Goal: Task Accomplishment & Management: Manage account settings

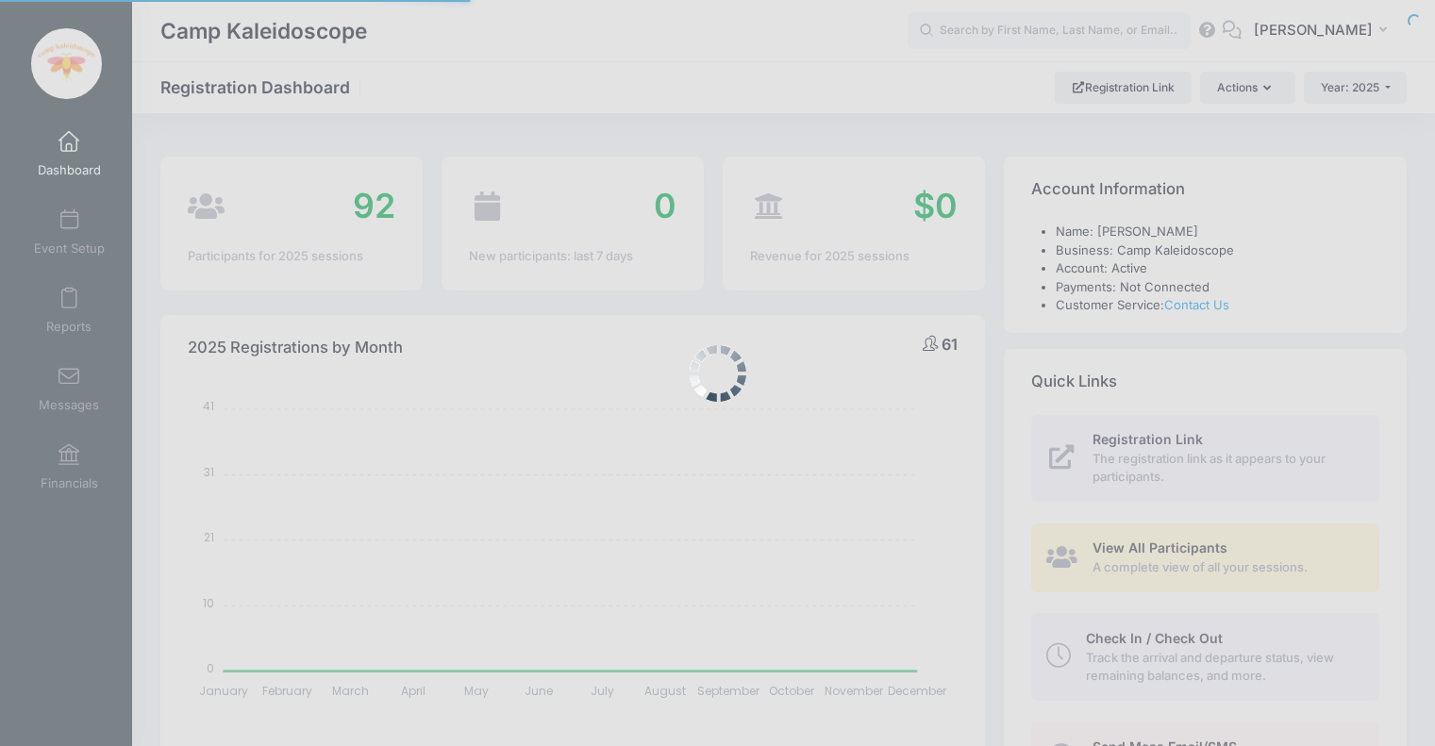
select select
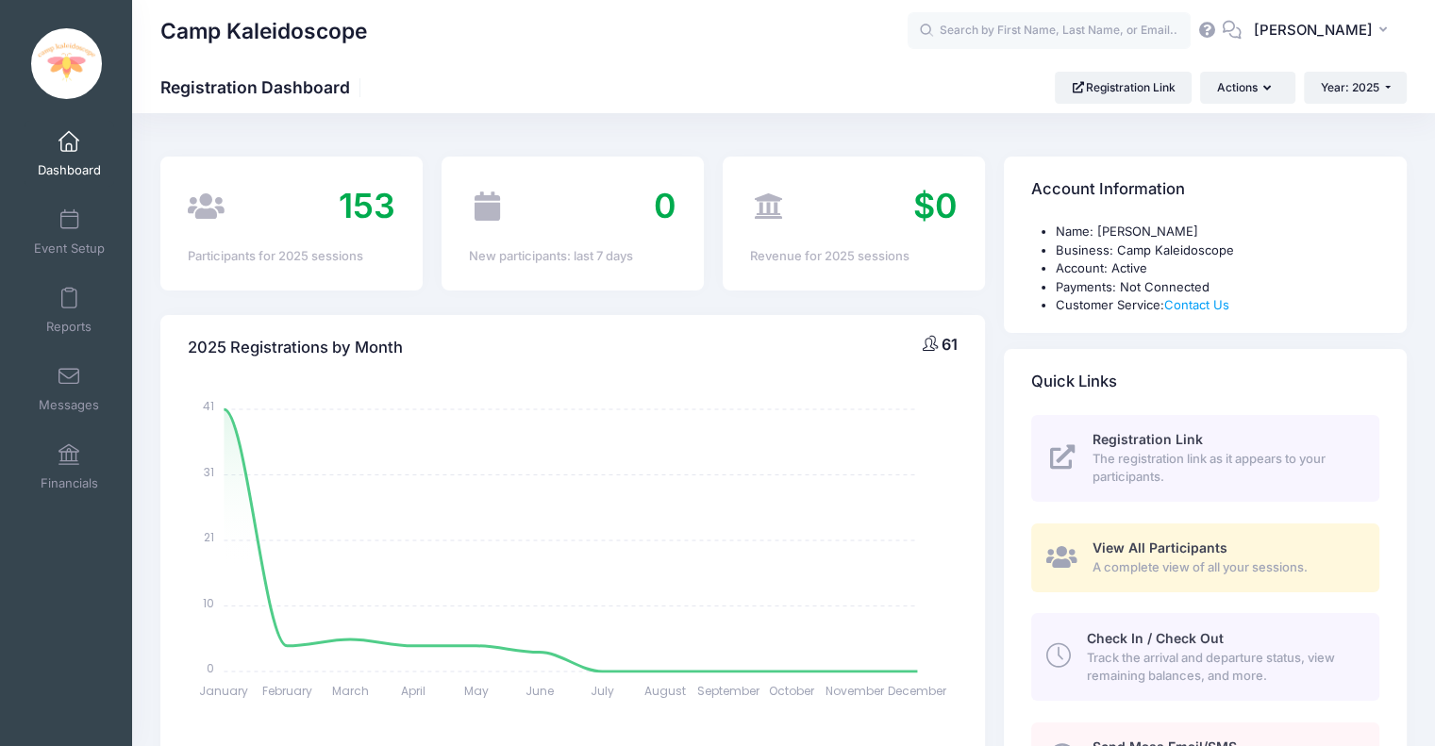
click at [653, 440] on div "January January February February March March April April May May June June Jul…" at bounding box center [573, 546] width 770 height 330
click at [1345, 86] on span "Year: 2025" at bounding box center [1349, 87] width 58 height 14
click at [1349, 127] on link "Year: 2026" at bounding box center [1364, 123] width 123 height 25
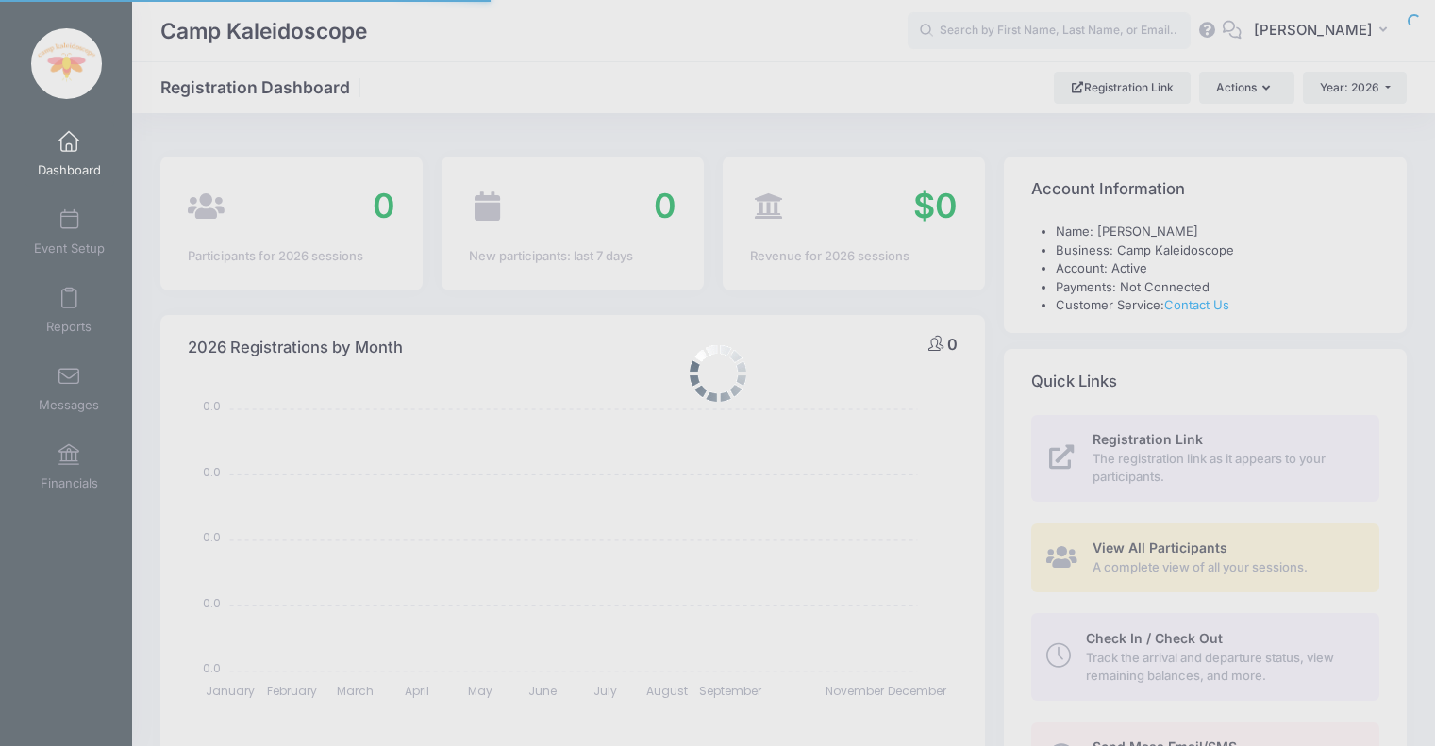
select select
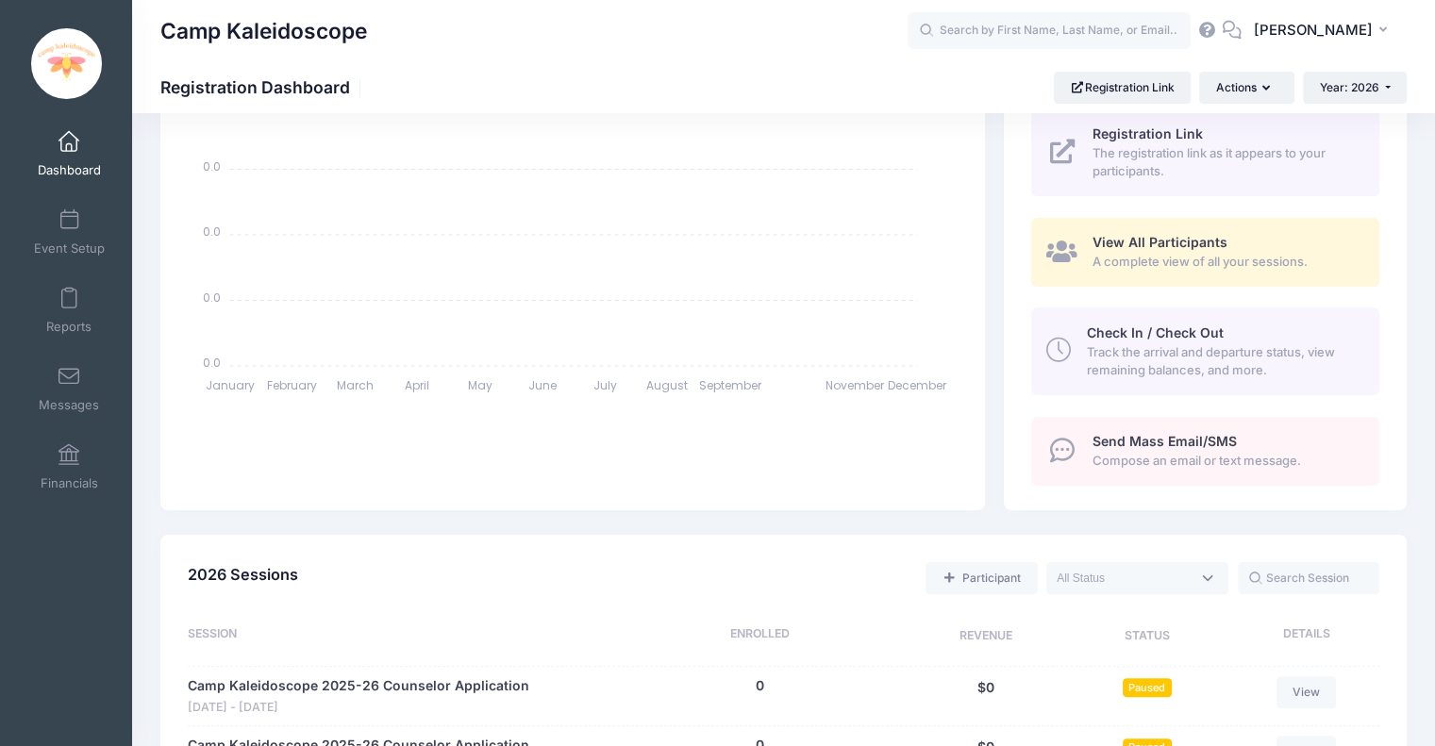
scroll to position [623, 0]
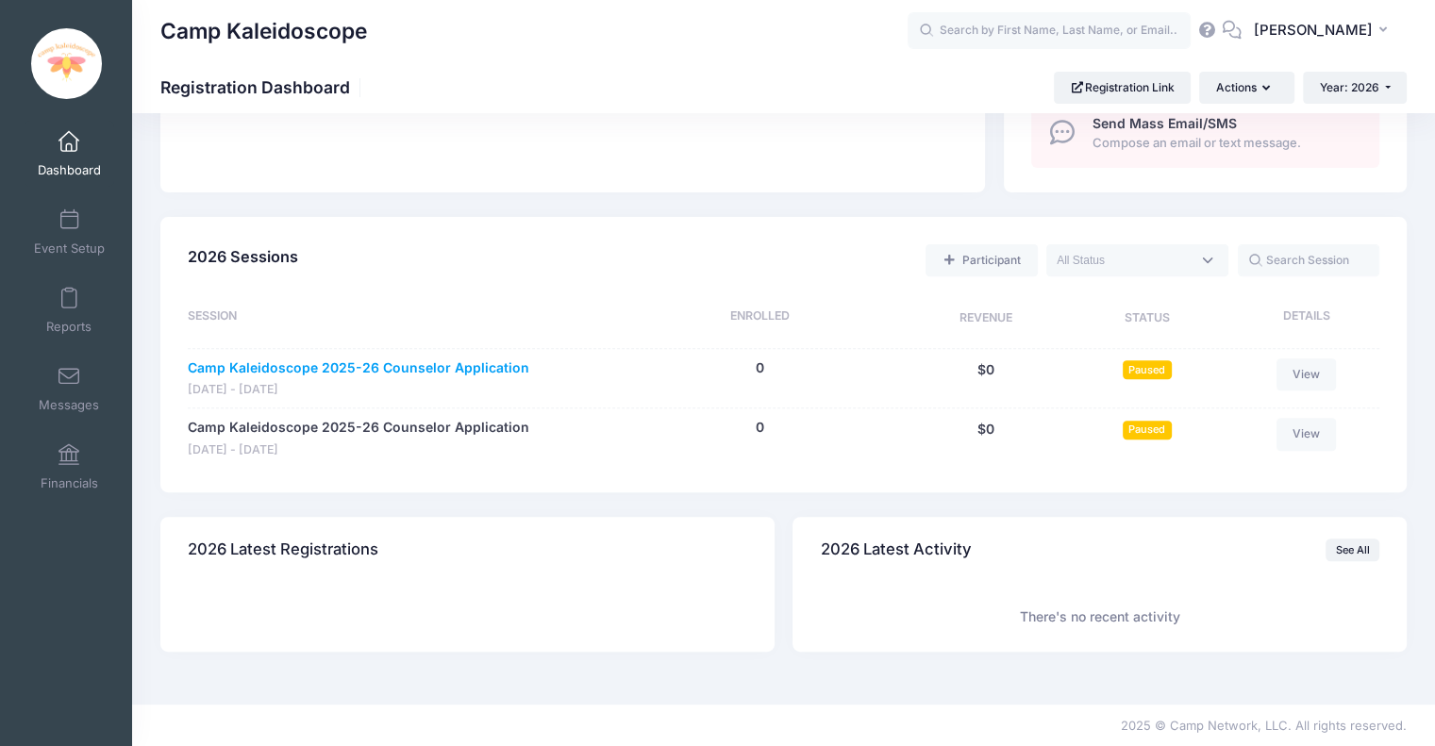
click at [440, 361] on link "Camp Kaleidoscope 2025-26 Counselor Application" at bounding box center [358, 368] width 341 height 20
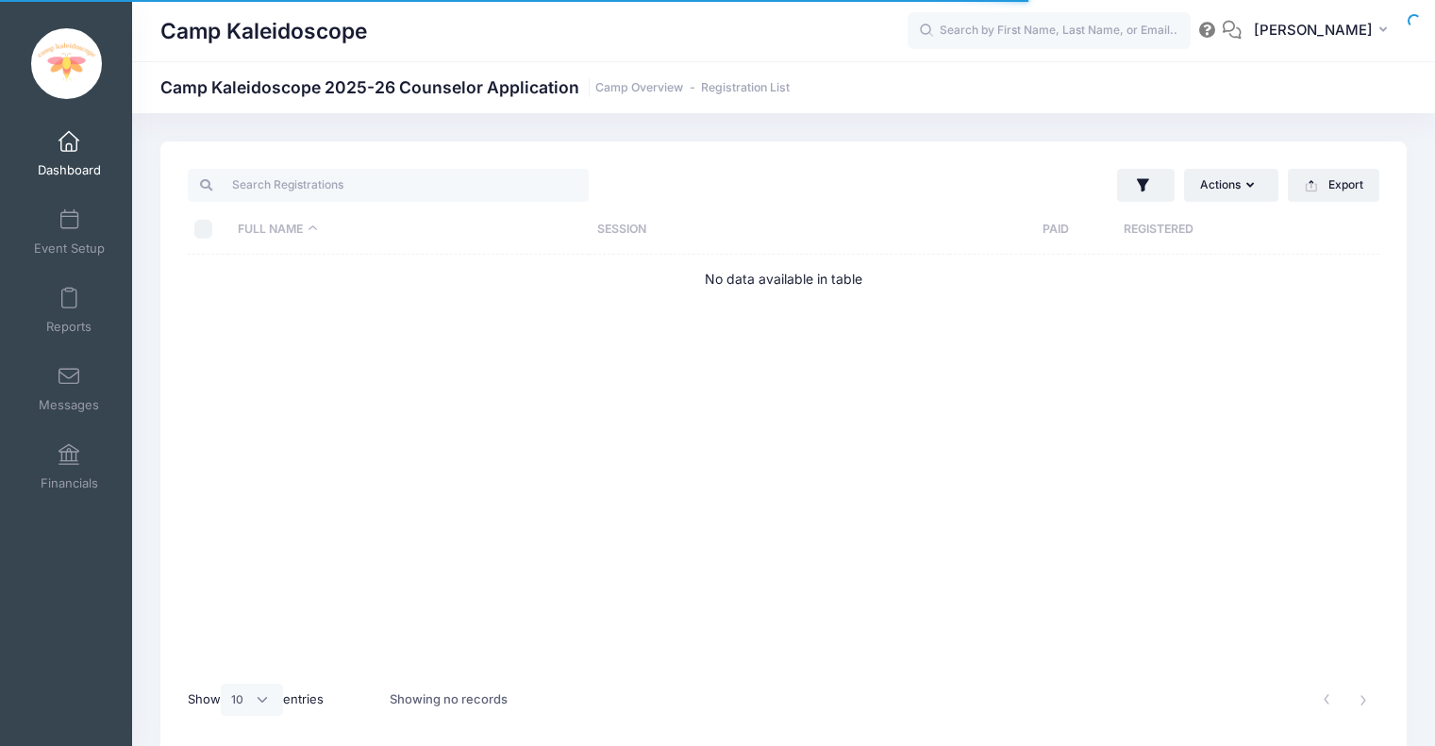
select select "10"
click at [727, 286] on td "No data available in table" at bounding box center [783, 280] width 1191 height 50
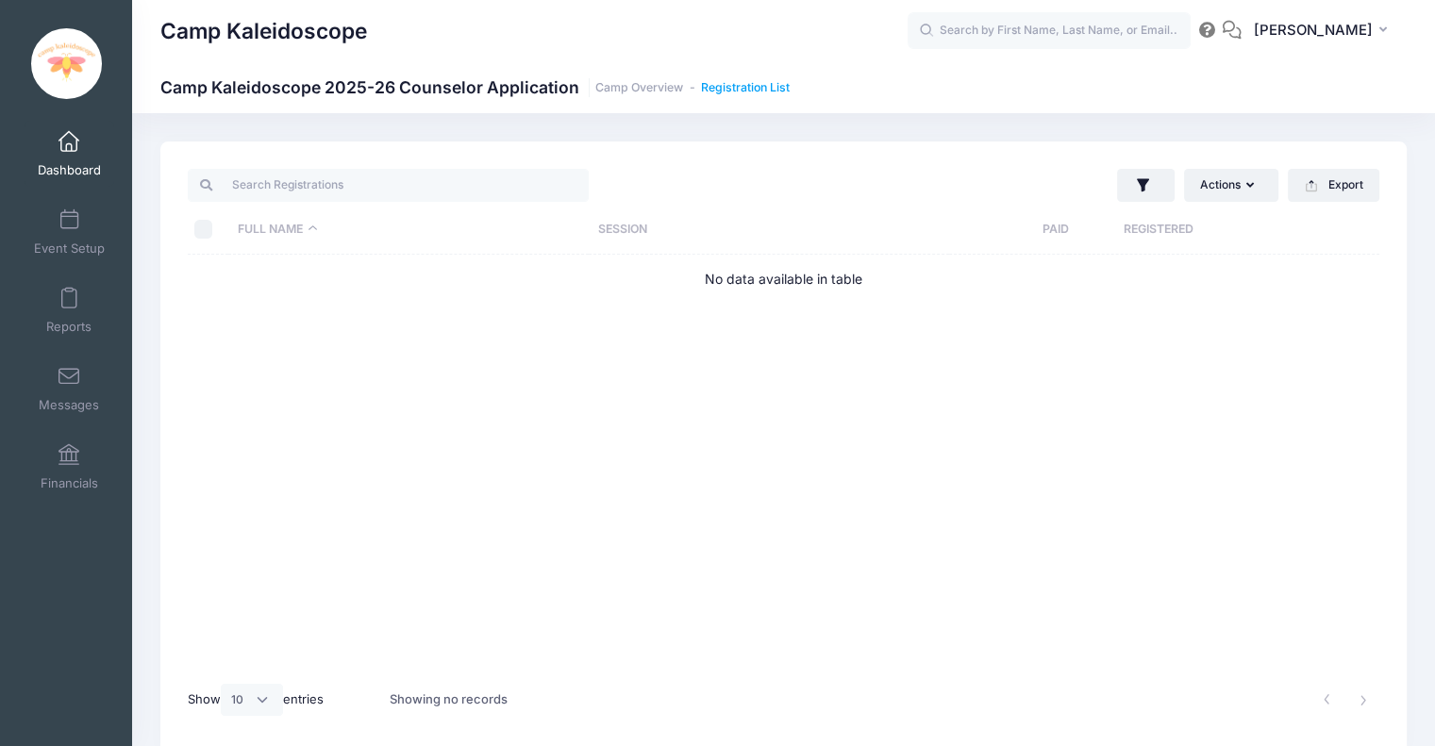
click at [704, 86] on link "Registration List" at bounding box center [745, 88] width 89 height 14
click at [645, 82] on link "Camp Overview" at bounding box center [639, 88] width 88 height 14
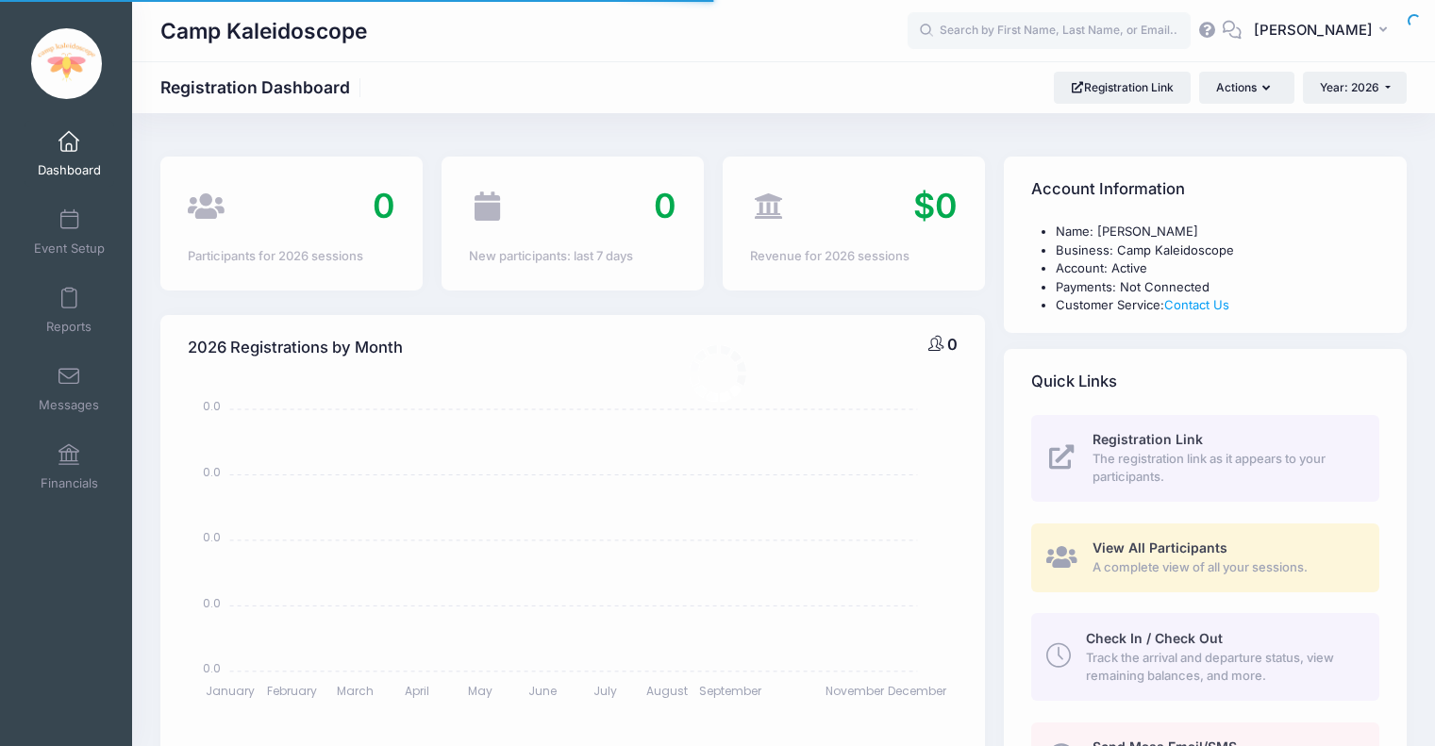
select select
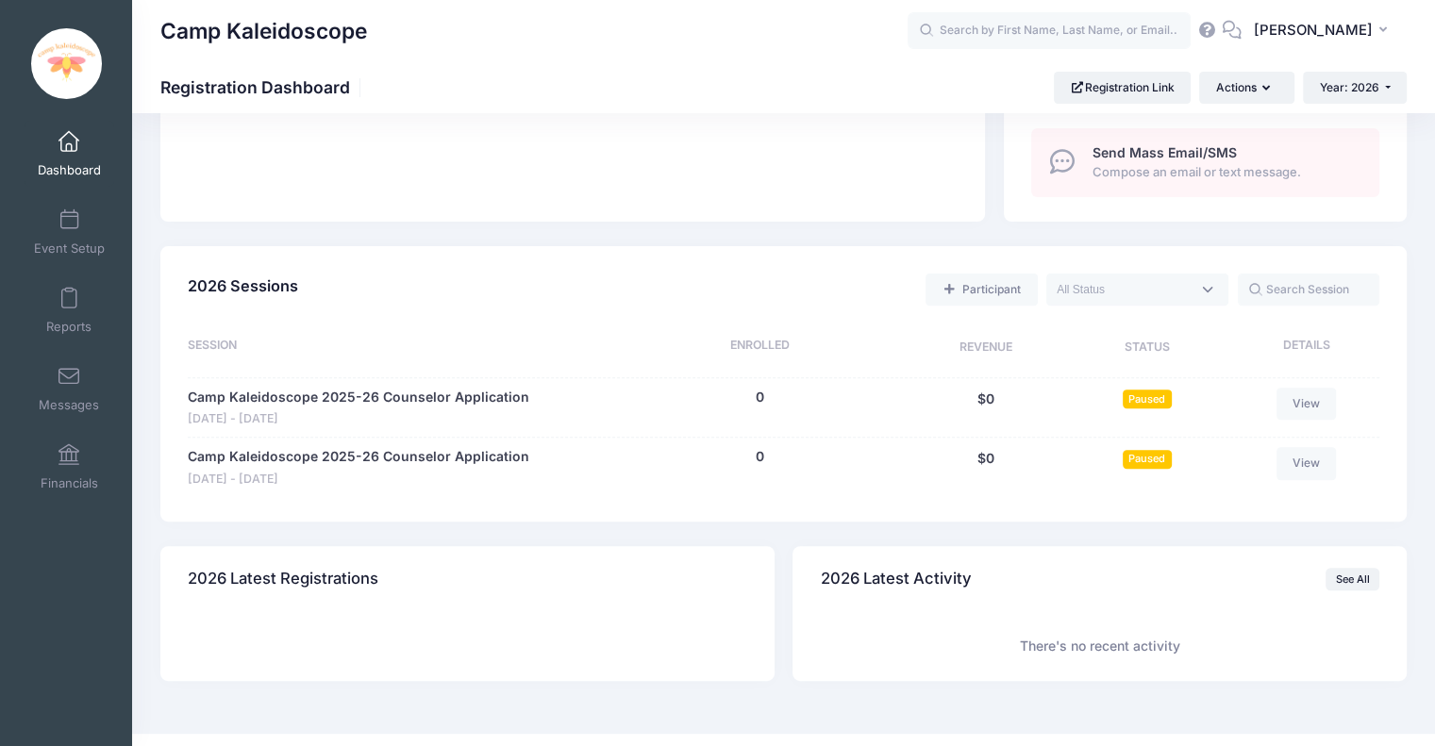
scroll to position [623, 0]
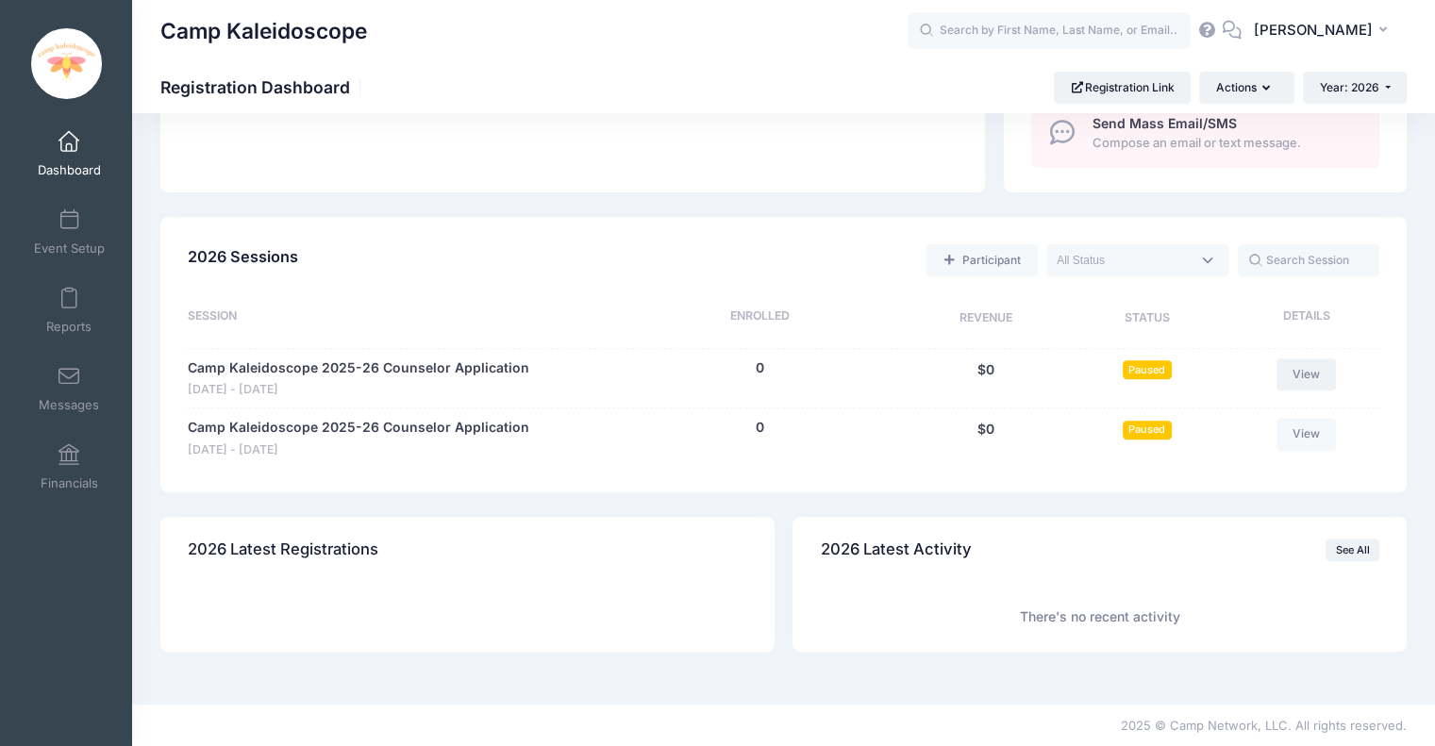
click at [1312, 365] on link "View" at bounding box center [1306, 374] width 60 height 32
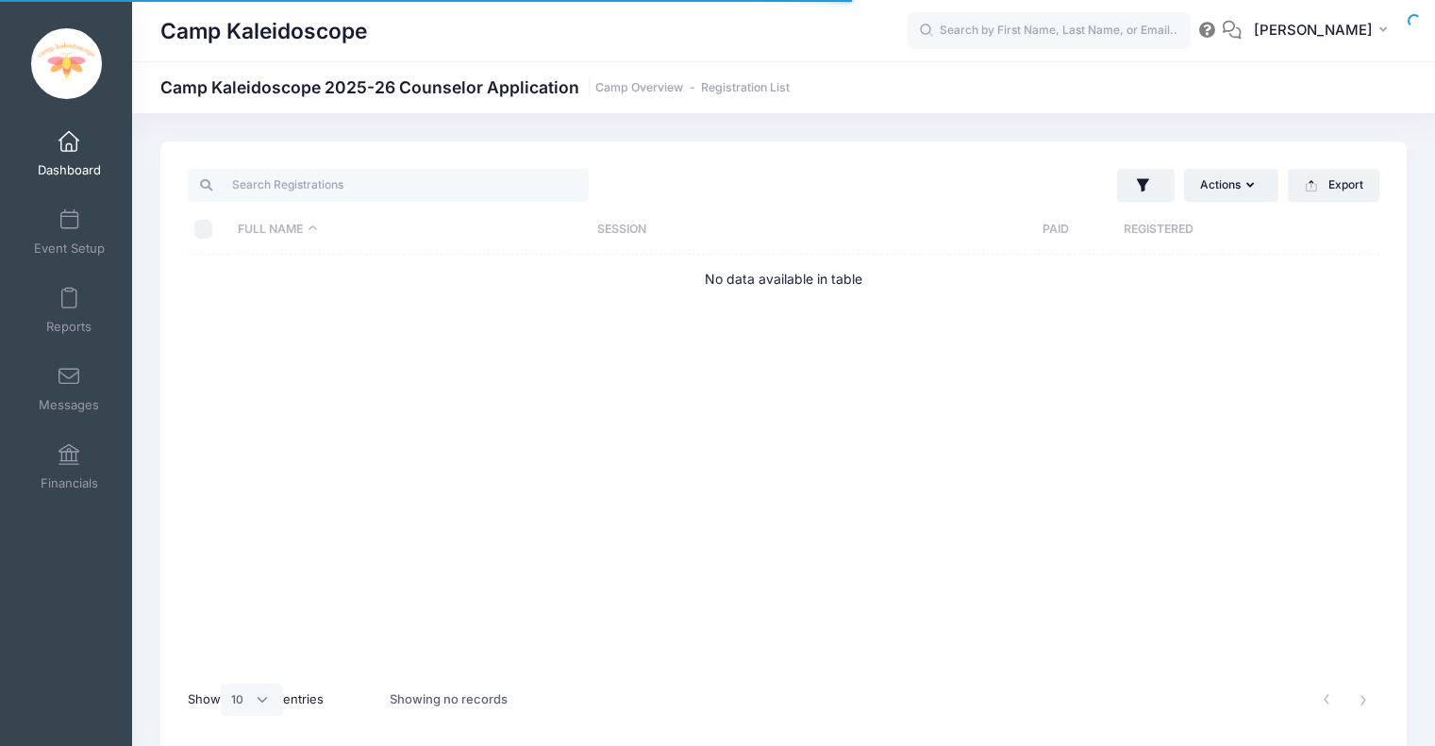
select select "10"
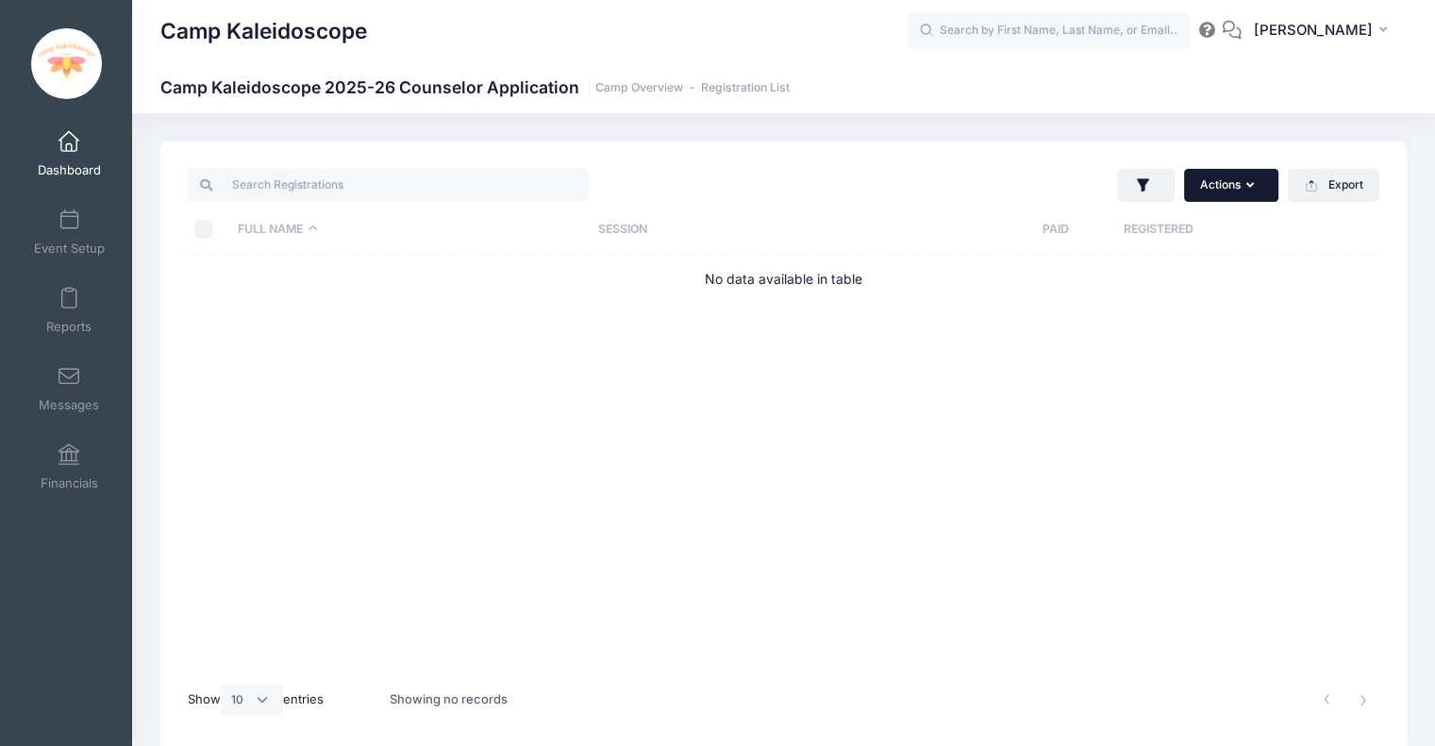
click at [1243, 200] on button "Actions" at bounding box center [1231, 185] width 94 height 32
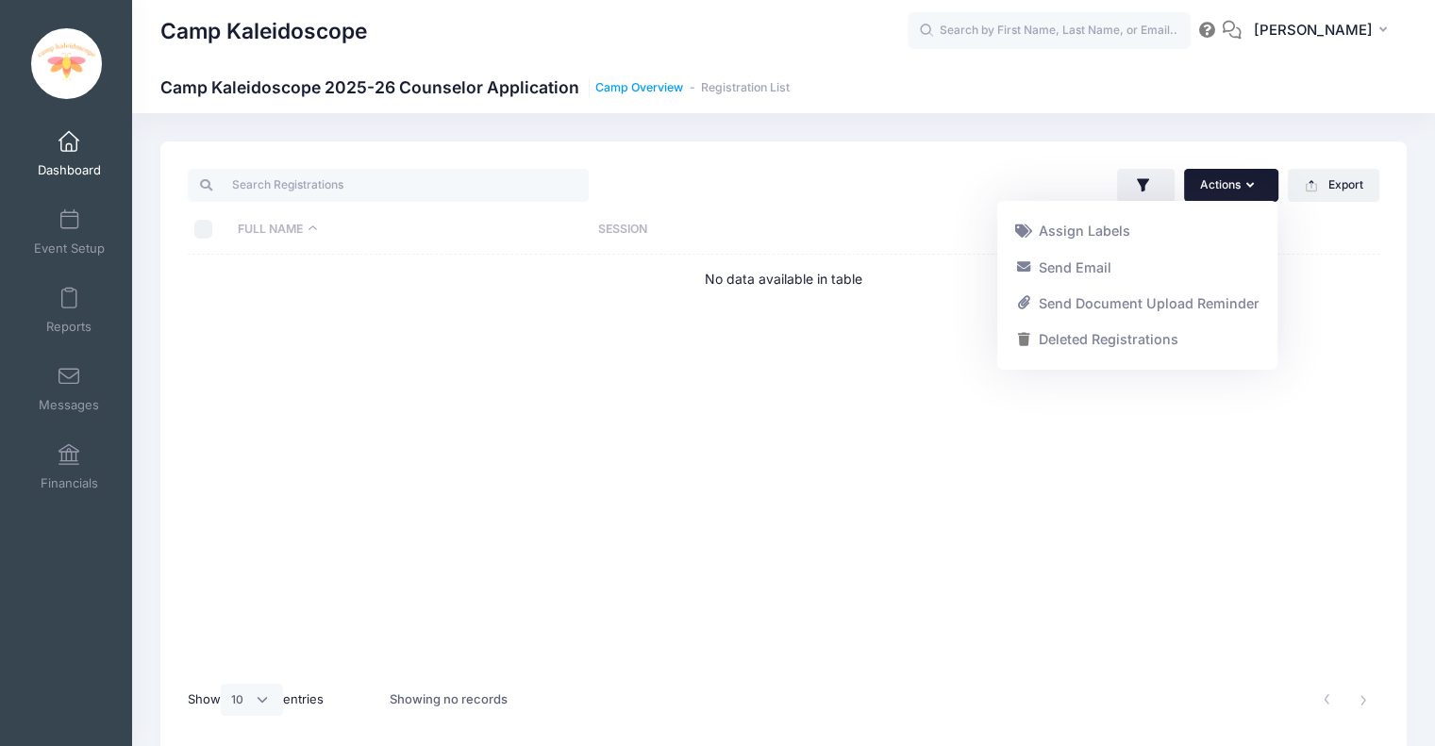
click at [653, 85] on link "Camp Overview" at bounding box center [639, 88] width 88 height 14
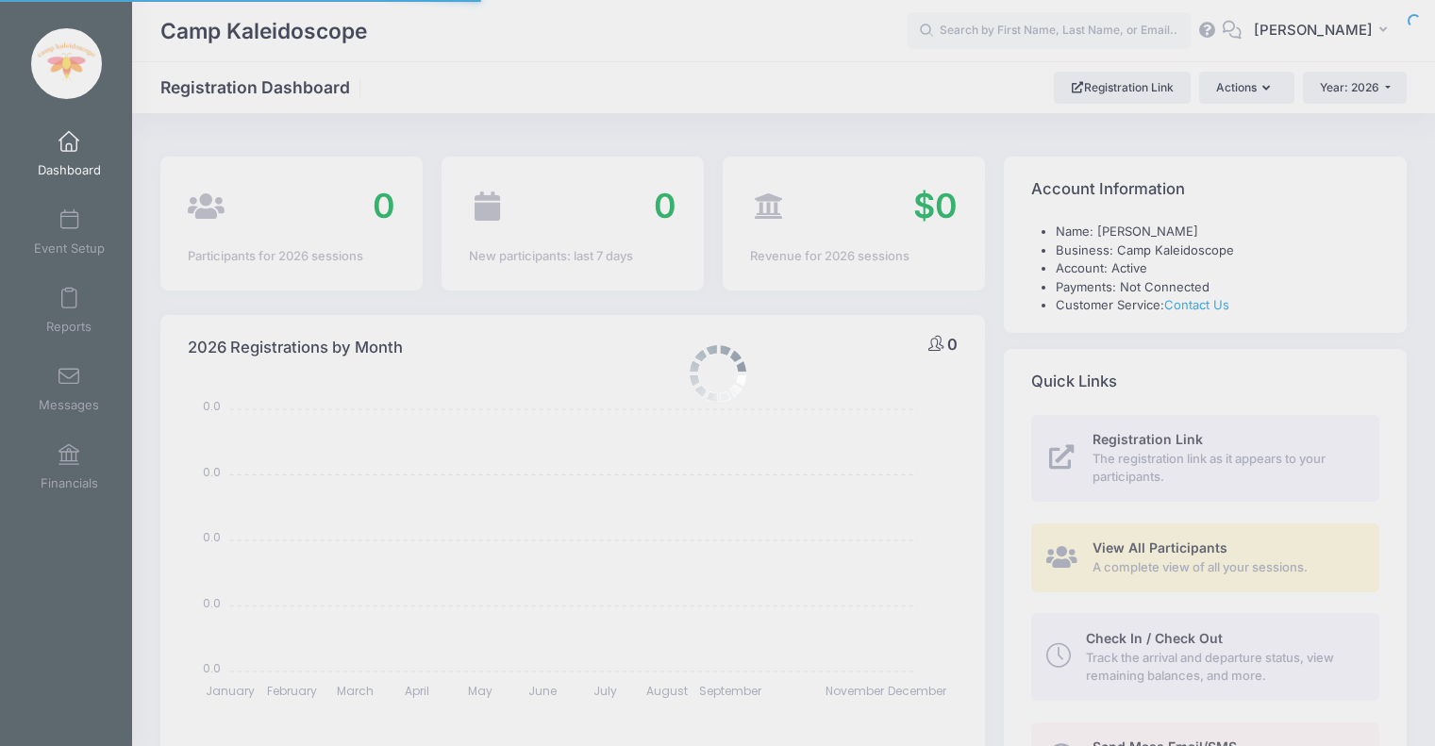
select select
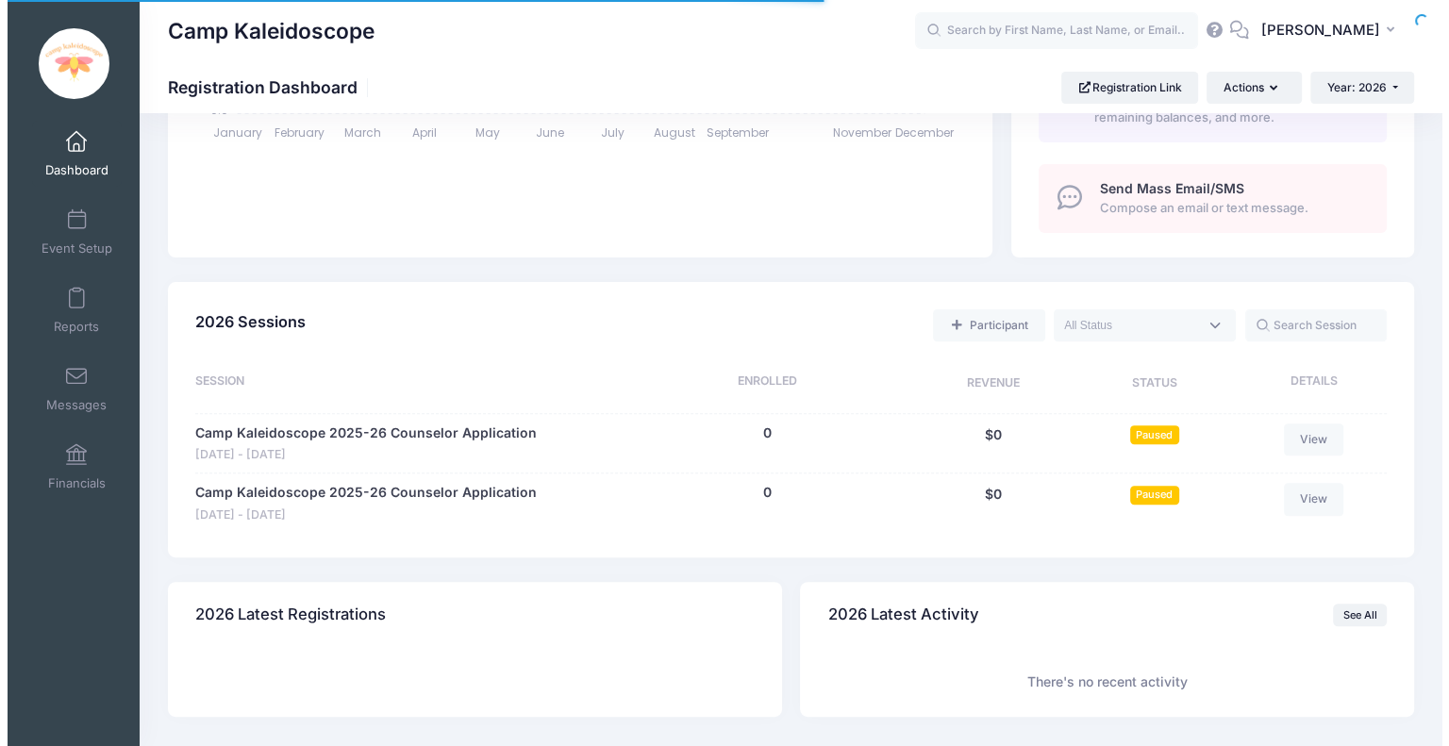
scroll to position [623, 0]
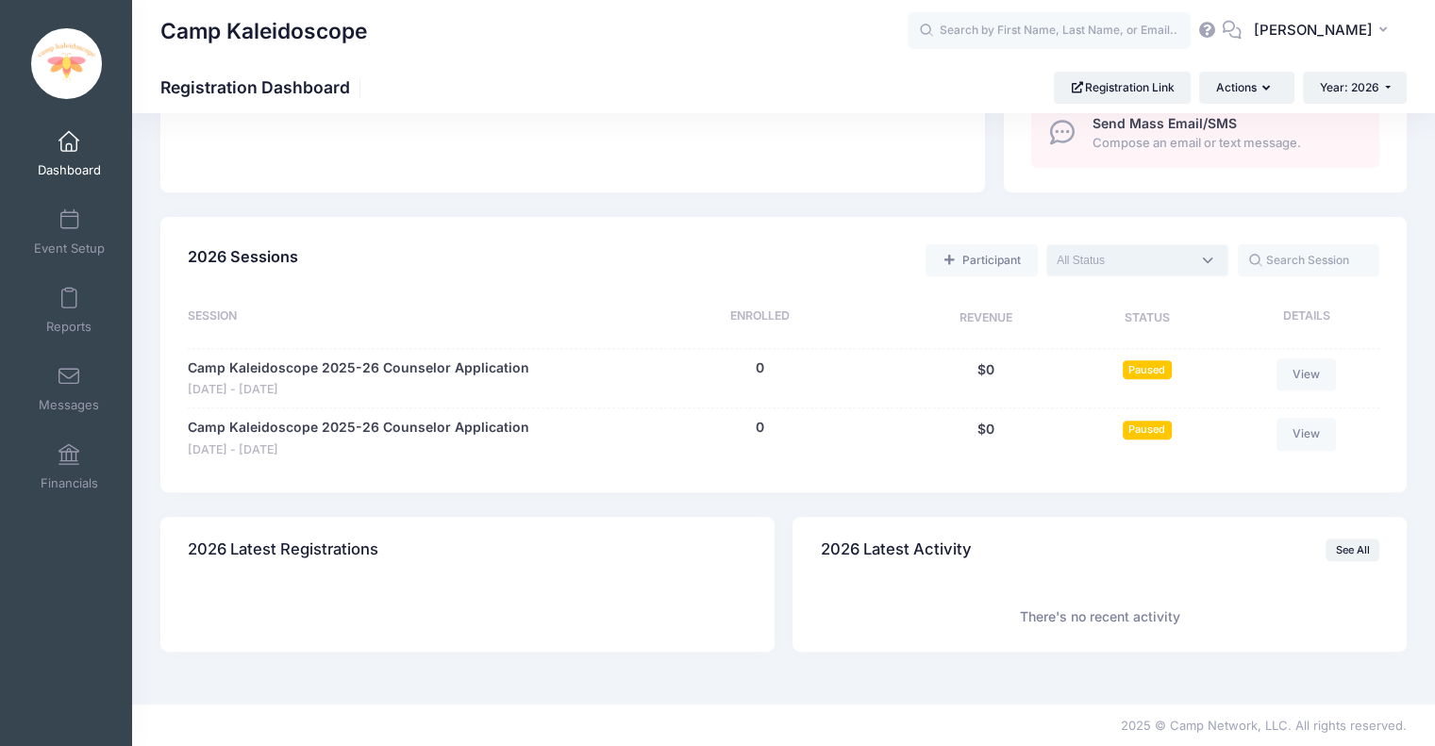
click at [1106, 267] on textarea "Search" at bounding box center [1123, 260] width 134 height 17
click at [513, 271] on div "Participant Upcoming Live Completed" at bounding box center [842, 260] width 1074 height 39
click at [992, 263] on link "Participant" at bounding box center [980, 260] width 111 height 32
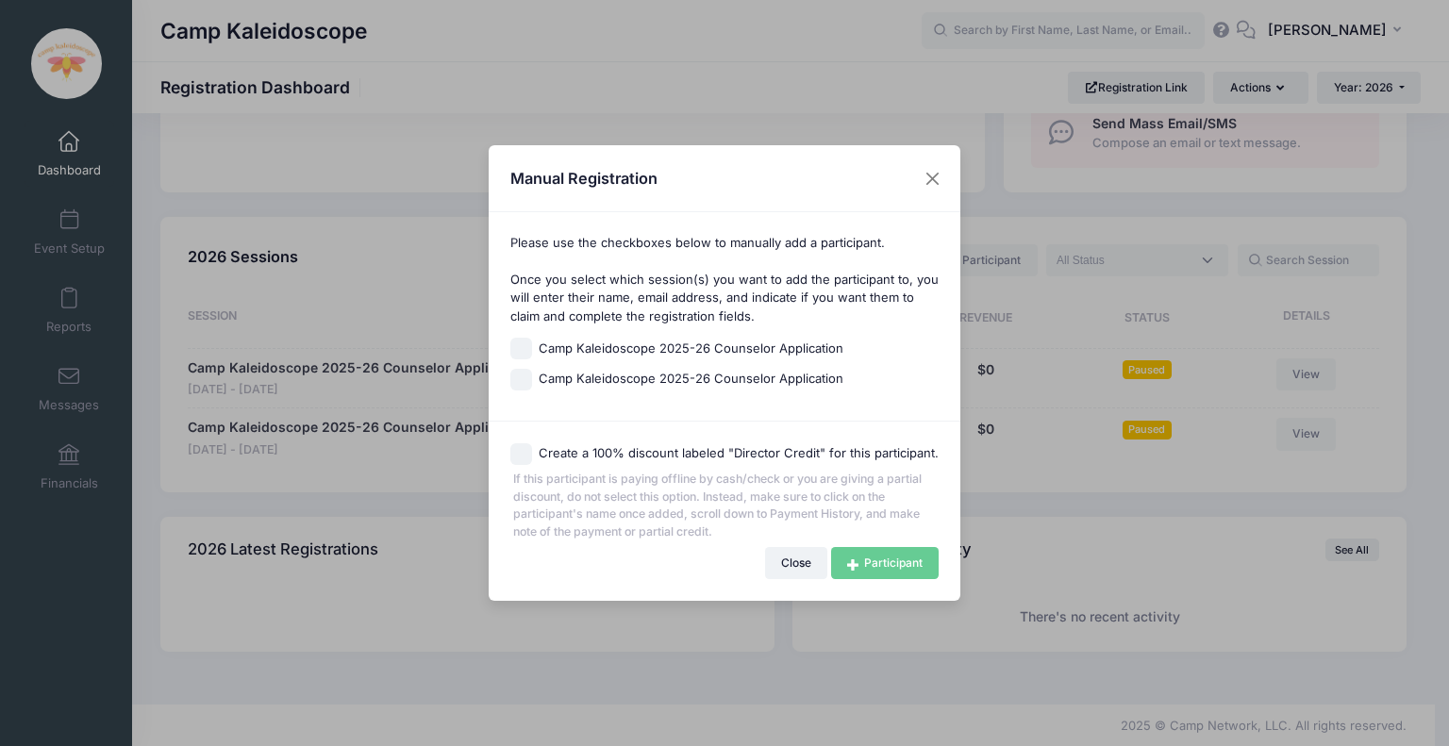
click at [794, 351] on span "Camp Kaleidoscope 2025-26 Counselor Application" at bounding box center [691, 349] width 305 height 19
click at [532, 351] on input "Camp Kaleidoscope 2025-26 Counselor Application" at bounding box center [521, 349] width 22 height 22
checkbox input "true"
click at [886, 561] on link "Participant" at bounding box center [885, 563] width 108 height 32
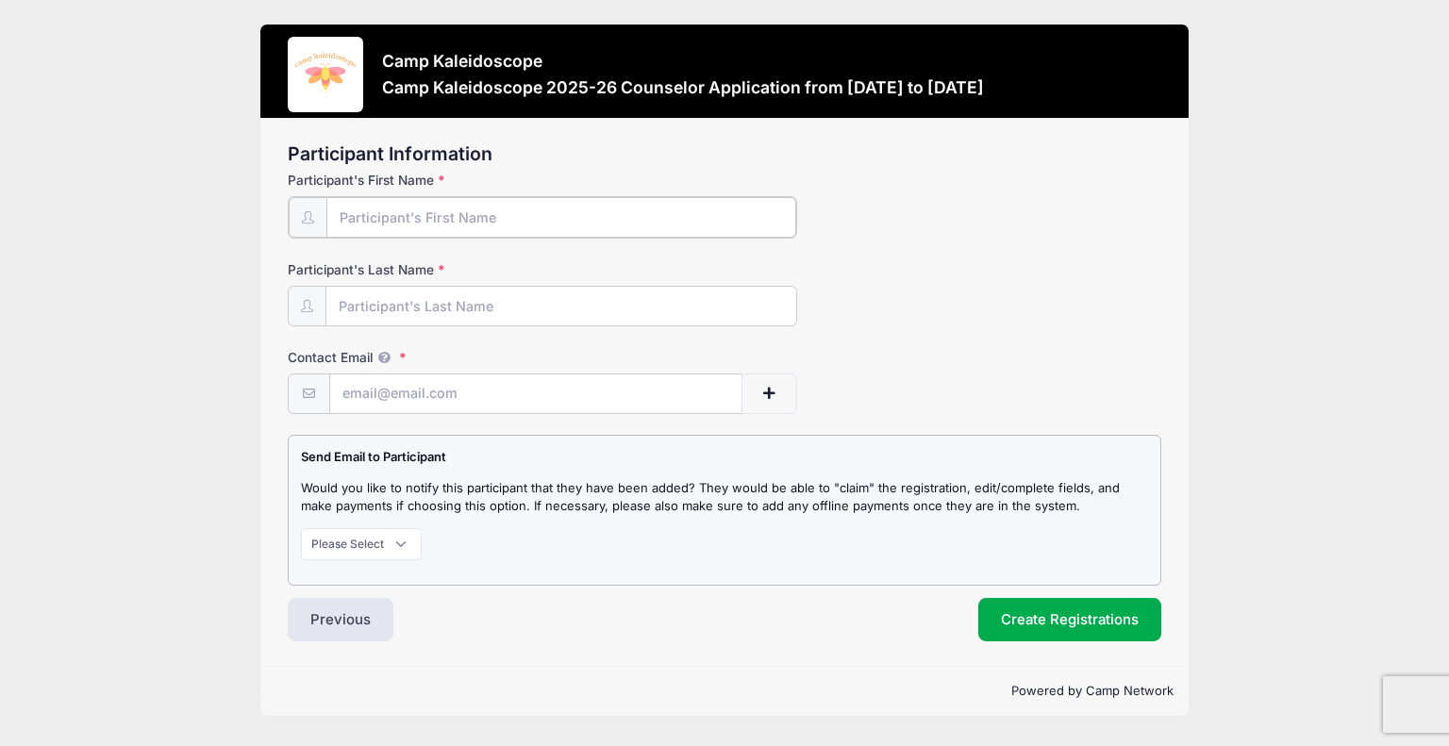
click at [612, 212] on input "Participant's First Name" at bounding box center [561, 217] width 470 height 41
type input "mary"
type input "frazier"
type input "mafov@sndvp.com"
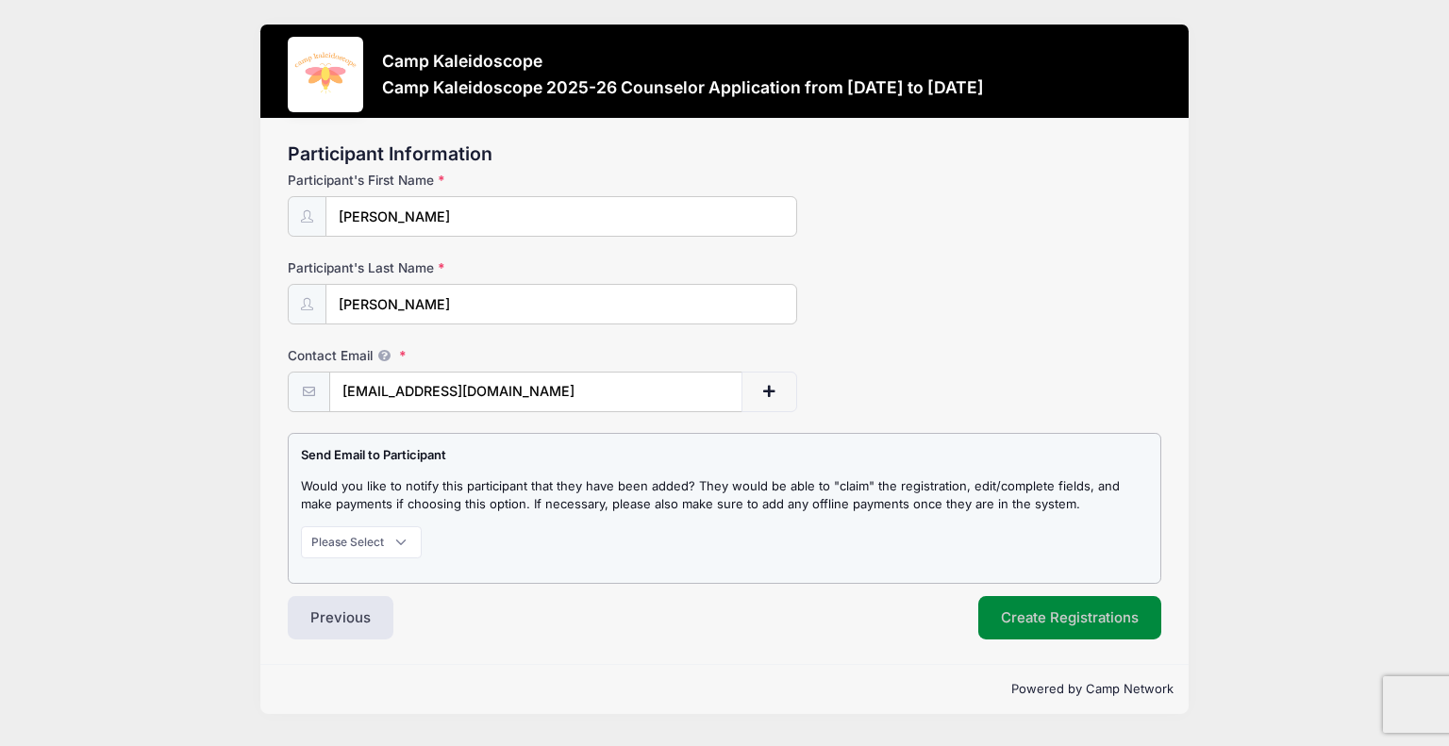
click at [1045, 632] on button "Create Registrations" at bounding box center [1069, 617] width 183 height 43
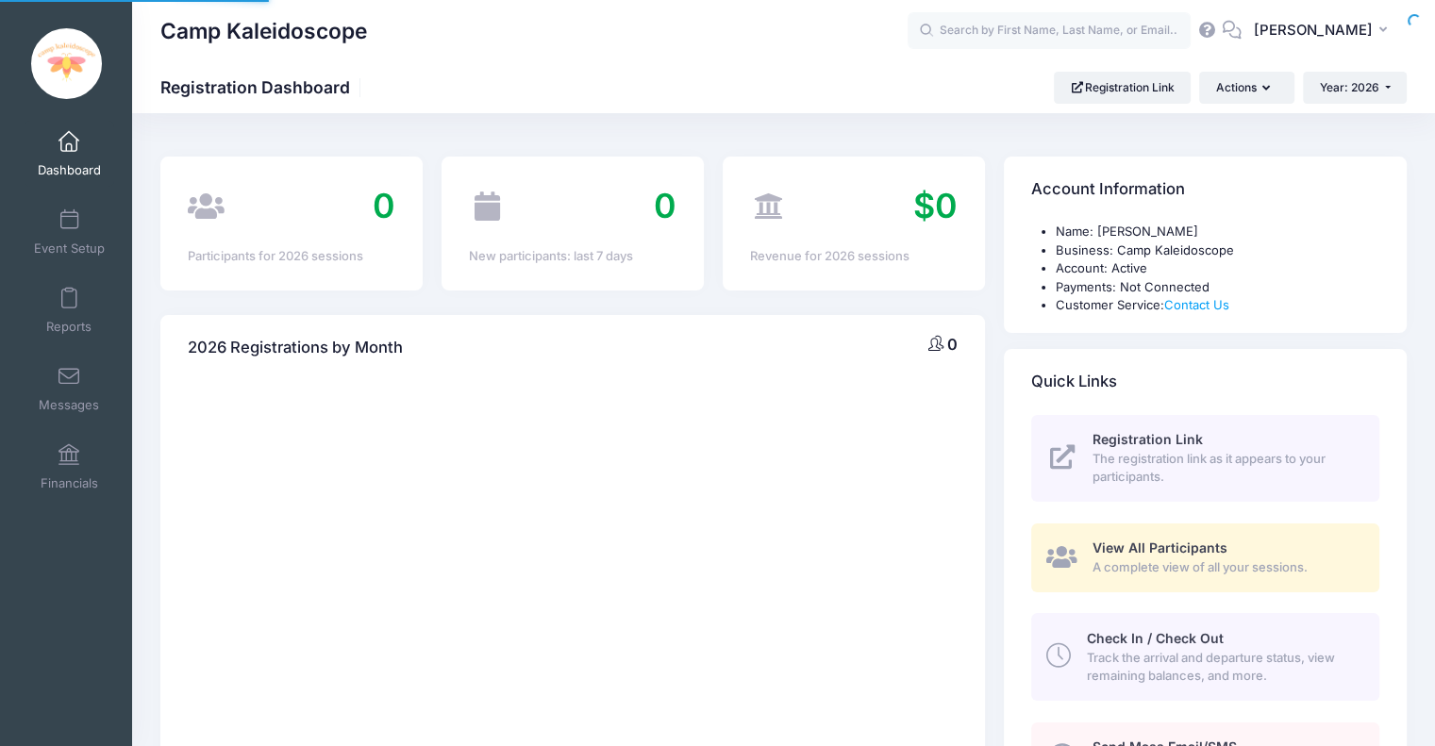
select select
click at [1218, 33] on icon at bounding box center [1207, 30] width 21 height 12
click at [85, 258] on link "Event Setup" at bounding box center [70, 232] width 90 height 66
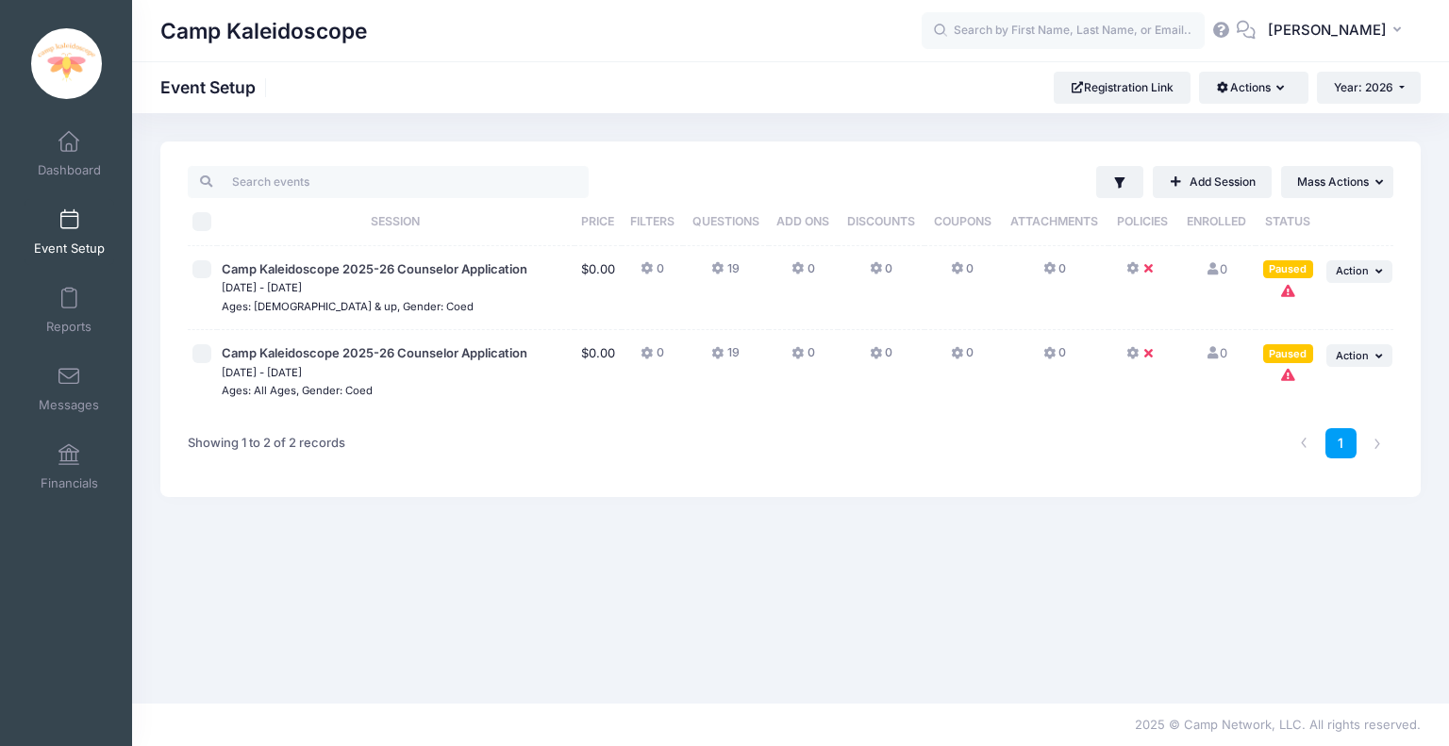
click at [1293, 268] on div "Paused" at bounding box center [1288, 269] width 50 height 18
click at [1147, 269] on icon at bounding box center [1151, 269] width 15 height 0
click at [1337, 282] on button "... Action" at bounding box center [1359, 271] width 66 height 23
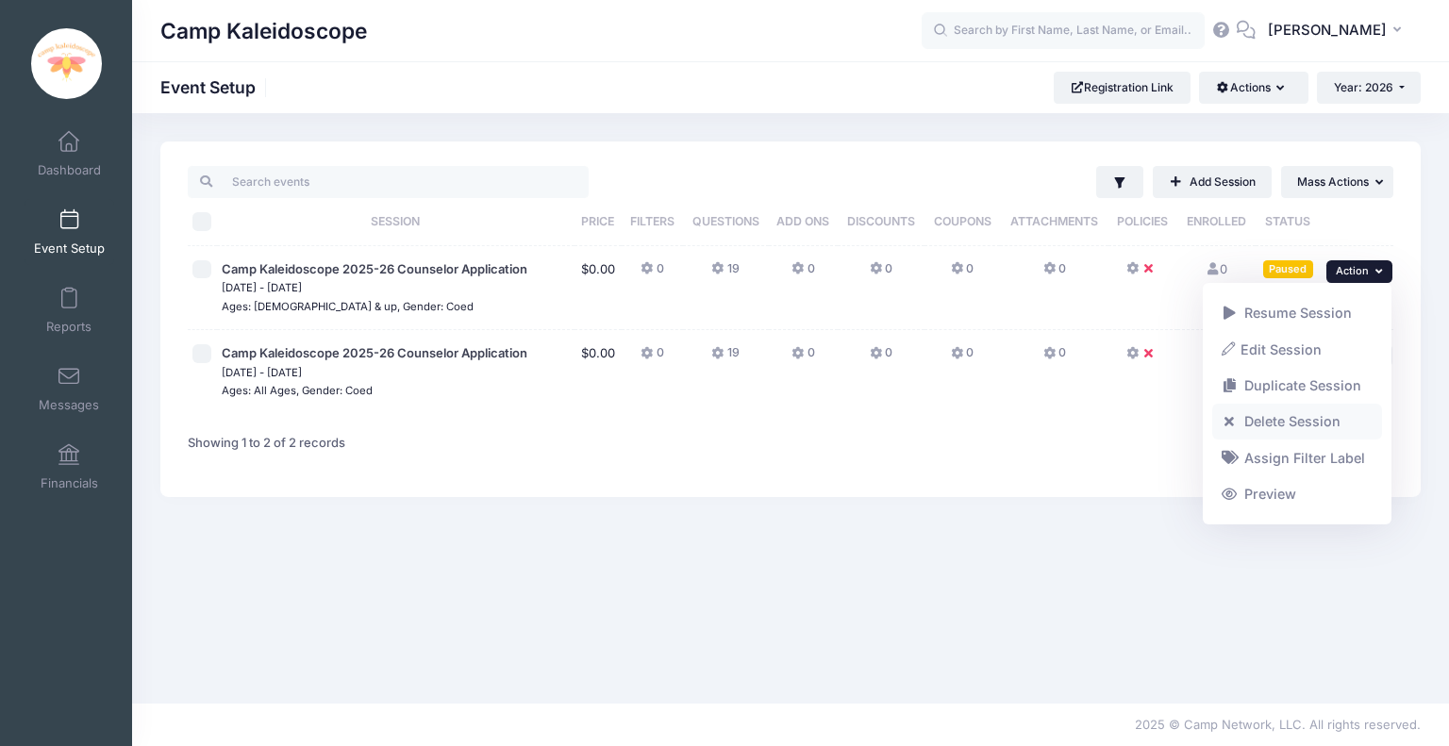
click at [1315, 424] on link "Delete Session" at bounding box center [1297, 422] width 171 height 36
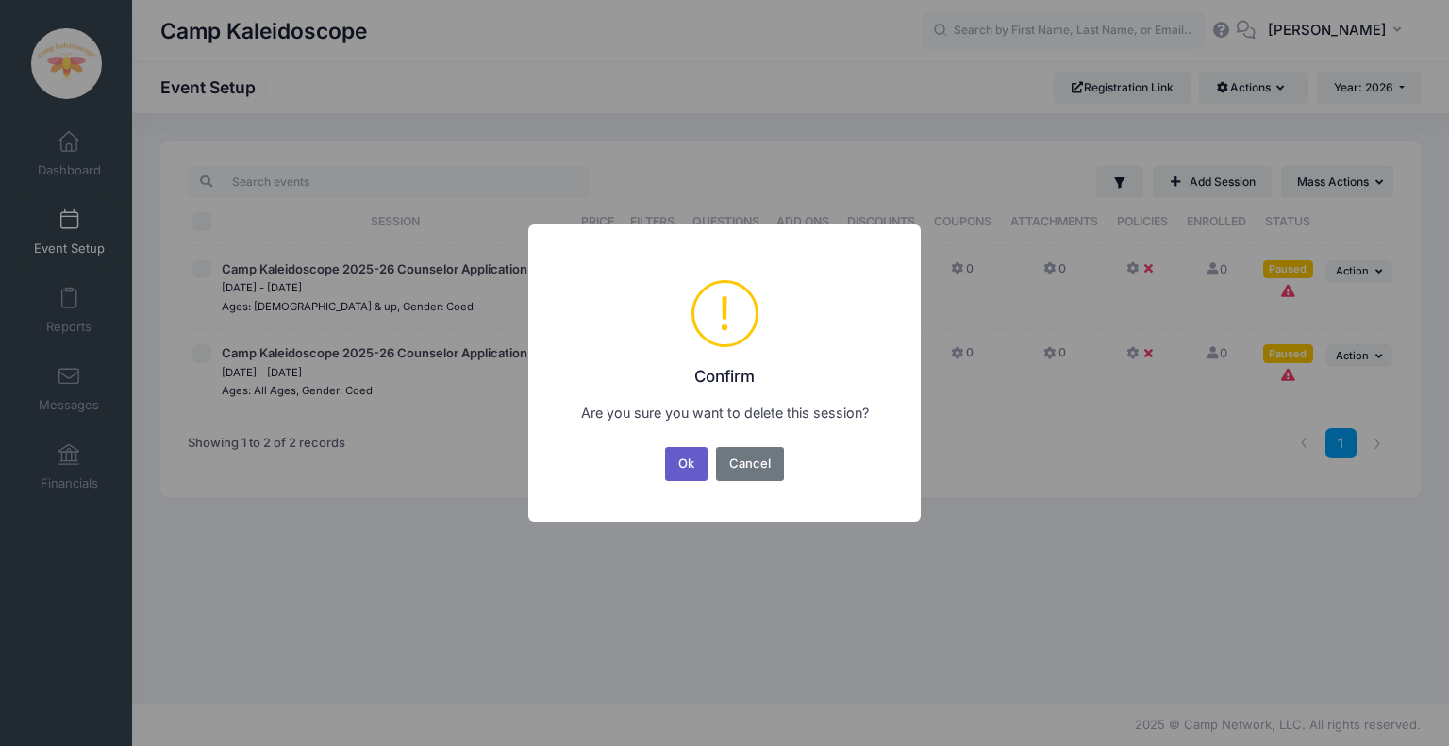
click at [683, 462] on button "Ok" at bounding box center [686, 464] width 43 height 34
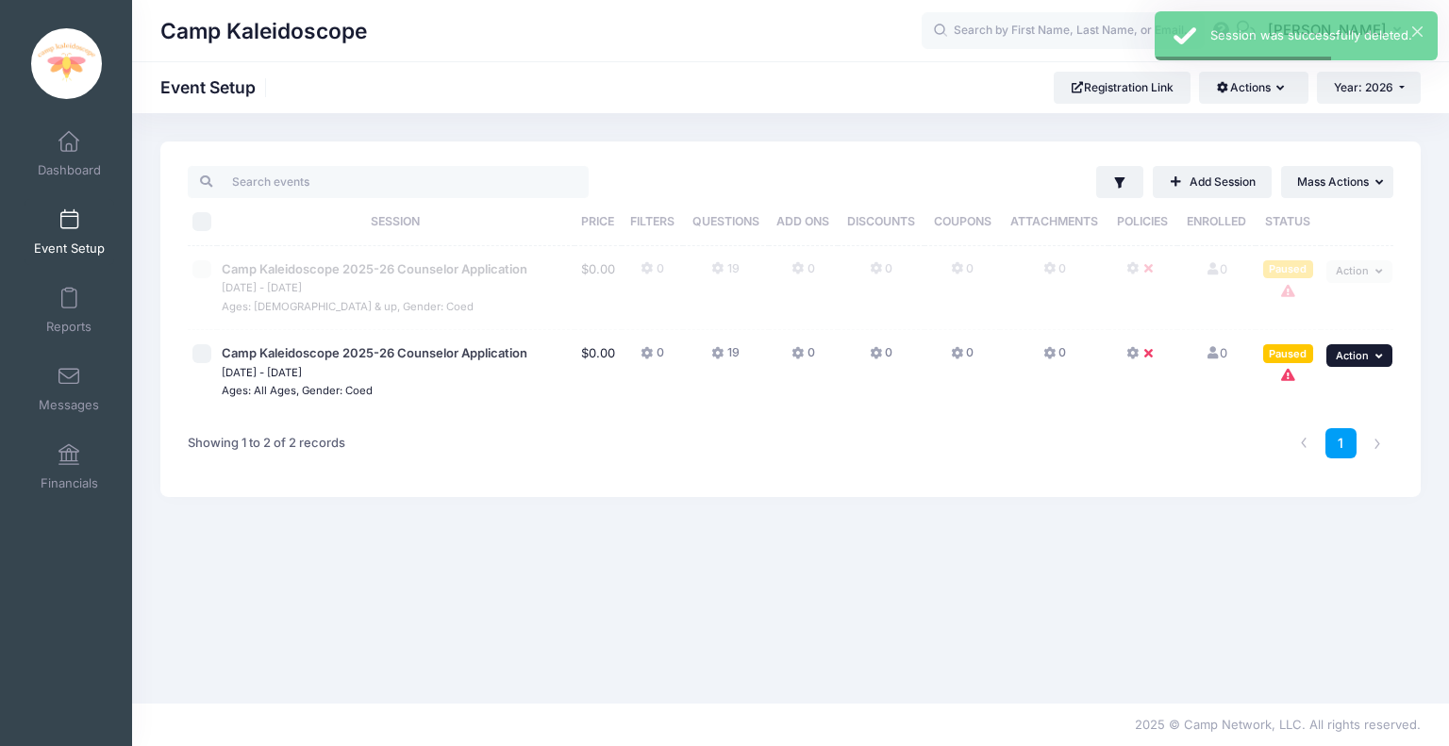
click at [1371, 349] on button "... Action" at bounding box center [1359, 355] width 66 height 23
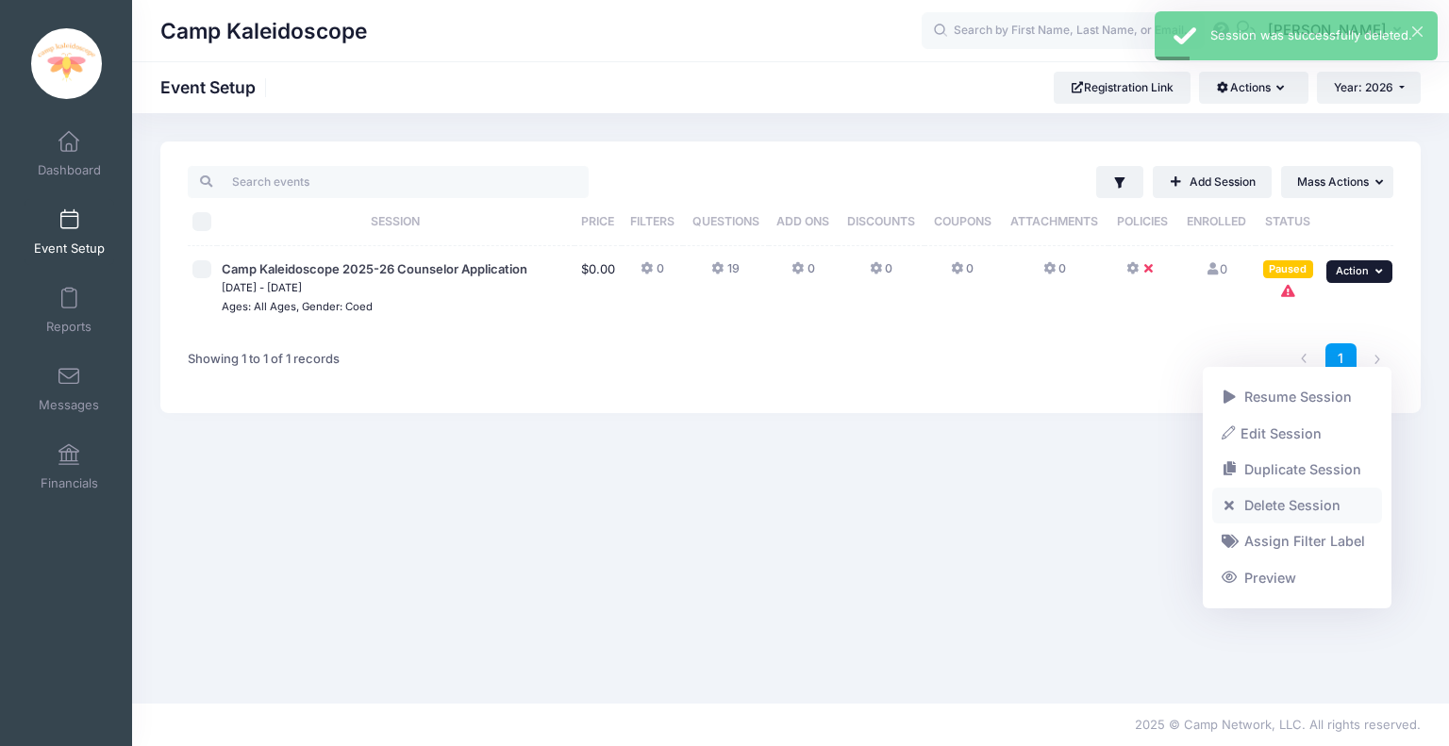
click at [1300, 497] on link "Delete Session" at bounding box center [1297, 506] width 171 height 36
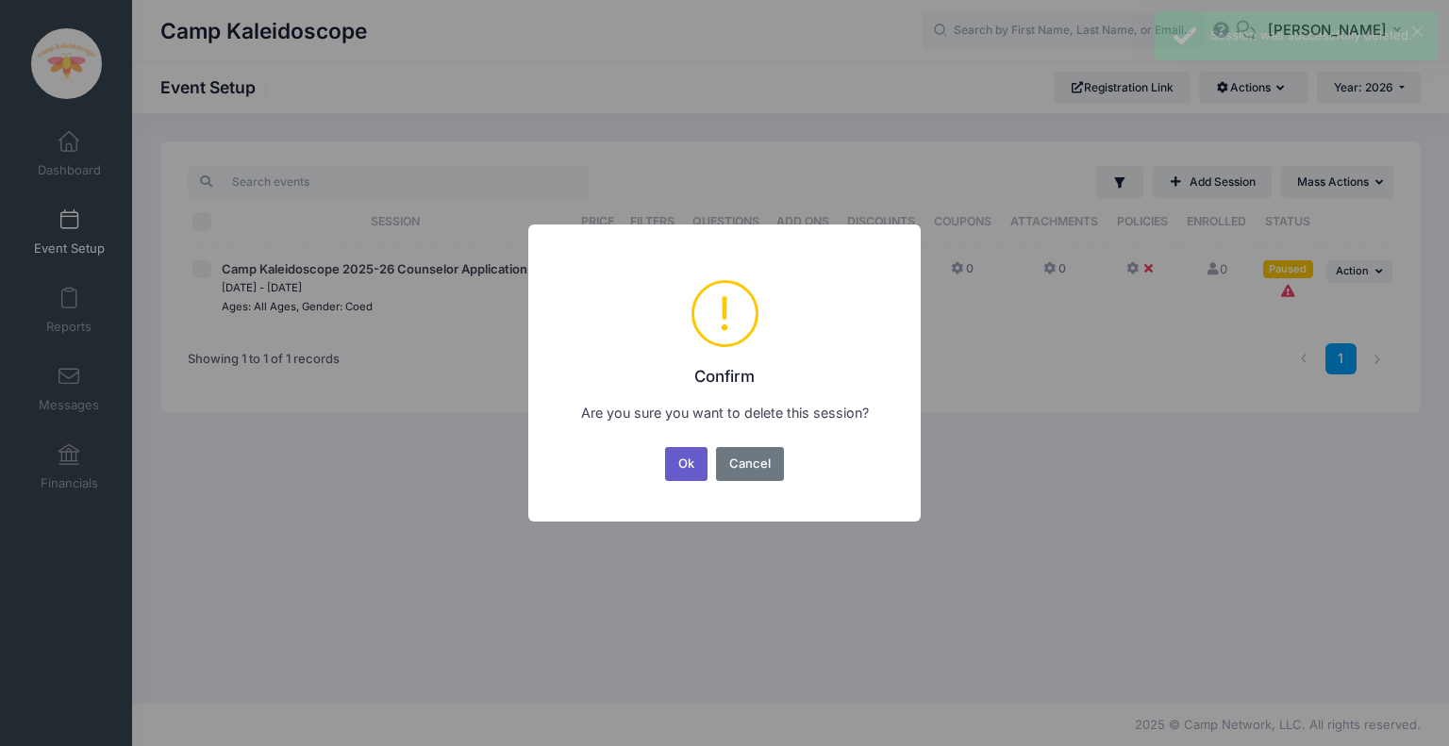
click at [681, 467] on button "Ok" at bounding box center [686, 464] width 43 height 34
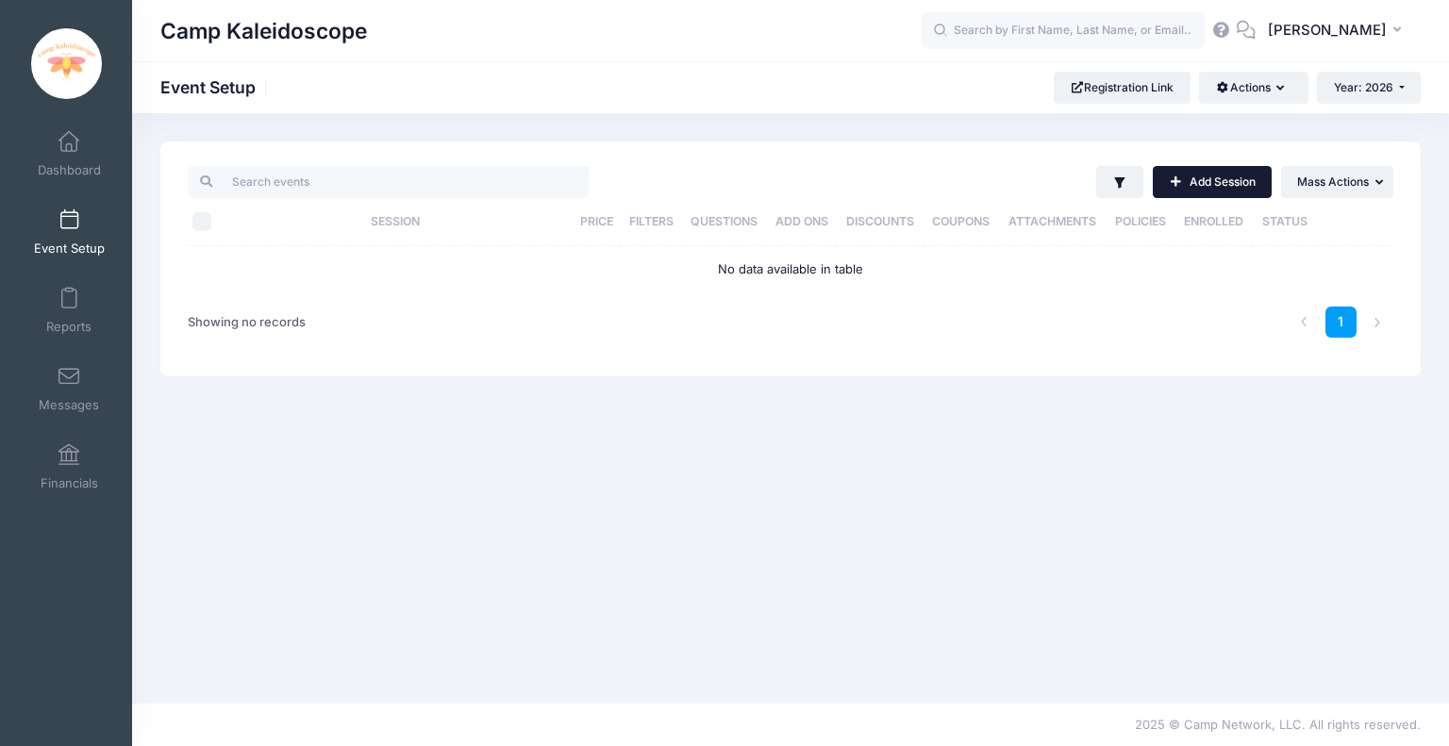
click at [1256, 180] on link "Add Session" at bounding box center [1212, 182] width 119 height 32
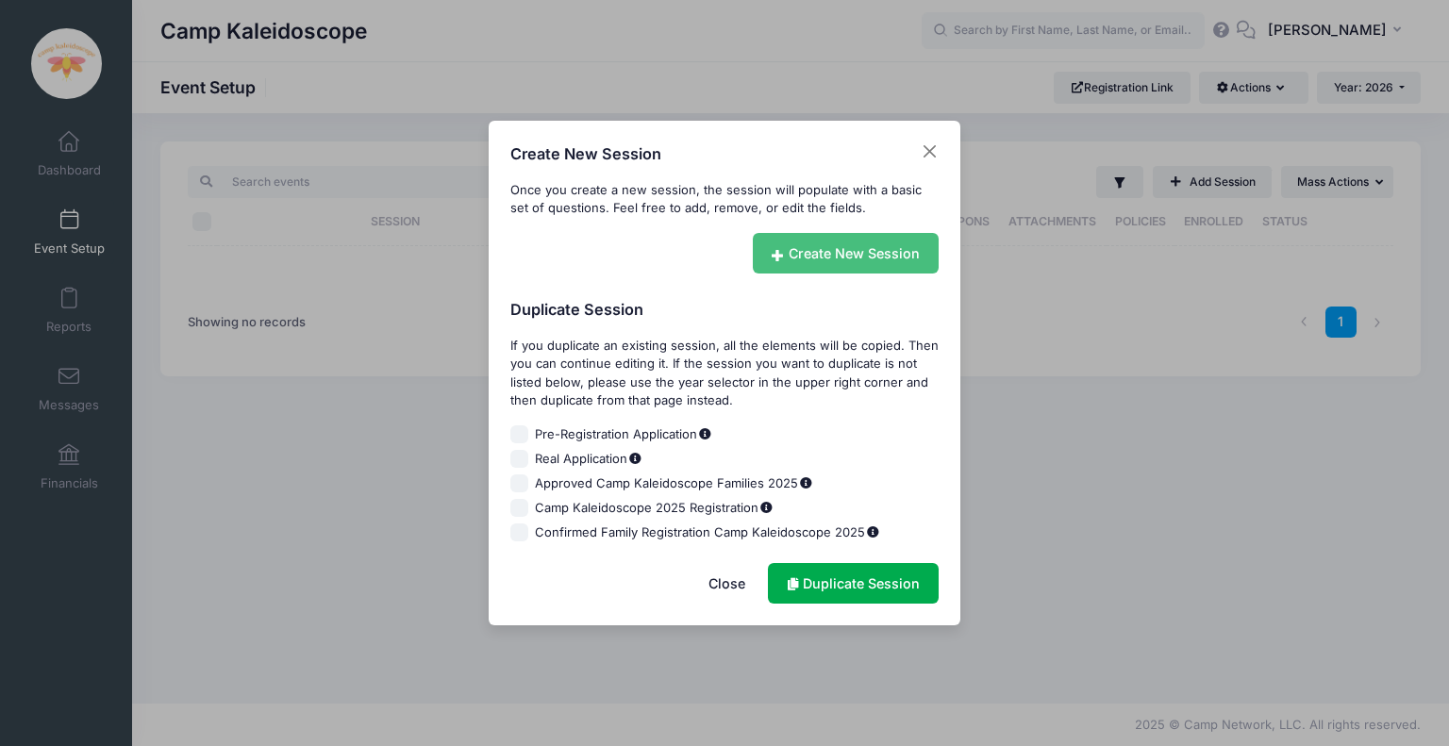
click at [830, 253] on link "Create New Session" at bounding box center [846, 253] width 187 height 41
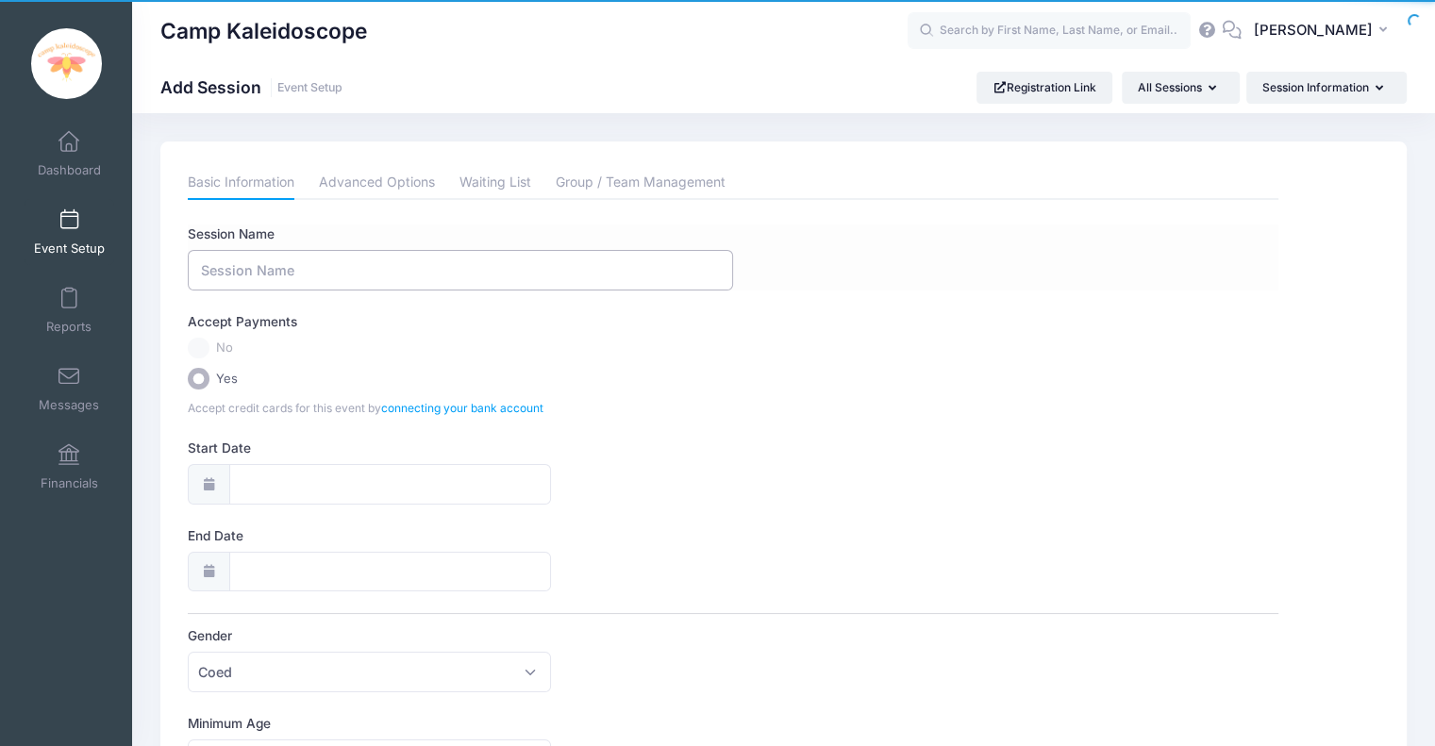
click at [429, 269] on input "Session Name" at bounding box center [460, 270] width 545 height 41
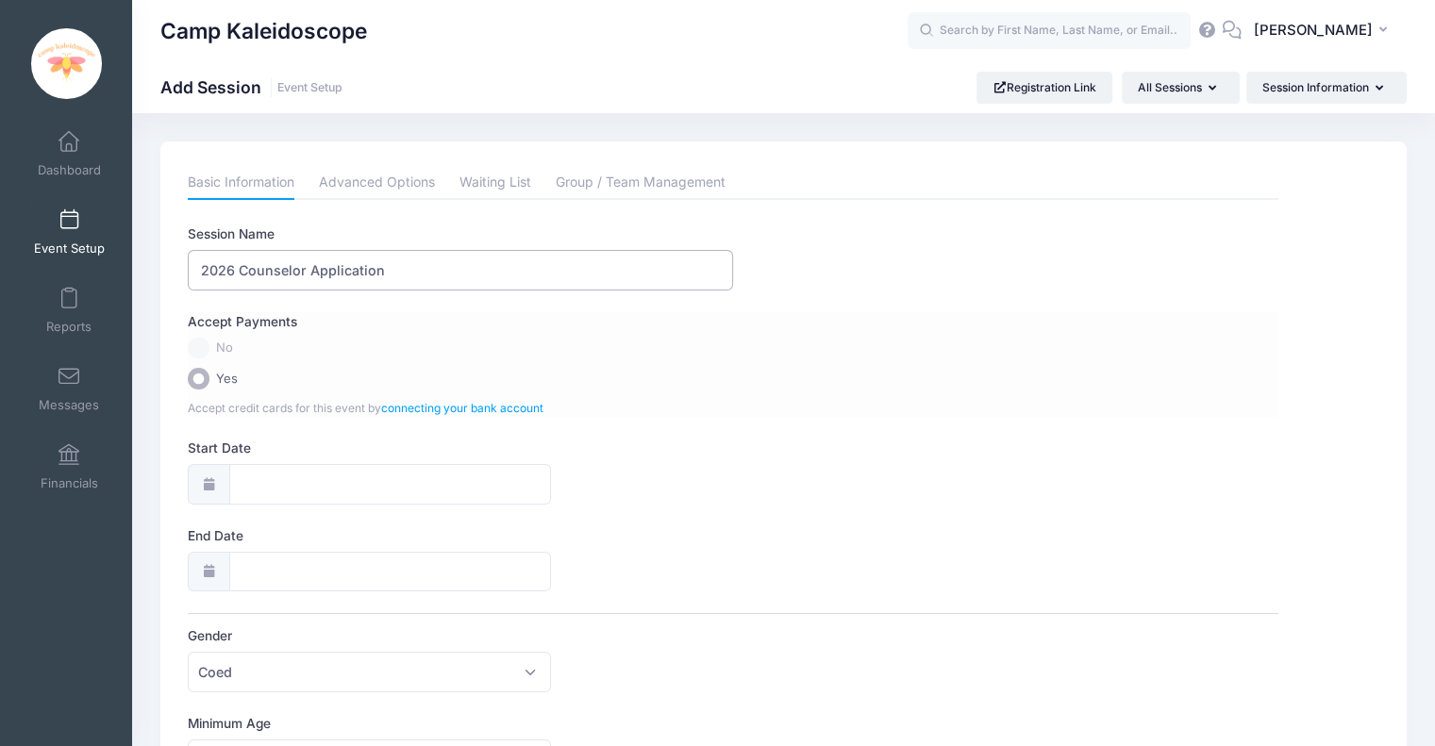
type input "2026 Counselor Application"
click at [198, 357] on label "No" at bounding box center [733, 349] width 1090 height 22
click at [199, 343] on label "No" at bounding box center [733, 349] width 1090 height 22
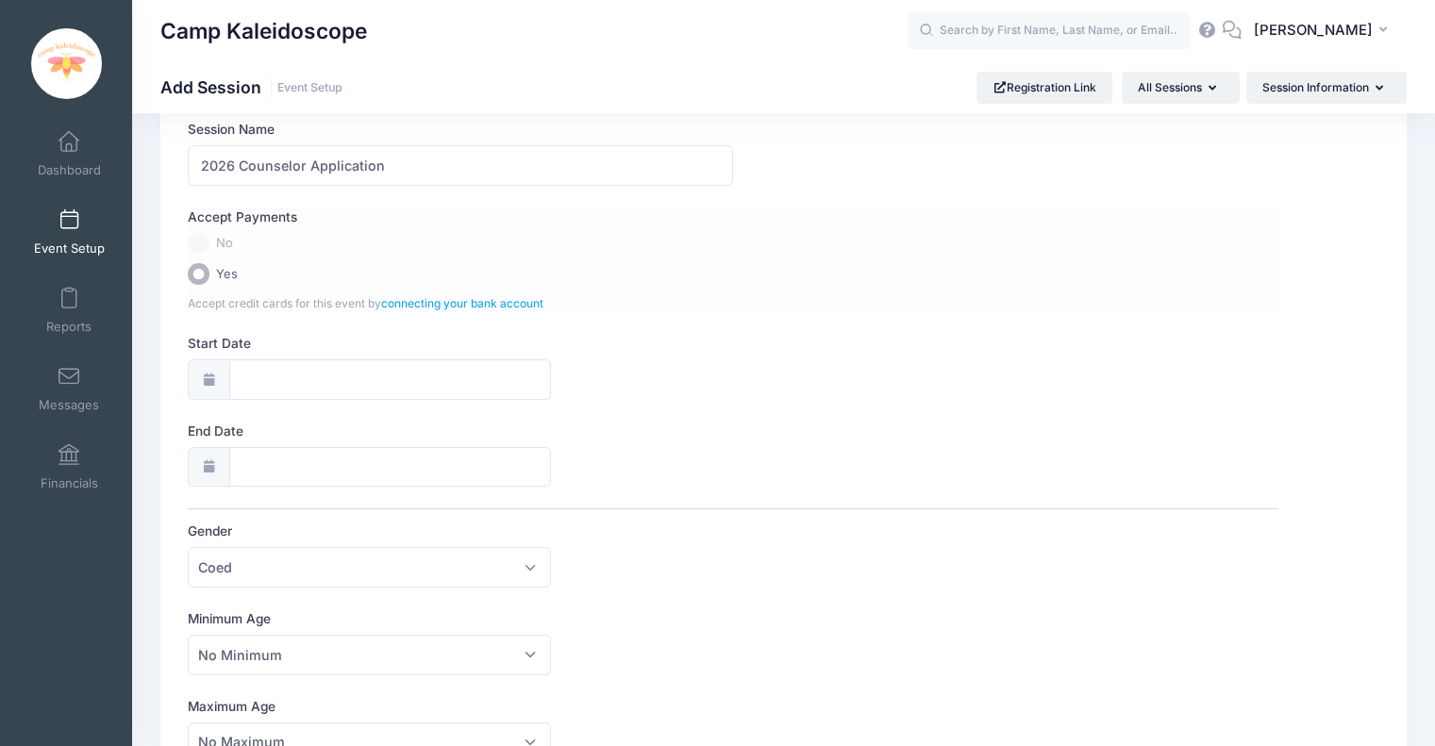
scroll to position [106, 0]
click at [192, 243] on label "No" at bounding box center [733, 243] width 1090 height 22
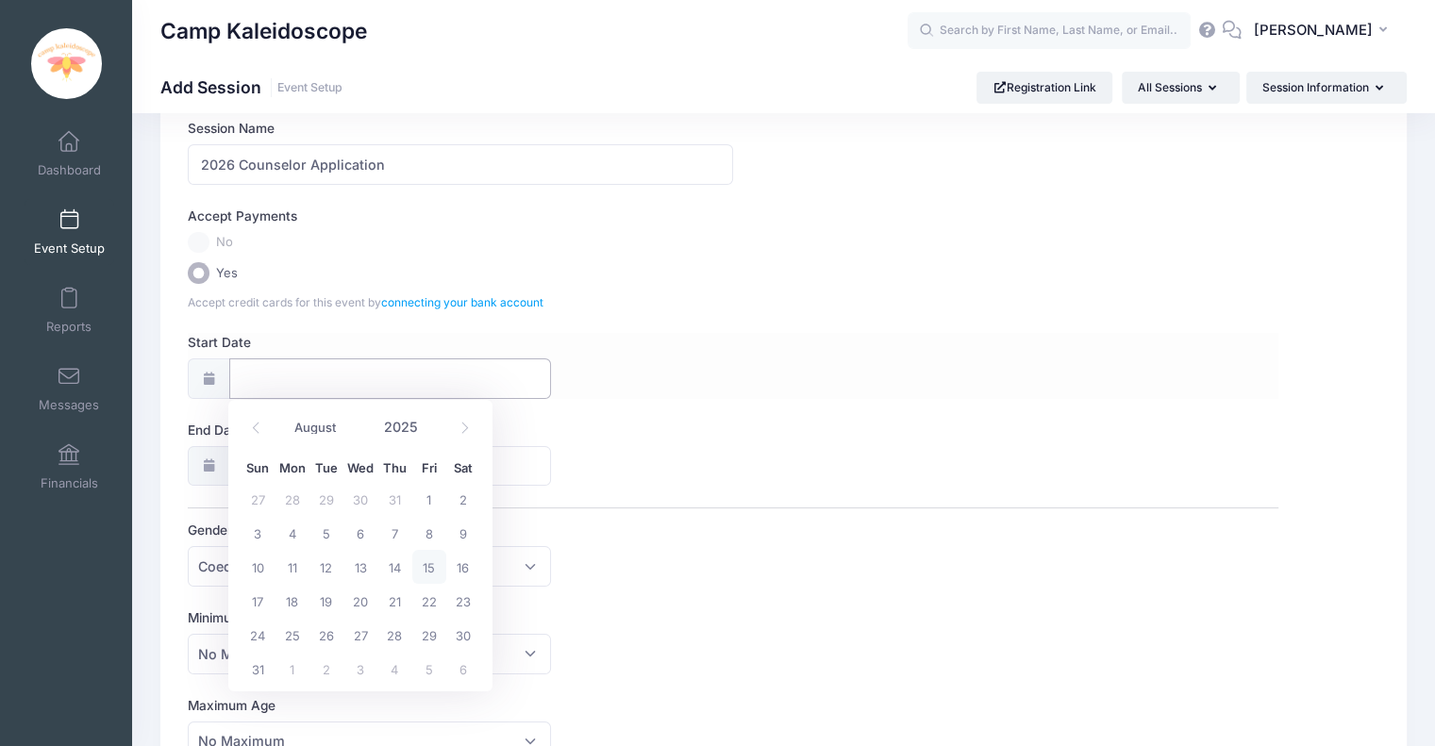
click at [295, 375] on input "Start Date" at bounding box center [390, 378] width 323 height 41
click at [451, 432] on span at bounding box center [464, 428] width 31 height 32
select select "8"
click at [290, 637] on span "29" at bounding box center [291, 635] width 34 height 34
type input "[DATE]"
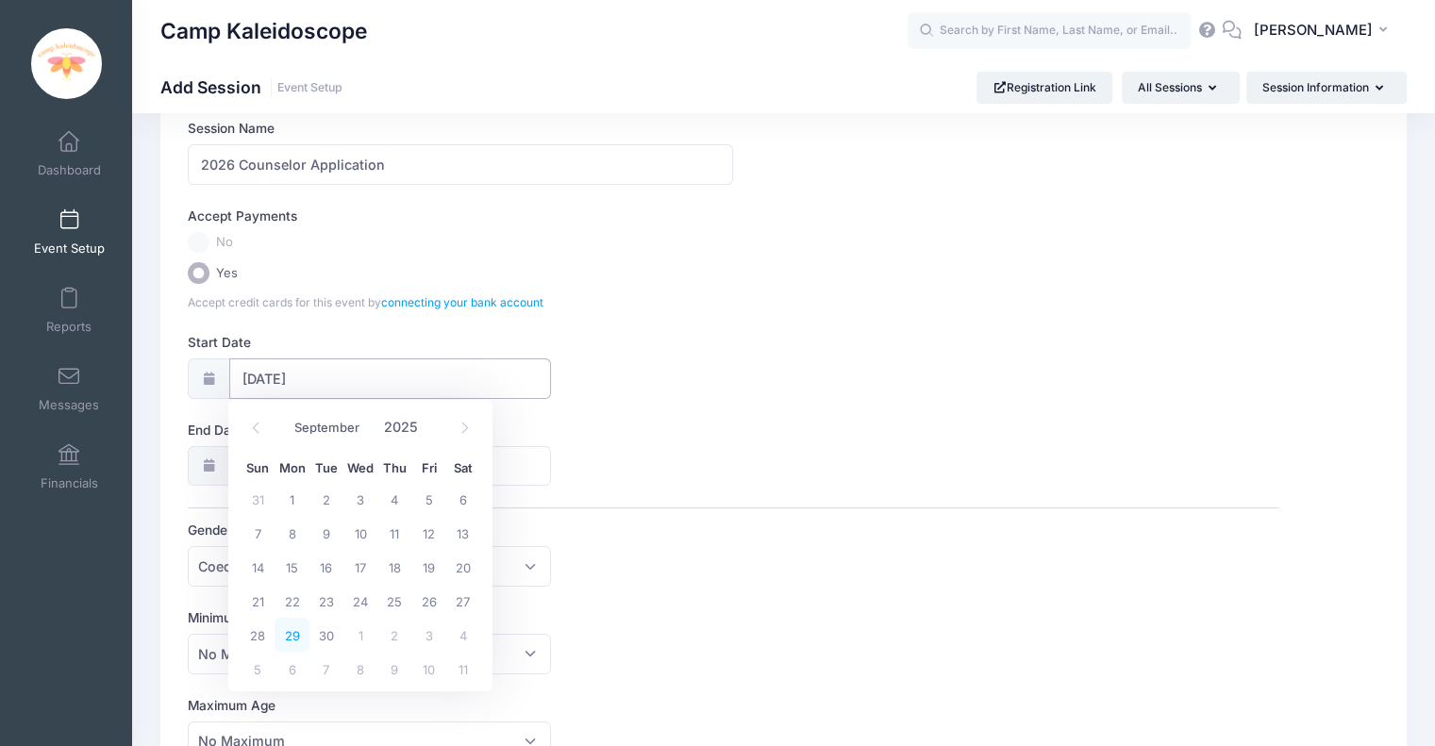
type input "09/30/2025"
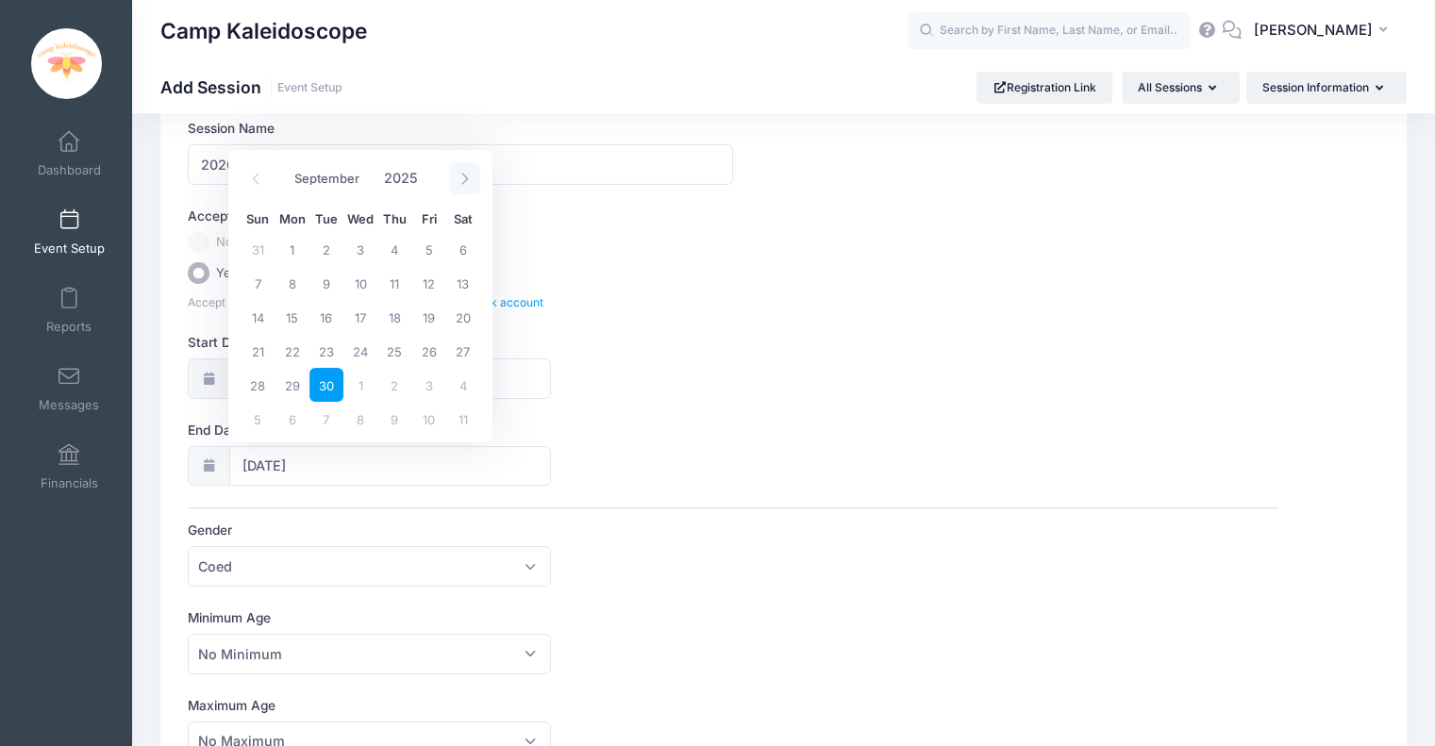
click at [453, 178] on span at bounding box center [464, 178] width 31 height 32
select select "9"
click at [328, 316] on span "14" at bounding box center [326, 317] width 34 height 34
type input "[DATE]"
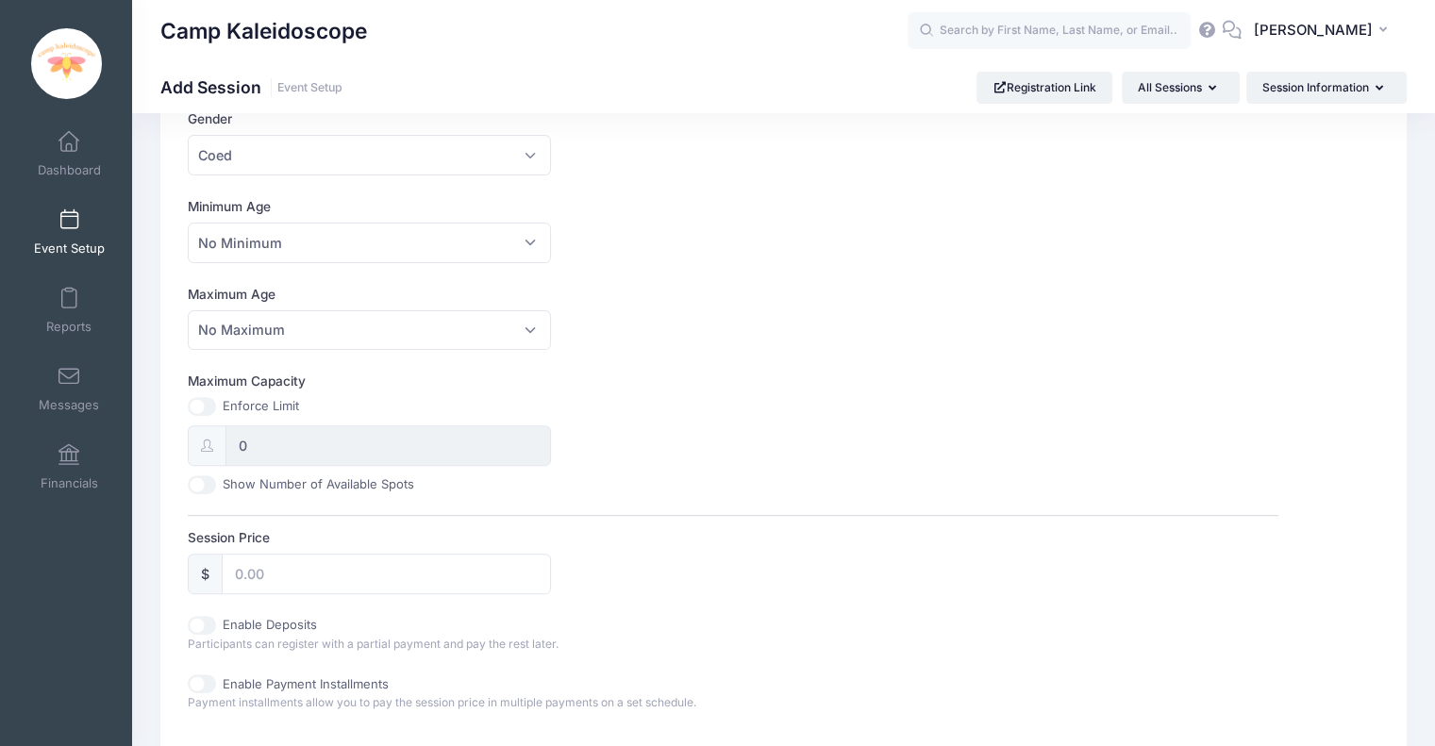
scroll to position [527, 0]
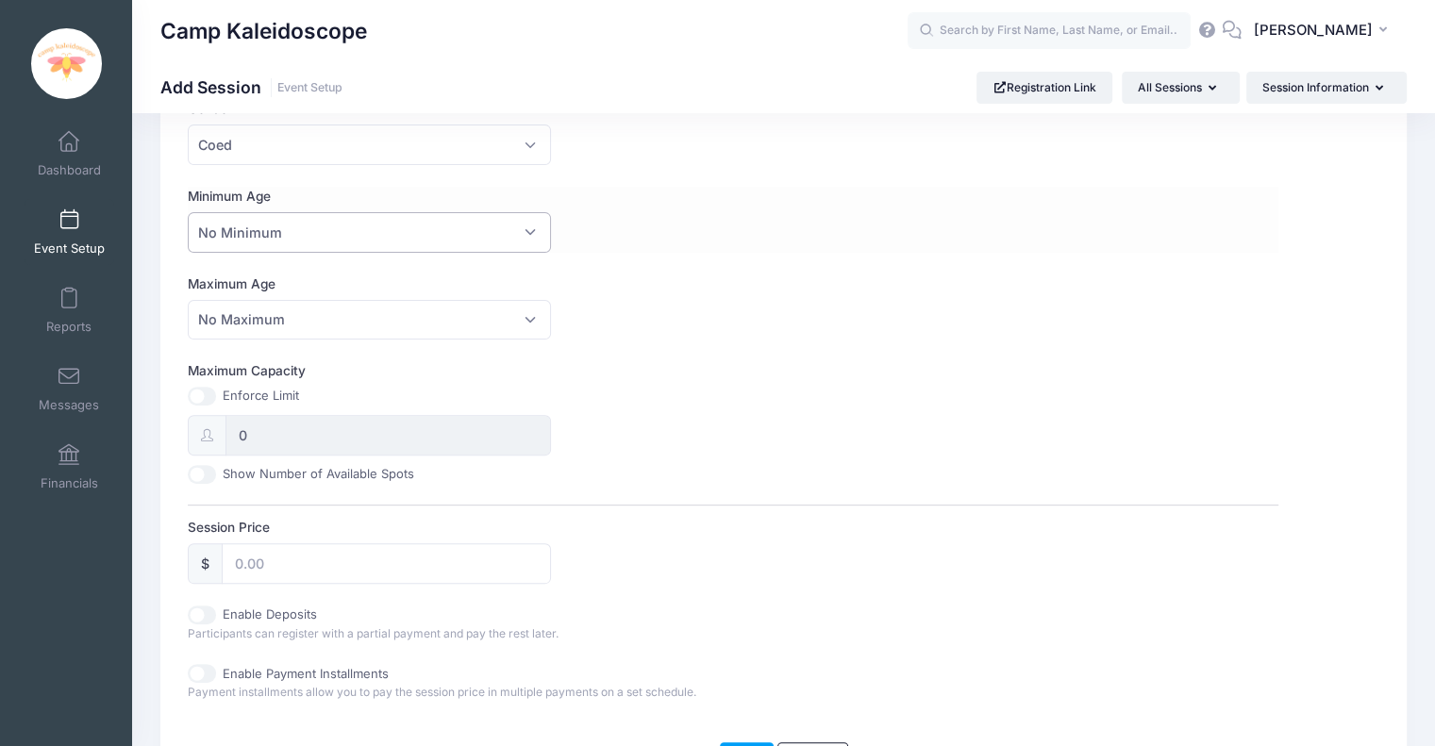
click at [426, 224] on span "No Minimum" at bounding box center [369, 232] width 363 height 41
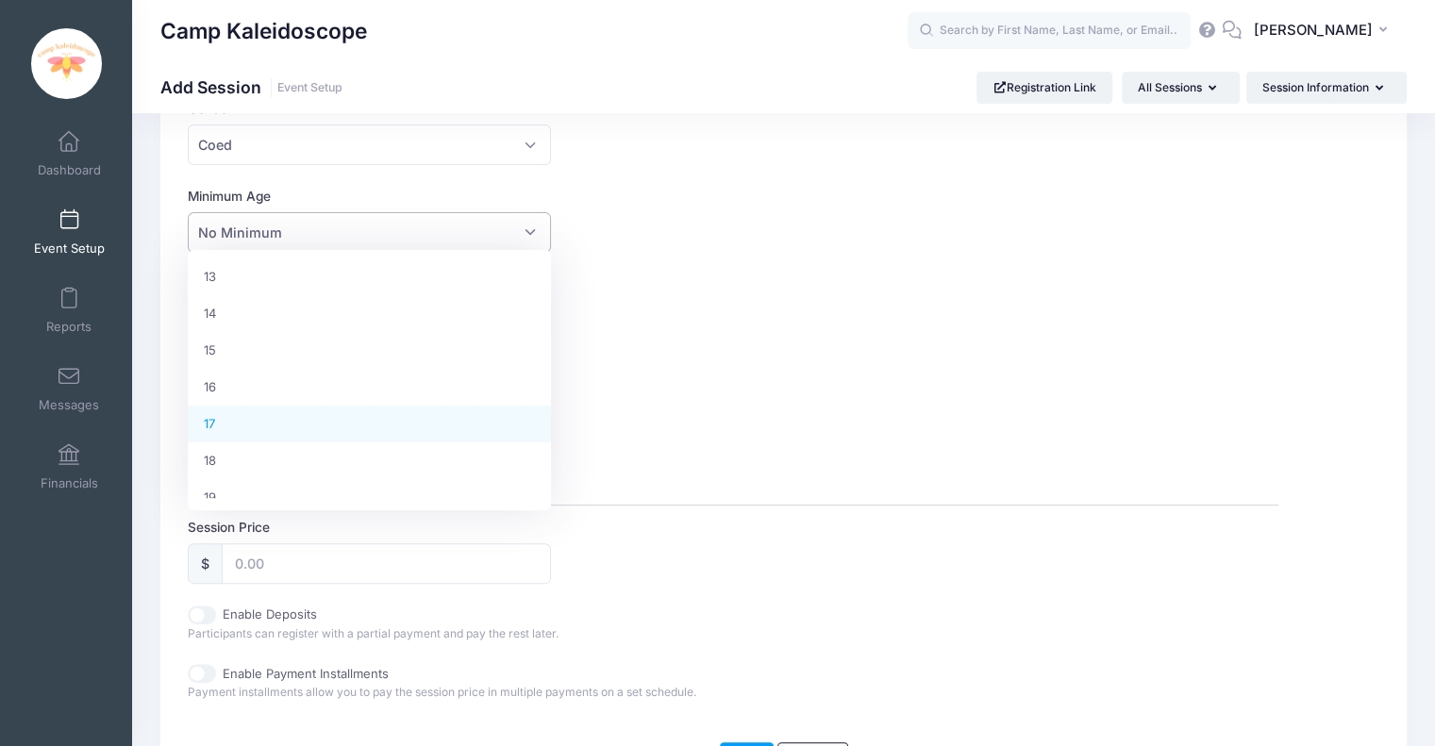
scroll to position [557, 0]
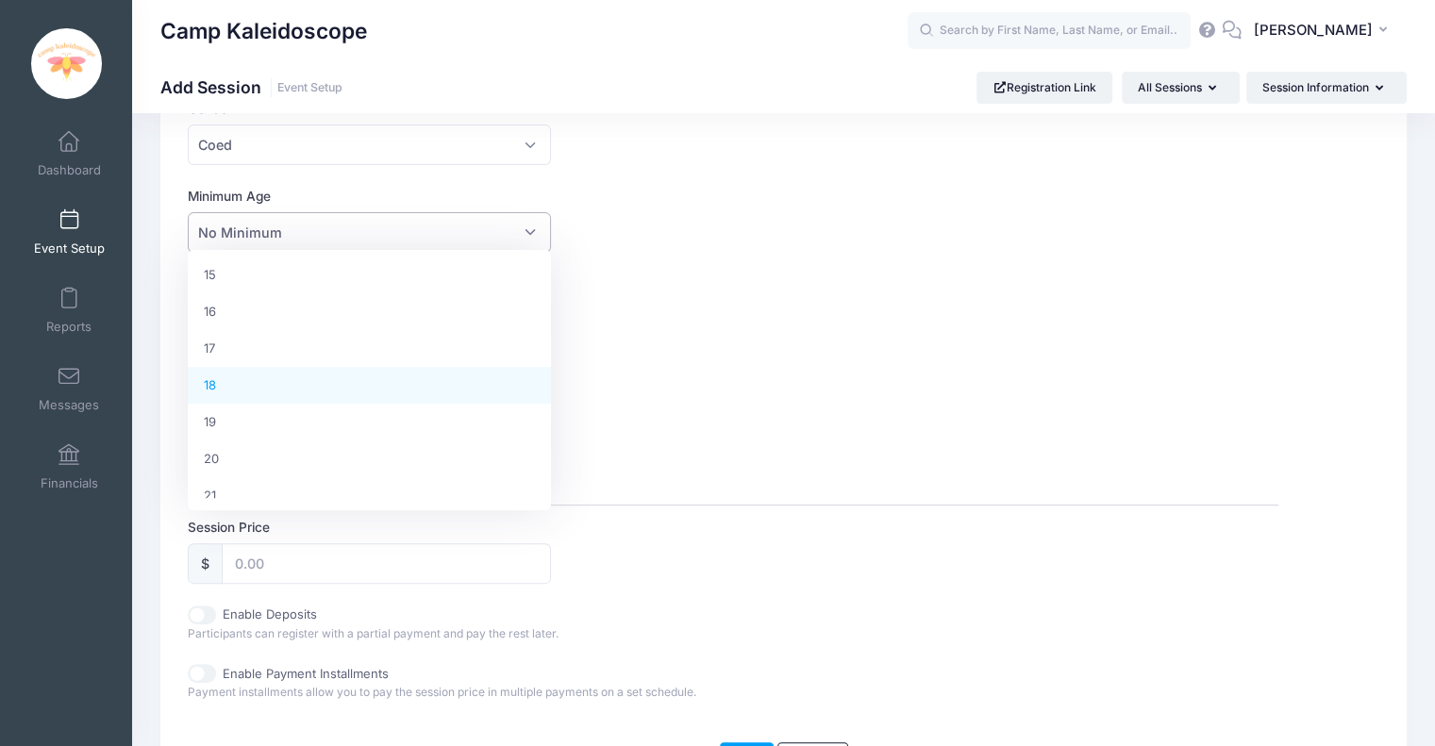
select select "18"
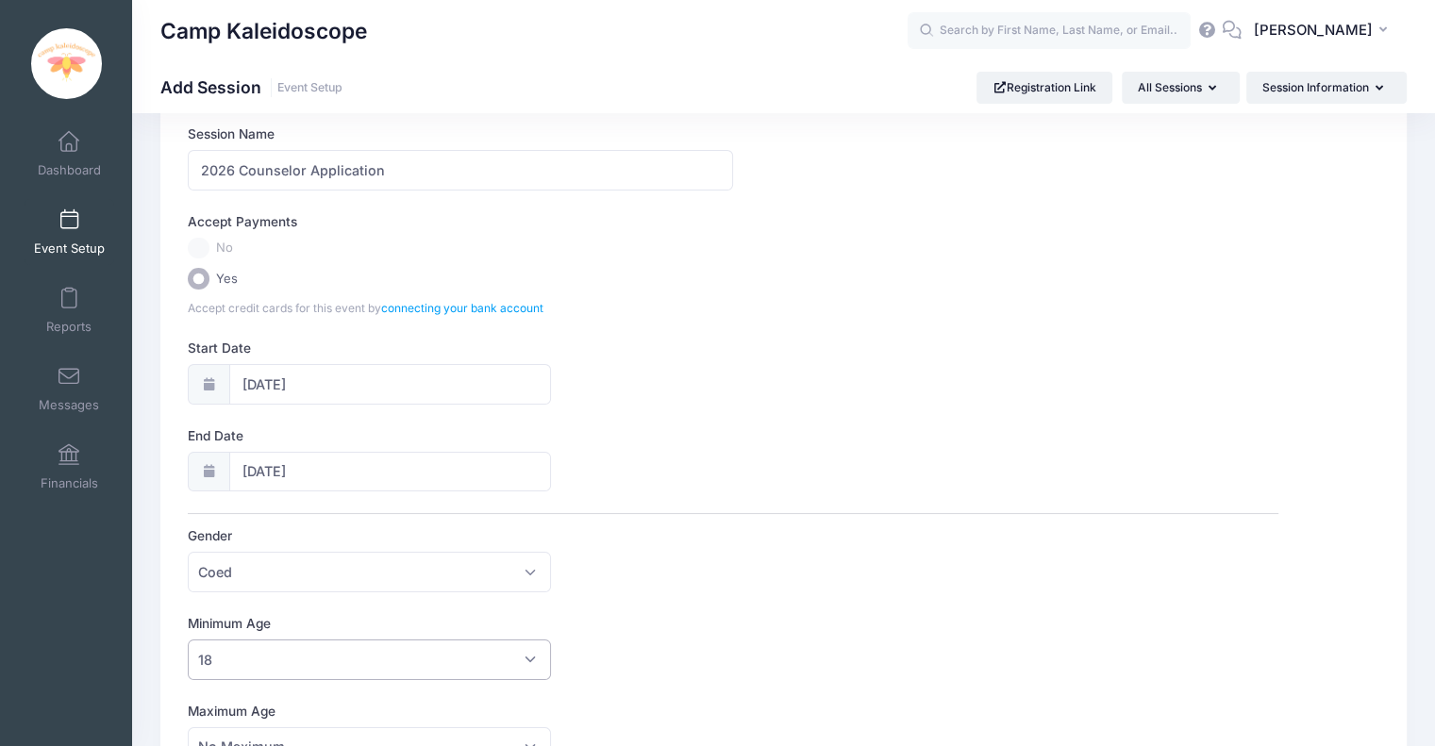
scroll to position [0, 0]
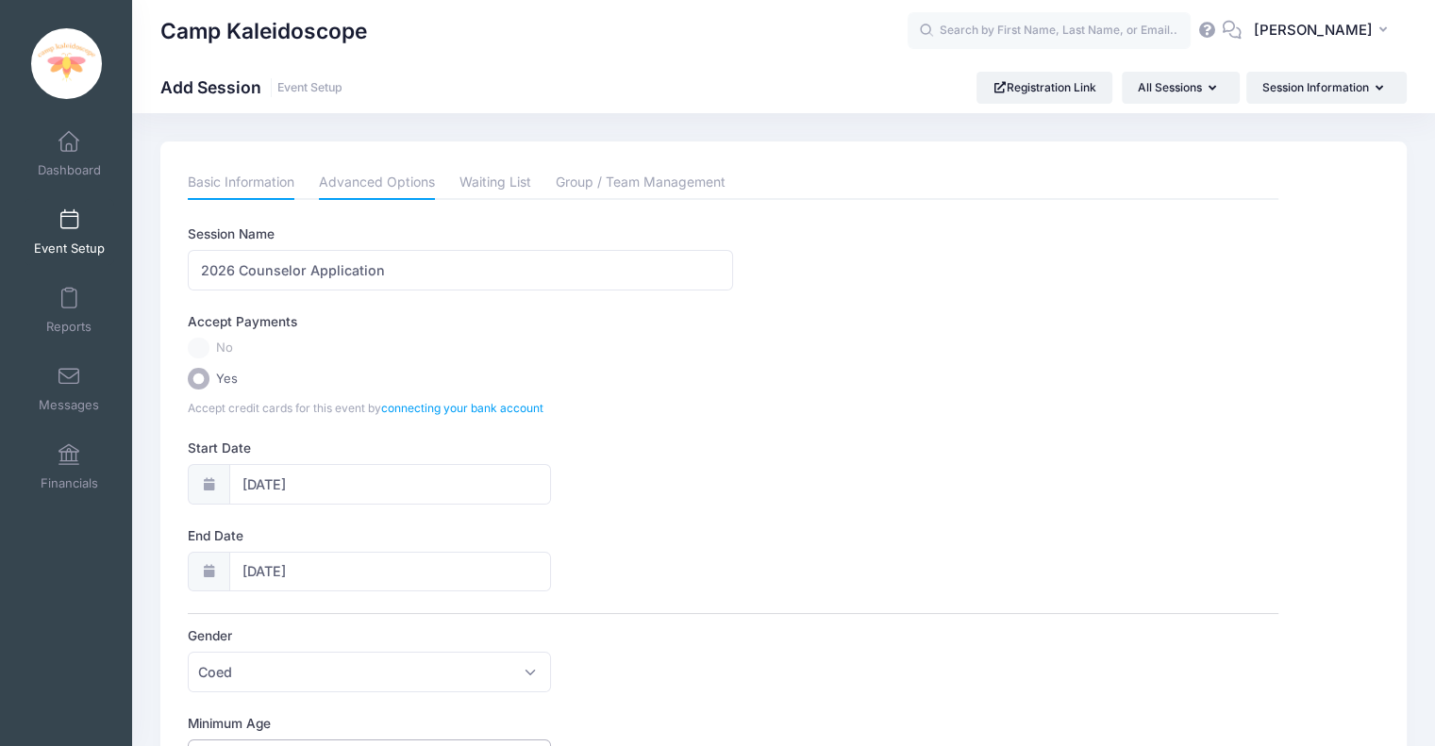
click at [381, 188] on link "Advanced Options" at bounding box center [377, 183] width 116 height 34
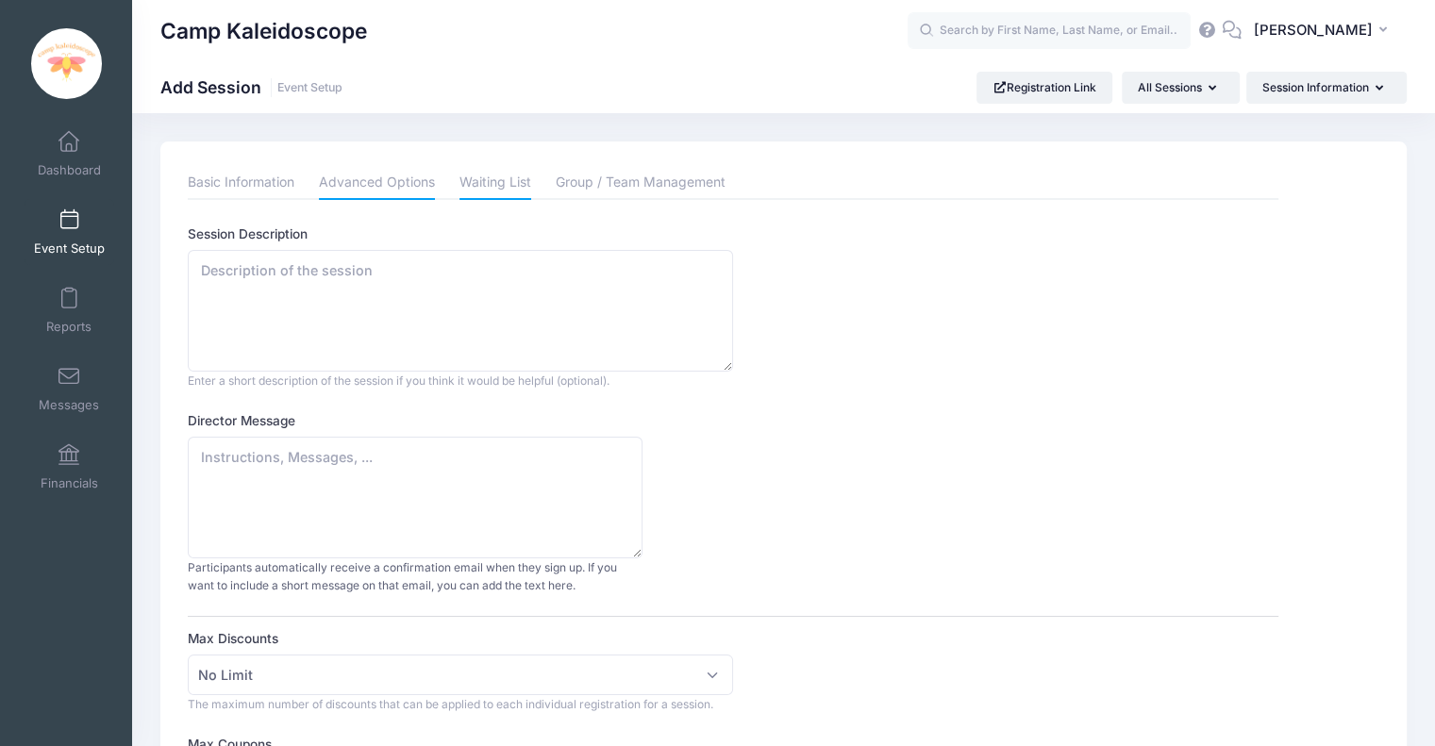
click at [507, 173] on link "Waiting List" at bounding box center [495, 183] width 72 height 34
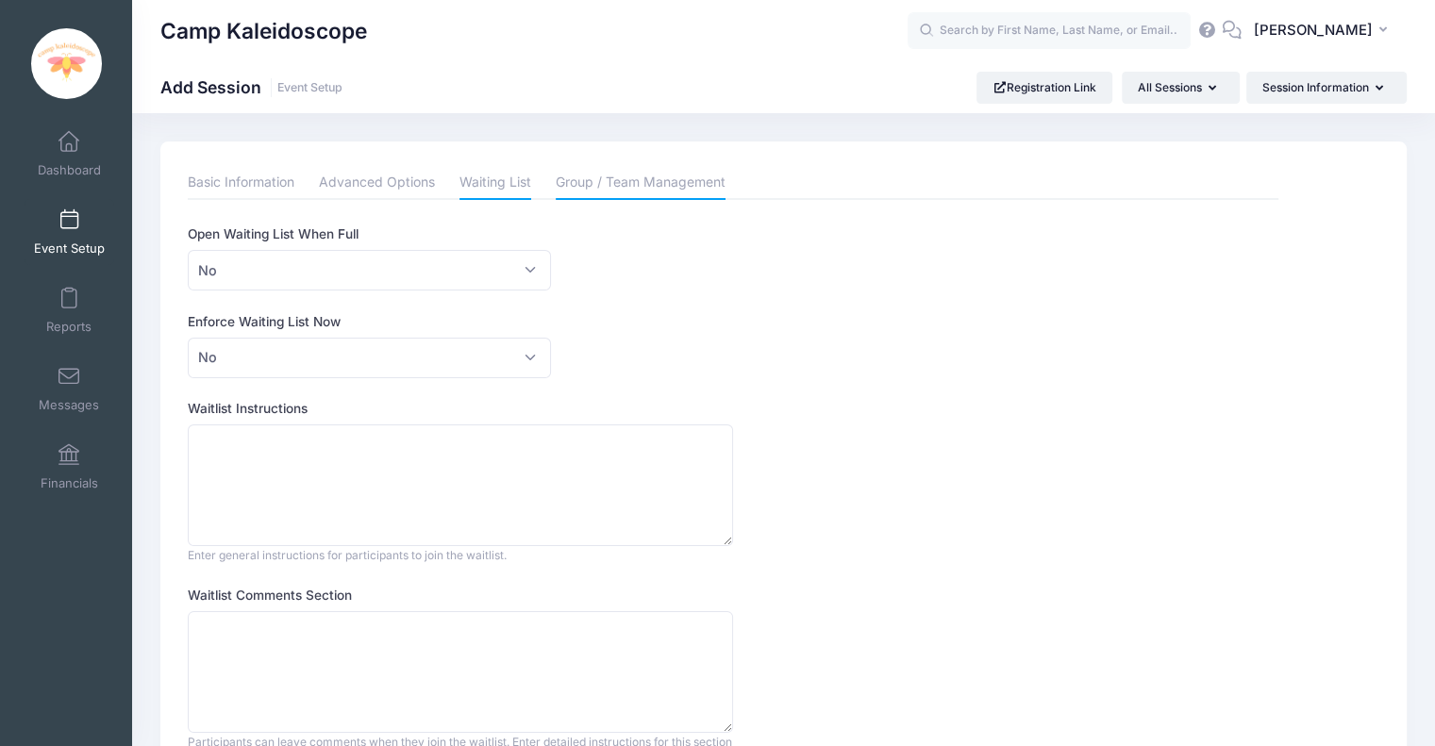
click at [684, 184] on link "Group / Team Management" at bounding box center [641, 183] width 170 height 34
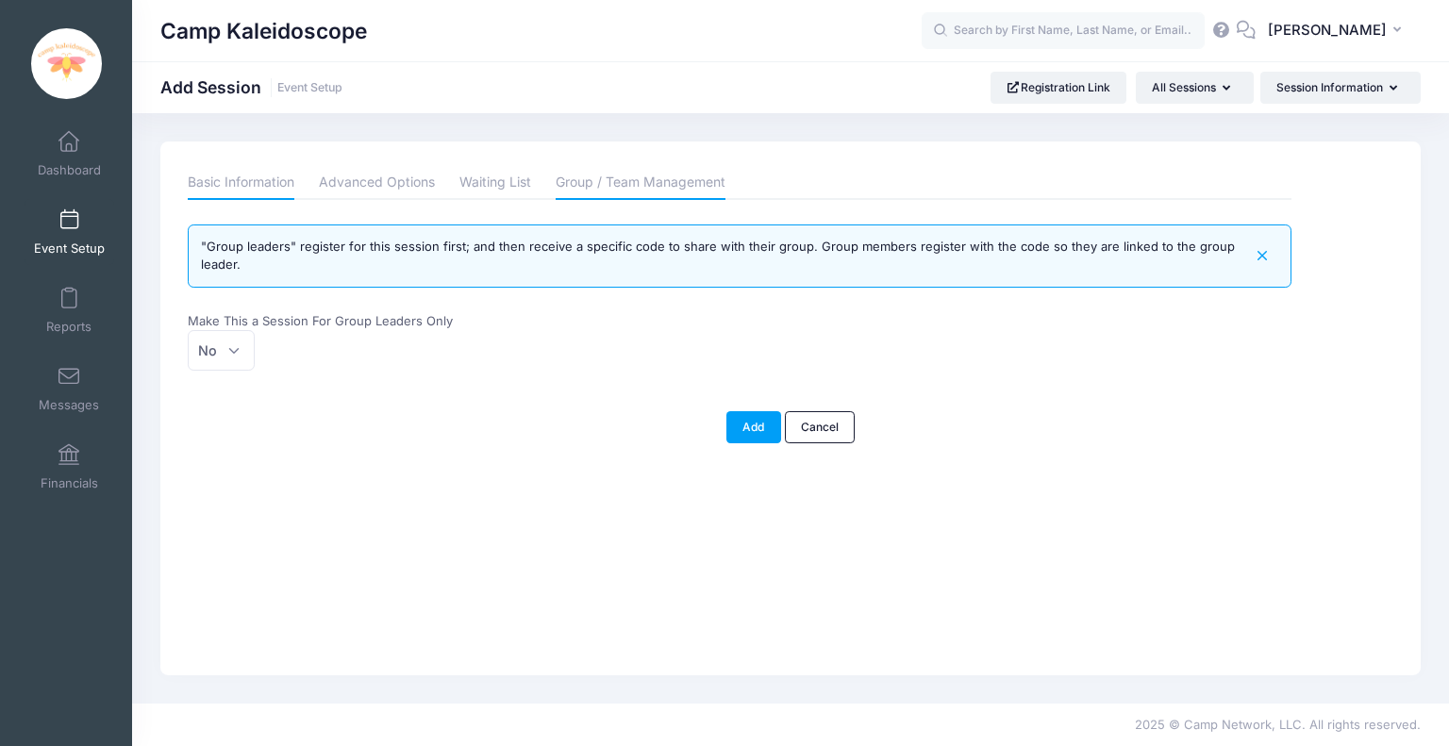
click at [279, 185] on link "Basic Information" at bounding box center [241, 183] width 107 height 34
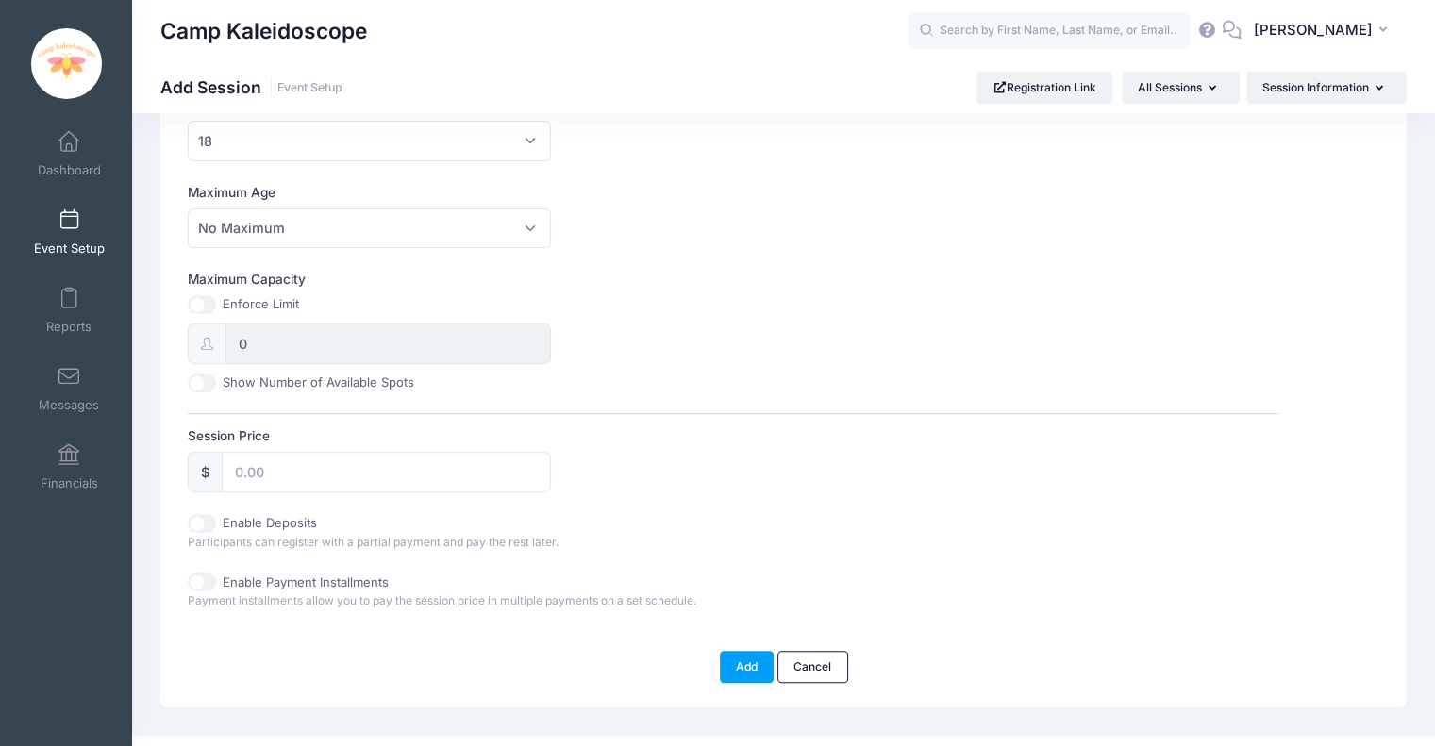
scroll to position [647, 0]
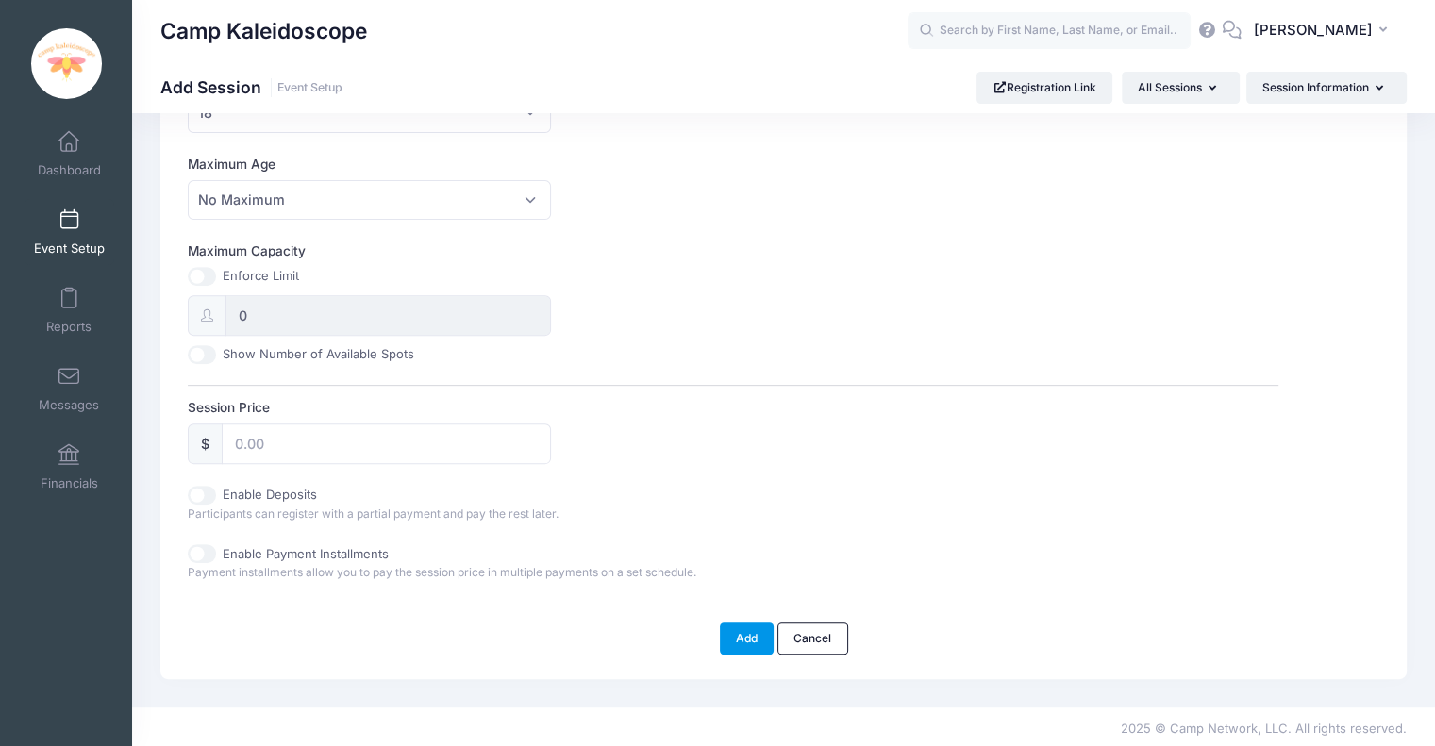
click at [743, 637] on button "Add" at bounding box center [747, 638] width 55 height 32
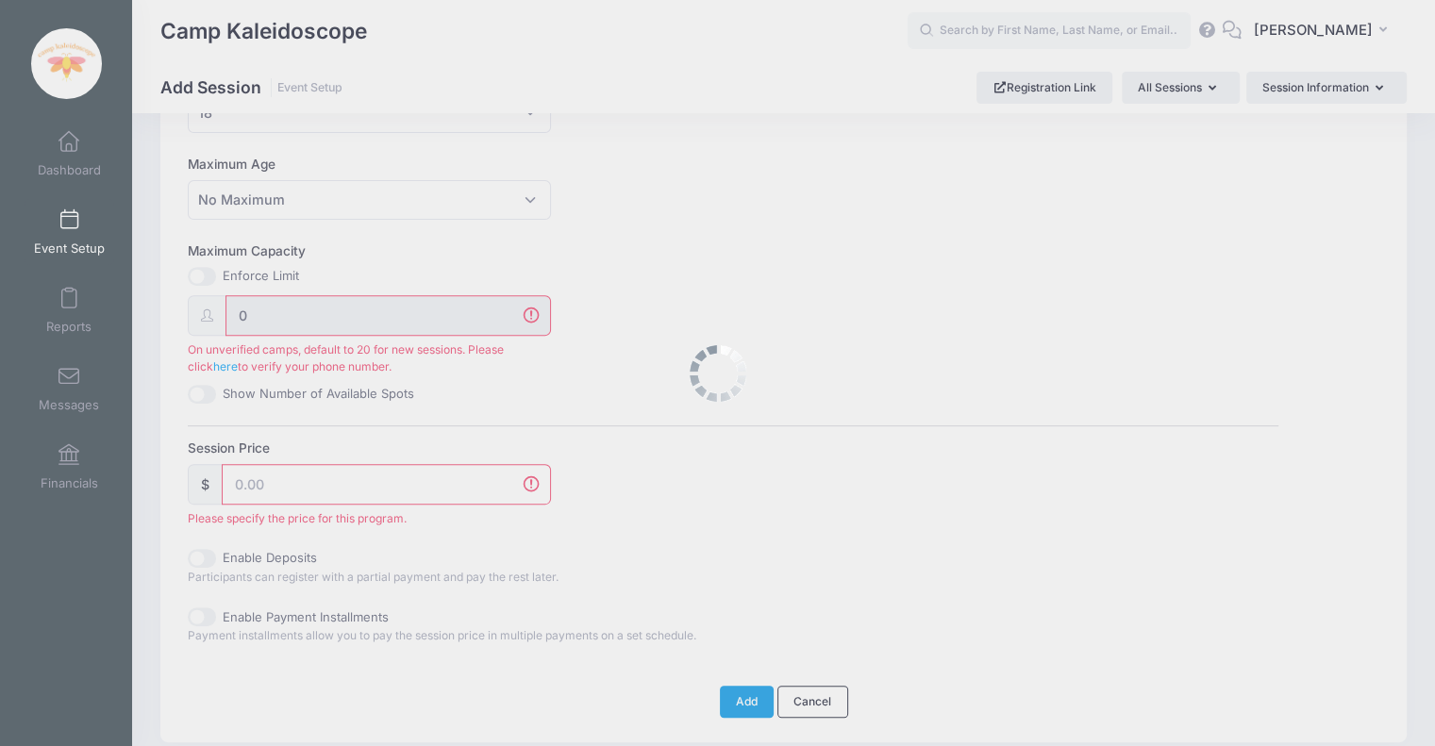
scroll to position [710, 0]
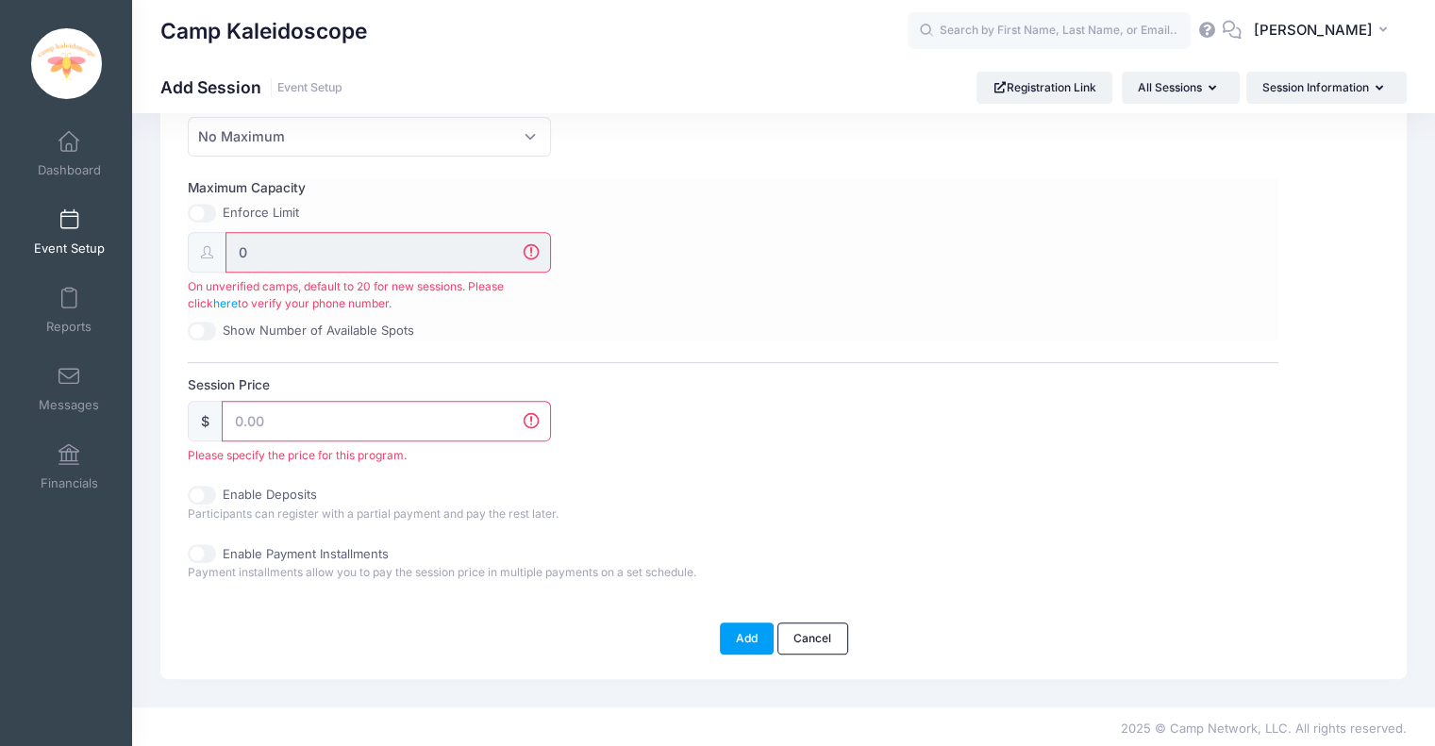
click at [336, 242] on input "0" at bounding box center [387, 252] width 325 height 41
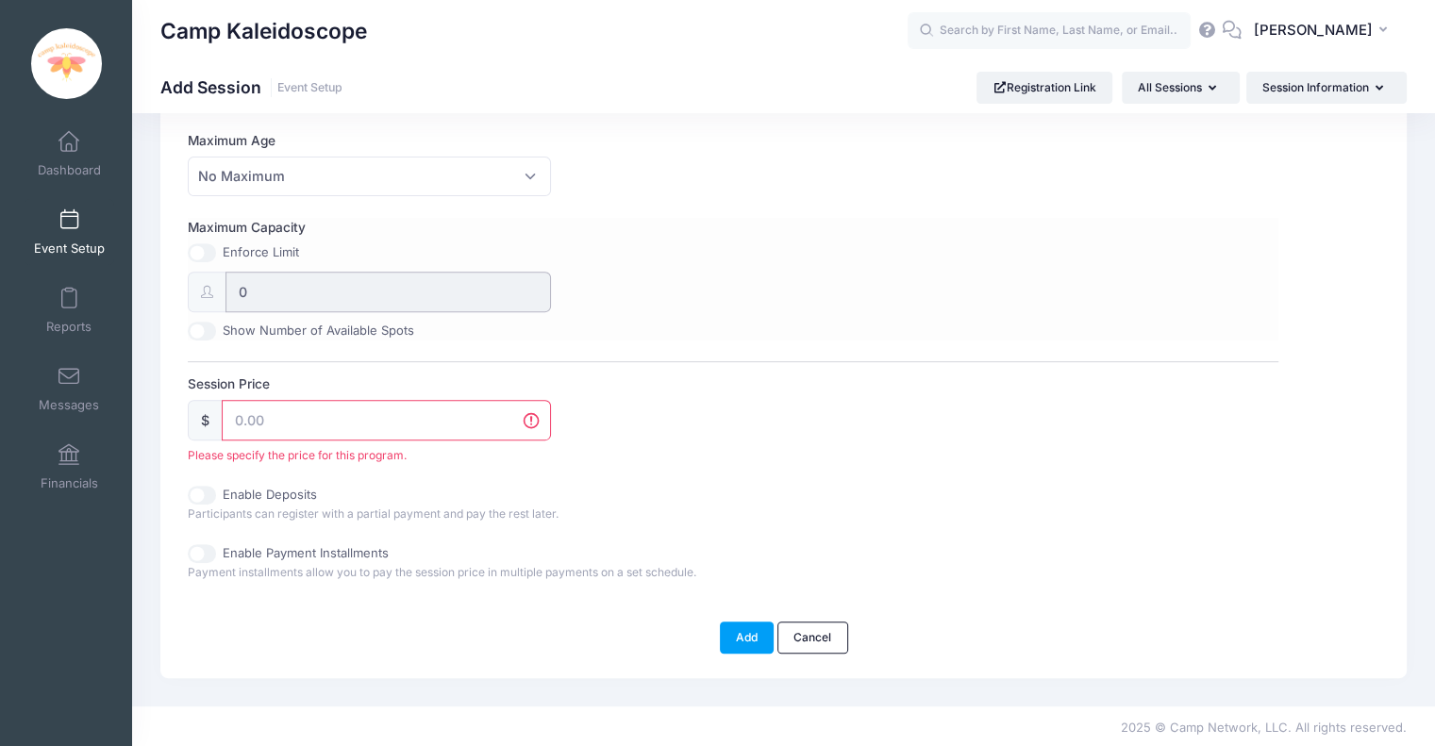
click at [290, 297] on input "0" at bounding box center [387, 292] width 325 height 41
click at [242, 290] on input "0" at bounding box center [387, 292] width 325 height 41
click at [235, 290] on input "0" at bounding box center [387, 292] width 325 height 41
click at [294, 411] on input "Session Price" at bounding box center [386, 420] width 329 height 41
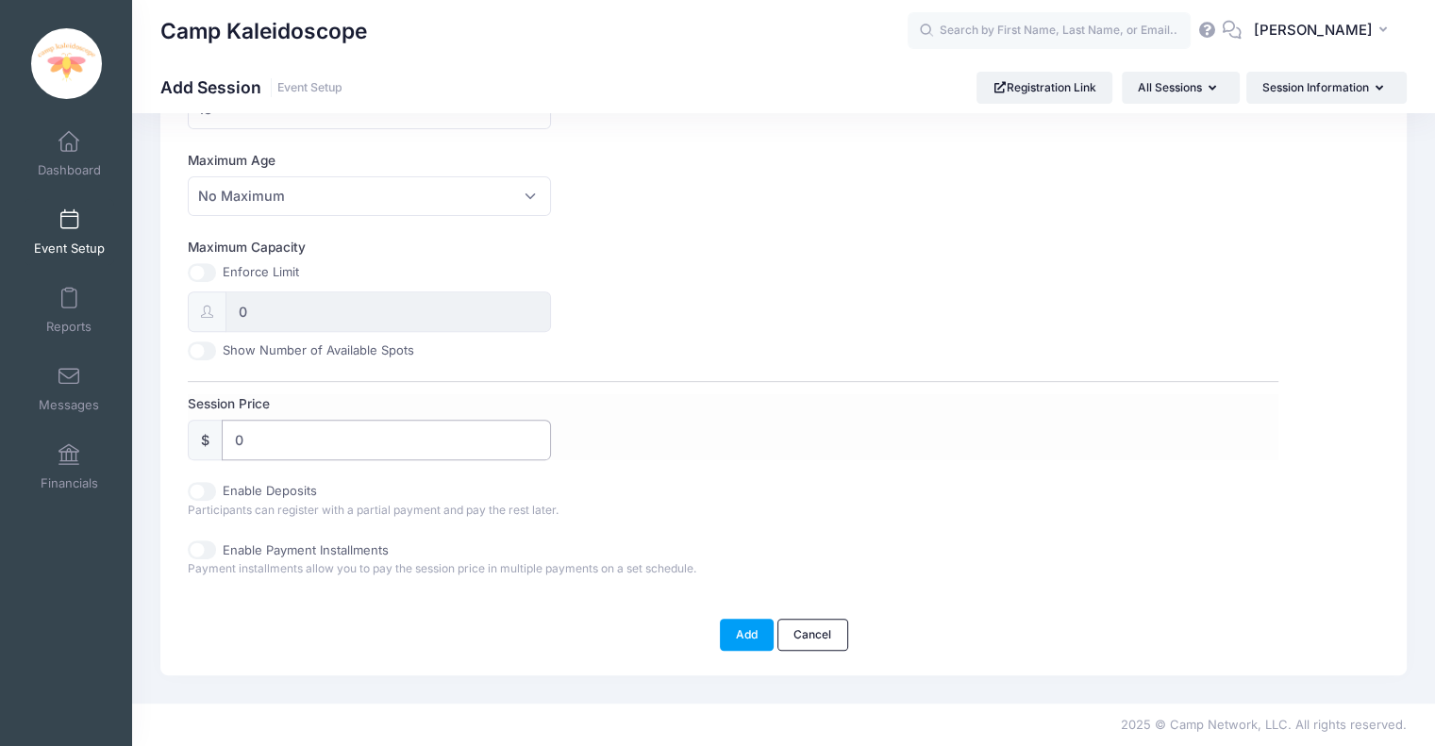
scroll to position [647, 0]
type input "0"
click at [736, 622] on button "Add" at bounding box center [747, 638] width 55 height 32
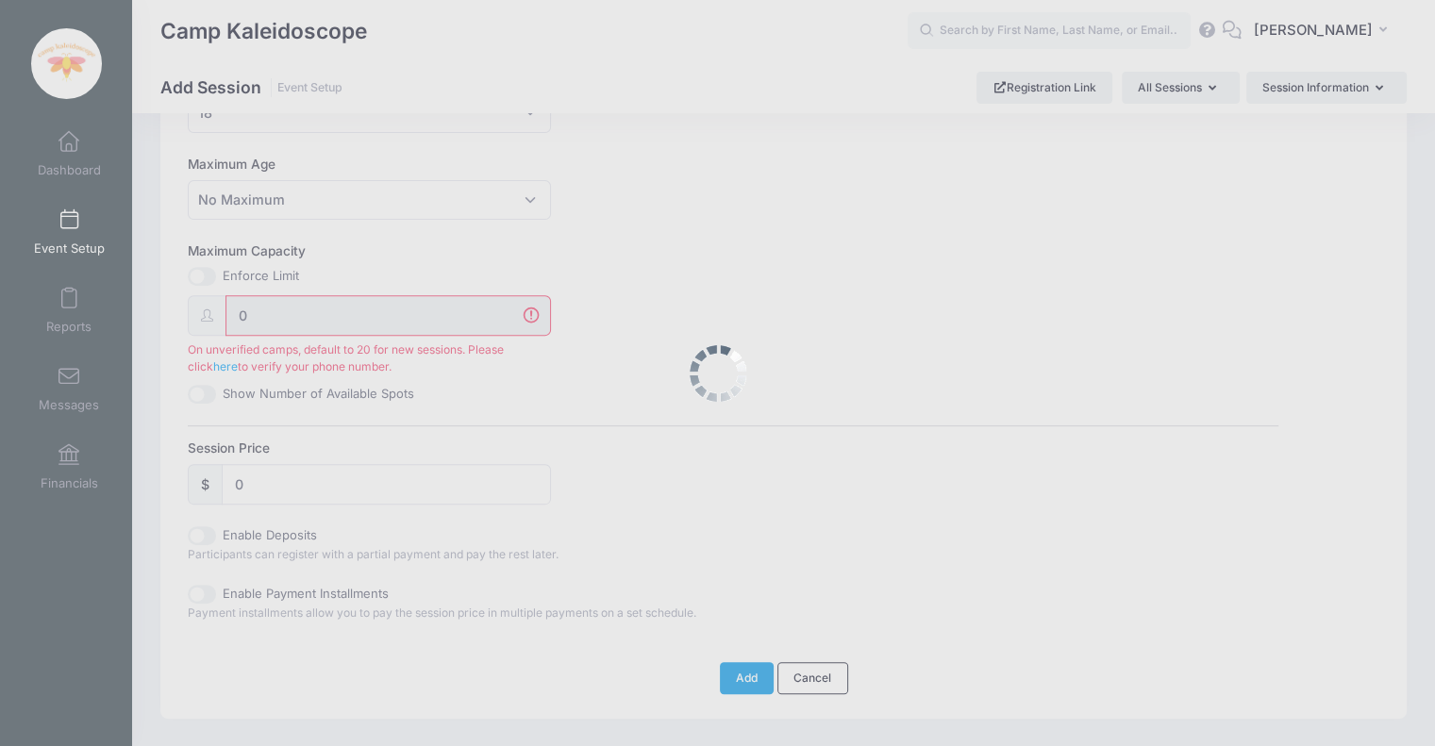
scroll to position [688, 0]
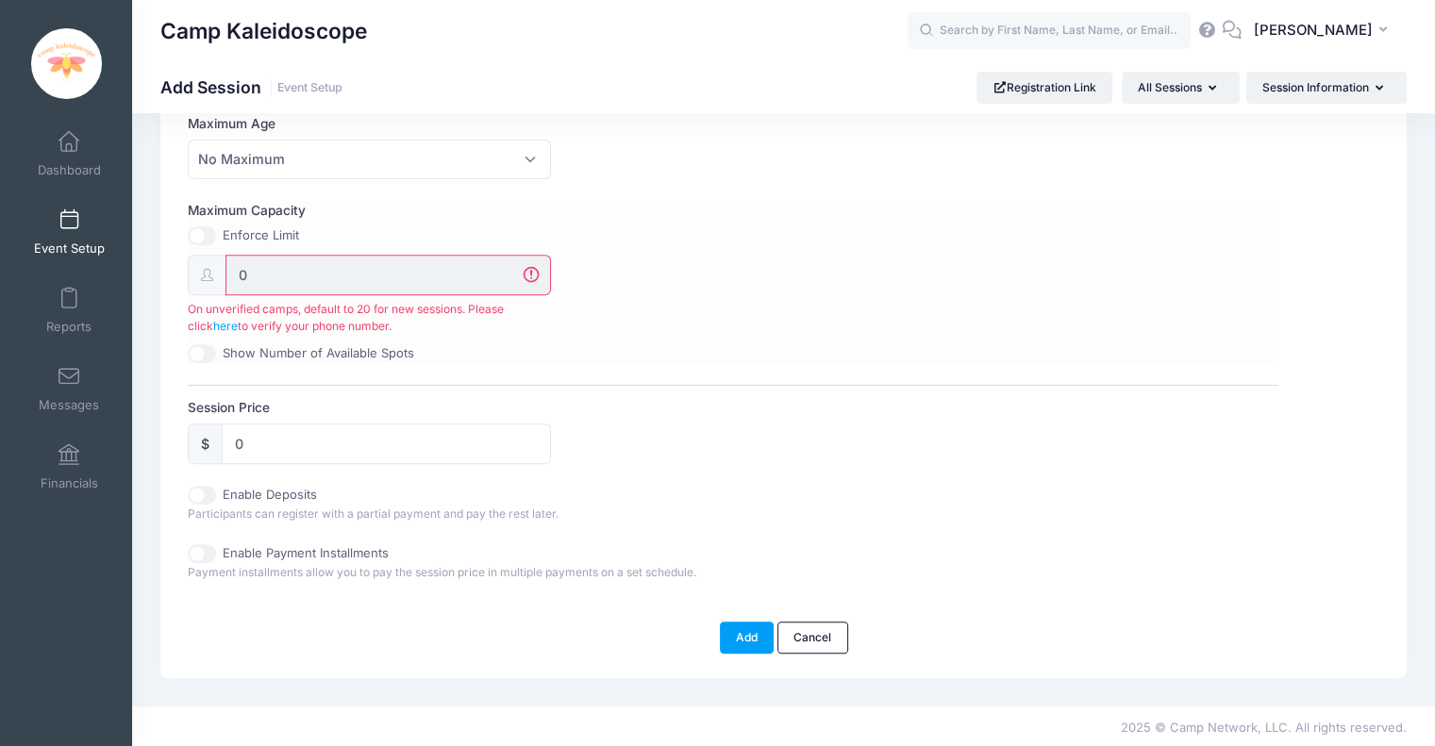
click at [275, 264] on input "0" at bounding box center [387, 275] width 325 height 41
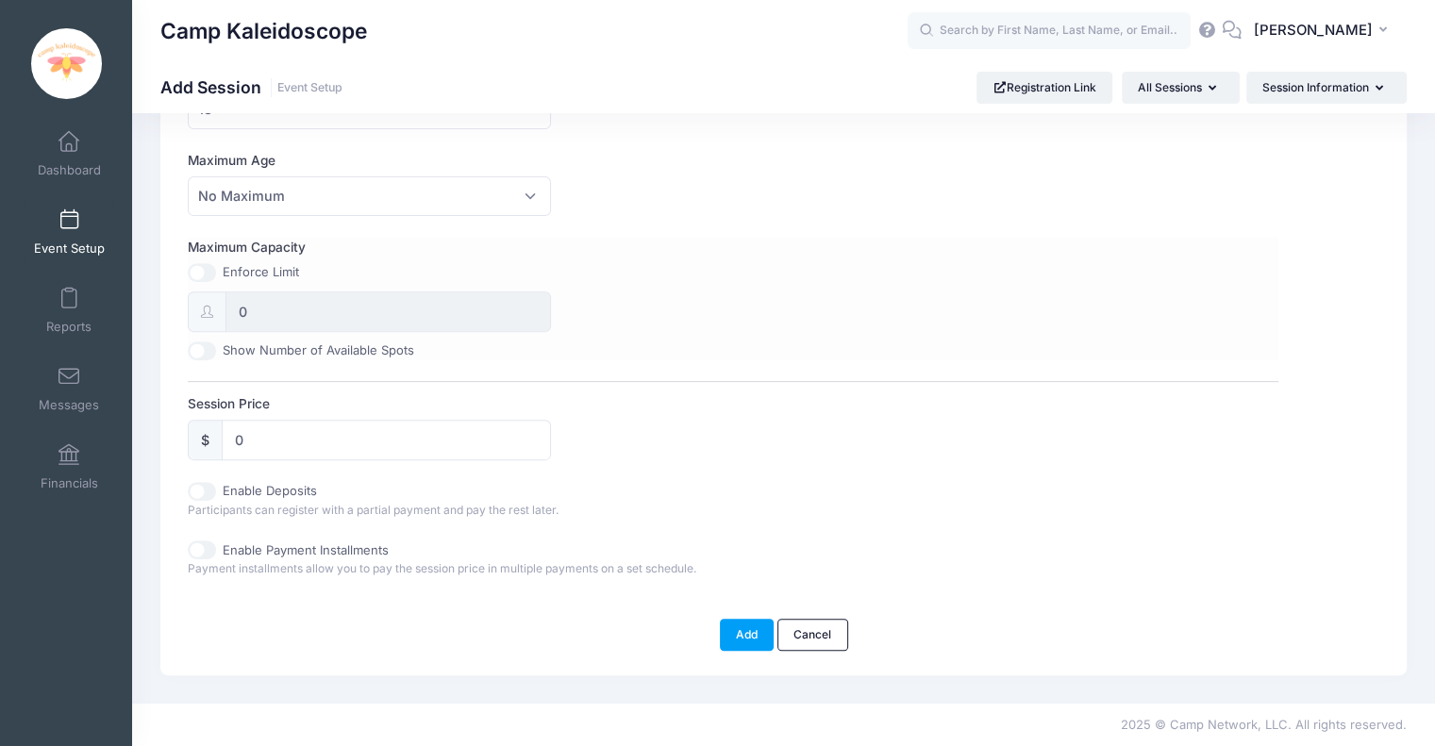
scroll to position [647, 0]
click at [207, 348] on input "Show Number of Available Spots" at bounding box center [202, 354] width 28 height 19
checkbox input "true"
click at [280, 319] on input "0" at bounding box center [387, 315] width 325 height 41
click at [257, 314] on input "0" at bounding box center [387, 315] width 325 height 41
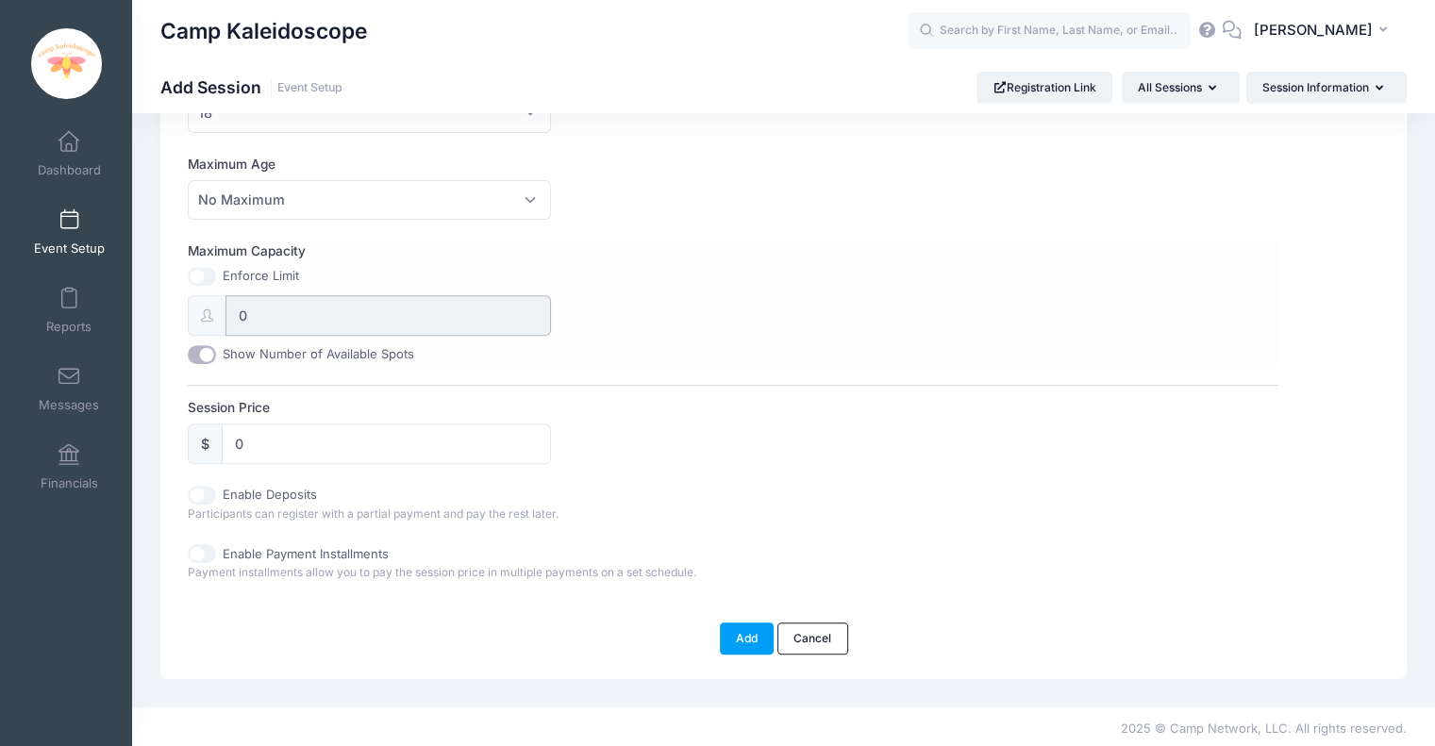
click at [257, 314] on input "0" at bounding box center [387, 315] width 325 height 41
click at [255, 313] on input "0" at bounding box center [387, 315] width 325 height 41
click at [207, 278] on input "Maximum Capacity" at bounding box center [202, 276] width 28 height 19
checkbox input "true"
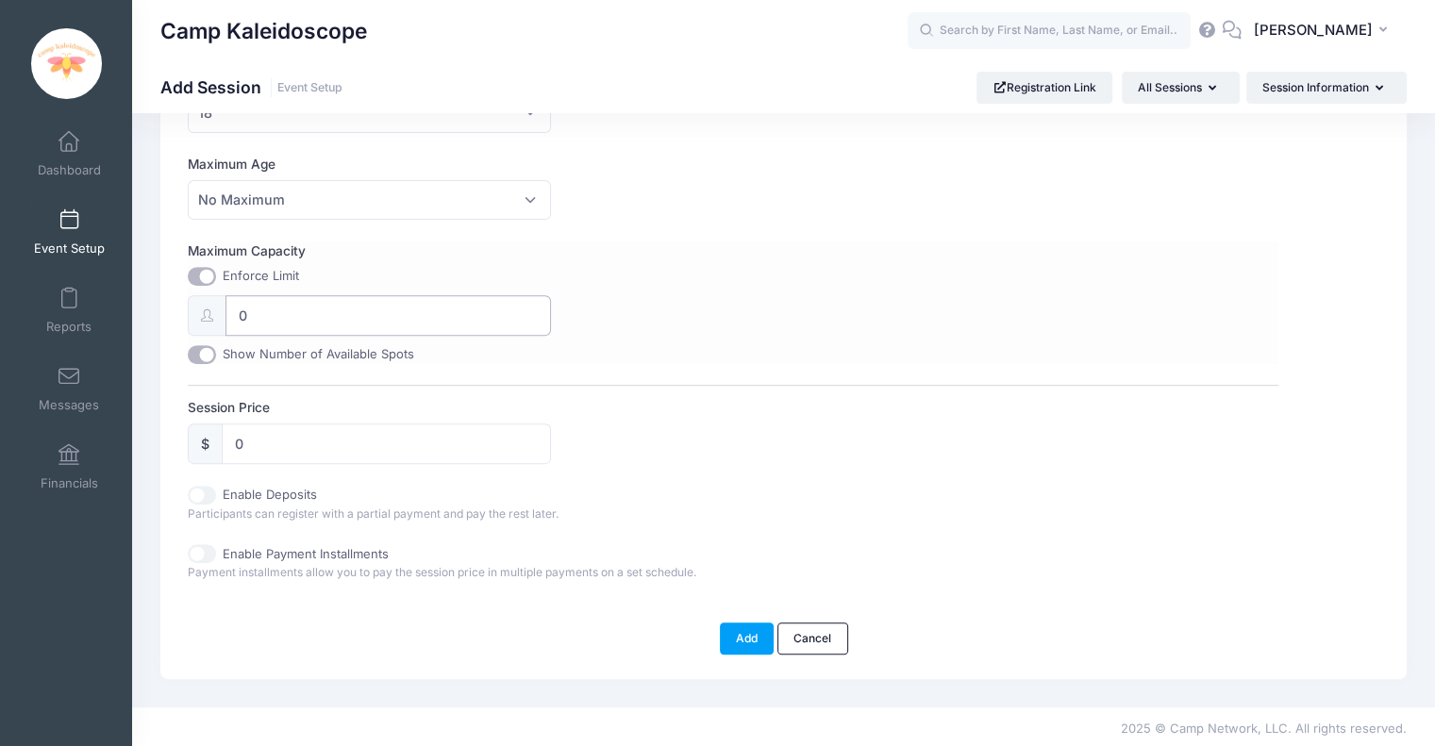
click at [251, 317] on input "0" at bounding box center [387, 315] width 325 height 41
type input "100"
click at [203, 271] on input "Maximum Capacity" at bounding box center [202, 276] width 28 height 19
checkbox input "false"
type input "0"
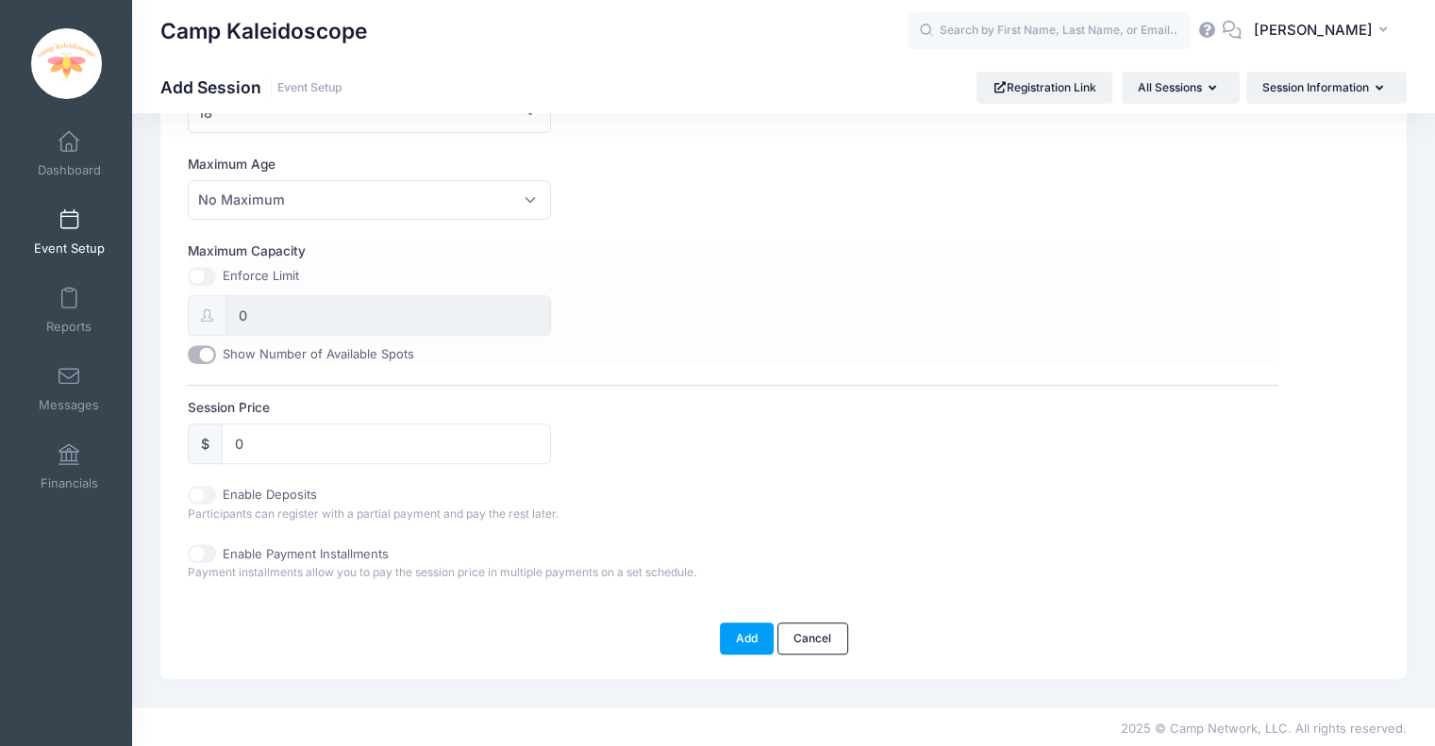
click at [200, 259] on div "Maximum Capacity Enforce Limit 0 Show Number of Available Spots" at bounding box center [733, 302] width 1090 height 122
click at [200, 270] on input "Maximum Capacity" at bounding box center [202, 276] width 28 height 19
checkbox input "true"
click at [263, 316] on input "0" at bounding box center [387, 315] width 325 height 41
click at [739, 632] on button "Add" at bounding box center [747, 638] width 55 height 32
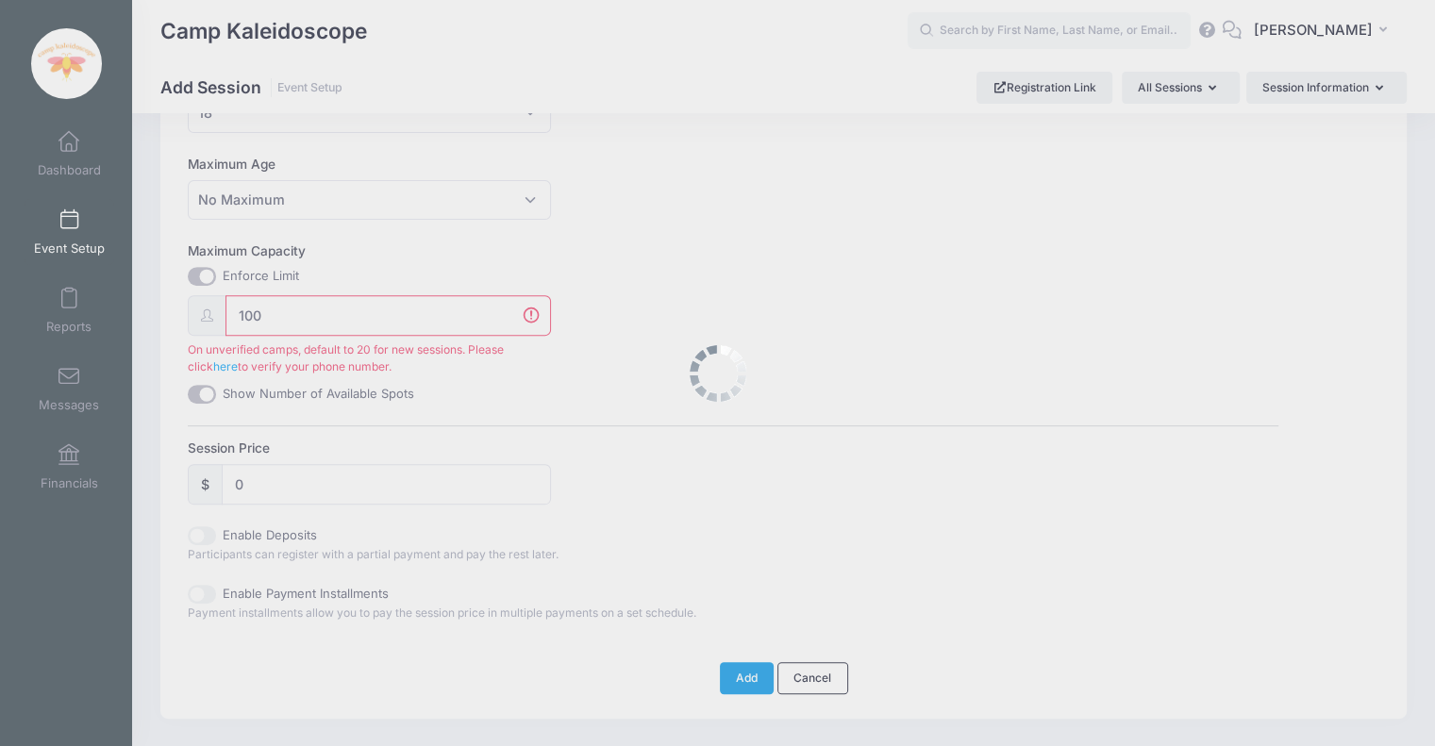
scroll to position [688, 0]
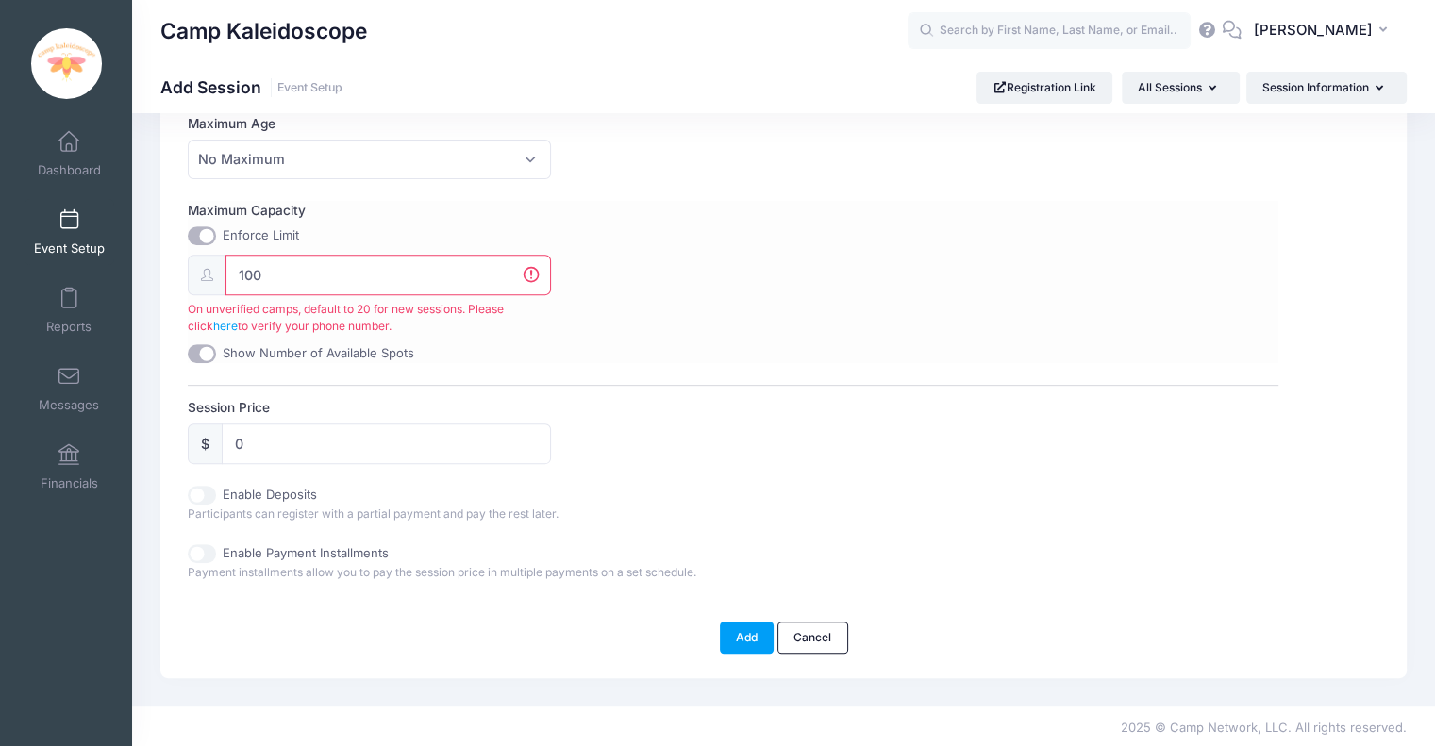
drag, startPoint x: 281, startPoint y: 274, endPoint x: 197, endPoint y: 298, distance: 87.2
click at [197, 298] on div "100 On unverified camps, default to 20 for new sessions. Please click here to v…" at bounding box center [369, 295] width 363 height 81
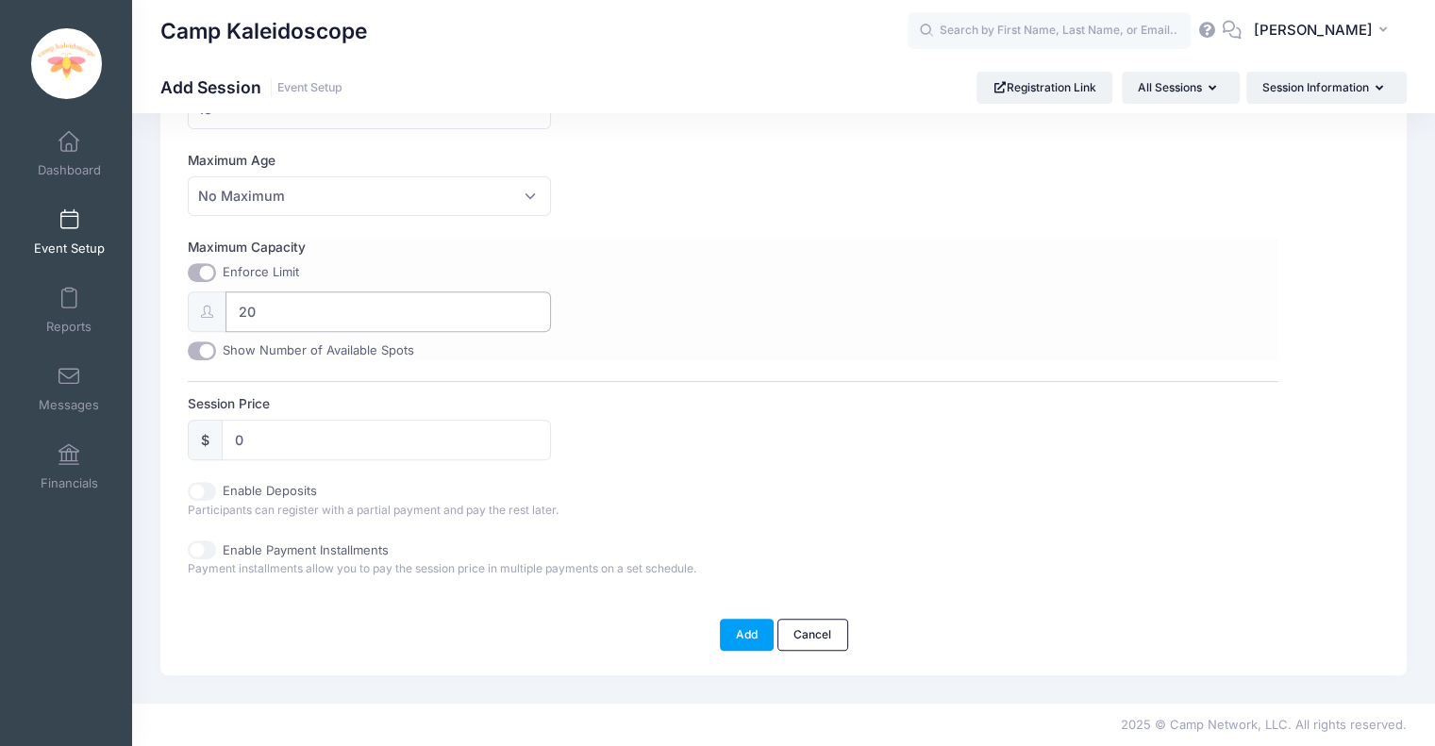
scroll to position [647, 0]
type input "20"
click at [741, 642] on button "Add" at bounding box center [747, 638] width 55 height 32
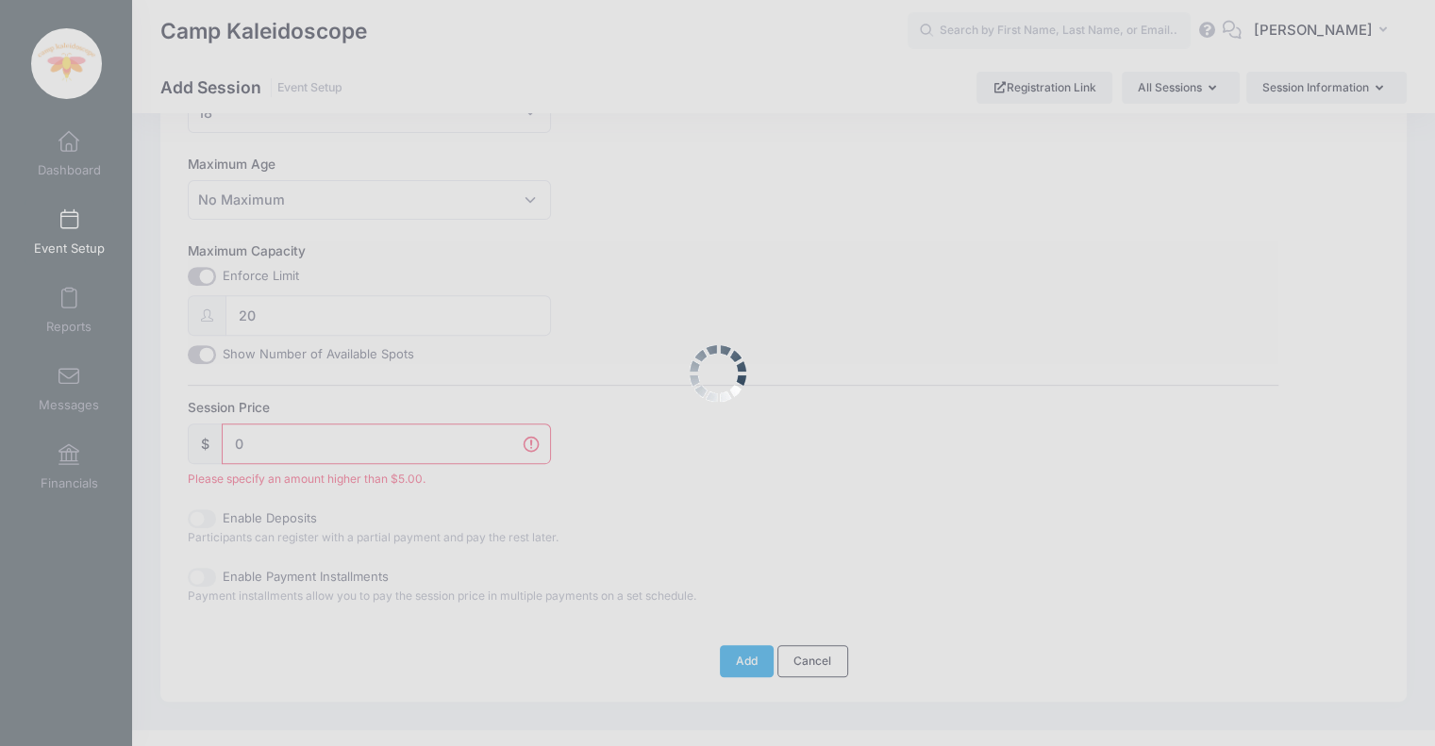
scroll to position [671, 0]
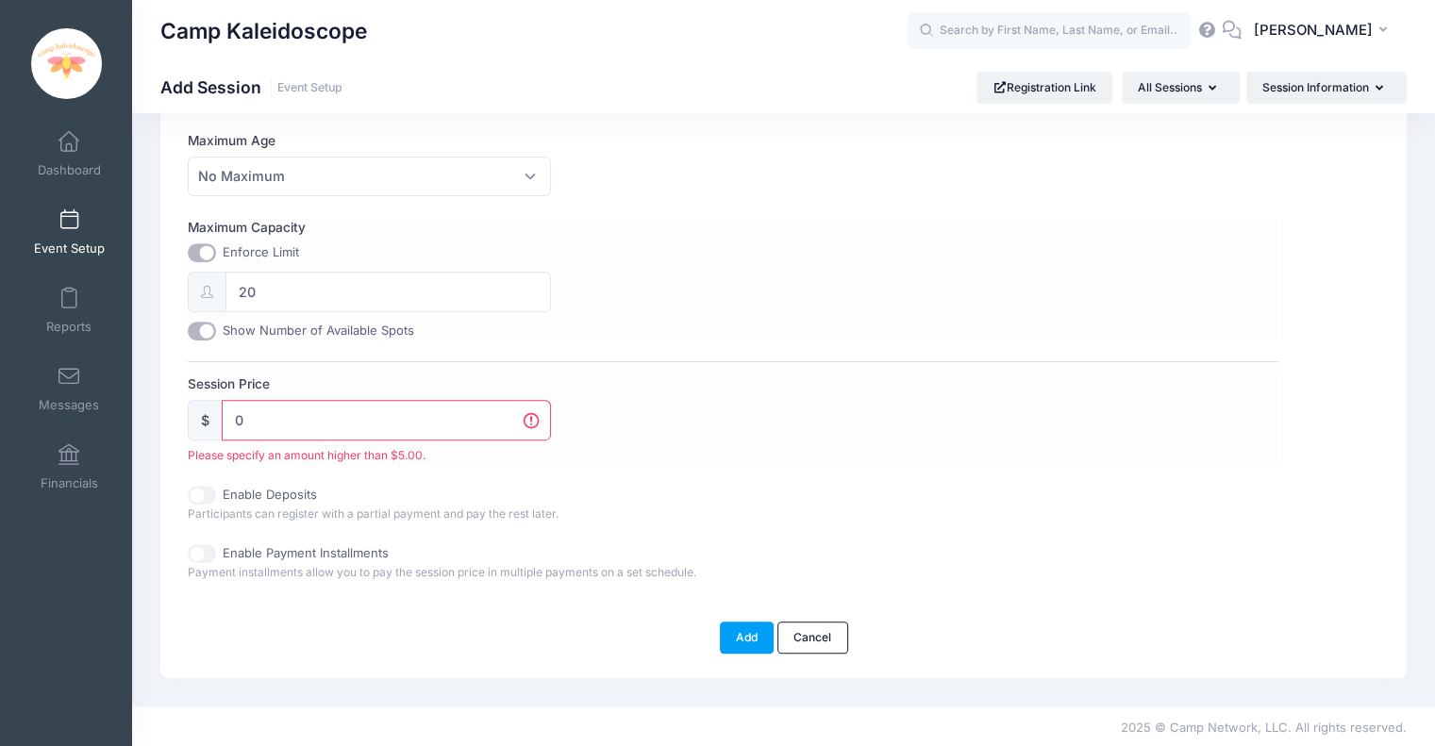
click at [323, 415] on input "0" at bounding box center [386, 420] width 329 height 41
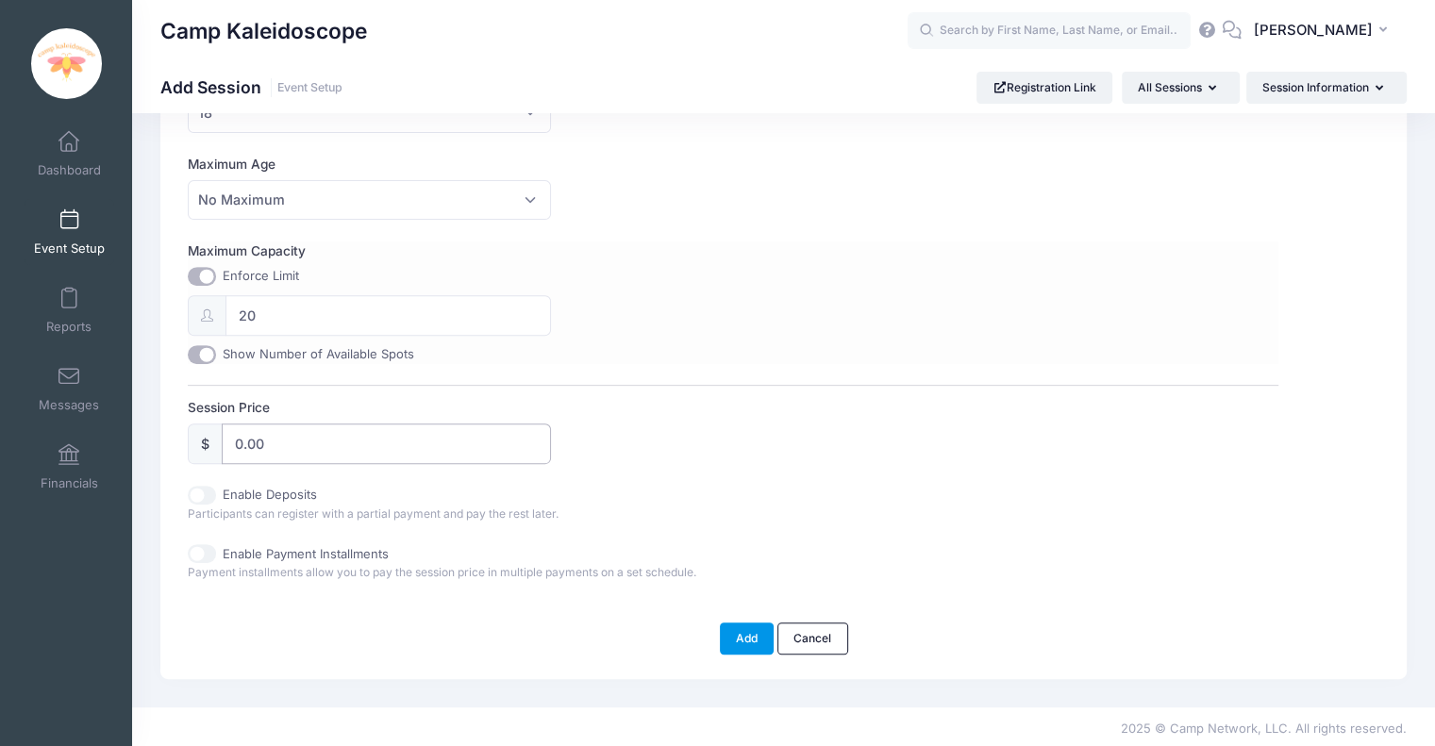
type input "0.00"
click at [739, 643] on button "Add" at bounding box center [747, 638] width 55 height 32
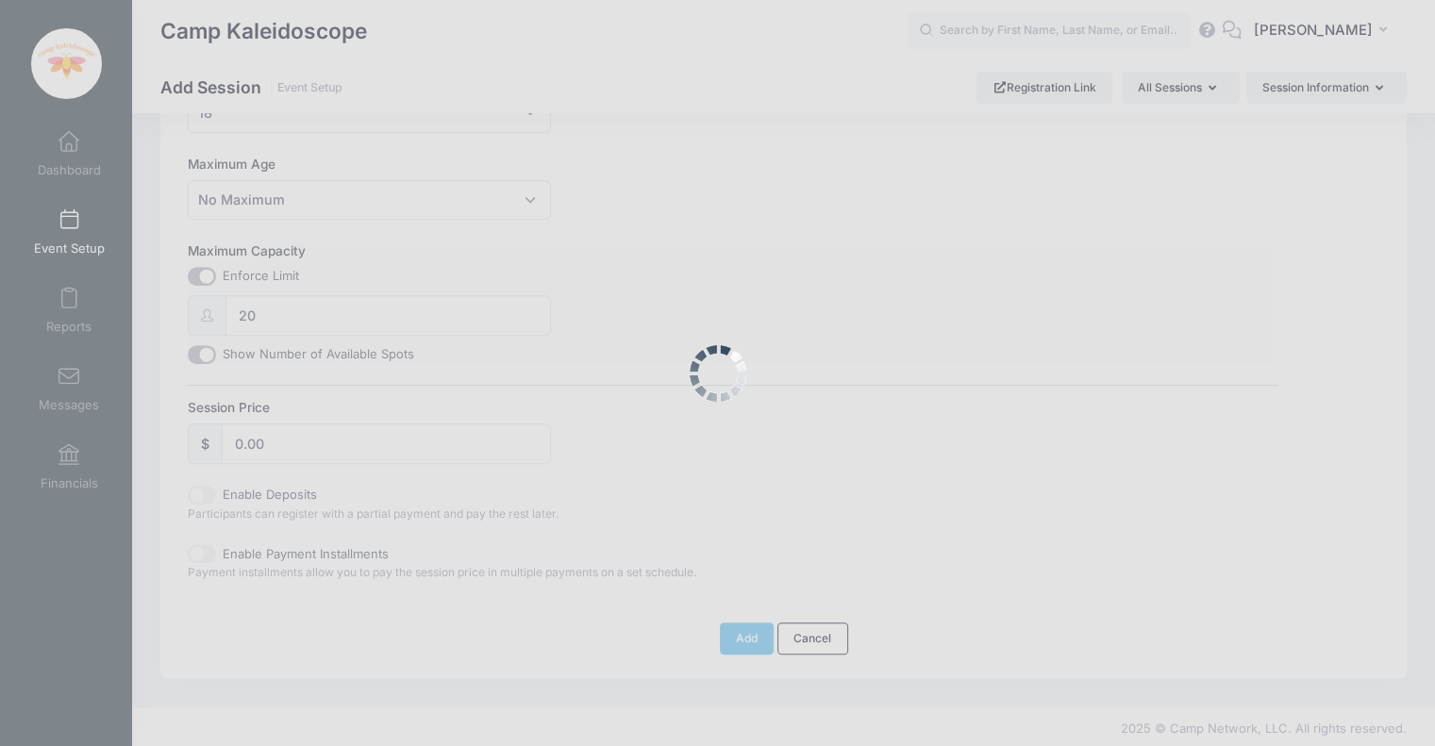
scroll to position [671, 0]
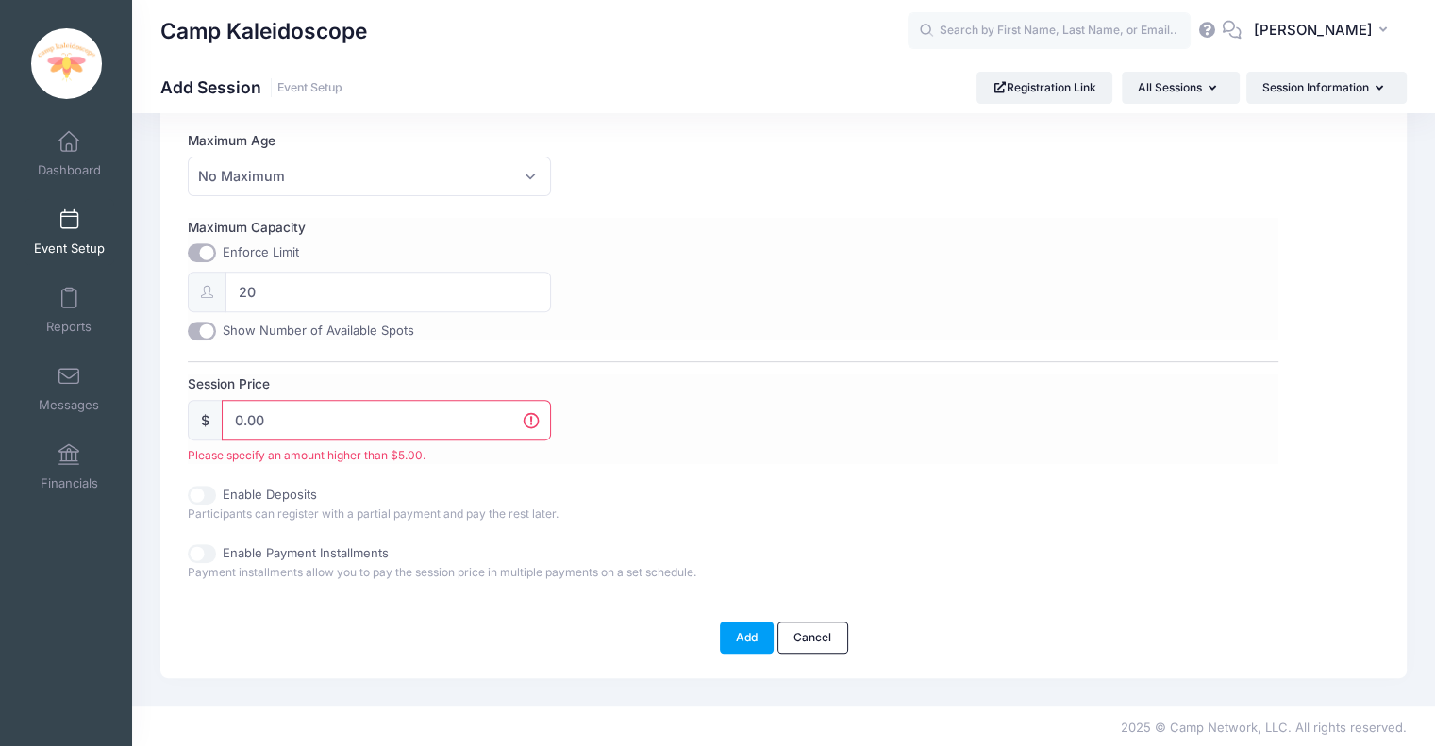
drag, startPoint x: 274, startPoint y: 424, endPoint x: 207, endPoint y: 425, distance: 67.9
click at [207, 425] on div "$ 0.00 Please specify an amount higher than $5.00." at bounding box center [369, 431] width 363 height 63
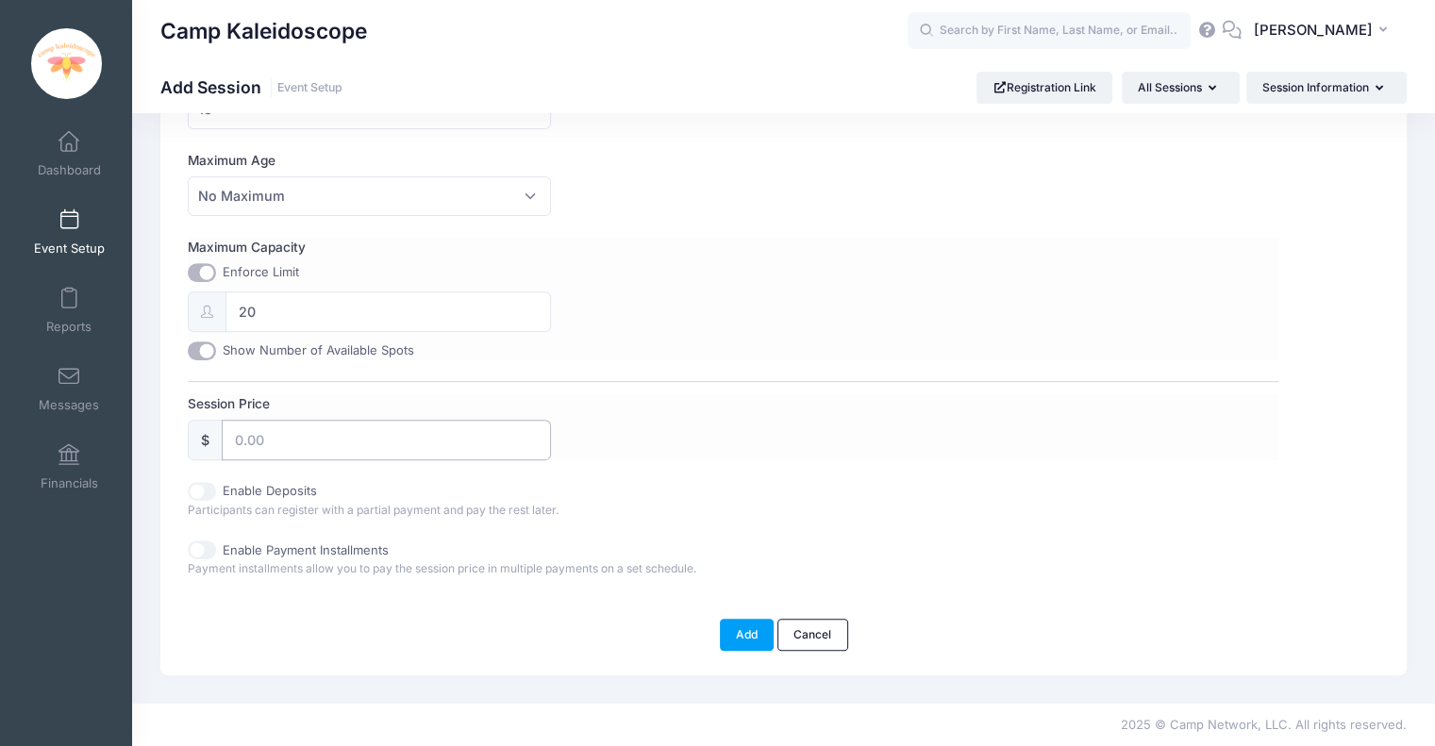
scroll to position [647, 0]
click at [745, 644] on button "Add" at bounding box center [747, 638] width 55 height 32
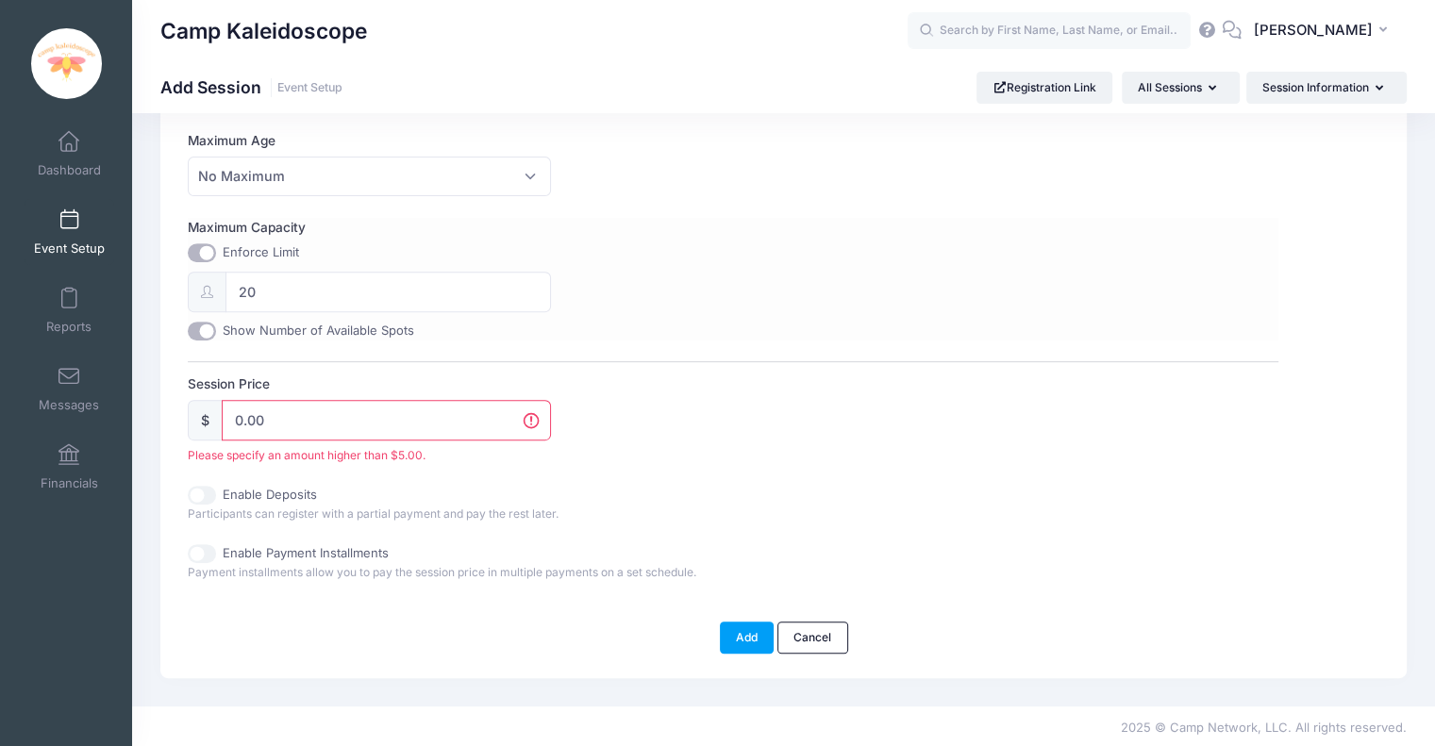
drag, startPoint x: 290, startPoint y: 414, endPoint x: 200, endPoint y: 361, distance: 104.8
click at [200, 361] on div "Session Name 2026 Counselor Application Accept Payments No Yes Accept credit ca…" at bounding box center [733, 67] width 1090 height 1027
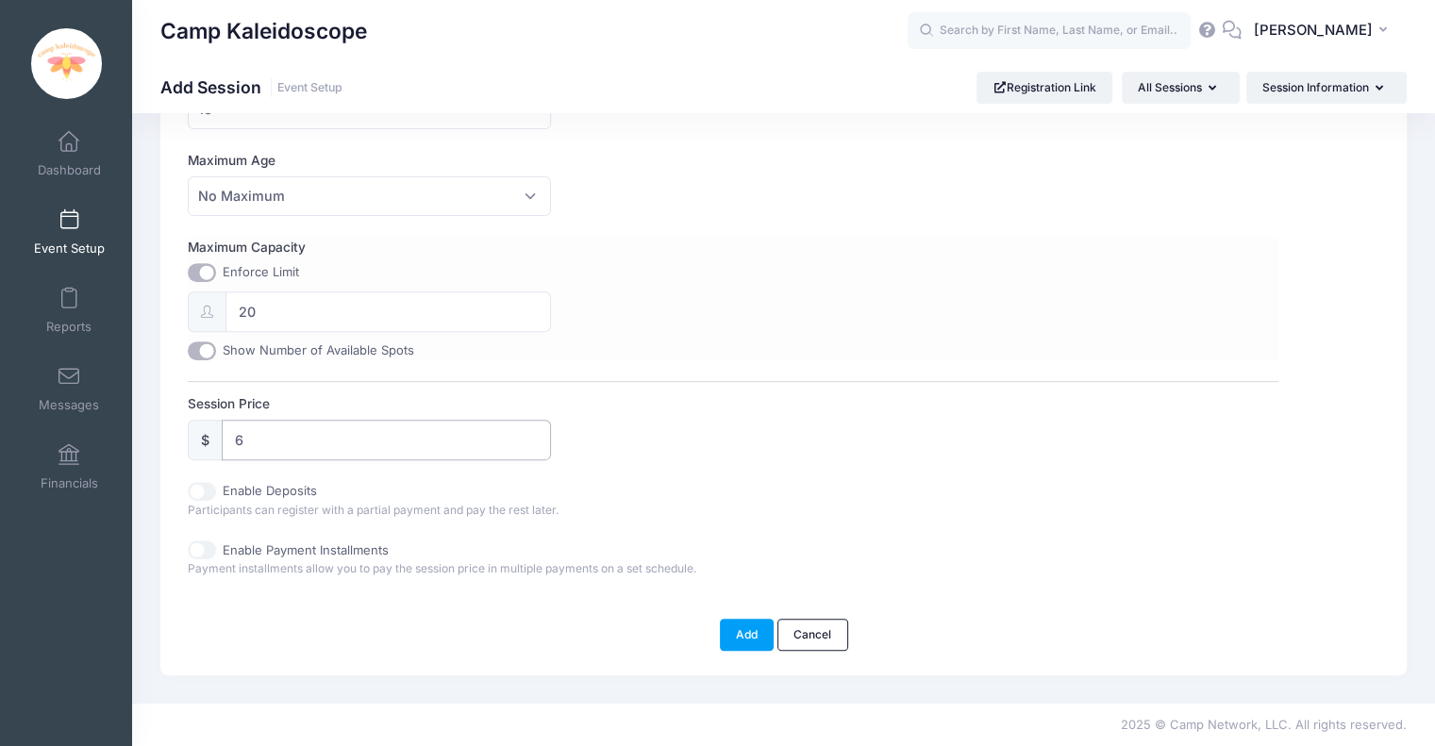
scroll to position [647, 0]
type input "6.00"
click at [748, 633] on button "Add" at bounding box center [747, 638] width 55 height 32
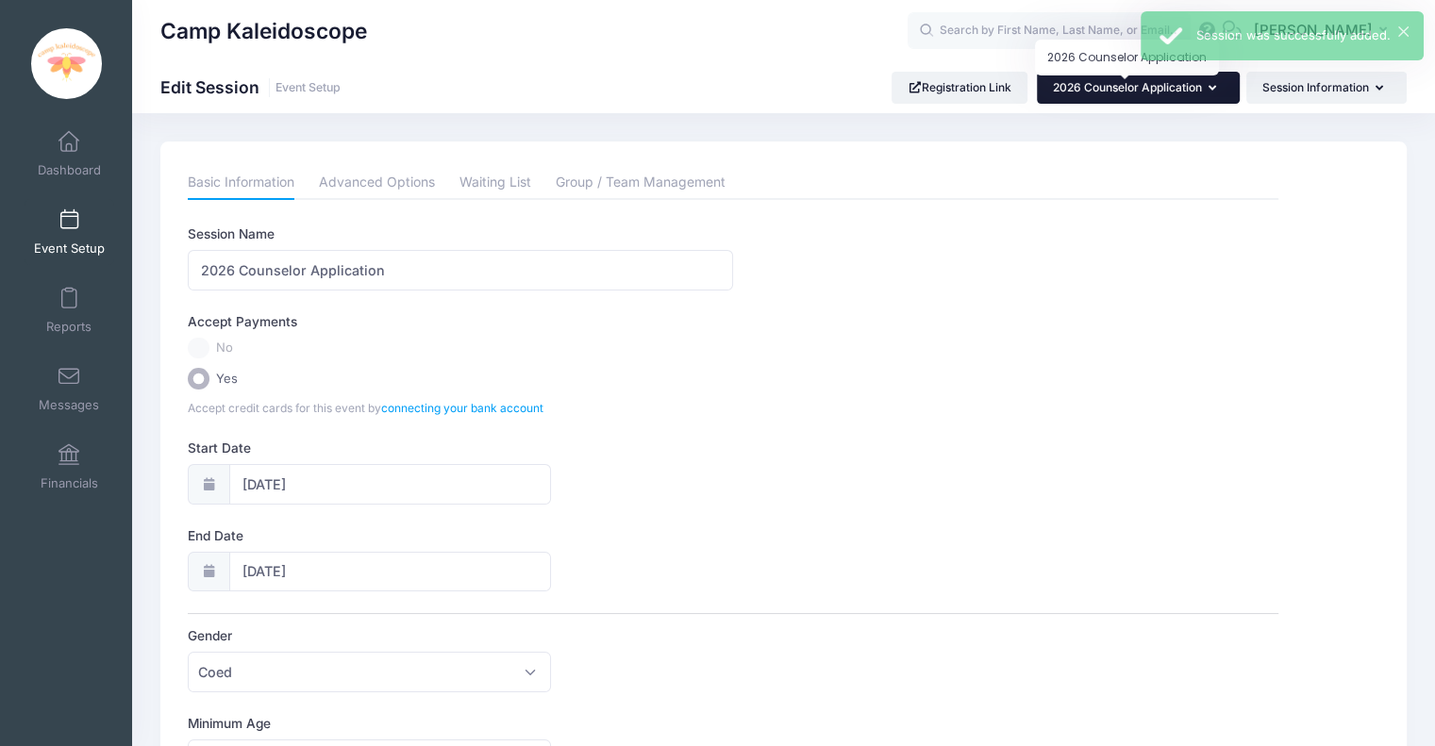
click at [1190, 92] on span "2026 Counselor Application" at bounding box center [1127, 87] width 149 height 14
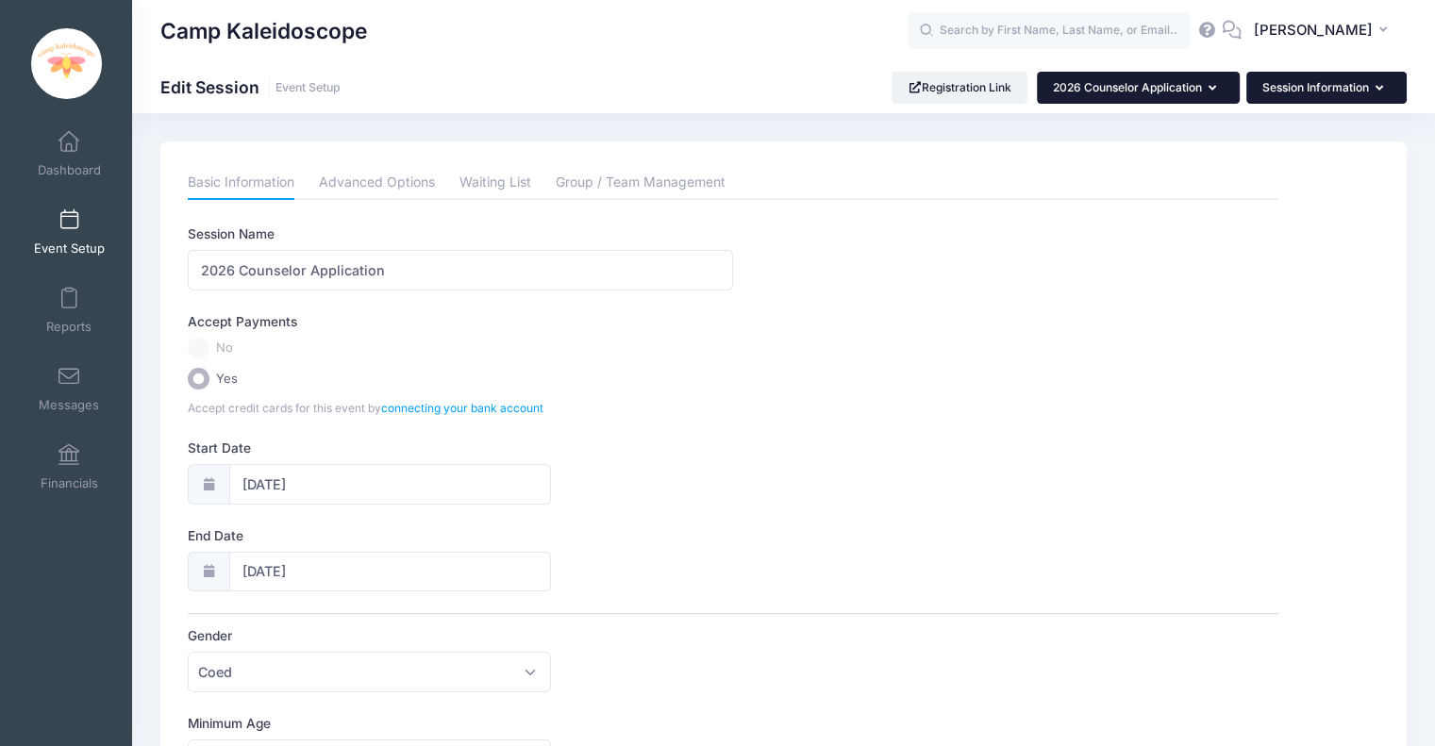
click at [1330, 94] on button "Session Information" at bounding box center [1326, 88] width 160 height 32
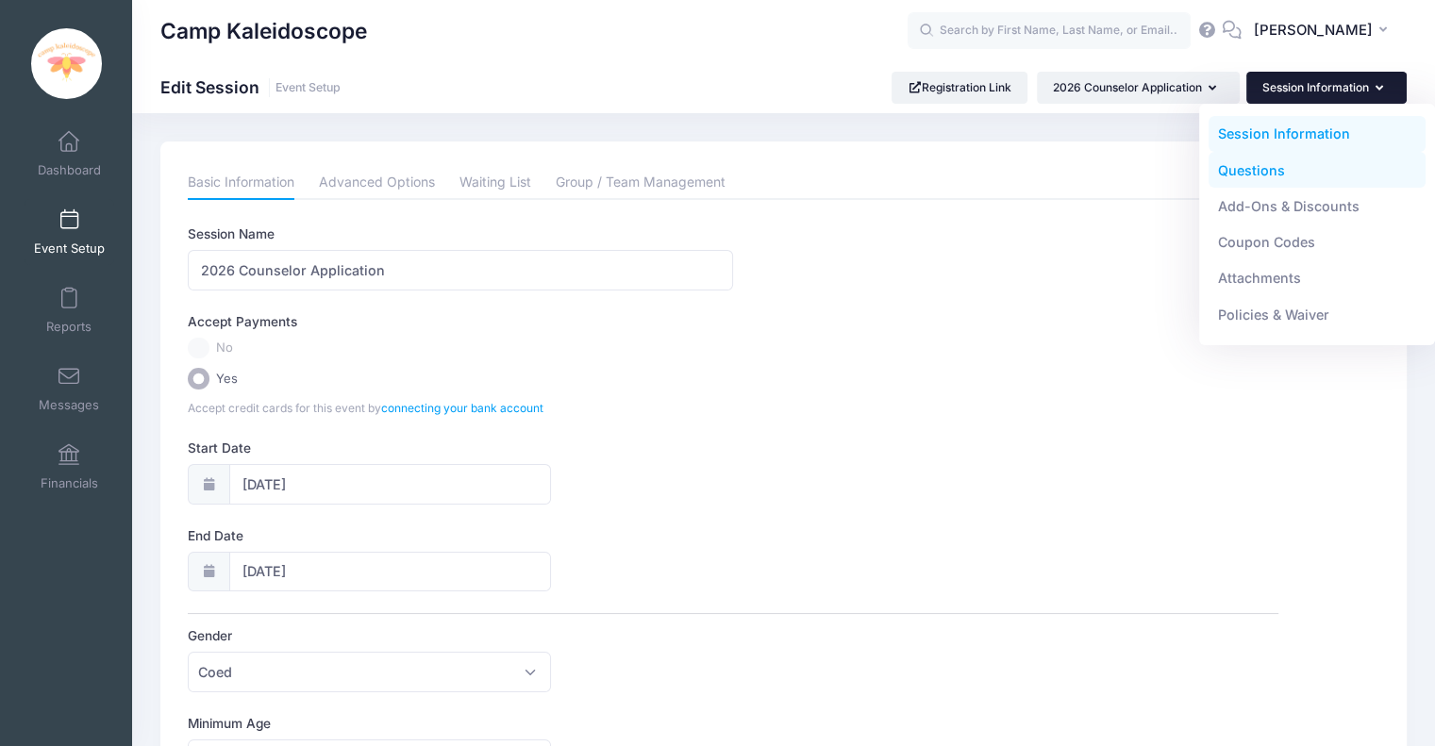
click at [1313, 166] on link "Questions" at bounding box center [1317, 170] width 218 height 36
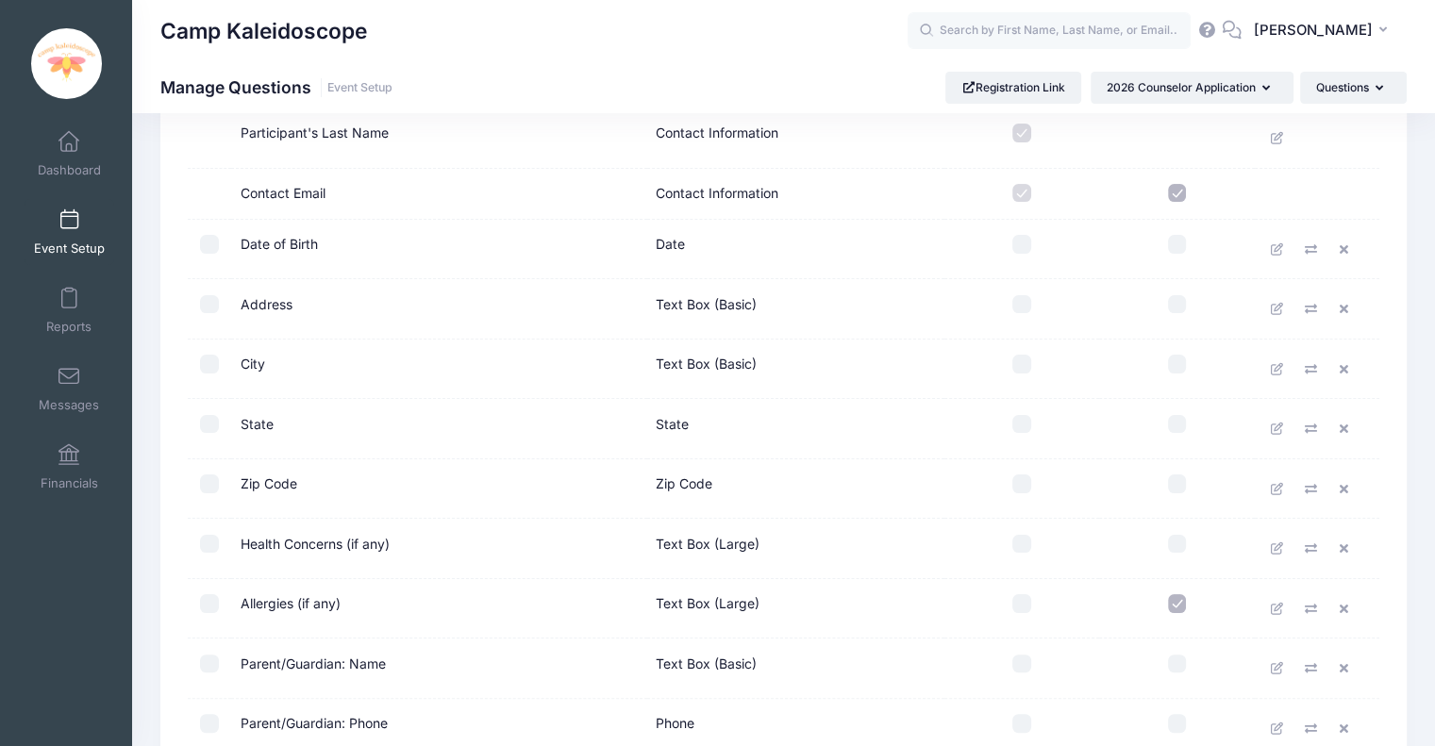
scroll to position [260, 0]
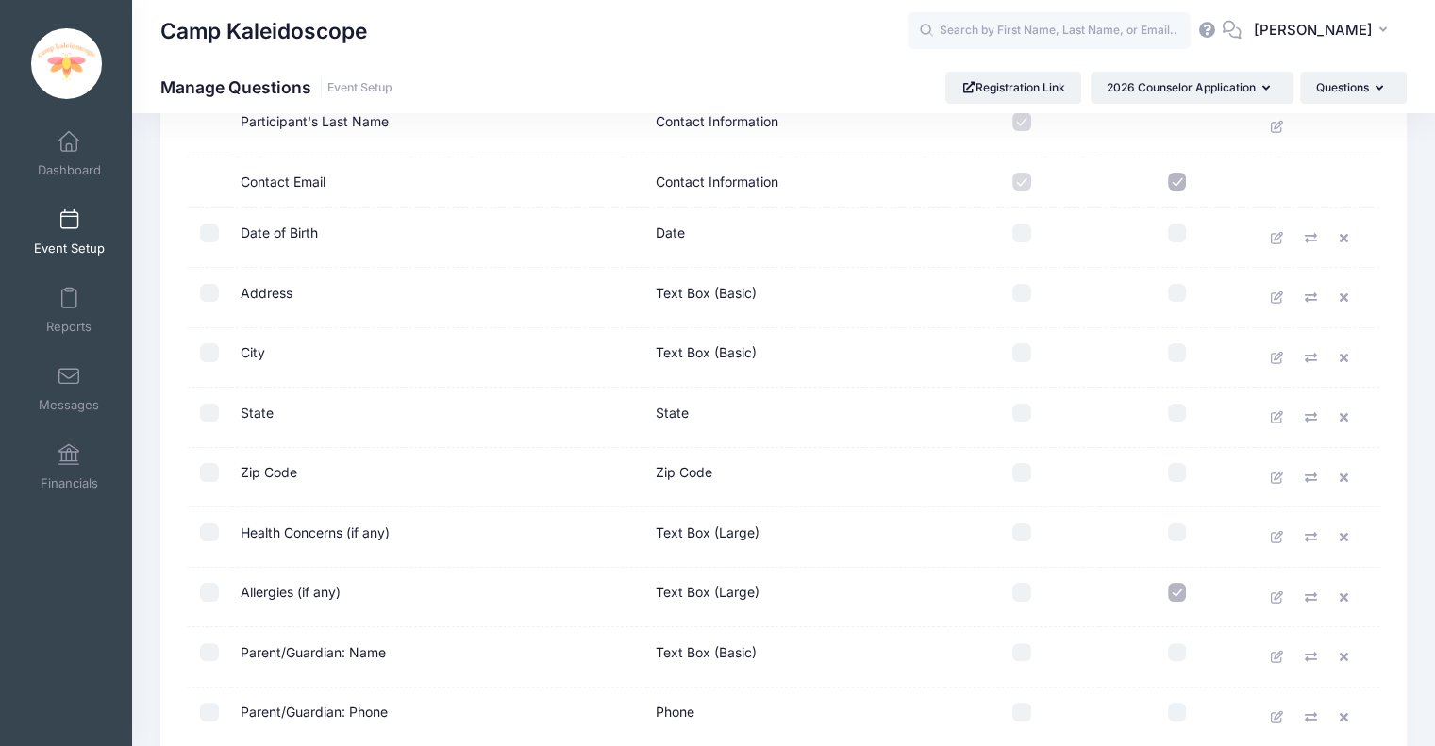
click at [1022, 236] on input "checkbox" at bounding box center [1021, 233] width 19 height 19
checkbox input "true"
click at [1023, 297] on input "checkbox" at bounding box center [1021, 293] width 19 height 19
checkbox input "true"
click at [1019, 346] on input "checkbox" at bounding box center [1021, 352] width 19 height 19
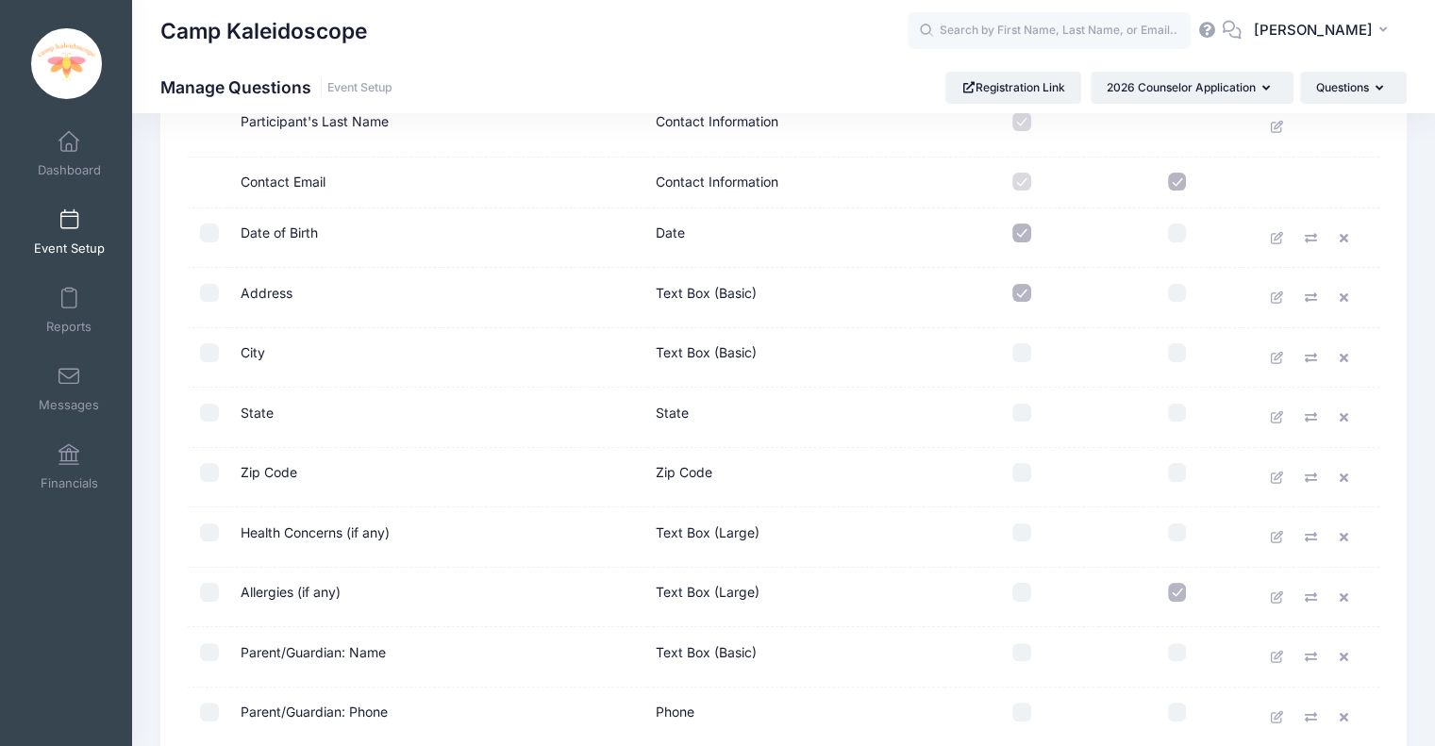
checkbox input "true"
click at [1022, 406] on input "checkbox" at bounding box center [1021, 413] width 19 height 19
checkbox input "true"
click at [1024, 470] on input "checkbox" at bounding box center [1021, 472] width 19 height 19
checkbox input "true"
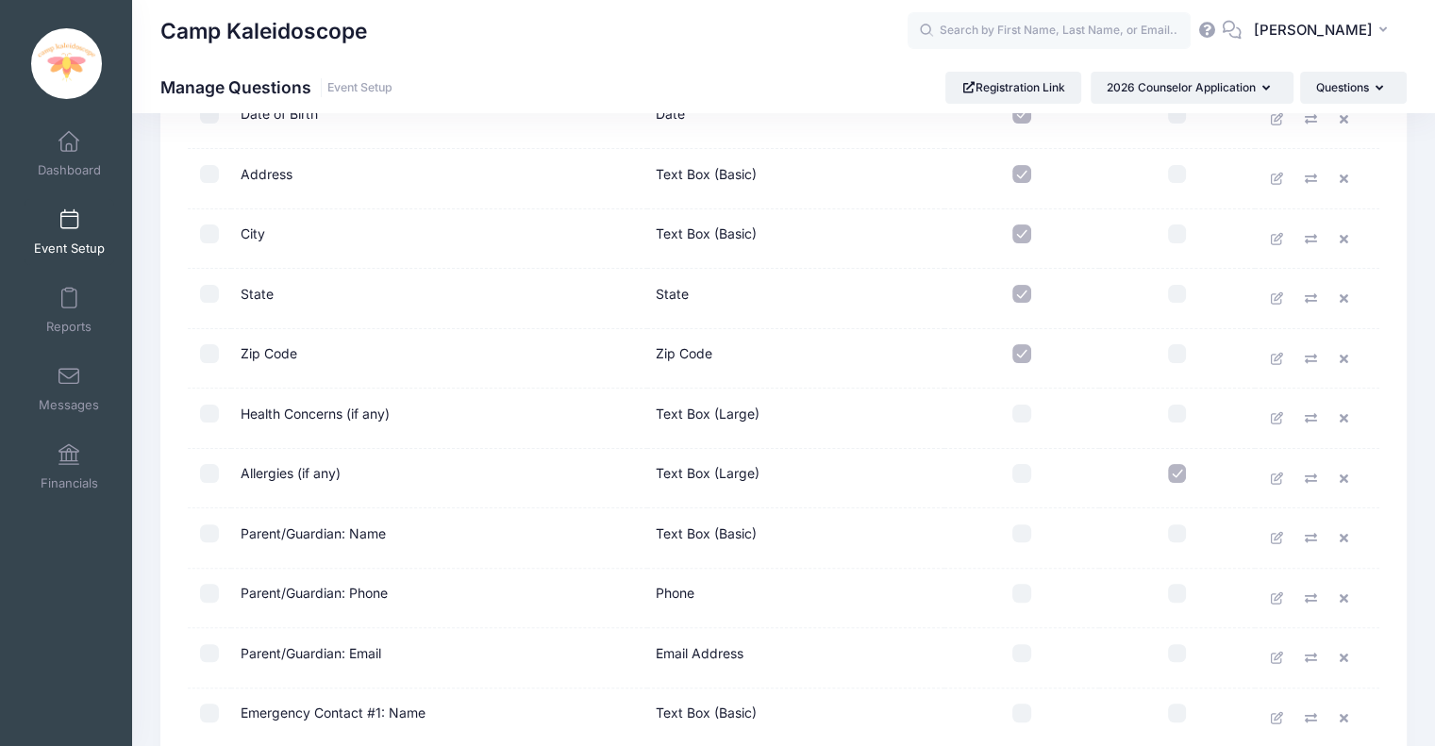
scroll to position [403, 0]
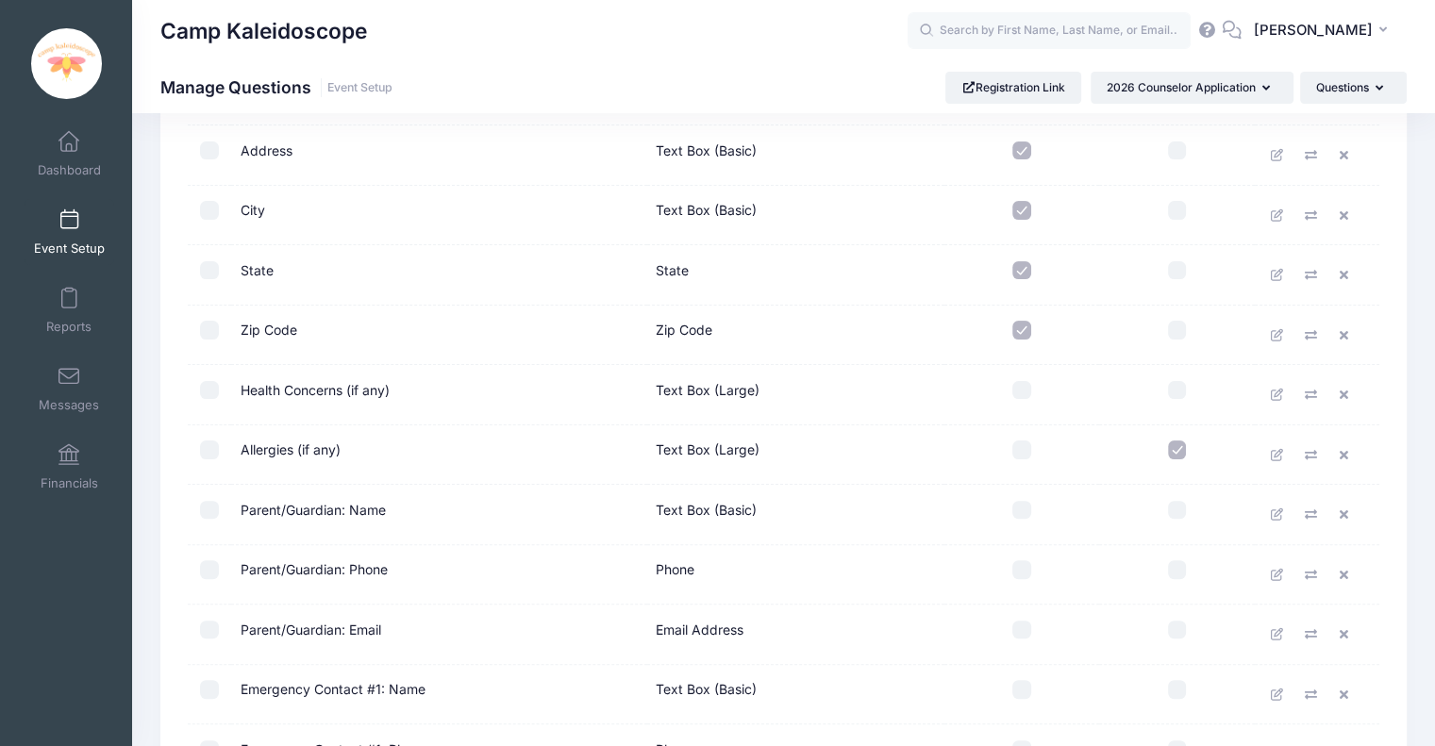
click at [1018, 389] on input "checkbox" at bounding box center [1021, 390] width 19 height 19
checkbox input "true"
click at [1016, 452] on input "checkbox" at bounding box center [1021, 449] width 19 height 19
checkbox input "true"
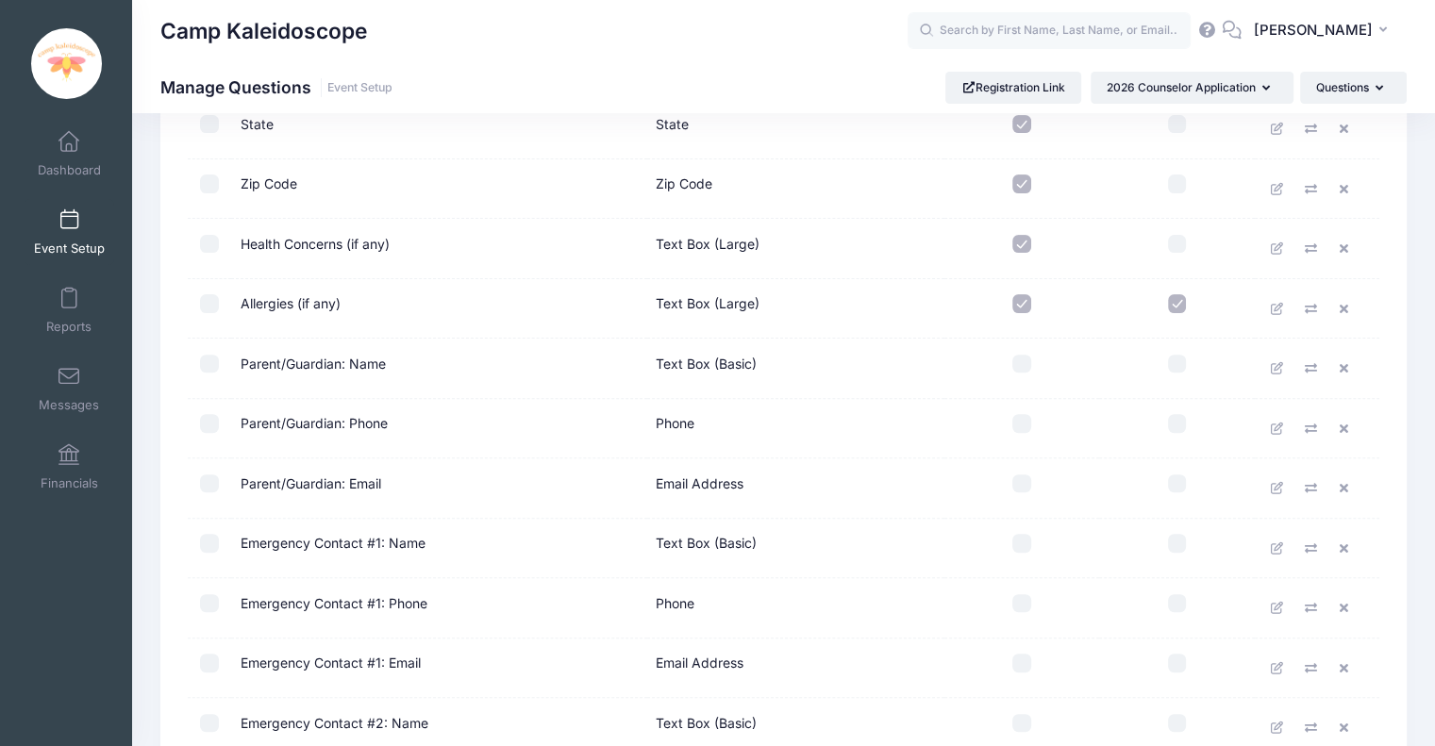
scroll to position [566, 0]
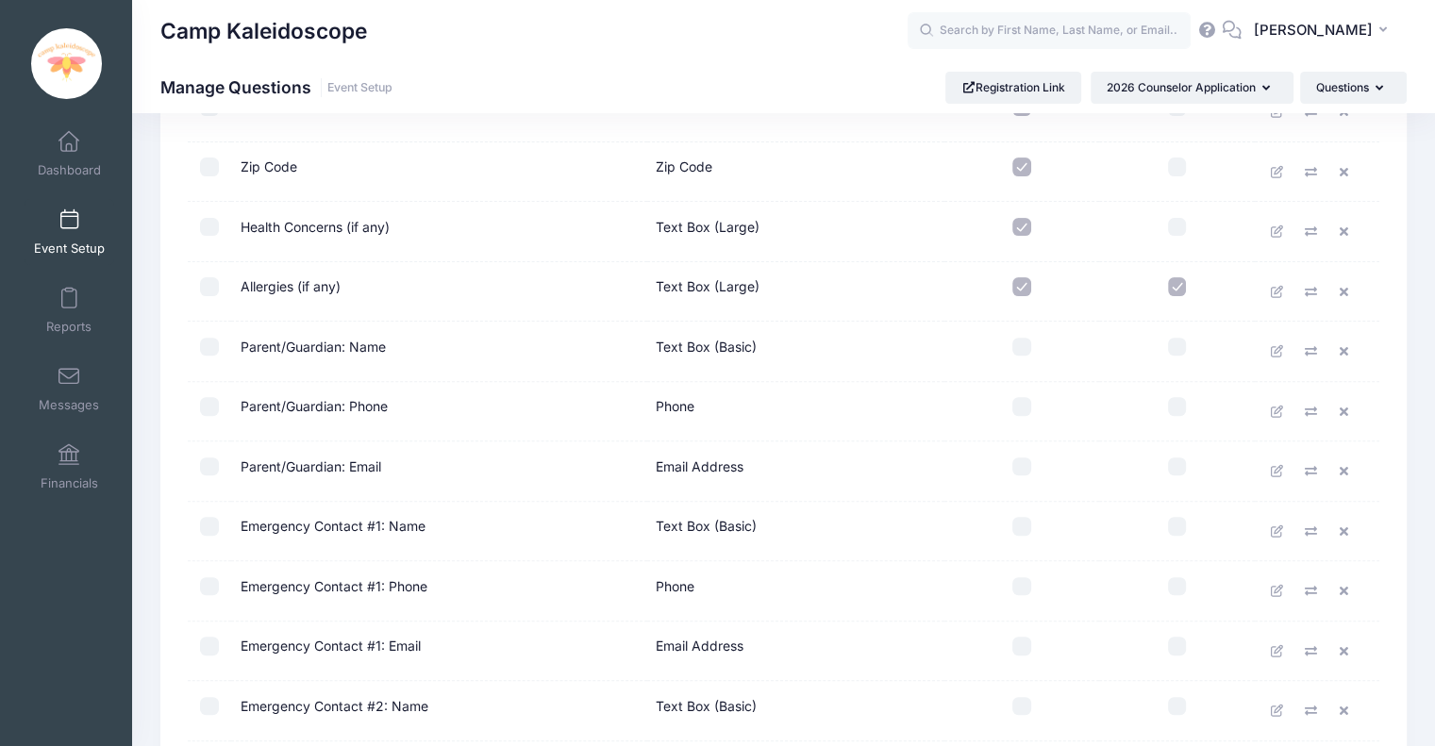
click at [294, 344] on td "Parent/Guardian: Name" at bounding box center [439, 352] width 416 height 60
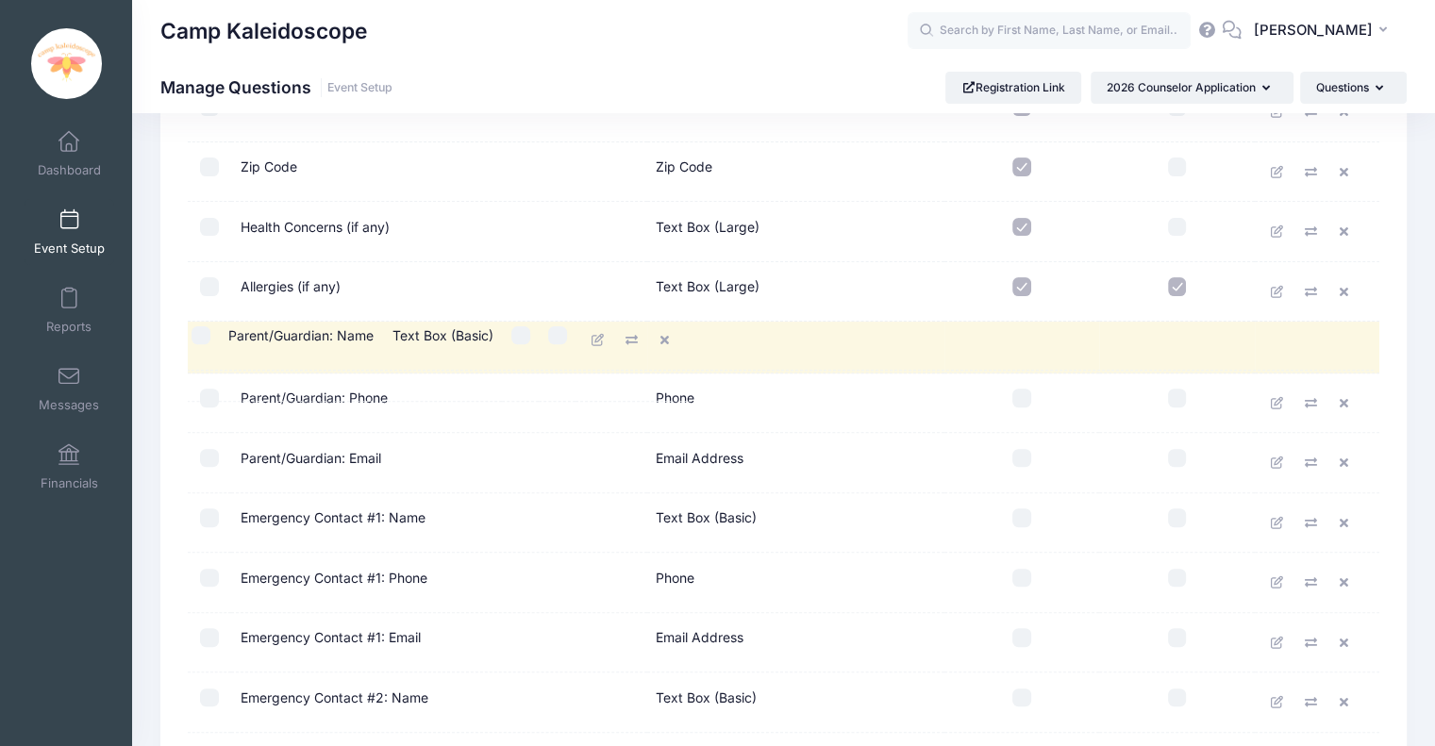
drag, startPoint x: 328, startPoint y: 358, endPoint x: 323, endPoint y: 350, distance: 10.2
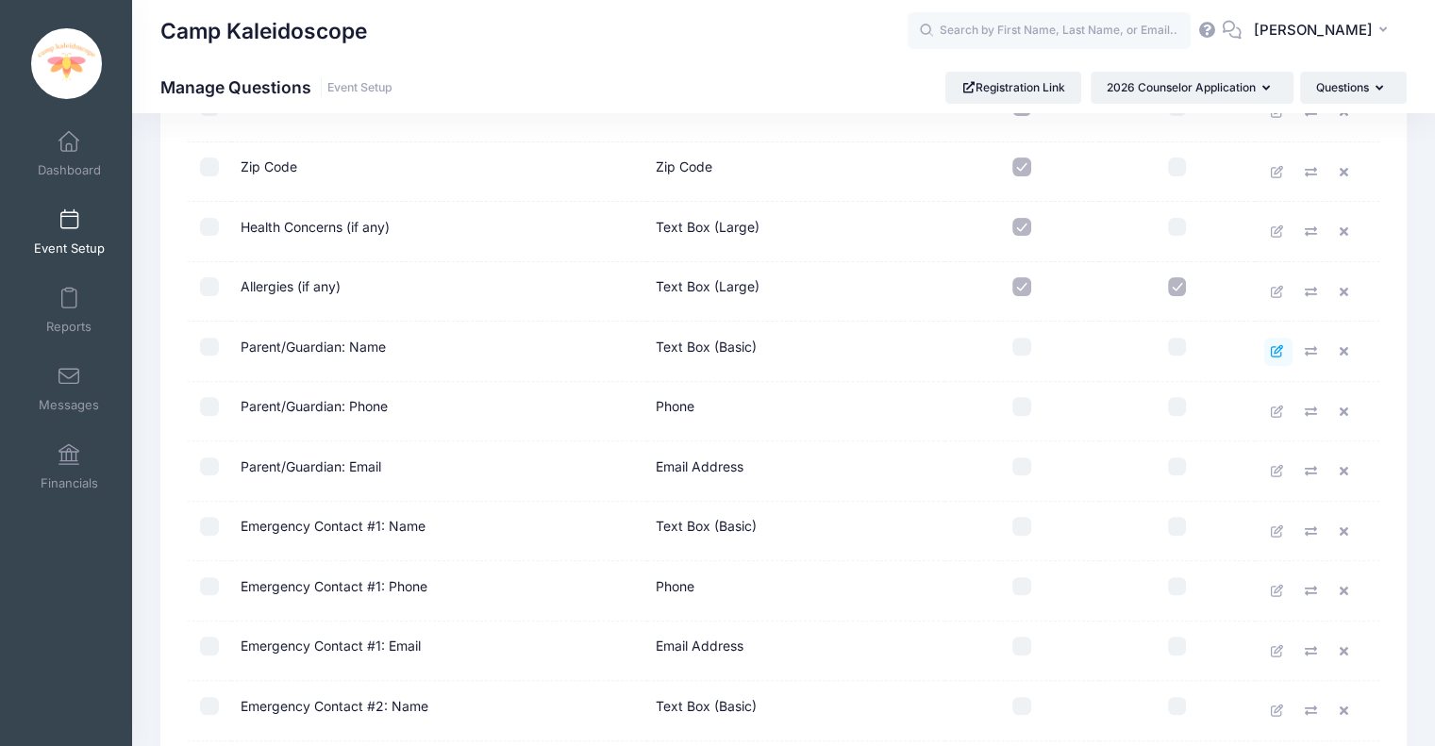
click at [1276, 349] on icon at bounding box center [1276, 351] width 15 height 12
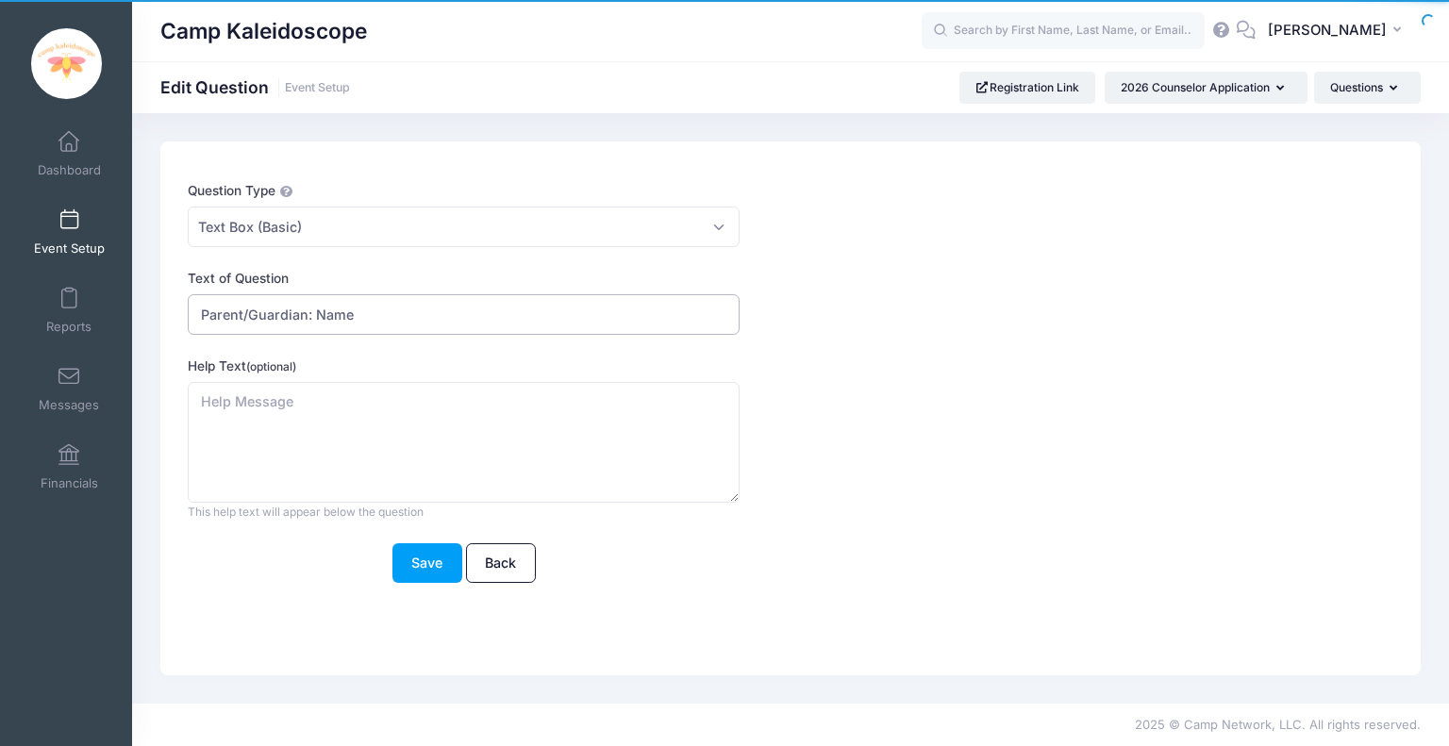
click at [389, 321] on input "Parent/Guardian: Name" at bounding box center [464, 314] width 552 height 41
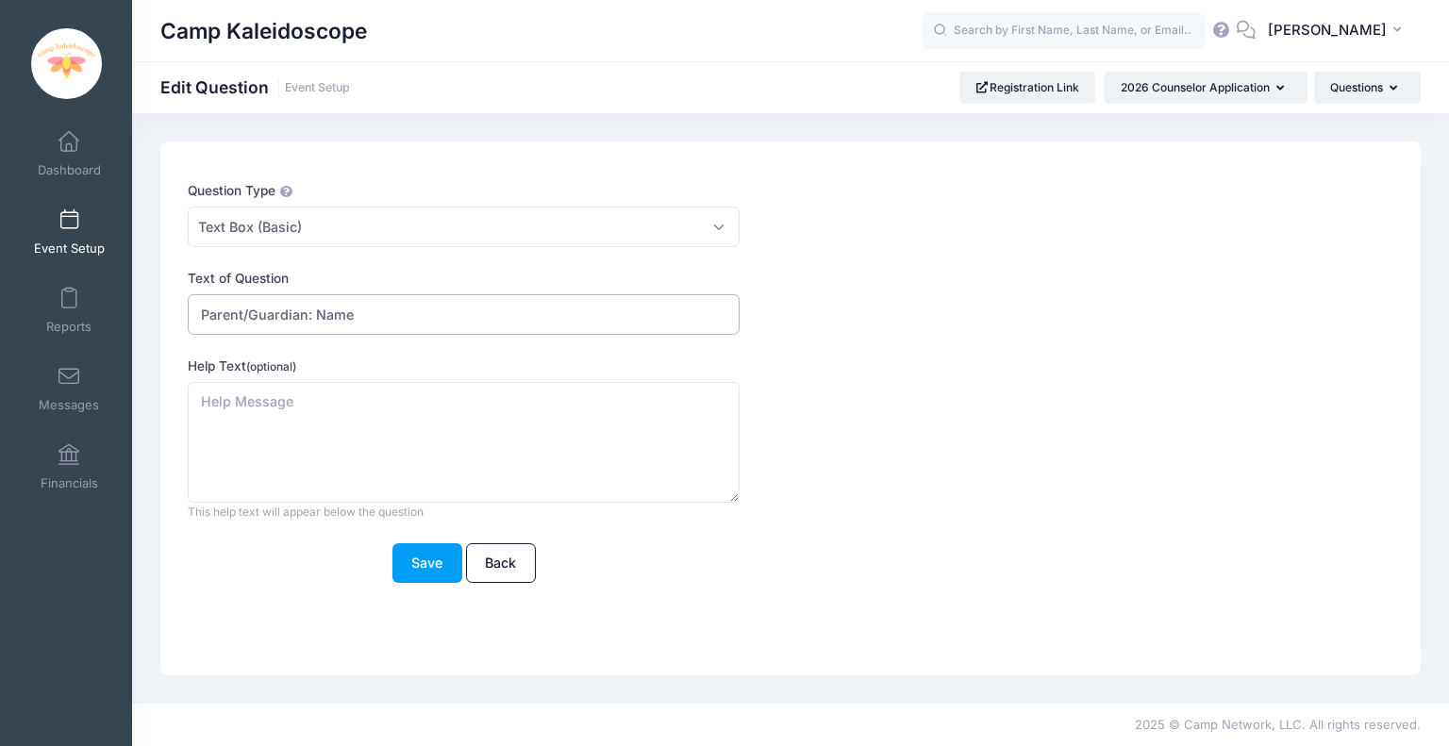
drag, startPoint x: 303, startPoint y: 314, endPoint x: 150, endPoint y: 286, distance: 155.4
click at [150, 286] on div "Question Type Please Select Checkboxes Country Date Document Upload Dropdown Dr…" at bounding box center [790, 408] width 1317 height 534
type input "Emergency Contact: Name"
click at [392, 543] on button "Save" at bounding box center [427, 563] width 70 height 41
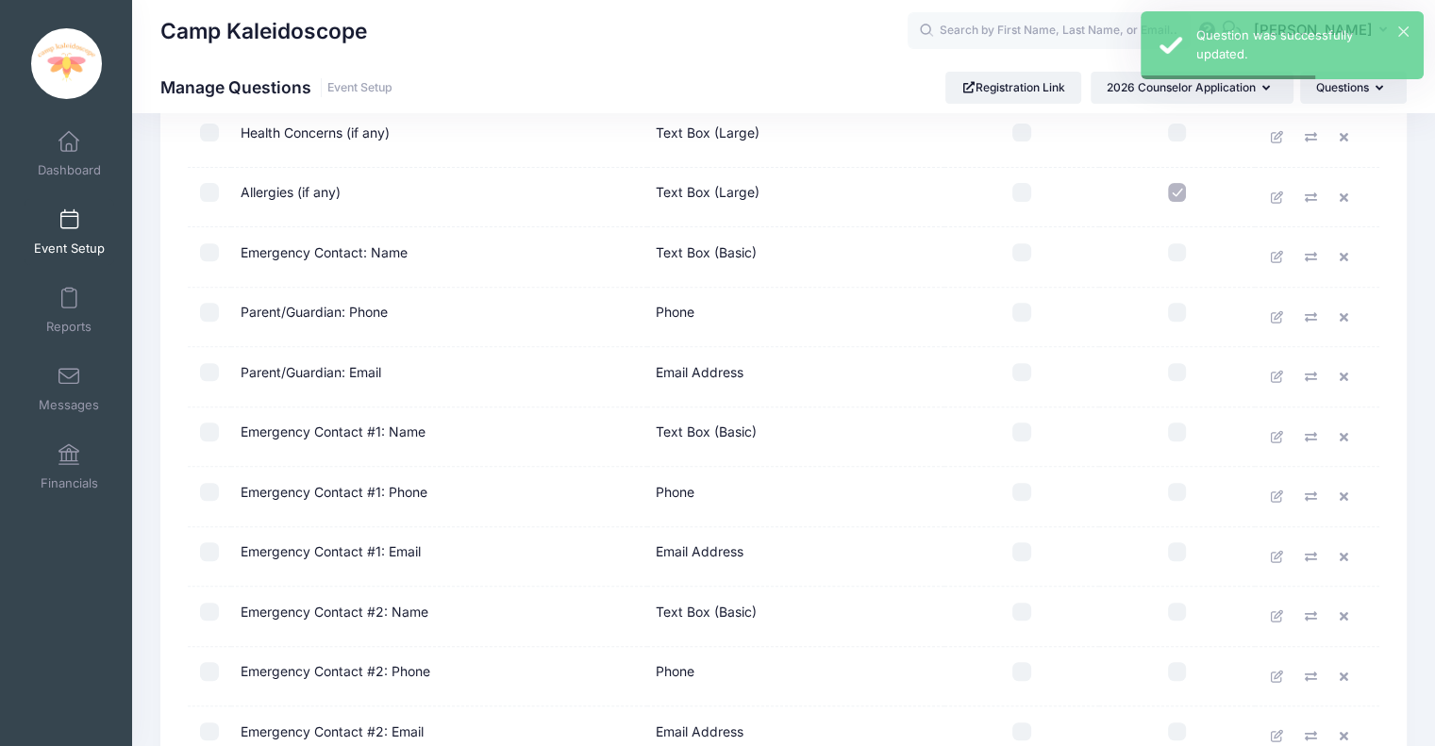
scroll to position [672, 0]
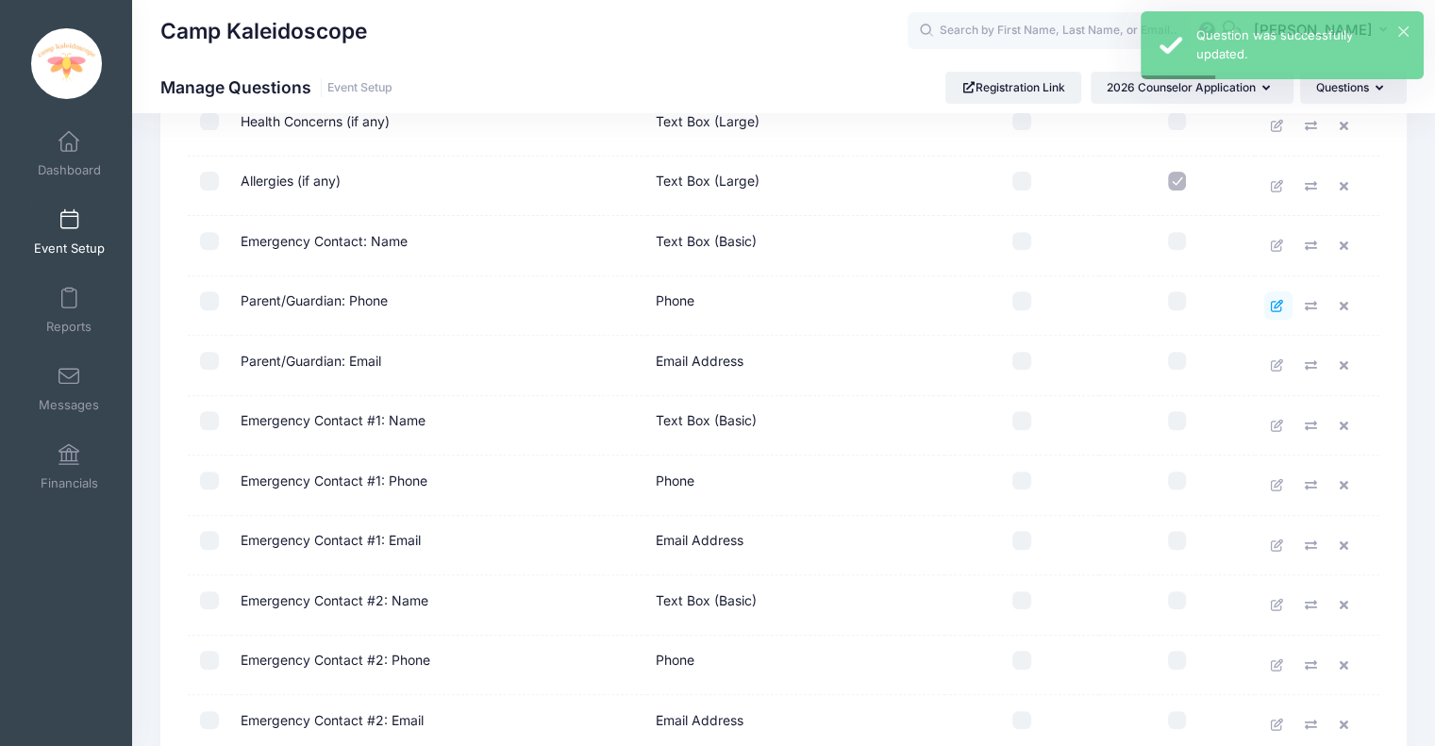
click at [1282, 300] on icon at bounding box center [1276, 306] width 15 height 12
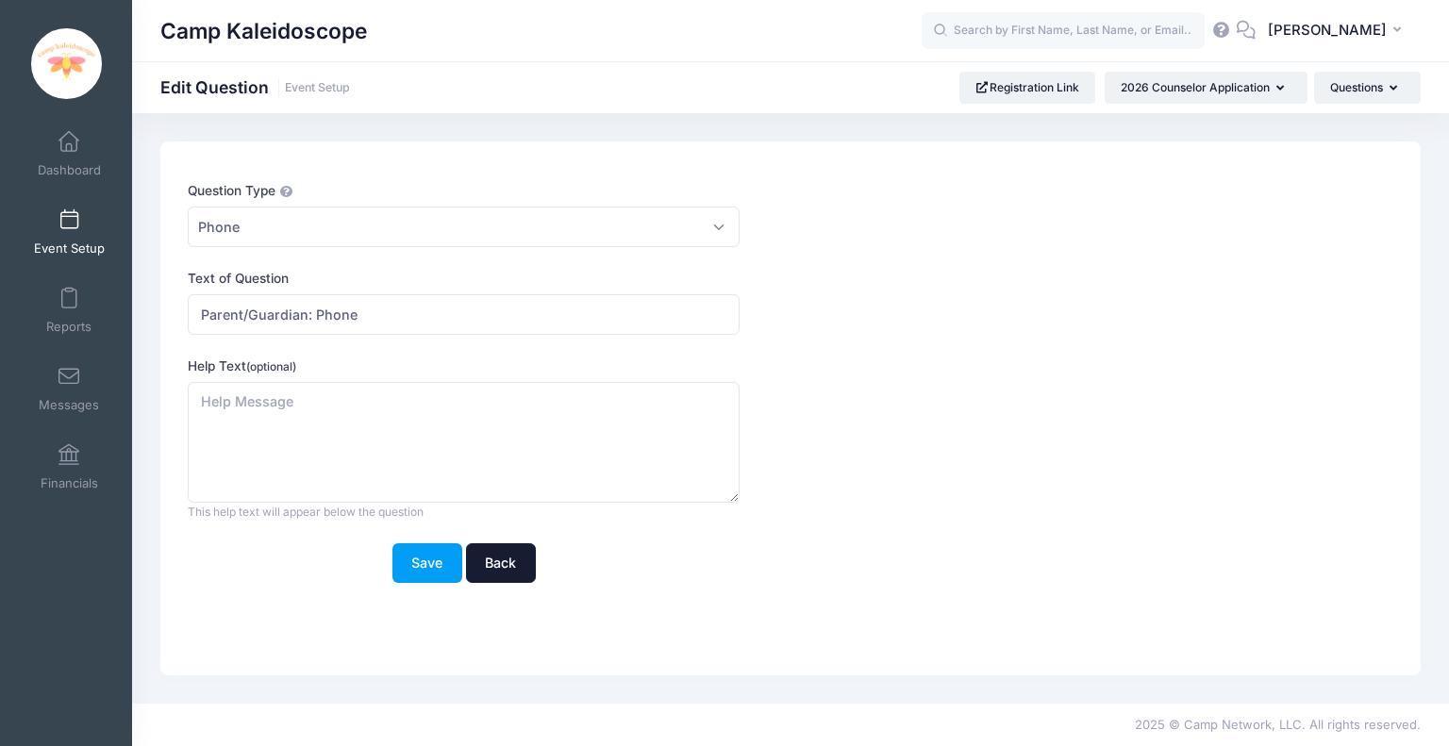
click at [506, 561] on link "Back" at bounding box center [501, 563] width 70 height 41
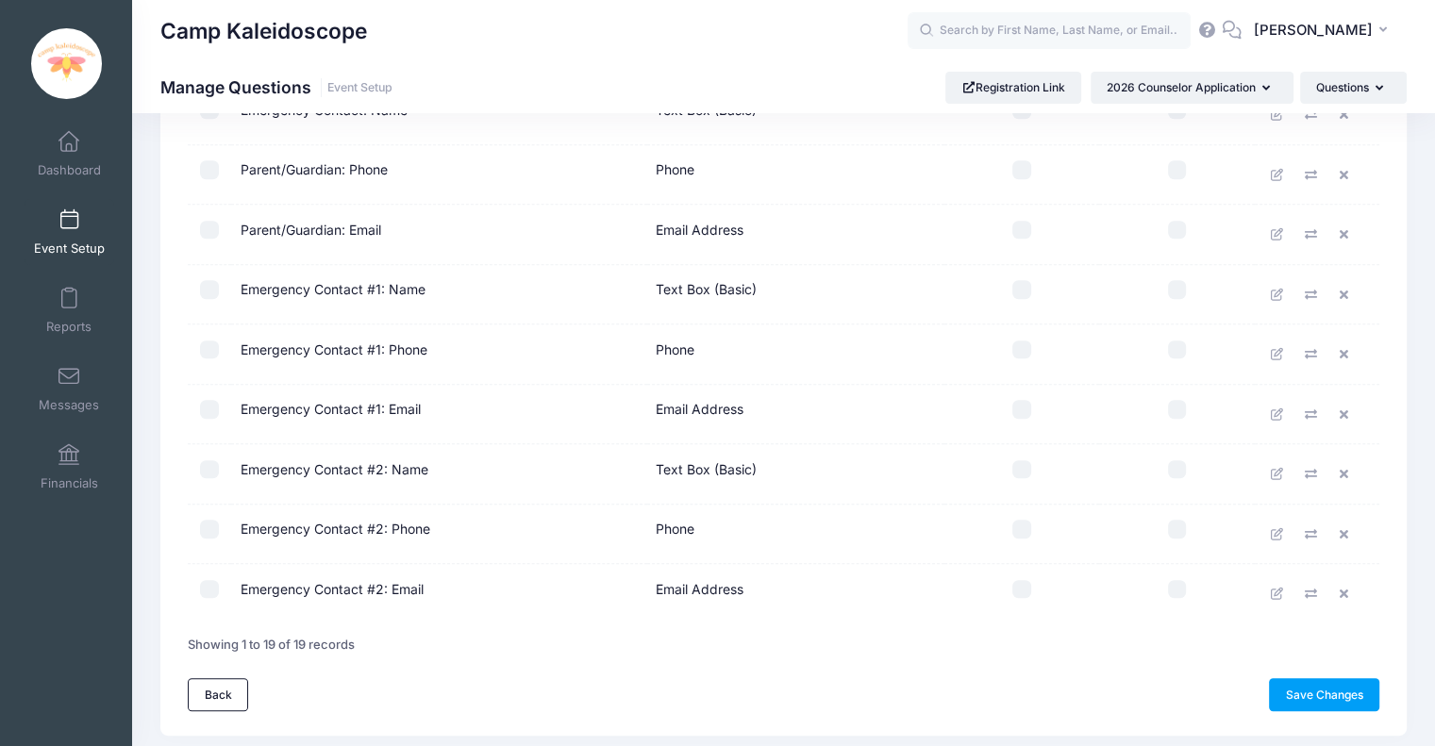
scroll to position [804, 0]
click at [199, 169] on label at bounding box center [209, 168] width 25 height 19
click at [200, 169] on input "checkbox" at bounding box center [209, 168] width 19 height 19
checkbox input "true"
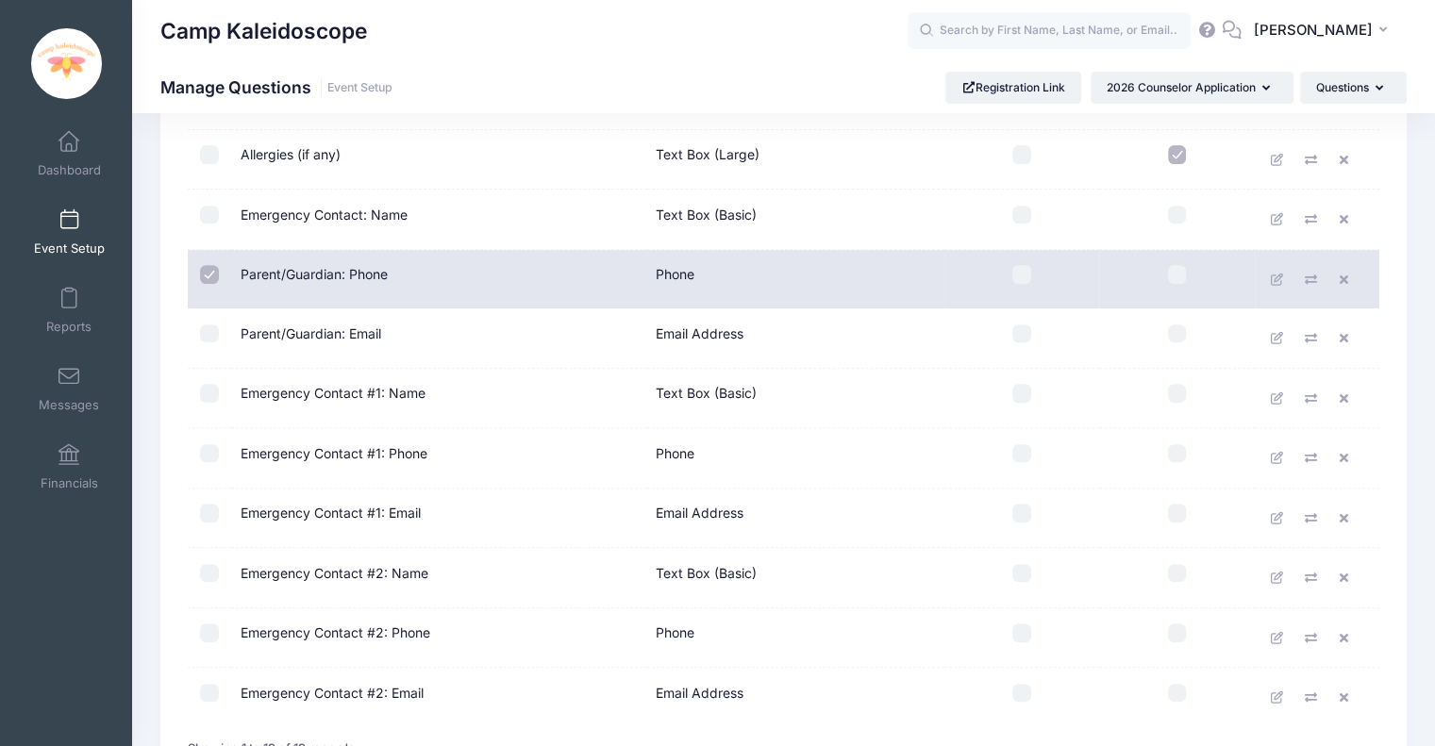
scroll to position [694, 0]
click at [208, 217] on input "checkbox" at bounding box center [209, 218] width 19 height 19
checkbox input "true"
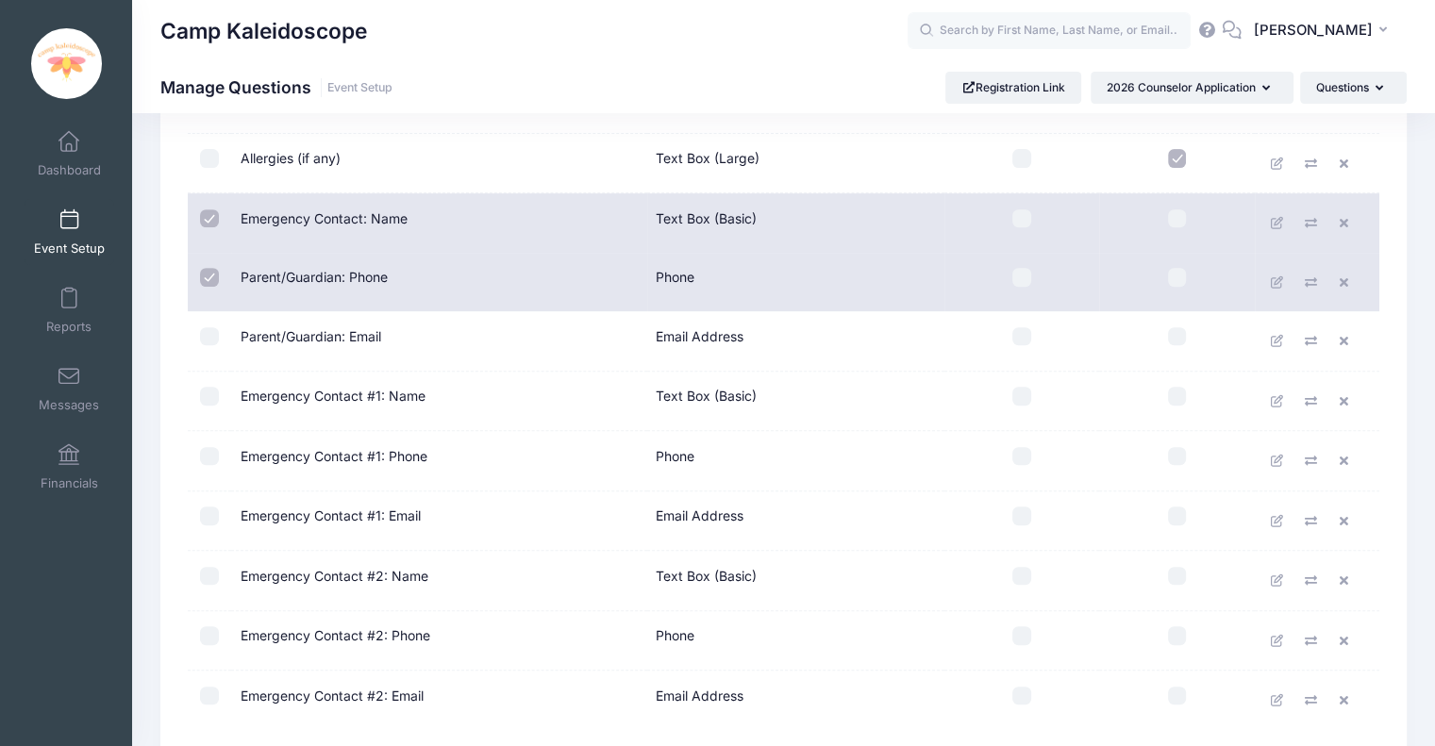
click at [214, 332] on input "checkbox" at bounding box center [209, 336] width 19 height 19
checkbox input "true"
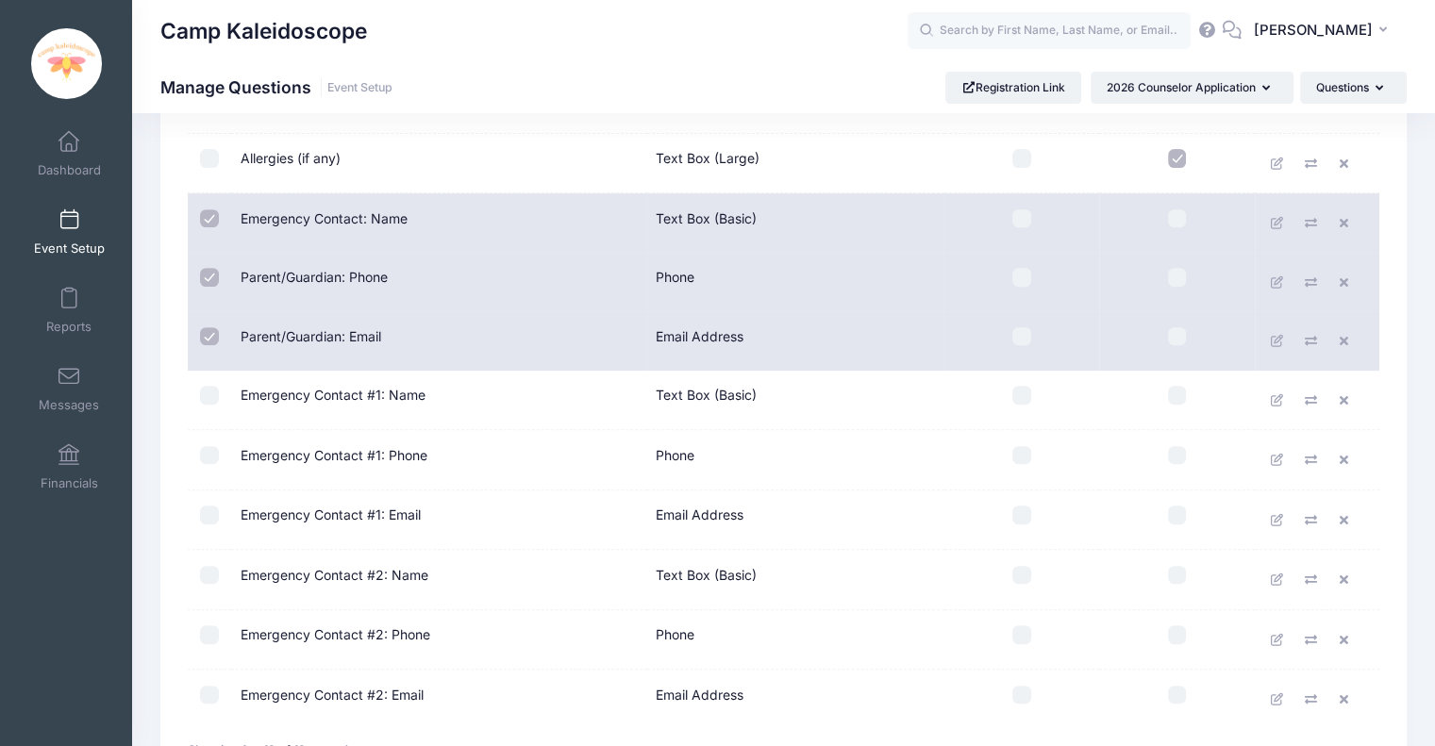
drag, startPoint x: 1053, startPoint y: 276, endPoint x: 968, endPoint y: 286, distance: 86.3
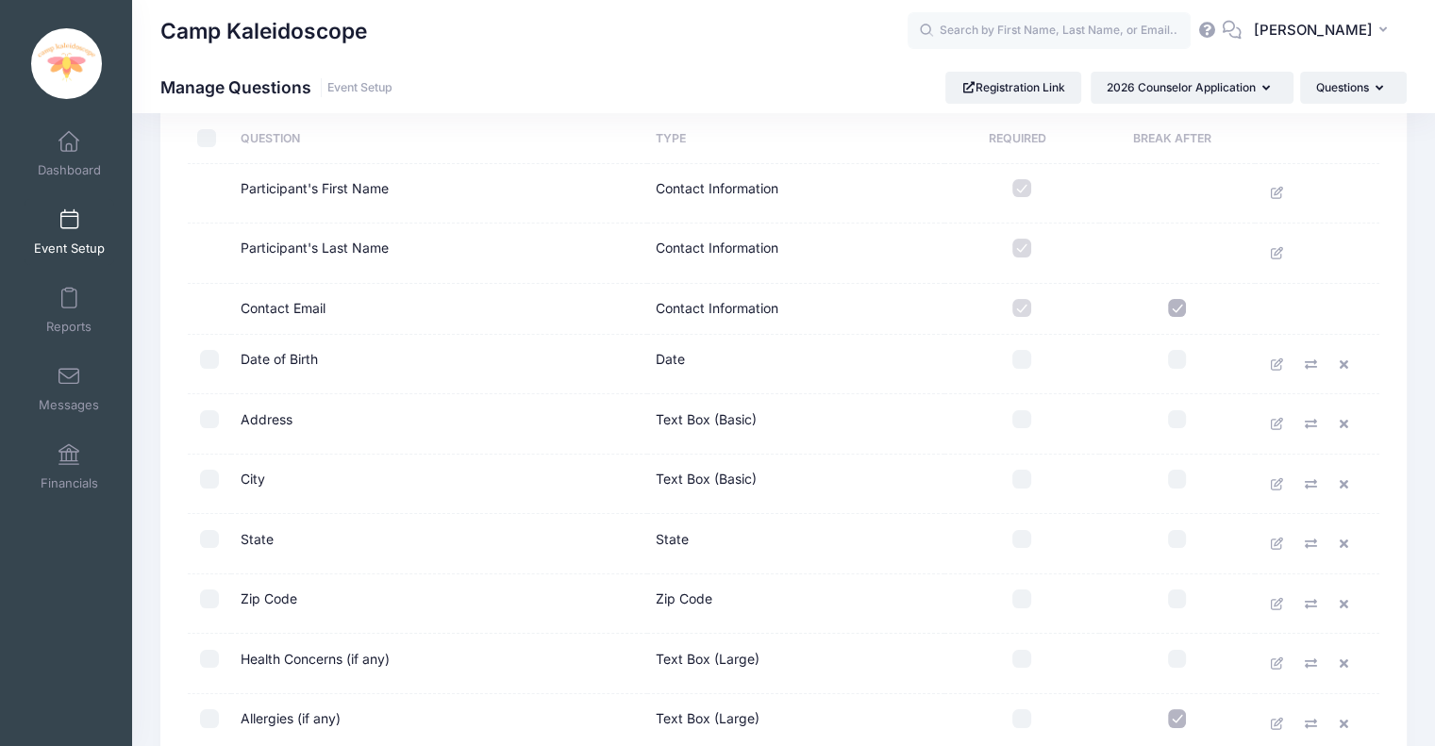
scroll to position [0, 0]
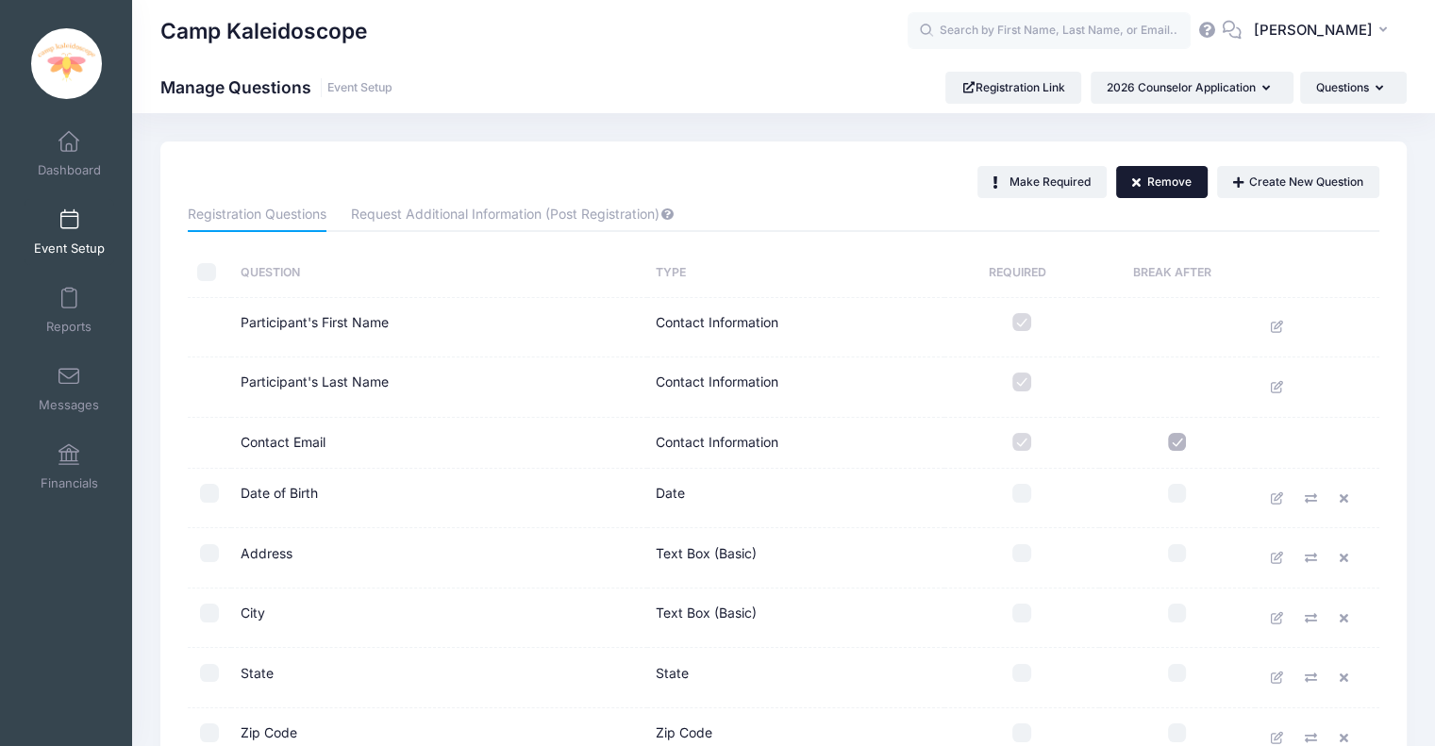
click at [1151, 192] on button "Remove" at bounding box center [1162, 182] width 92 height 32
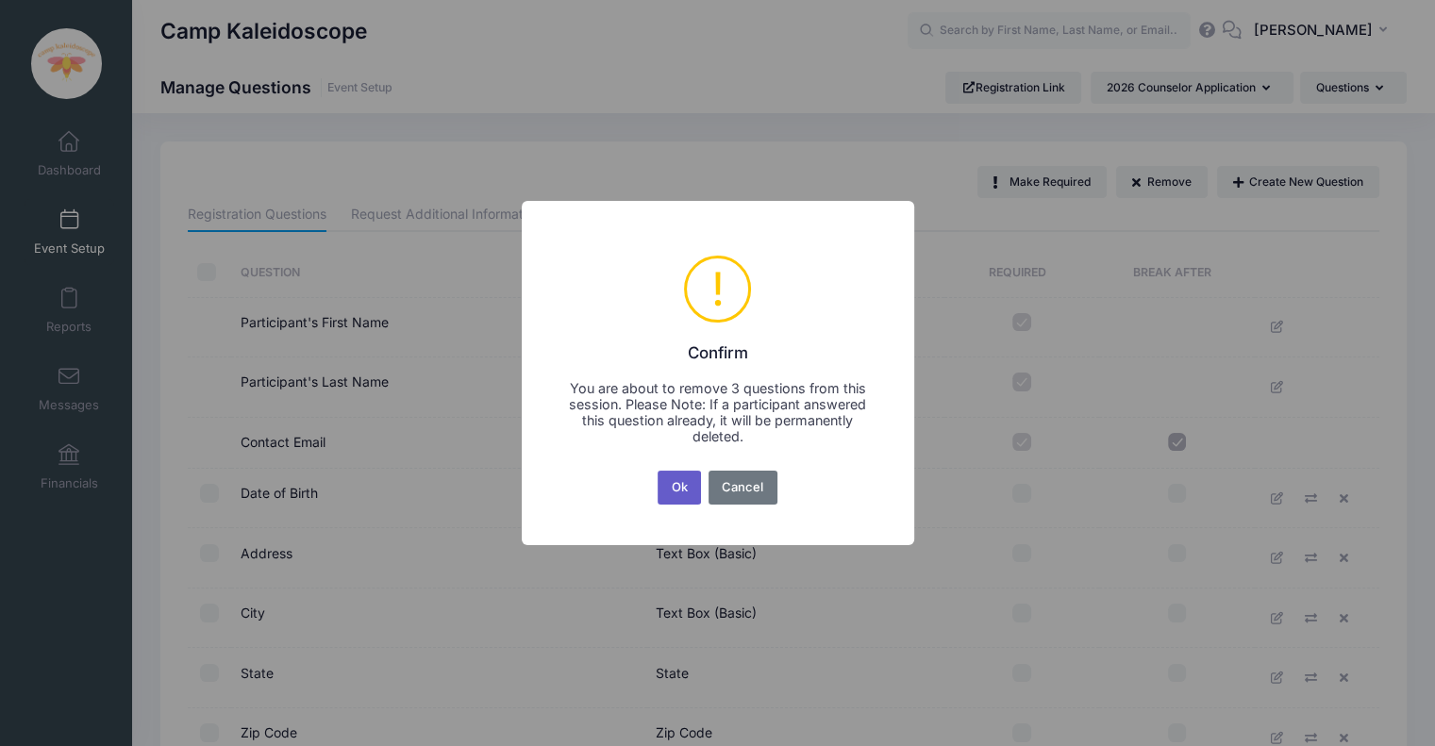
click at [685, 485] on button "Ok" at bounding box center [678, 488] width 43 height 34
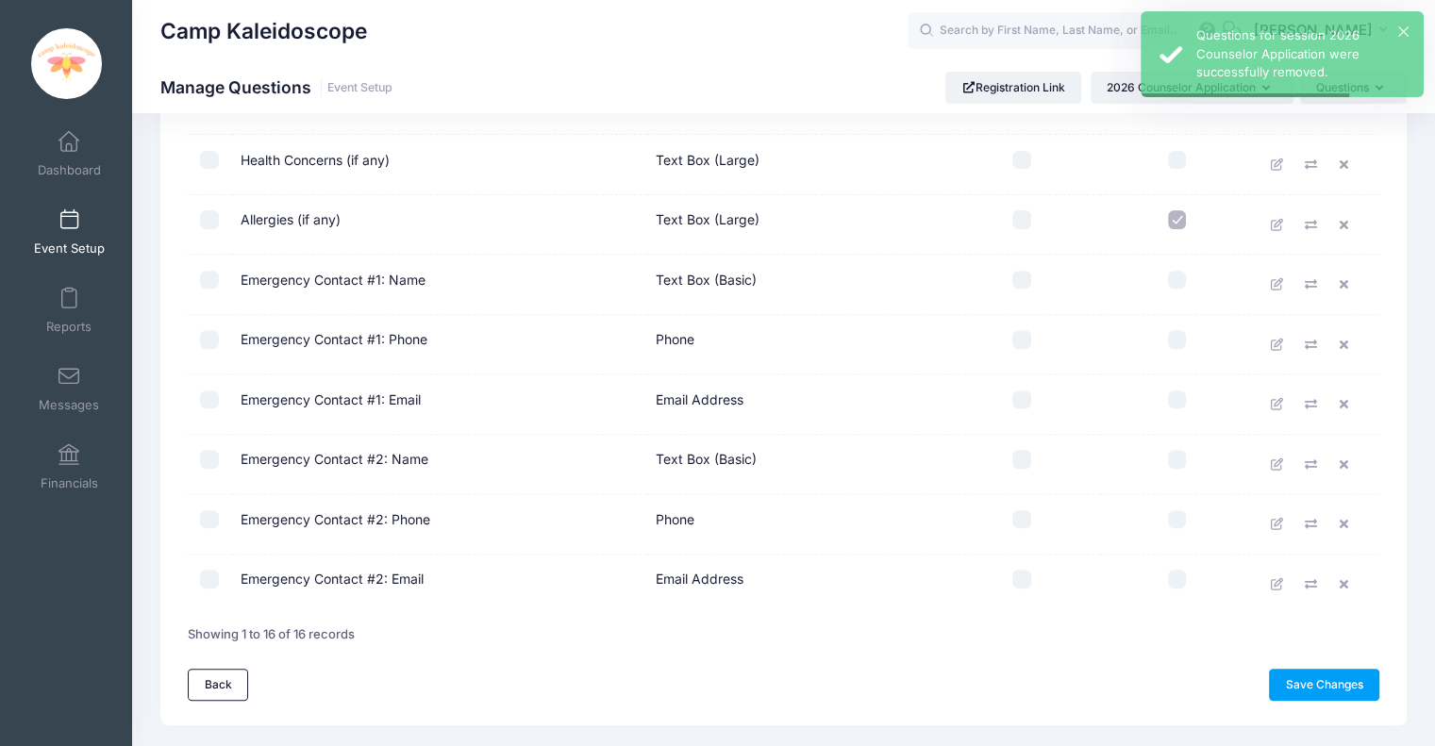
scroll to position [660, 0]
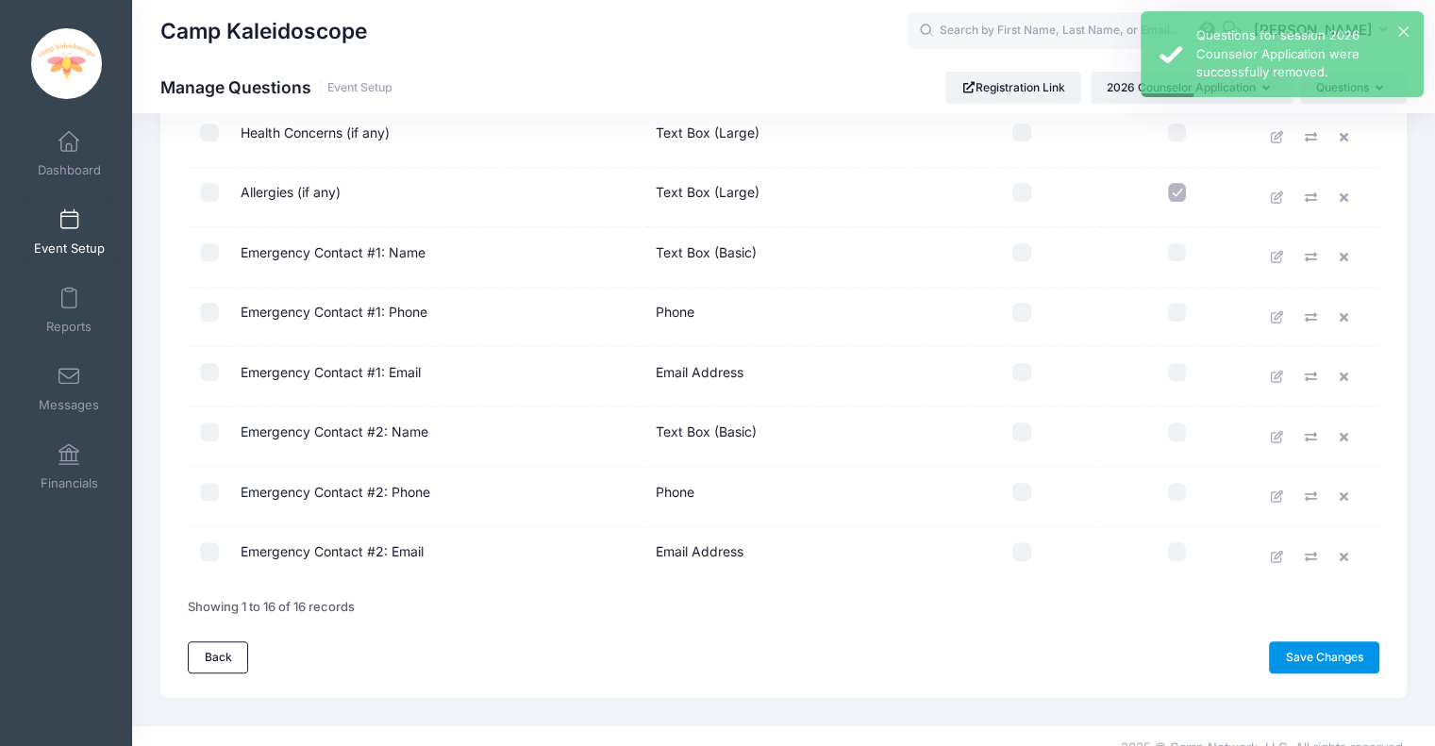
click at [1335, 659] on link "Save Changes" at bounding box center [1324, 657] width 110 height 32
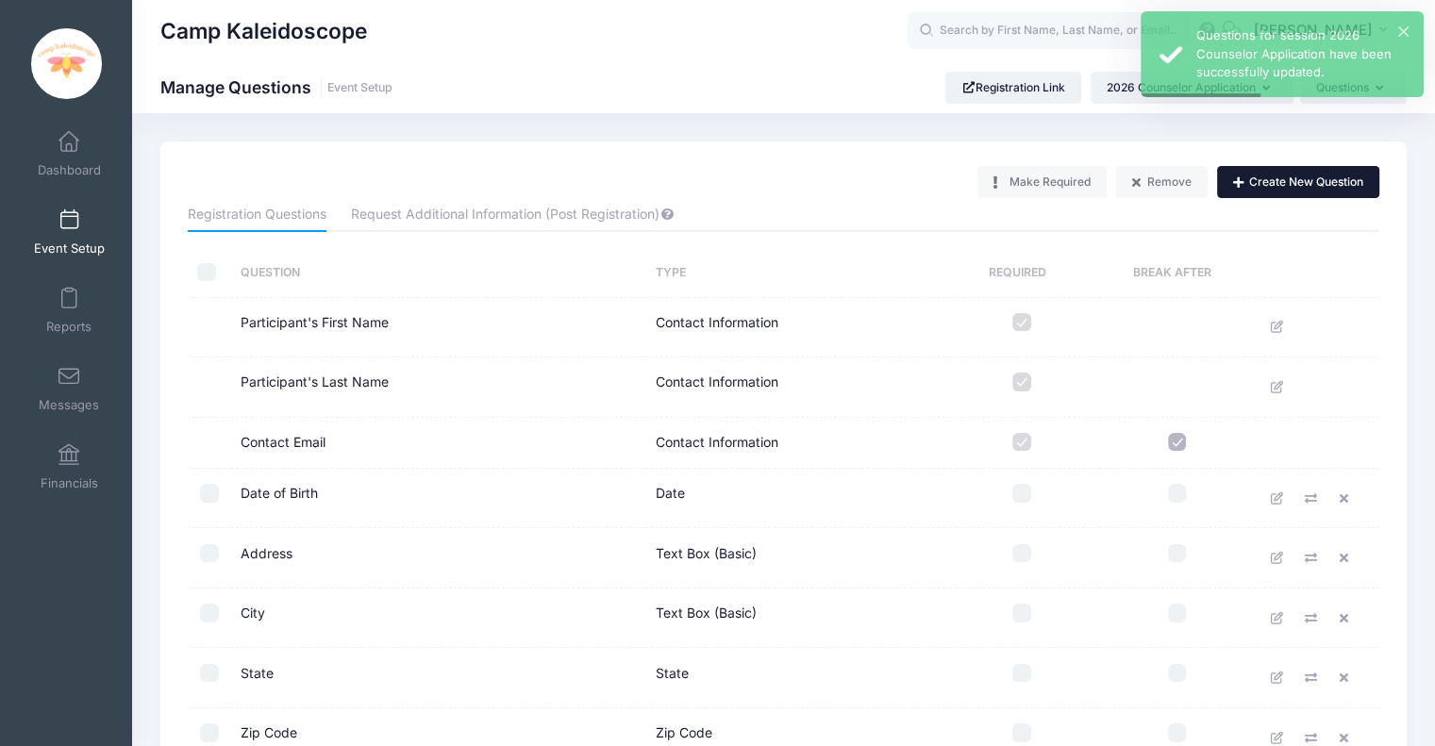
click at [1309, 191] on button "Create New Question" at bounding box center [1298, 182] width 162 height 32
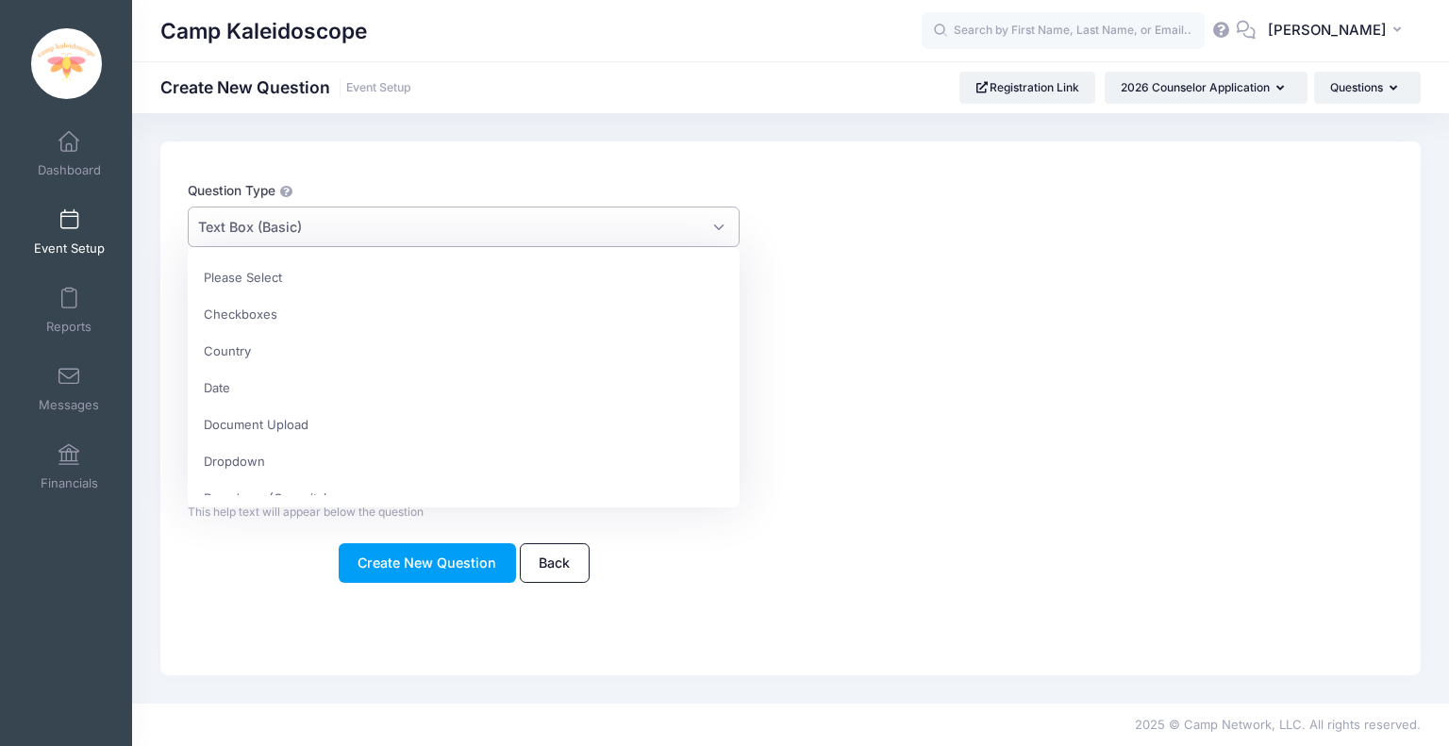
click at [577, 212] on span "Text Box (Basic)" at bounding box center [464, 227] width 552 height 41
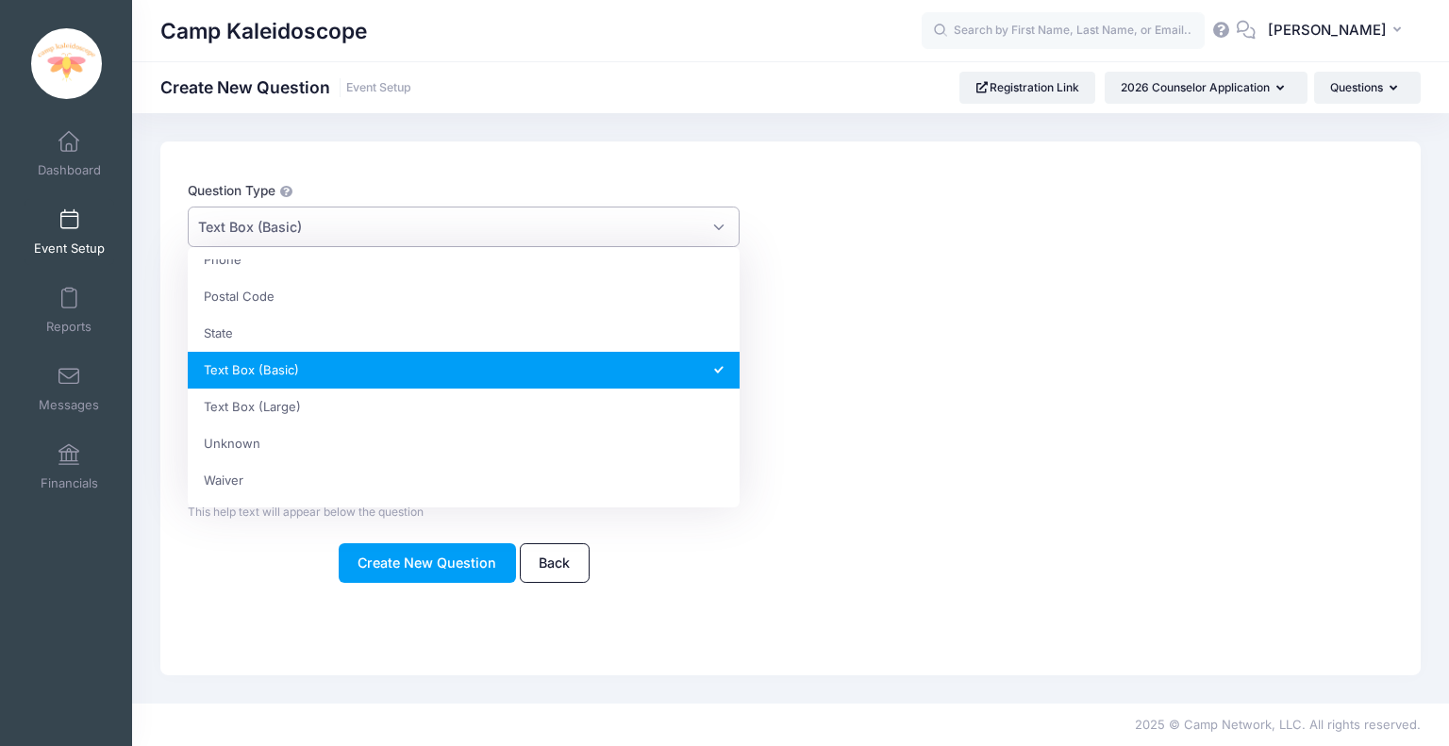
scroll to position [499, 0]
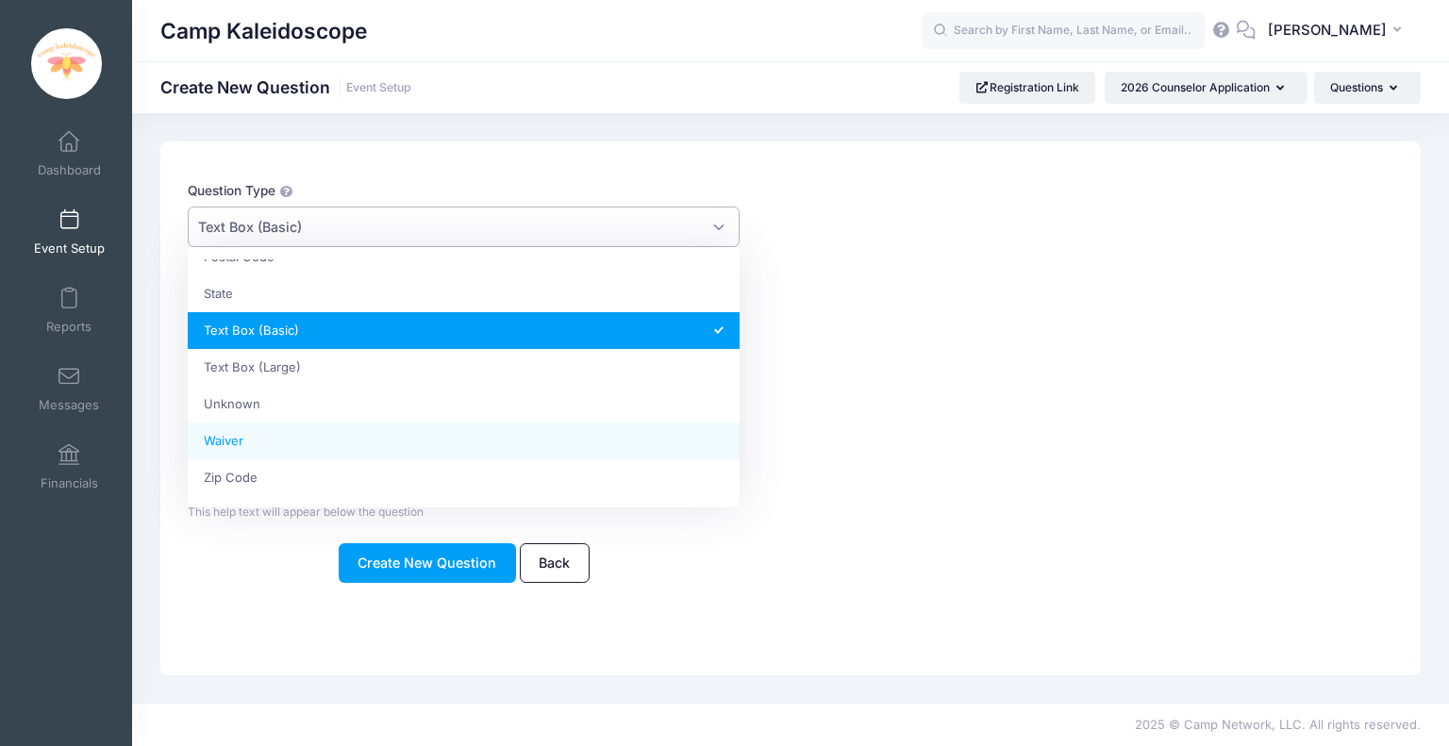
select select "signature"
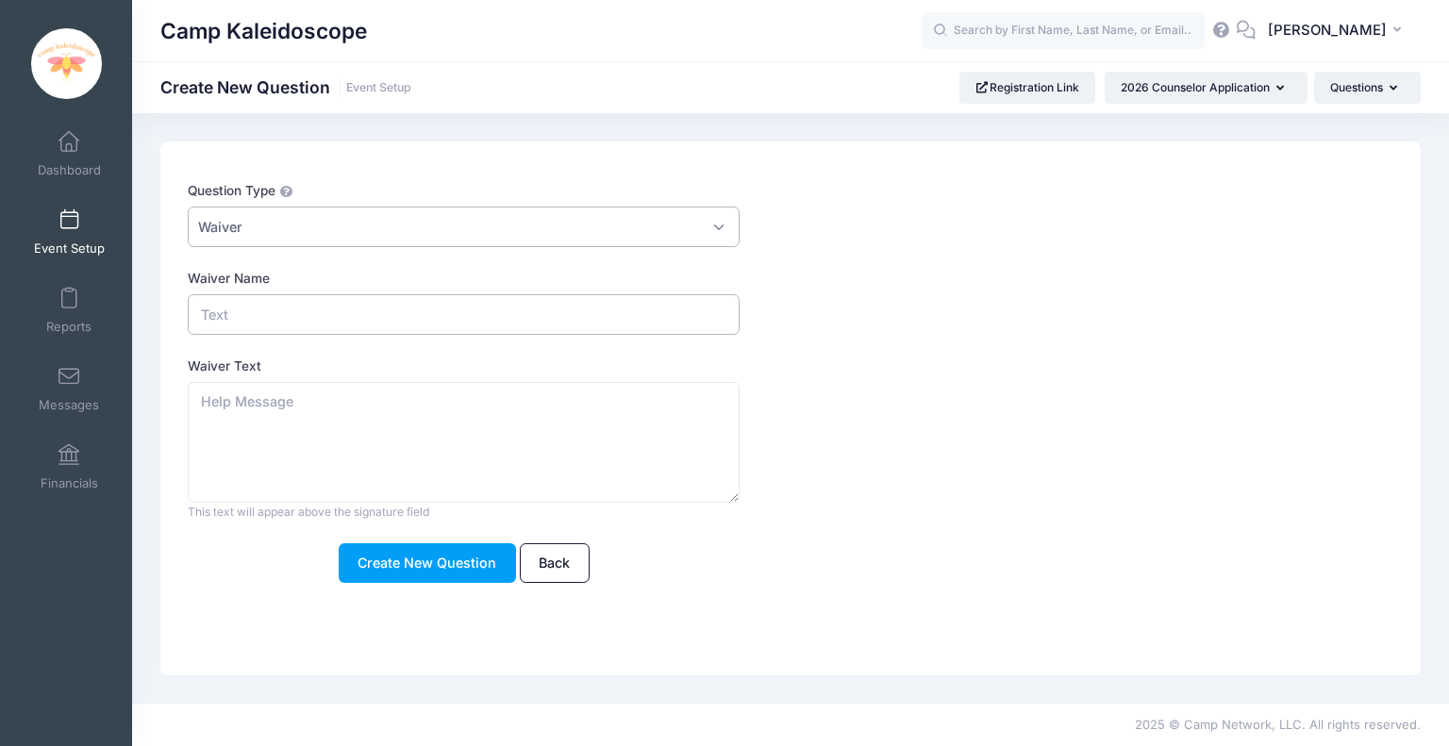
click at [500, 331] on input "Waiver Name" at bounding box center [464, 314] width 552 height 41
click at [291, 192] on icon at bounding box center [287, 192] width 15 height 0
click at [189, 207] on select "Please Select Checkboxes Country Date Document Upload Dropdown Dropdown (Capaci…" at bounding box center [188, 207] width 1 height 1
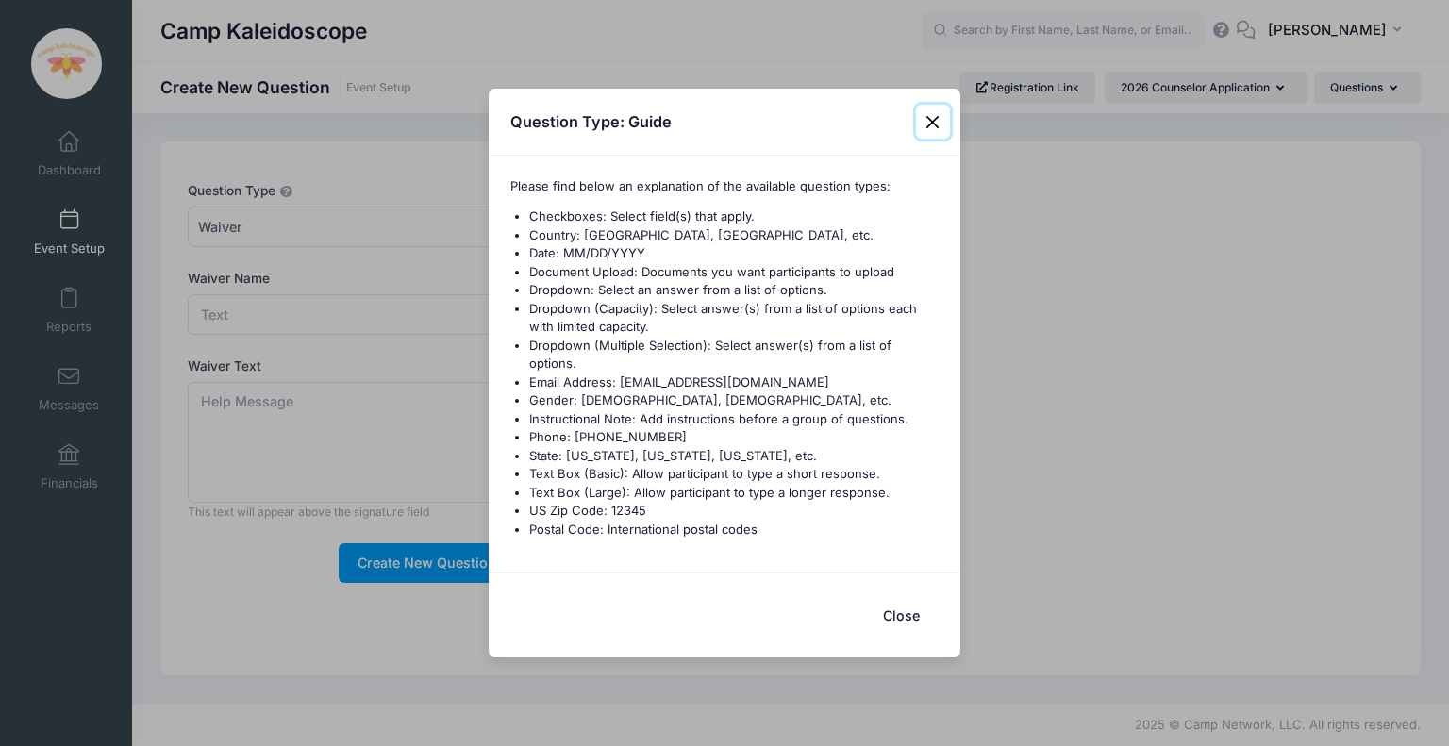
click at [943, 122] on button "Close" at bounding box center [933, 122] width 34 height 34
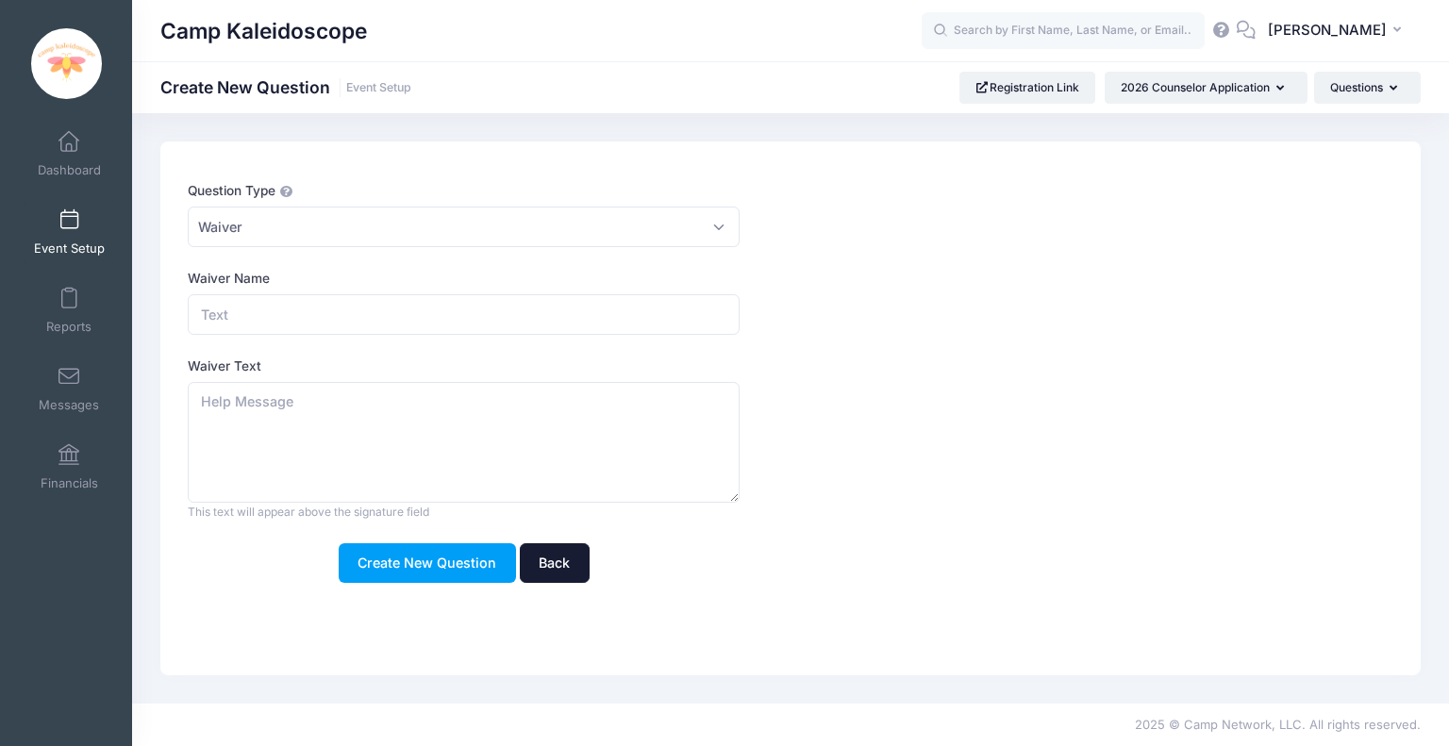
click at [555, 554] on link "Back" at bounding box center [555, 563] width 70 height 41
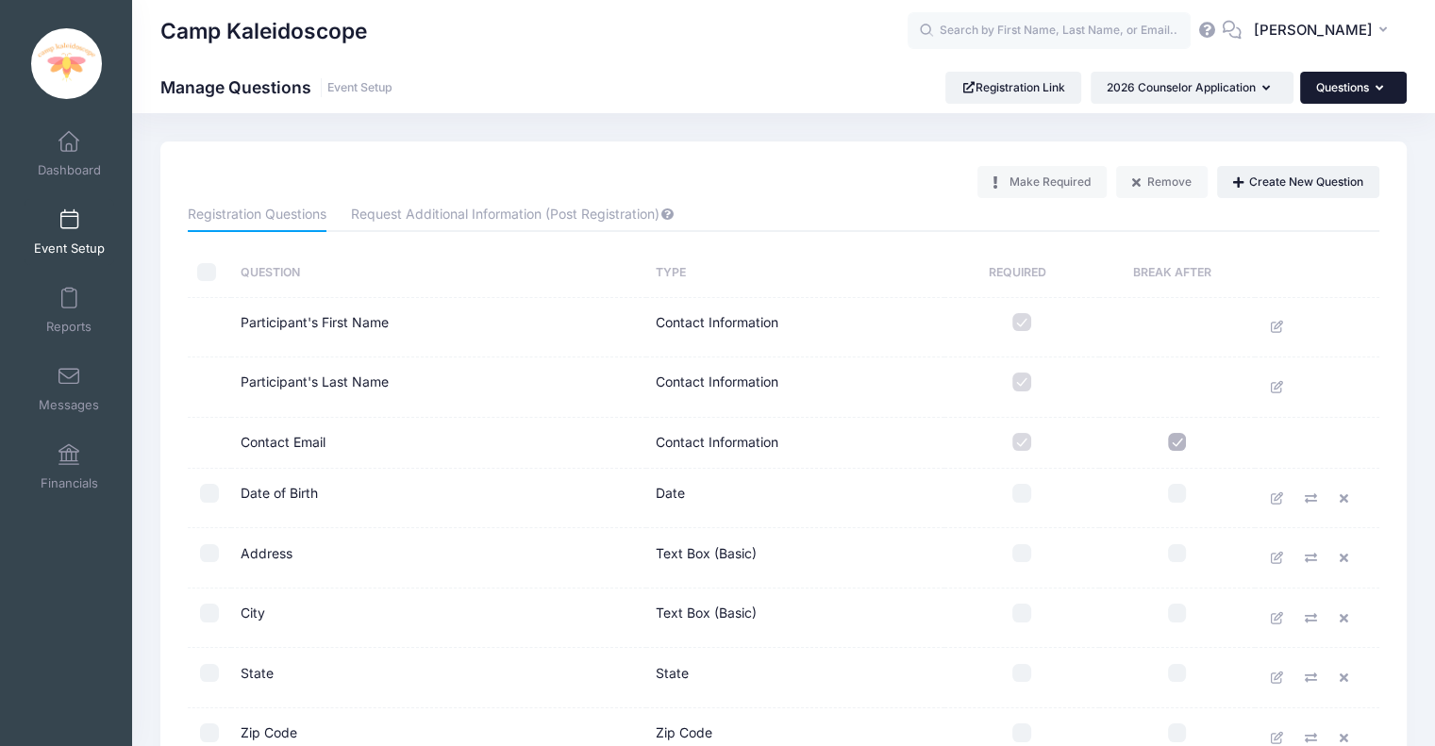
click at [1344, 93] on button "Questions" at bounding box center [1353, 88] width 107 height 32
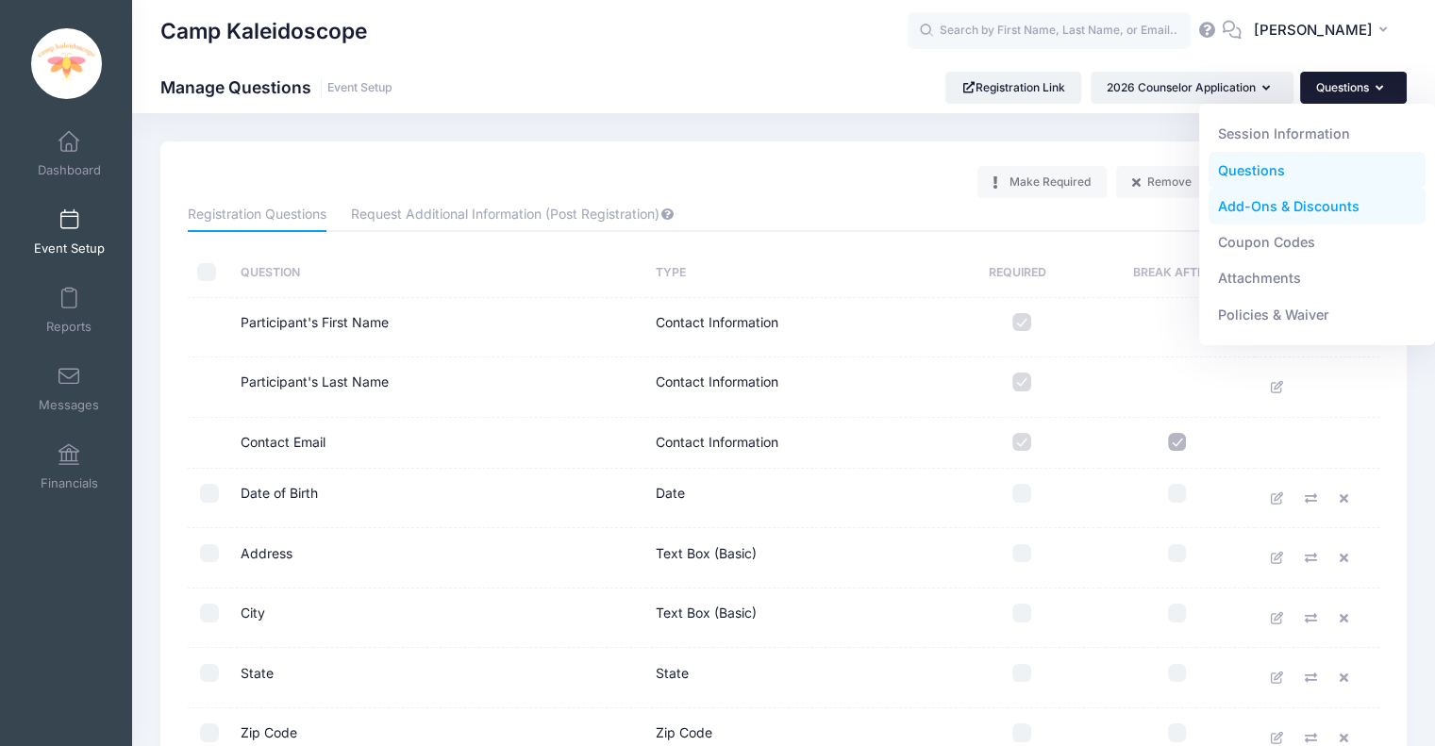
click at [1302, 200] on link "Add-Ons & Discounts" at bounding box center [1317, 207] width 218 height 36
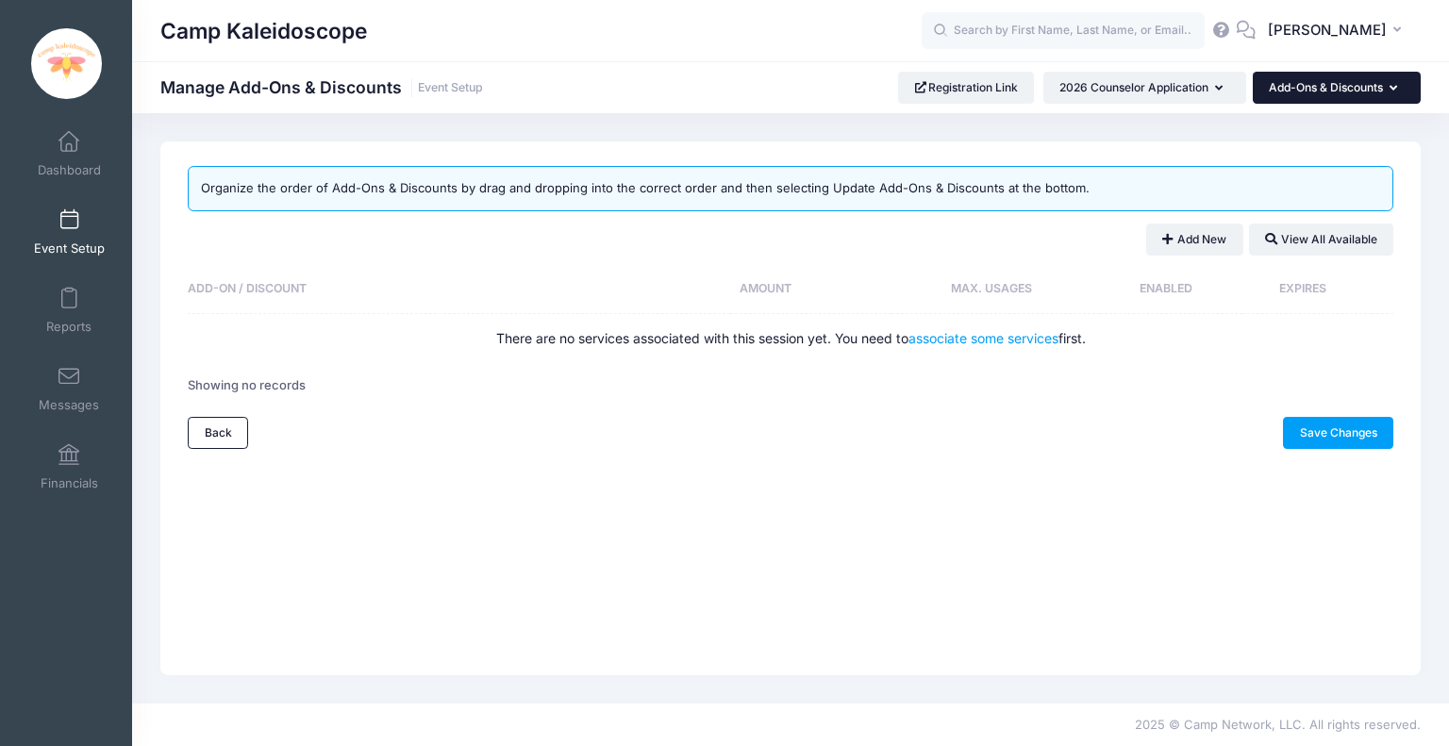
click at [1328, 90] on button "Add-Ons & Discounts" at bounding box center [1337, 88] width 168 height 32
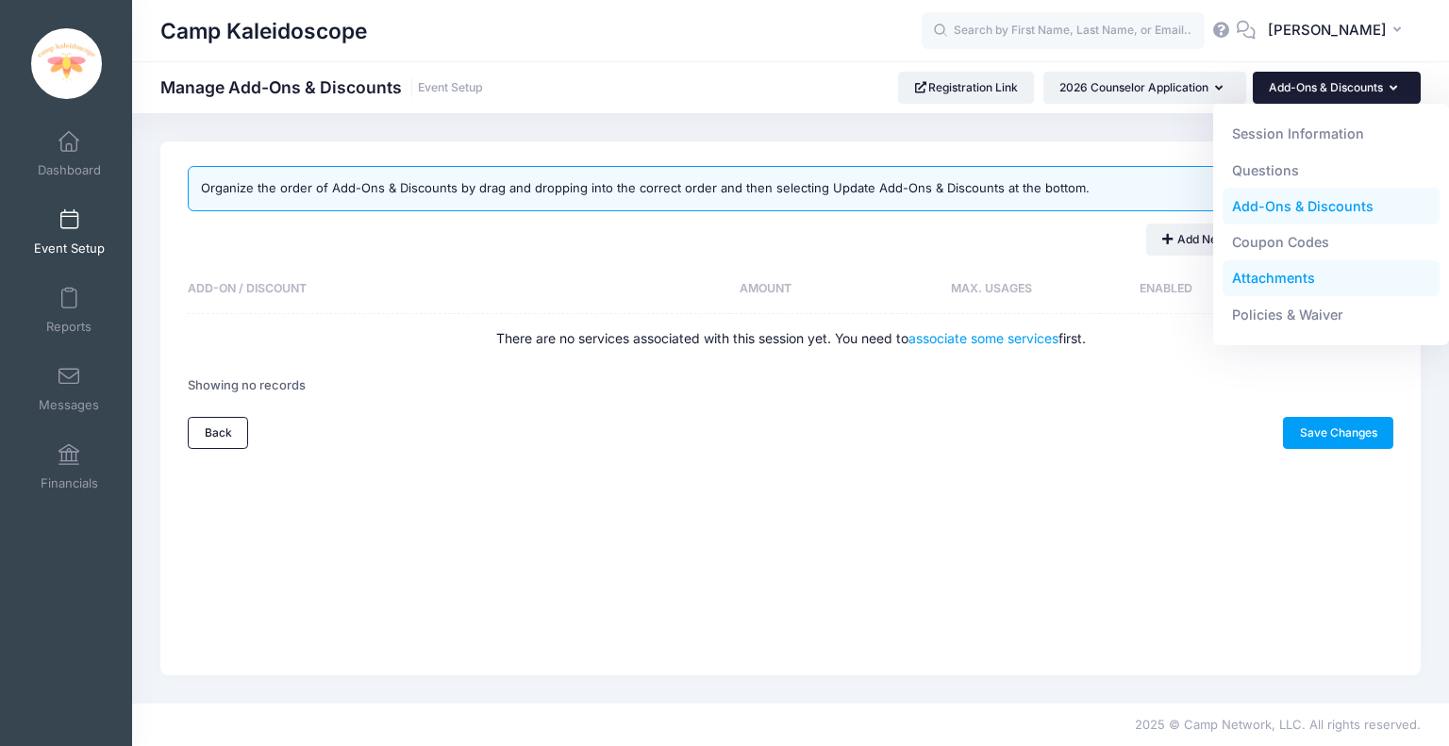
click at [1289, 282] on link "Attachments" at bounding box center [1331, 278] width 218 height 36
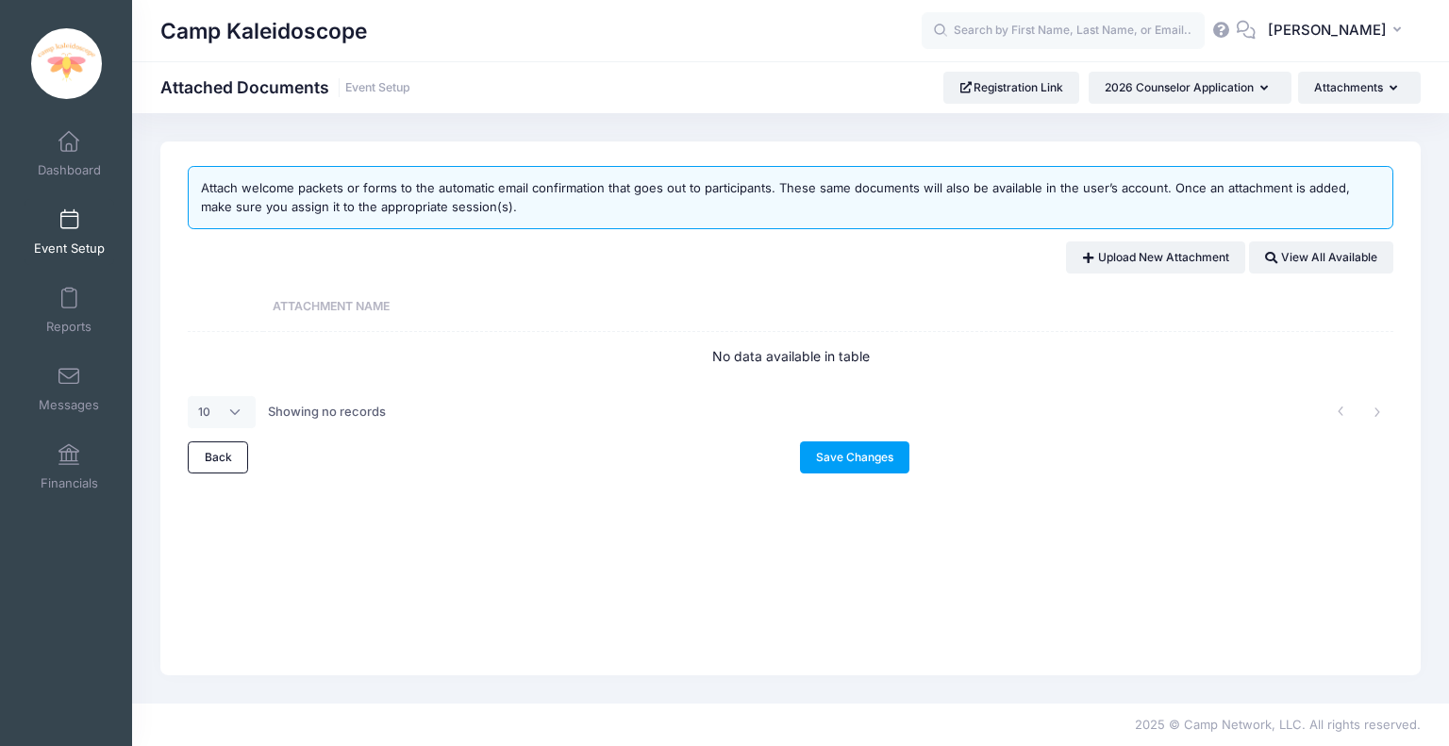
click at [1029, 448] on div "Save Changes" at bounding box center [1096, 457] width 612 height 32
click at [1339, 93] on button "Attachments" at bounding box center [1359, 88] width 123 height 32
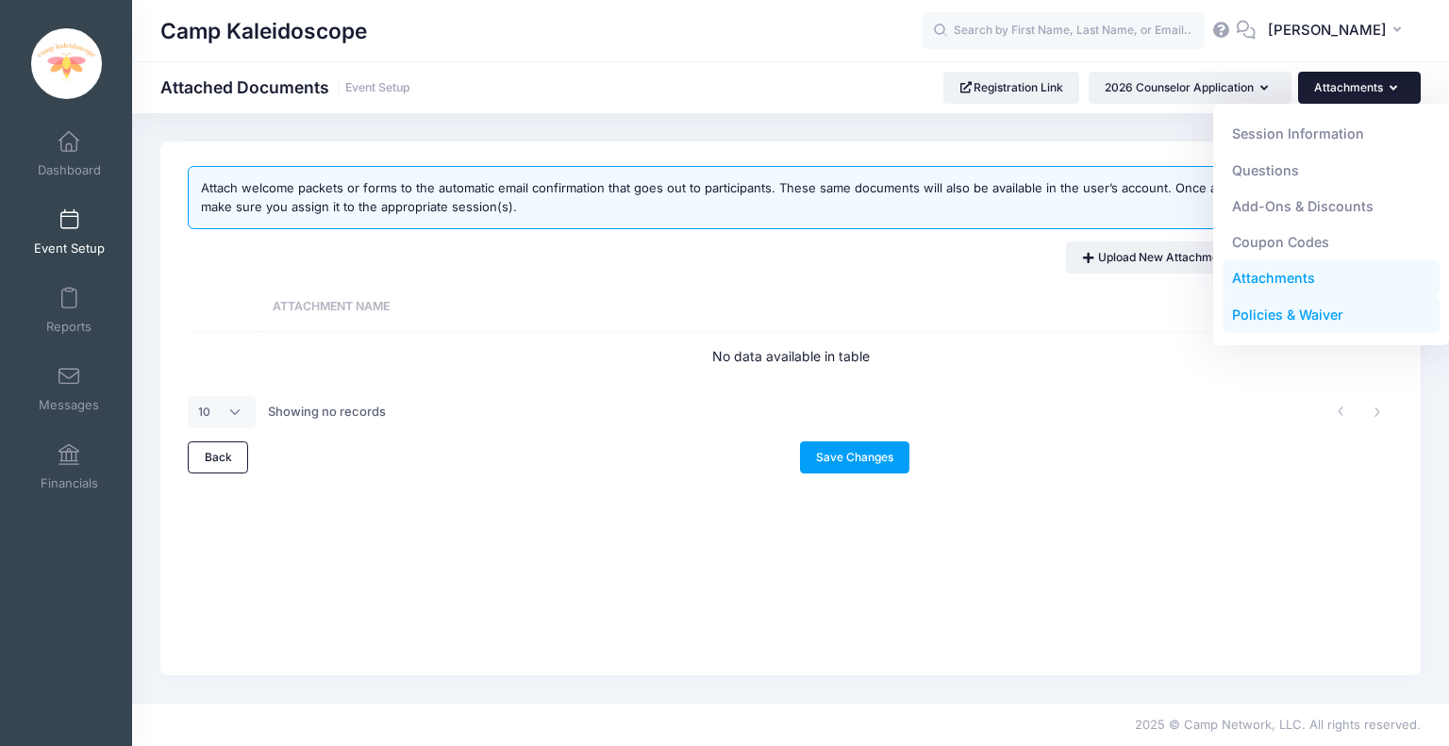
click at [1319, 320] on link "Policies & Waiver" at bounding box center [1331, 315] width 218 height 36
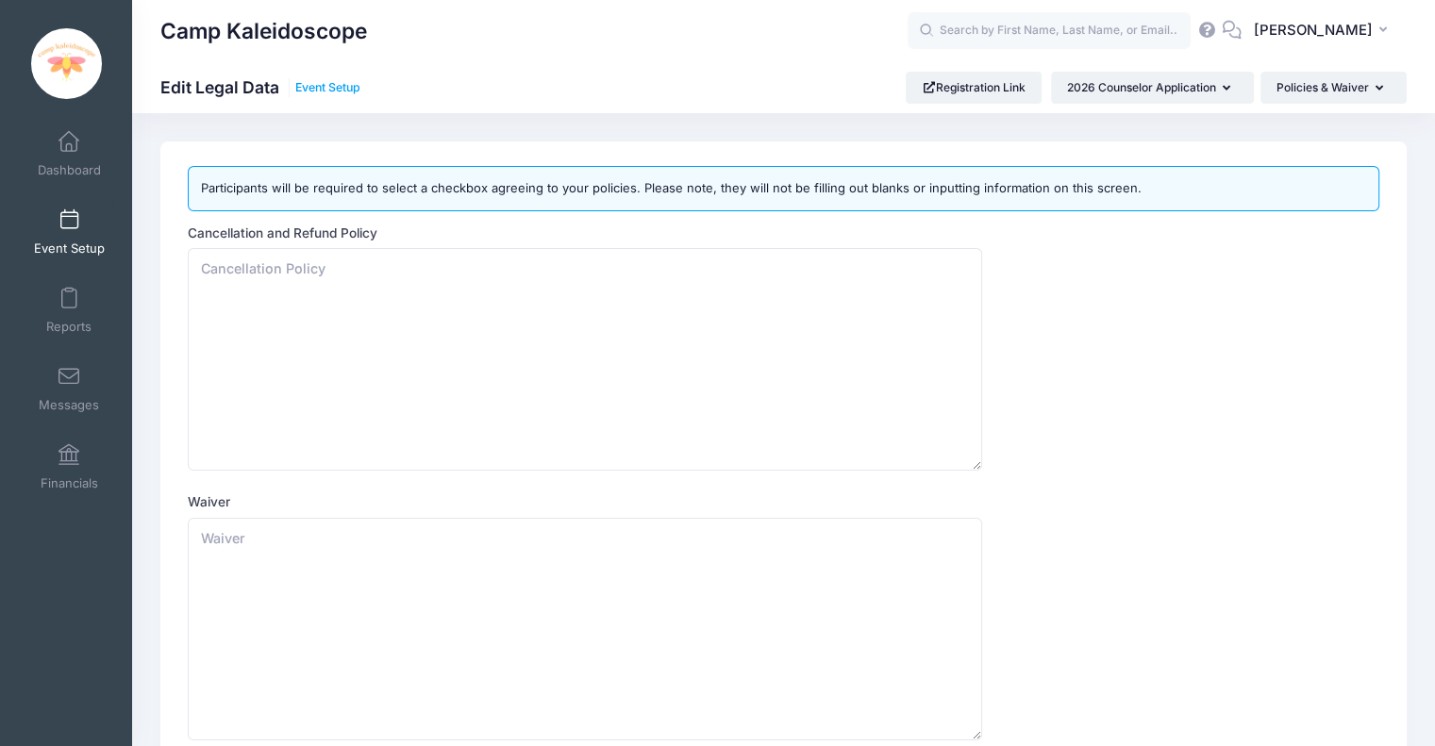
click at [335, 86] on link "Event Setup" at bounding box center [327, 88] width 65 height 14
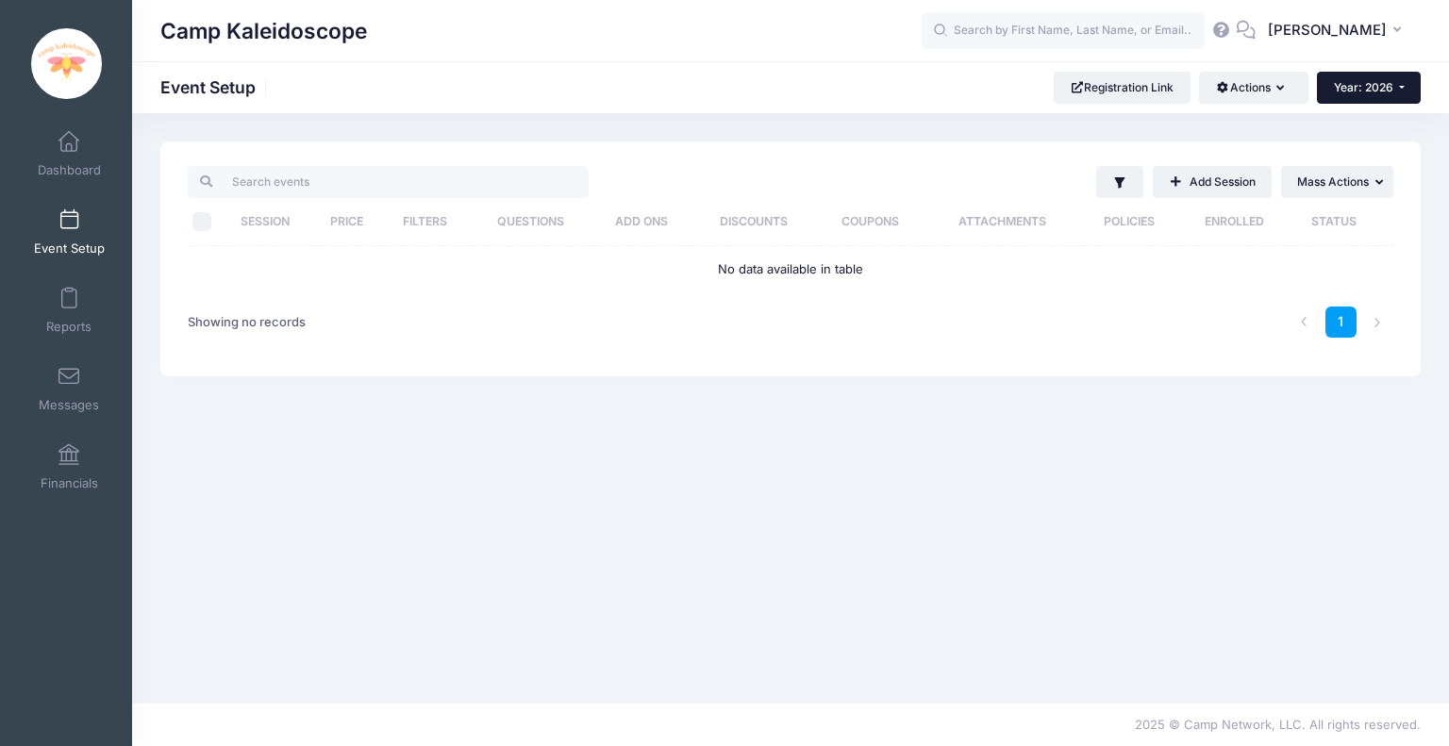
click at [1375, 91] on span "Year: 2026" at bounding box center [1363, 87] width 59 height 14
click at [1351, 120] on link "Year: 2025" at bounding box center [1378, 123] width 123 height 25
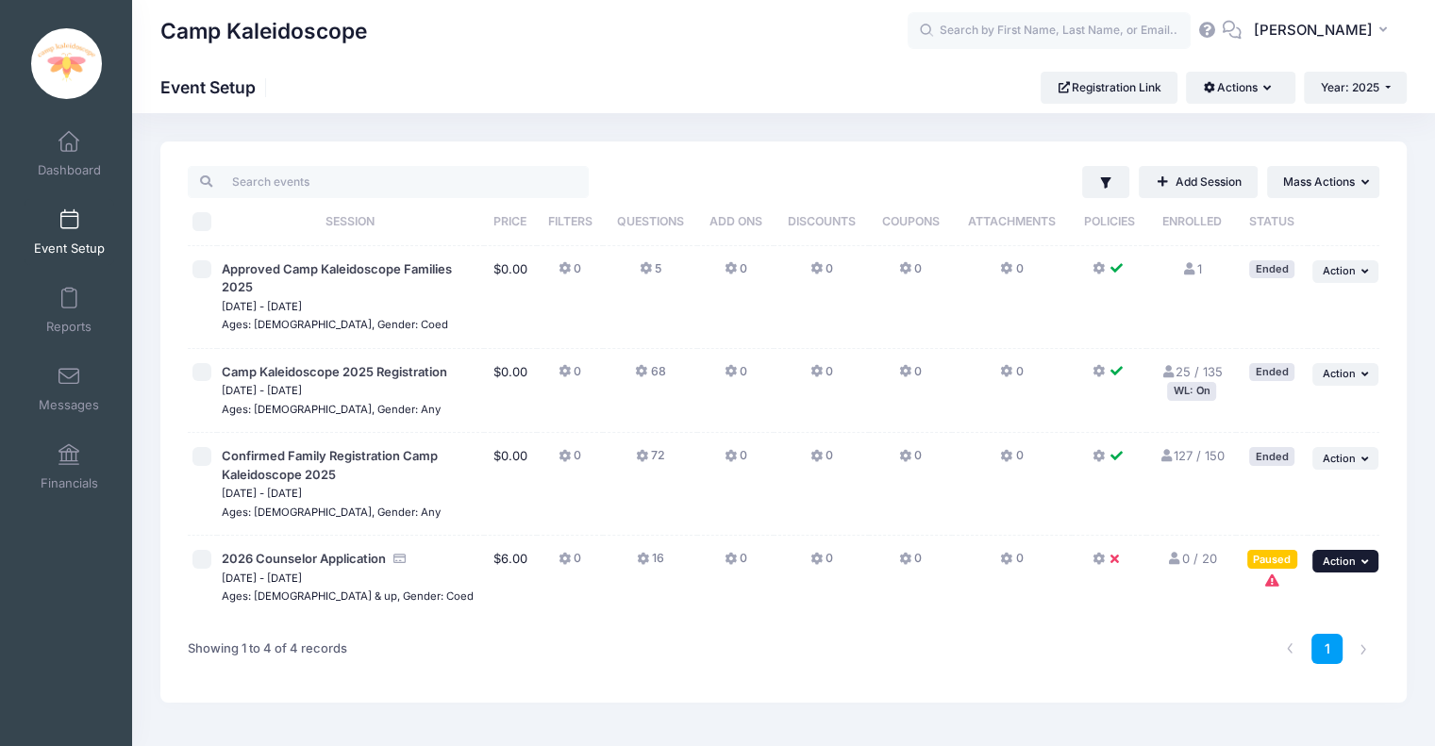
click at [1354, 565] on button "... Action" at bounding box center [1345, 561] width 66 height 23
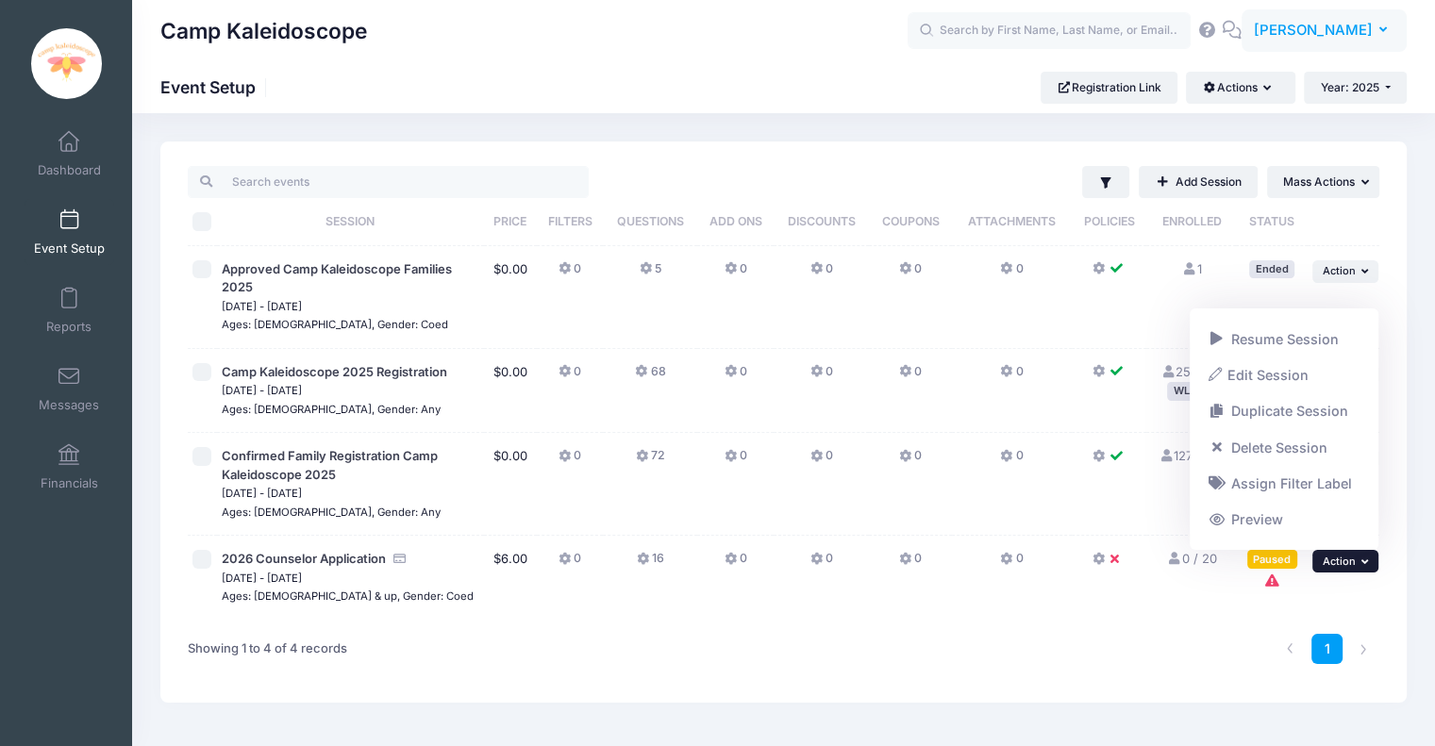
click at [1328, 46] on button "MF Mary Frazier" at bounding box center [1323, 30] width 165 height 43
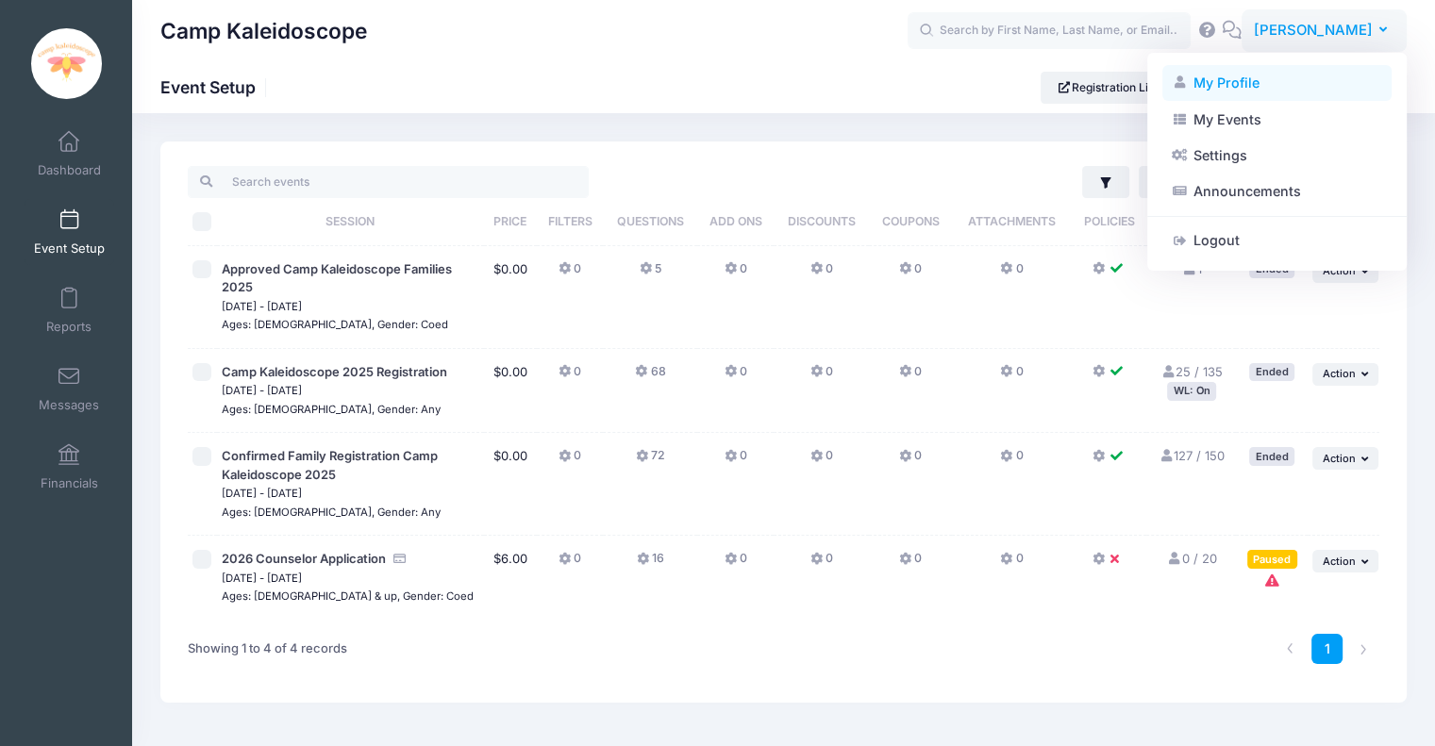
click at [1298, 78] on link "My Profile" at bounding box center [1276, 83] width 229 height 36
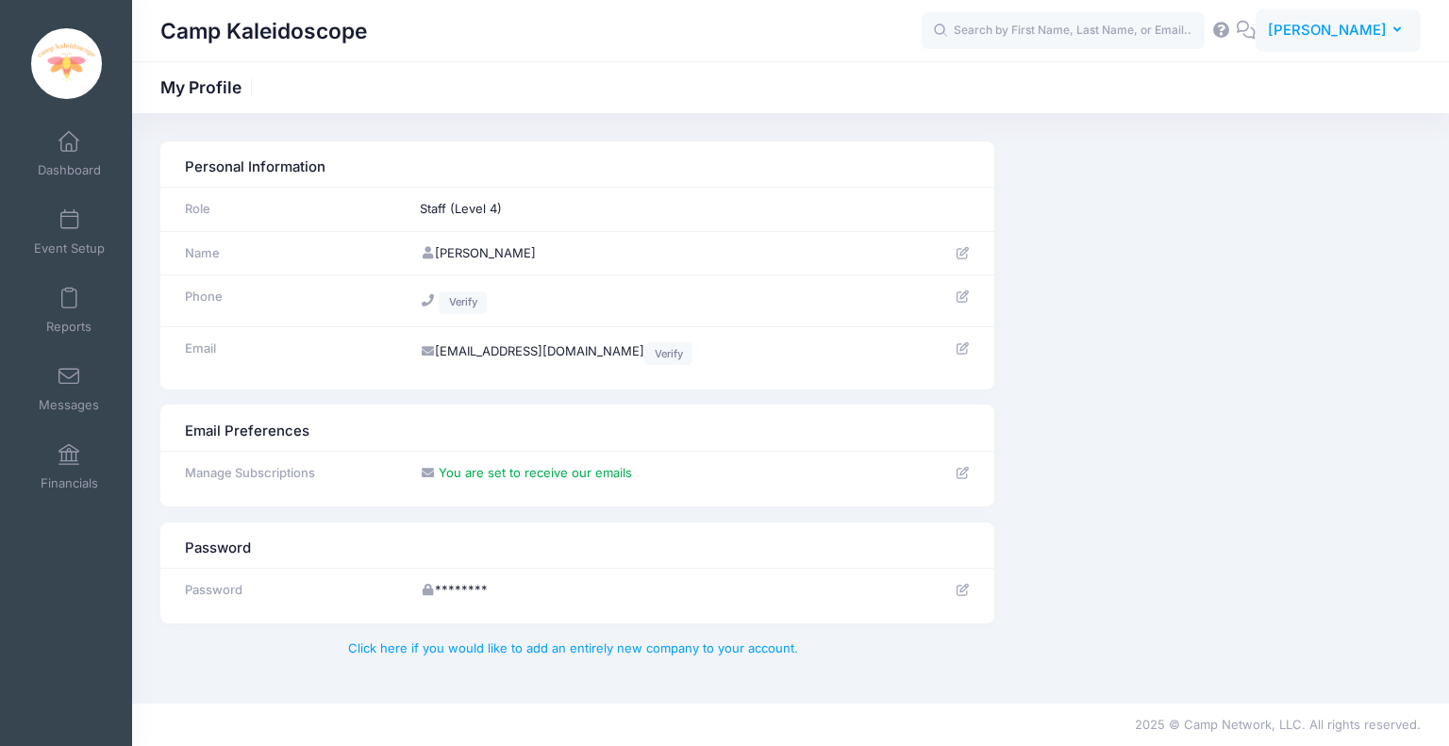
click at [1337, 24] on span "[PERSON_NAME]" at bounding box center [1327, 30] width 119 height 21
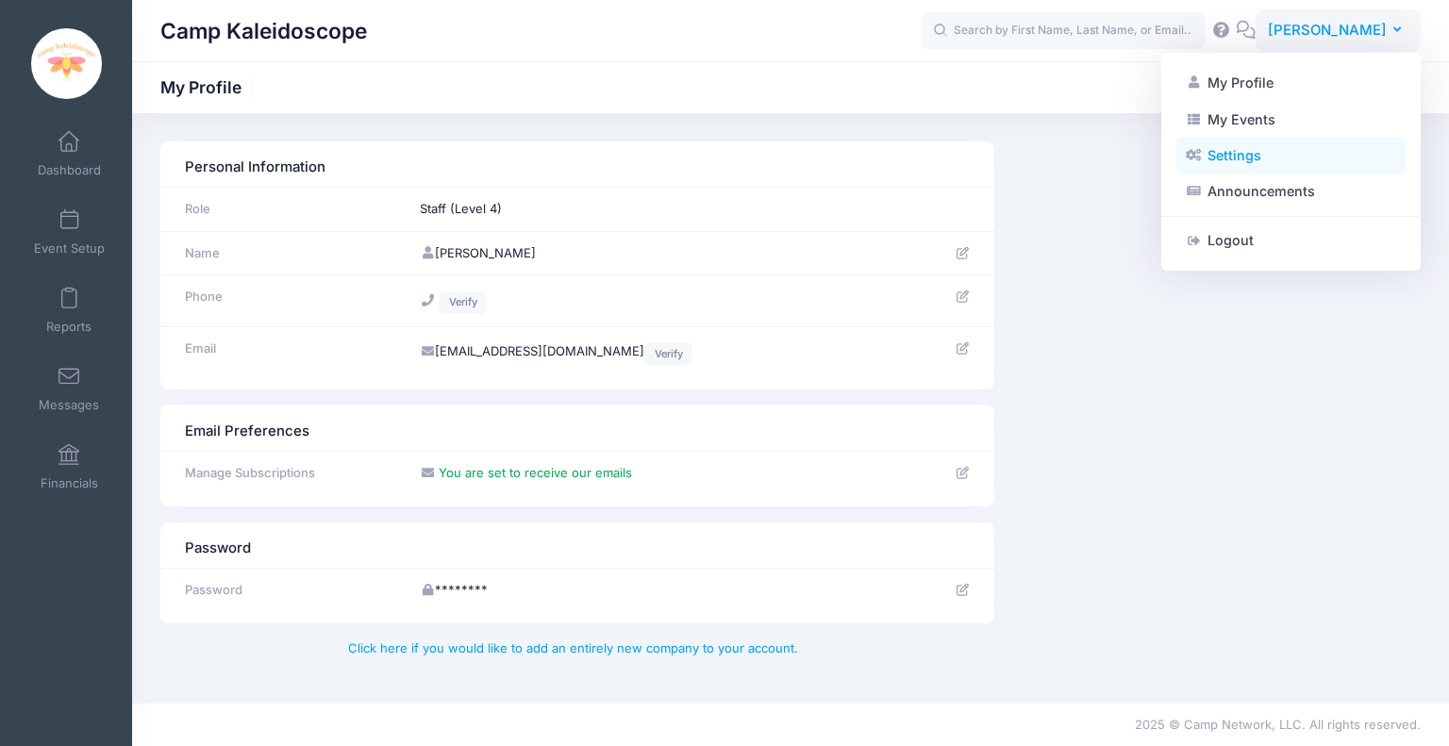
click at [1306, 146] on link "Settings" at bounding box center [1290, 156] width 229 height 36
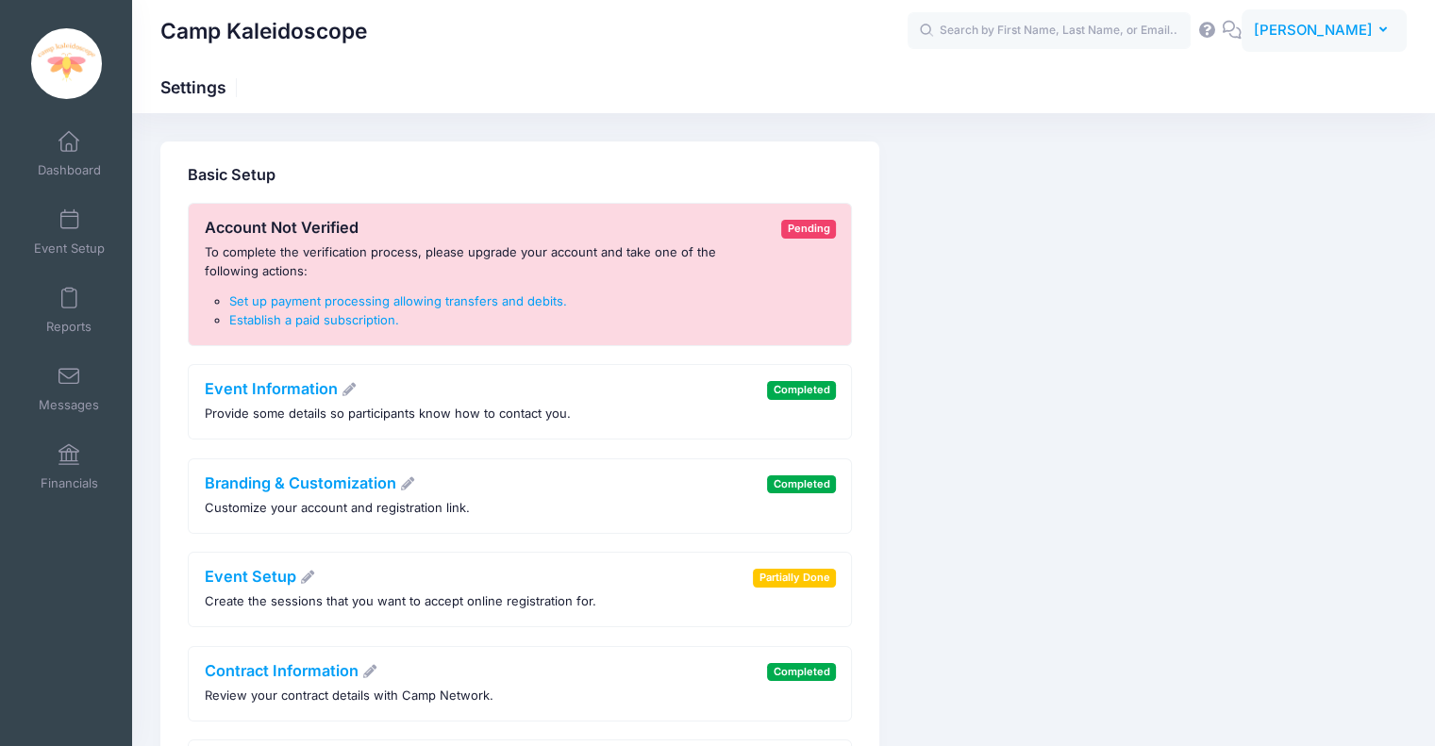
click at [1352, 33] on span "[PERSON_NAME]" at bounding box center [1312, 30] width 119 height 21
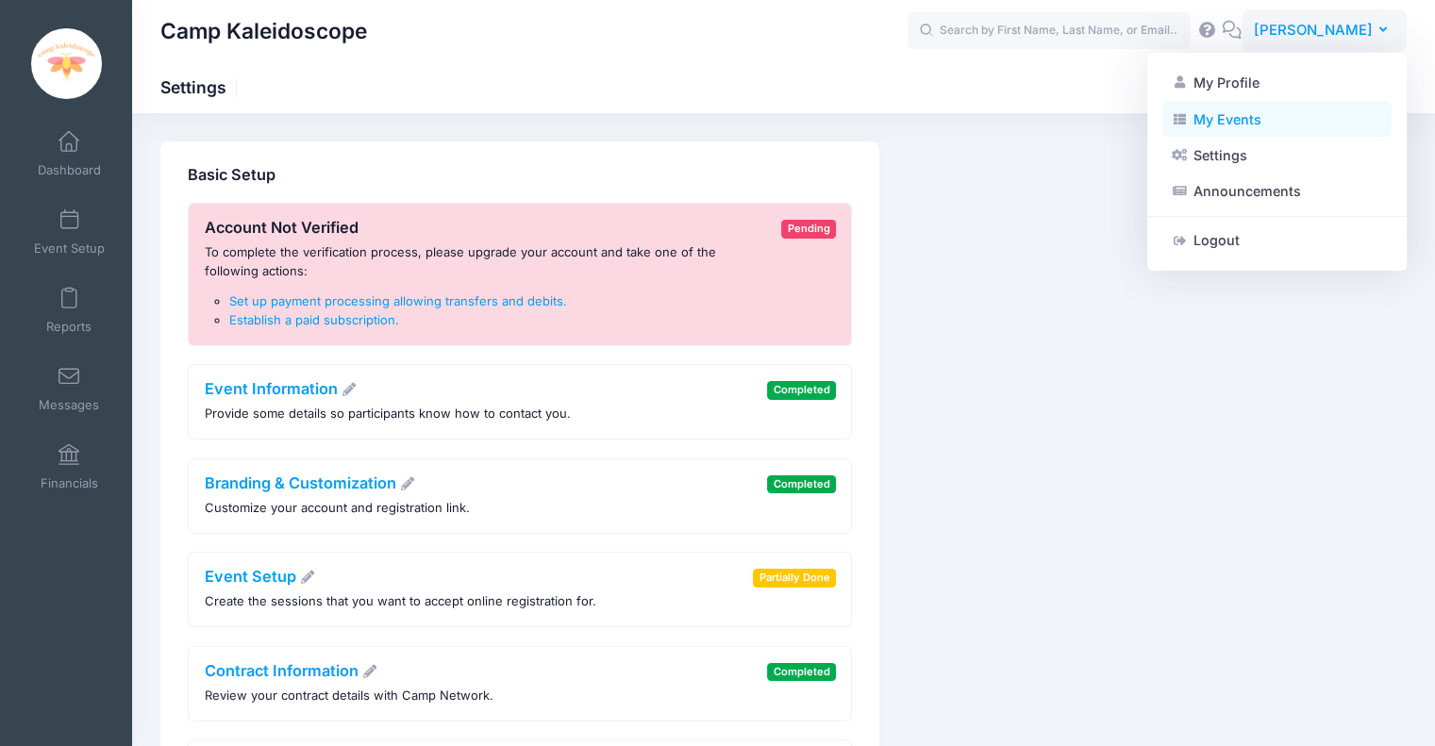
click at [1278, 118] on link "My Events" at bounding box center [1276, 119] width 229 height 36
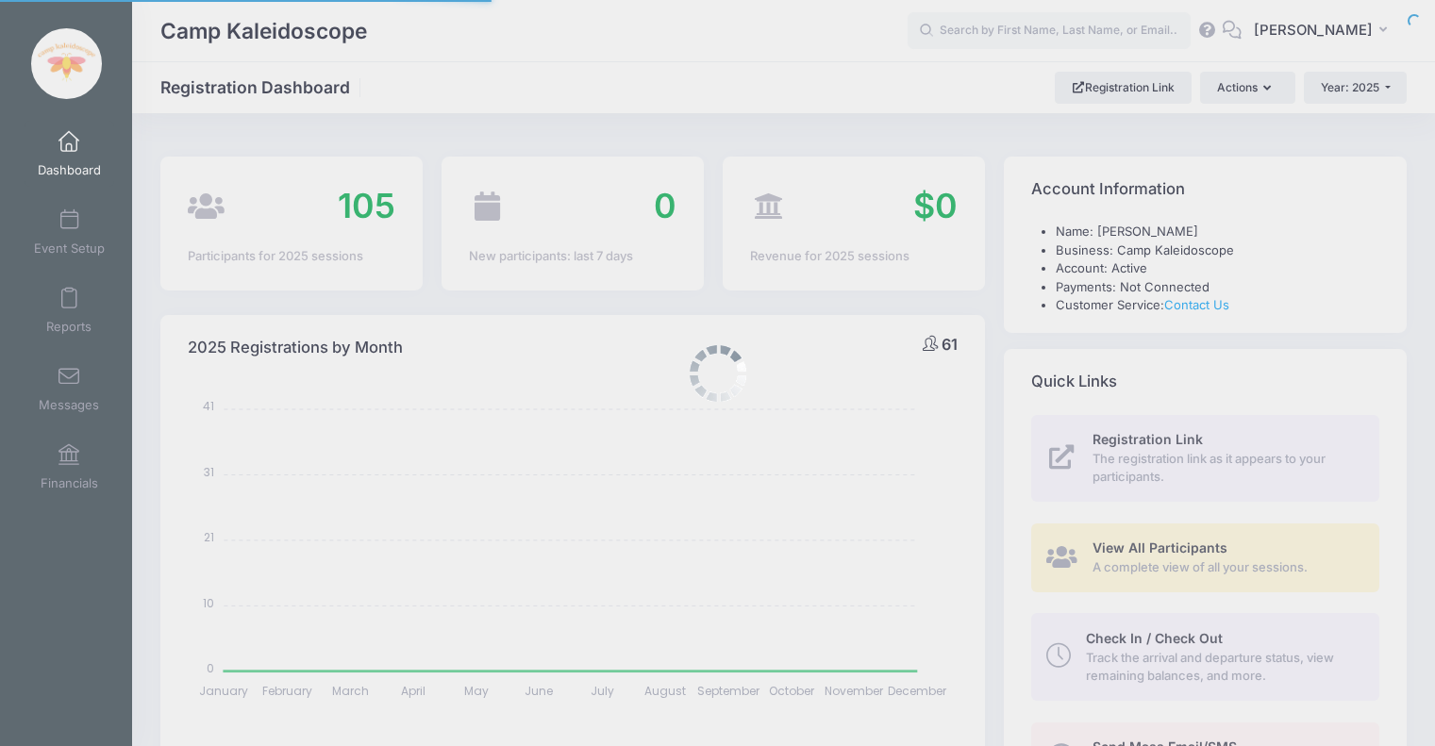
select select
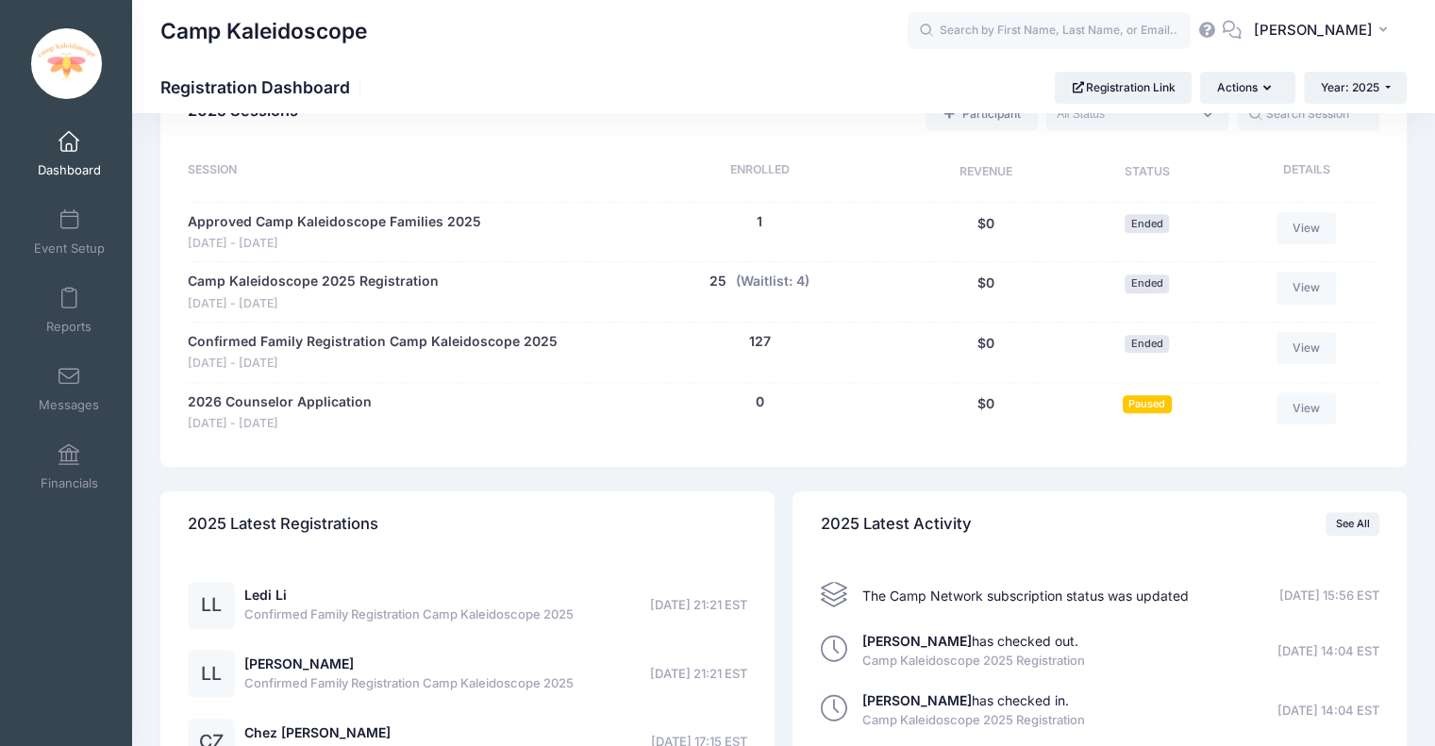
scroll to position [772, 0]
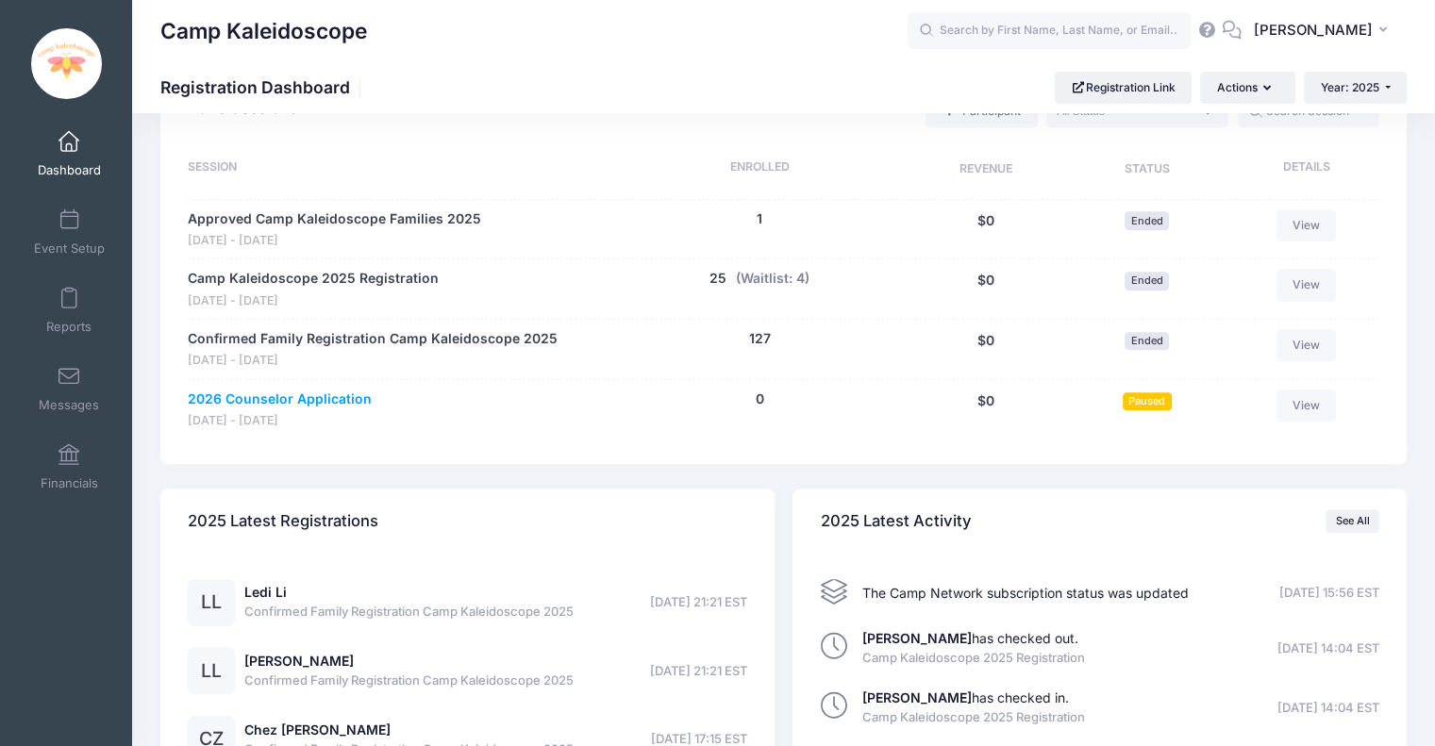
click at [344, 393] on link "2026 Counselor Application" at bounding box center [280, 400] width 184 height 20
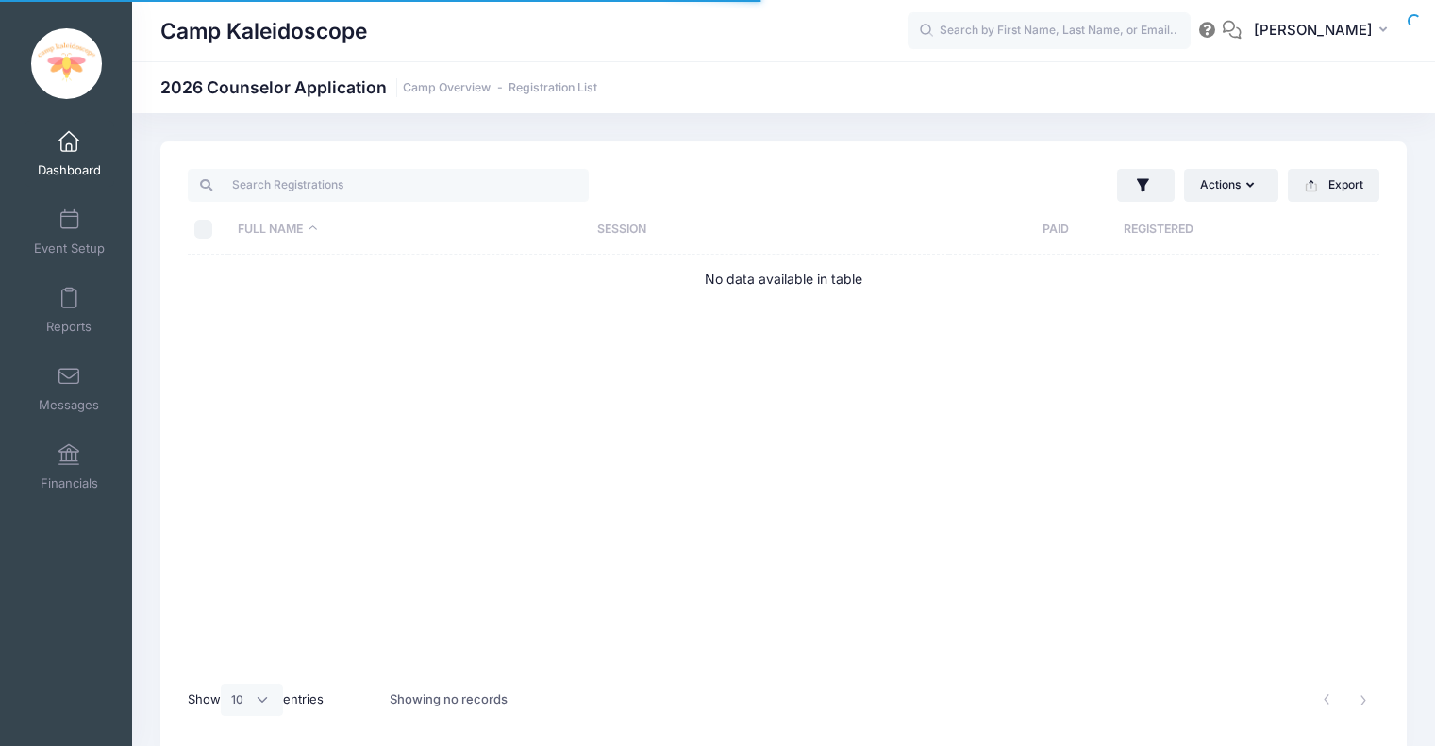
select select "10"
click at [439, 90] on link "Camp Overview" at bounding box center [447, 88] width 88 height 14
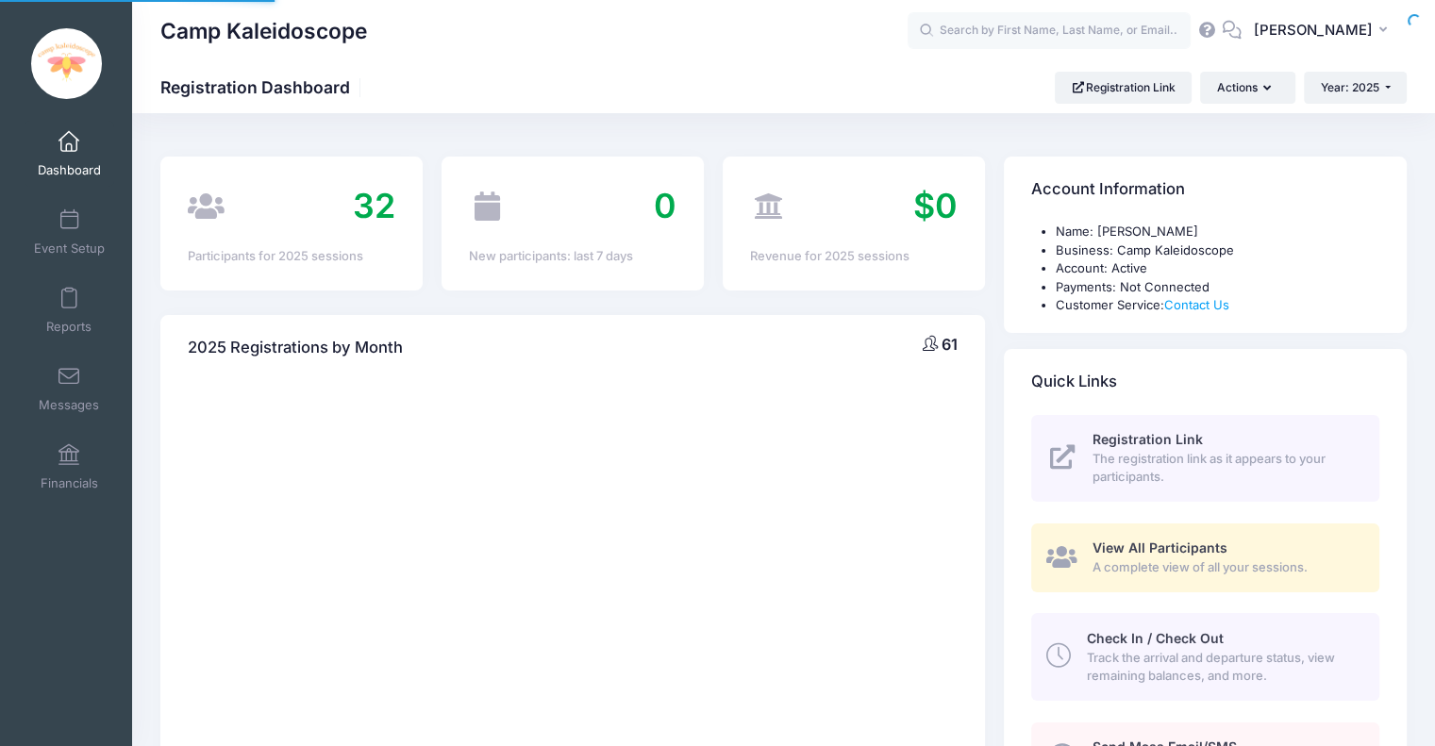
select select
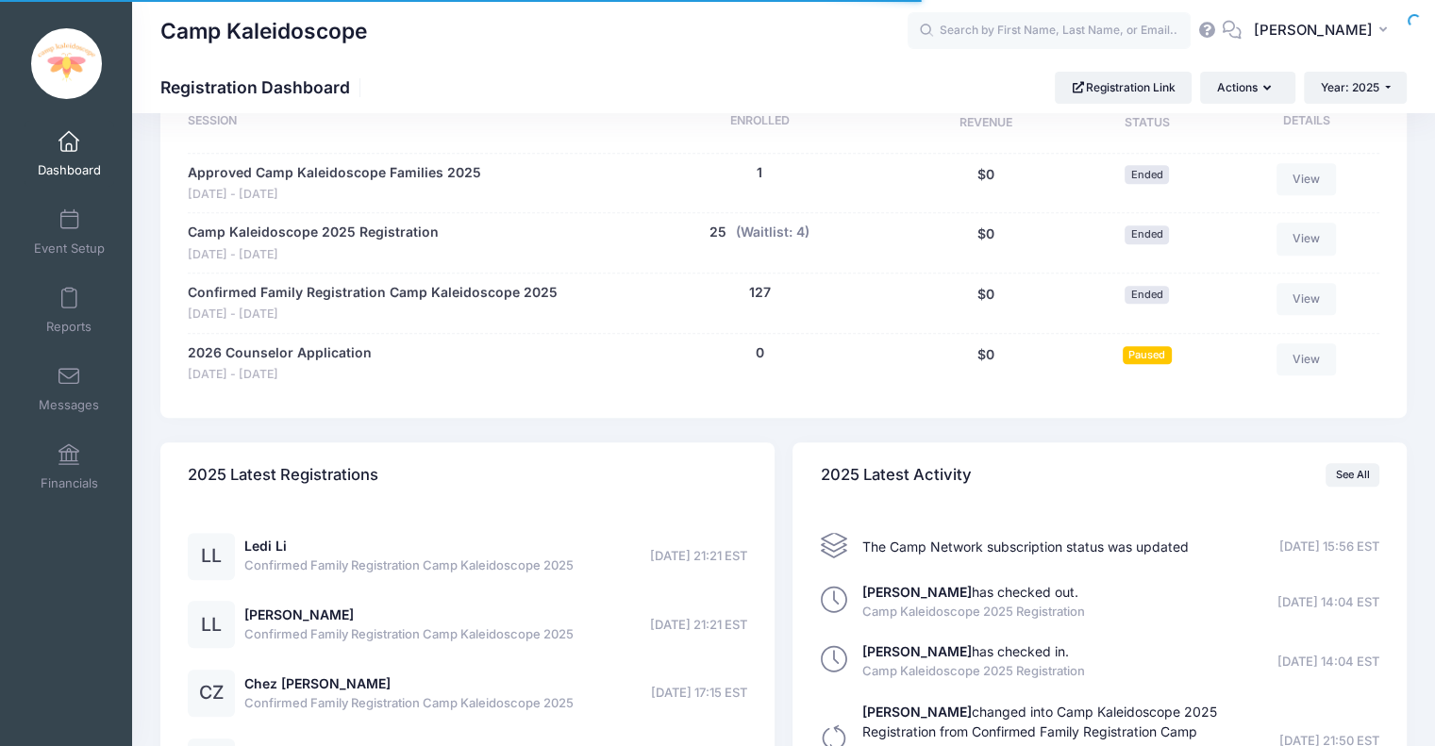
scroll to position [822, 0]
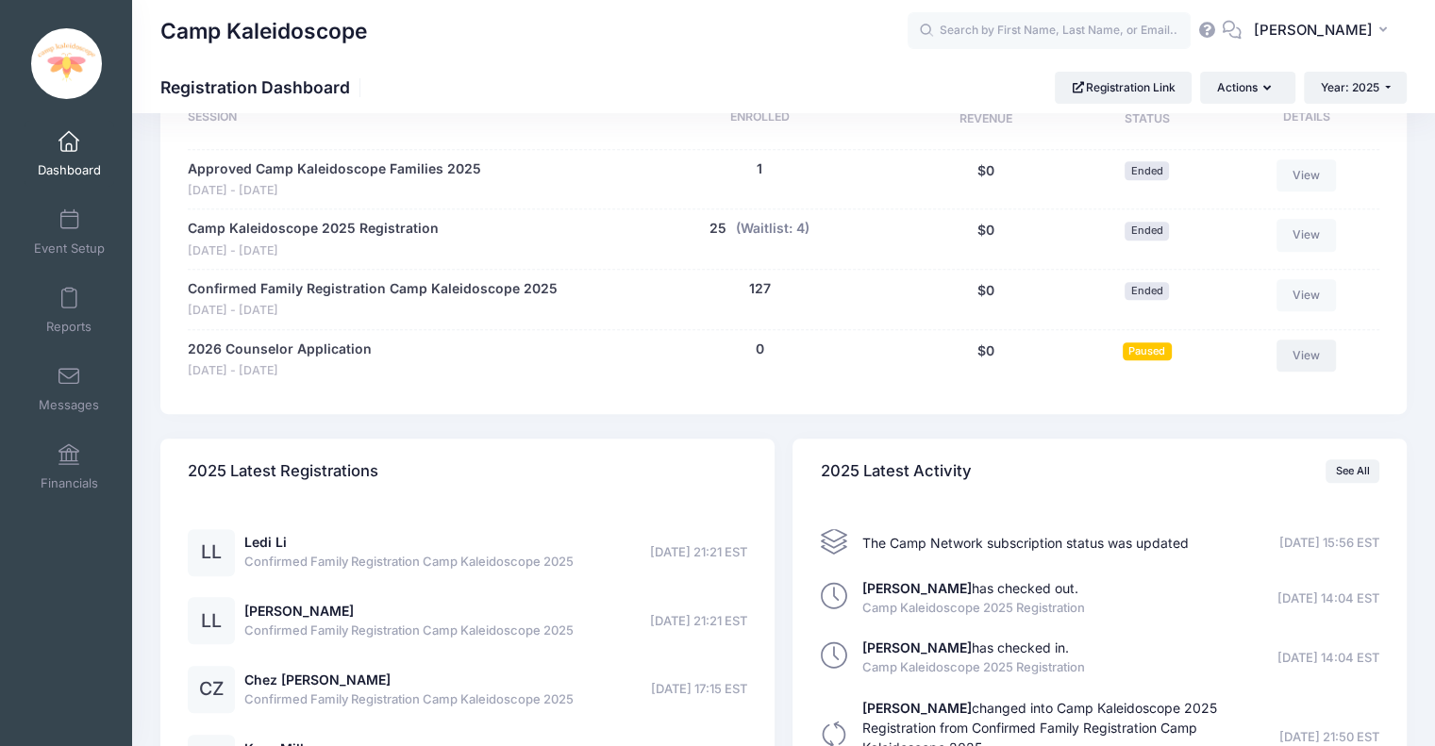
click at [1299, 349] on link "View" at bounding box center [1306, 356] width 60 height 32
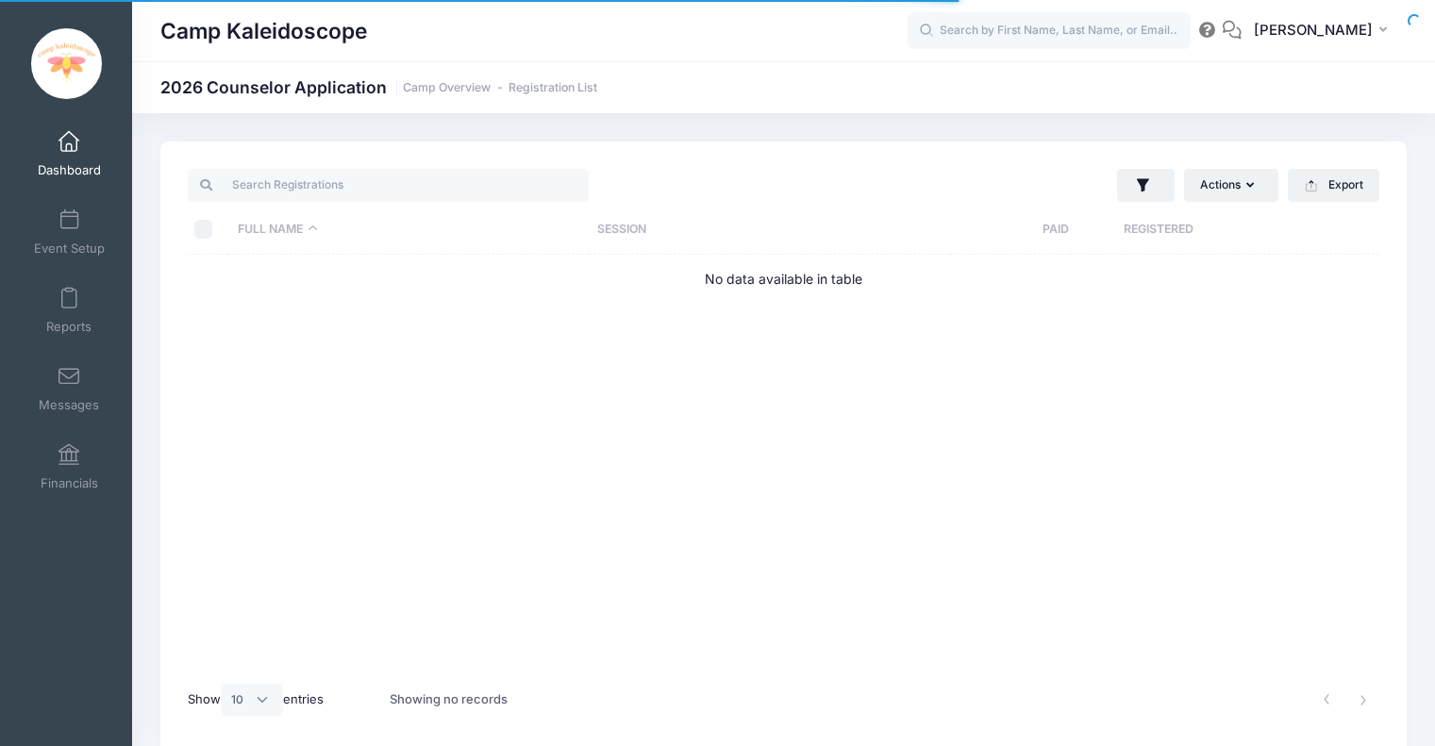
select select "10"
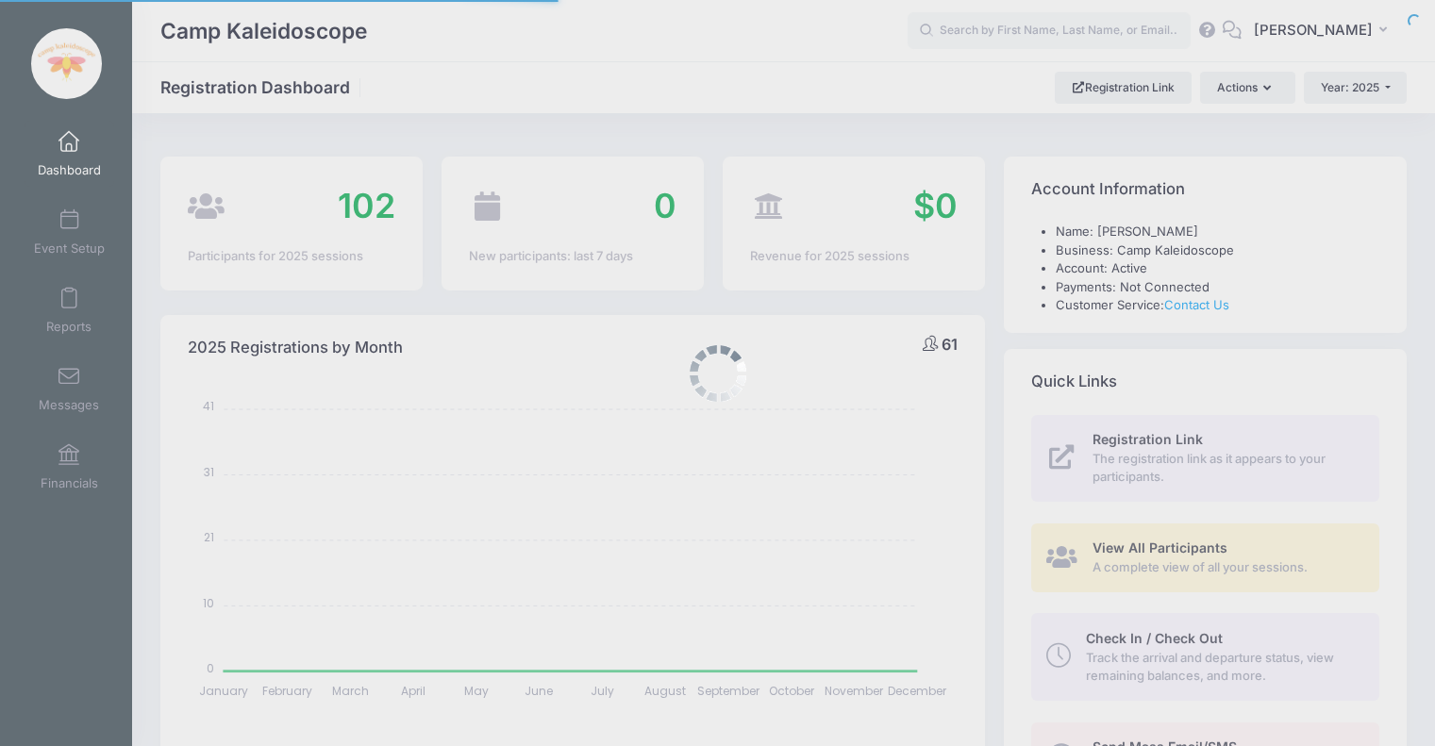
select select
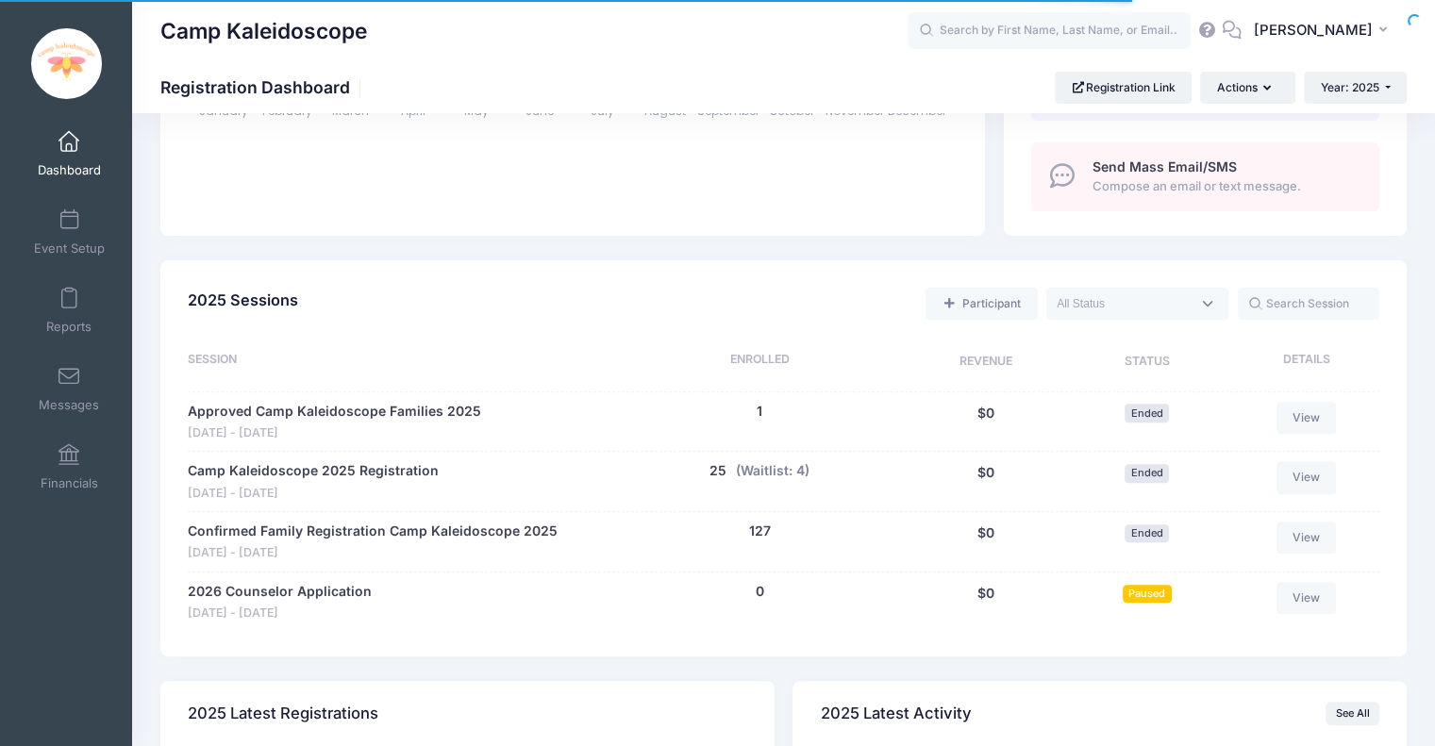
scroll to position [572, 0]
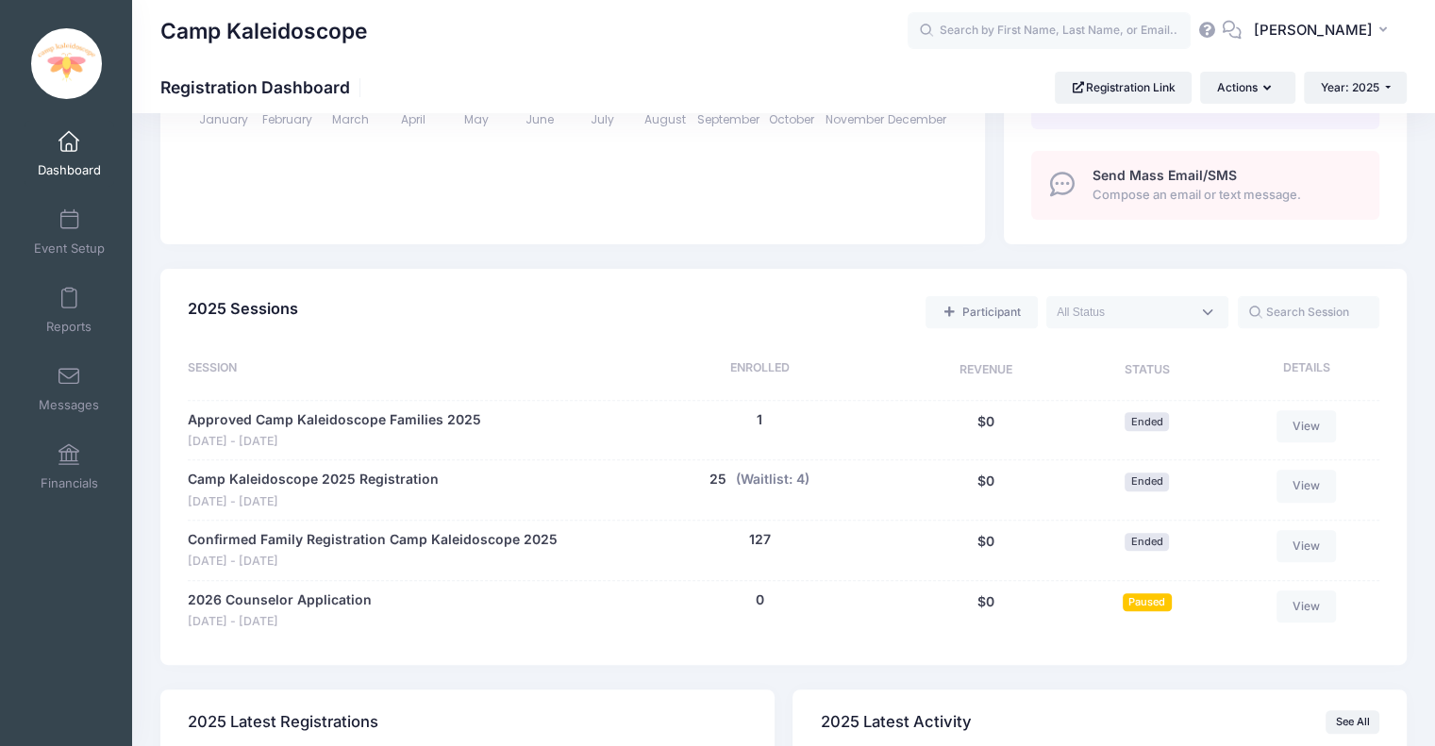
drag, startPoint x: 892, startPoint y: 606, endPoint x: 736, endPoint y: 613, distance: 156.7
click at [736, 613] on div "0 (Waitlist: 0)" at bounding box center [760, 610] width 286 height 41
click at [1353, 93] on span "Year: 2025" at bounding box center [1349, 87] width 58 height 14
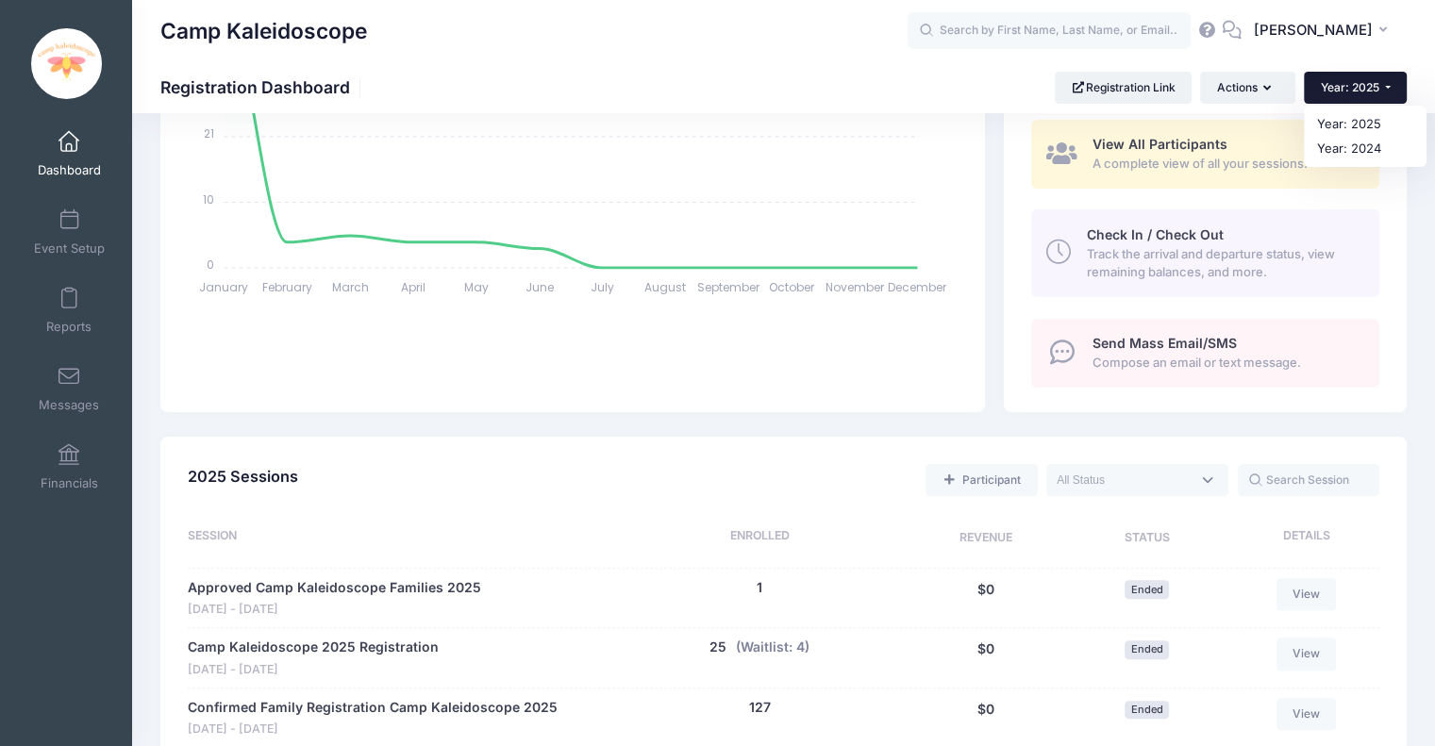
scroll to position [402, 0]
click at [1392, 282] on div "Registration Link The registration link as it appears to your participants. Vie…" at bounding box center [1205, 213] width 403 height 401
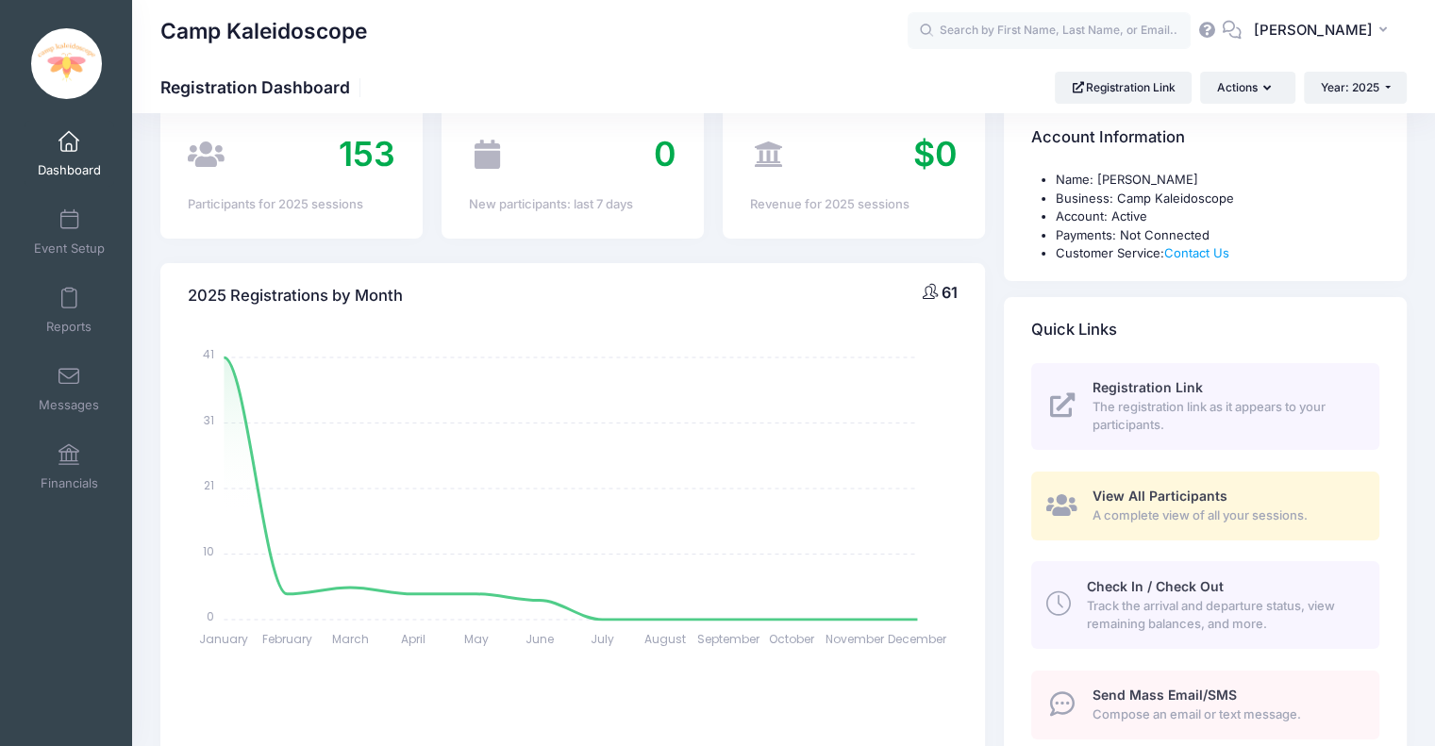
scroll to position [0, 0]
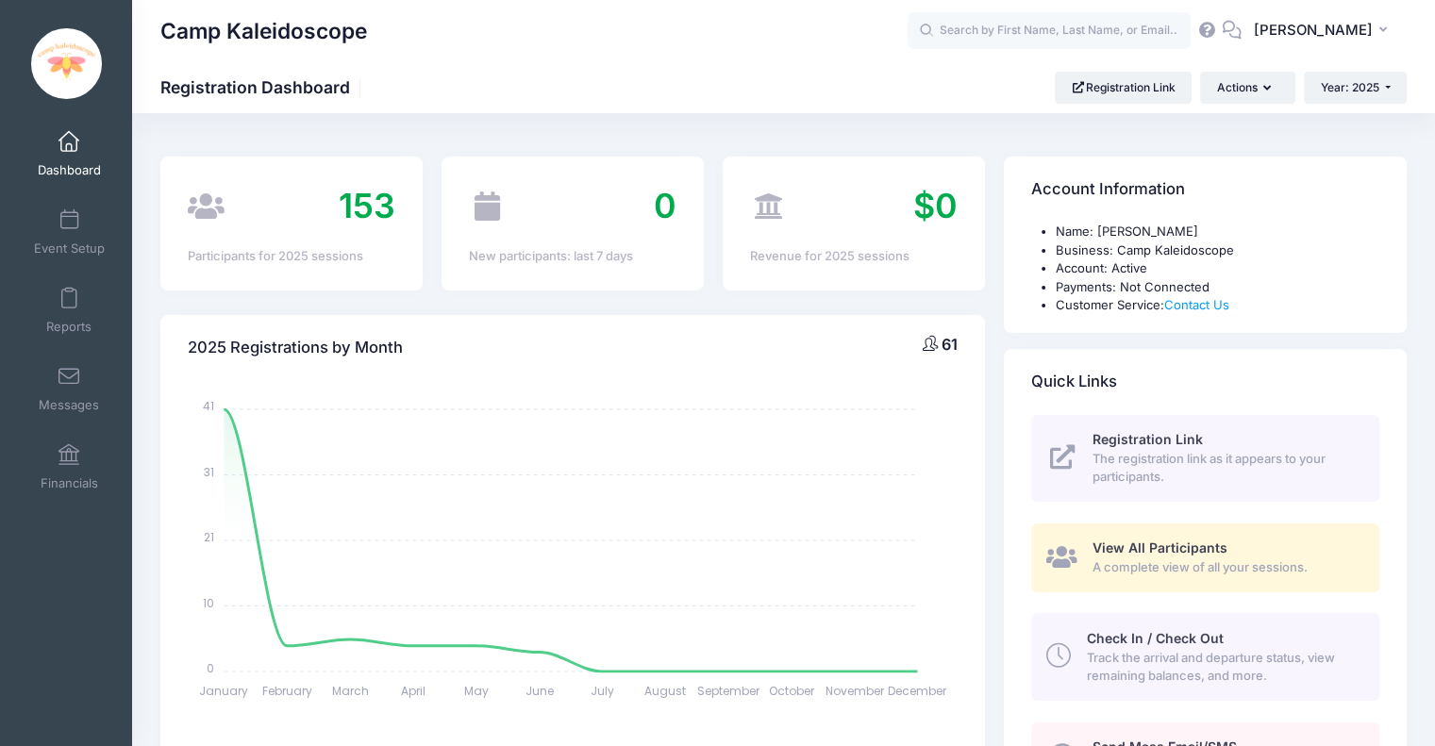
click at [1392, 282] on div "Name: Carlson Marquez Business: Camp Kaleidoscope Account: Active Payments: Not…" at bounding box center [1205, 278] width 403 height 110
click at [77, 225] on link "Event Setup" at bounding box center [70, 232] width 90 height 66
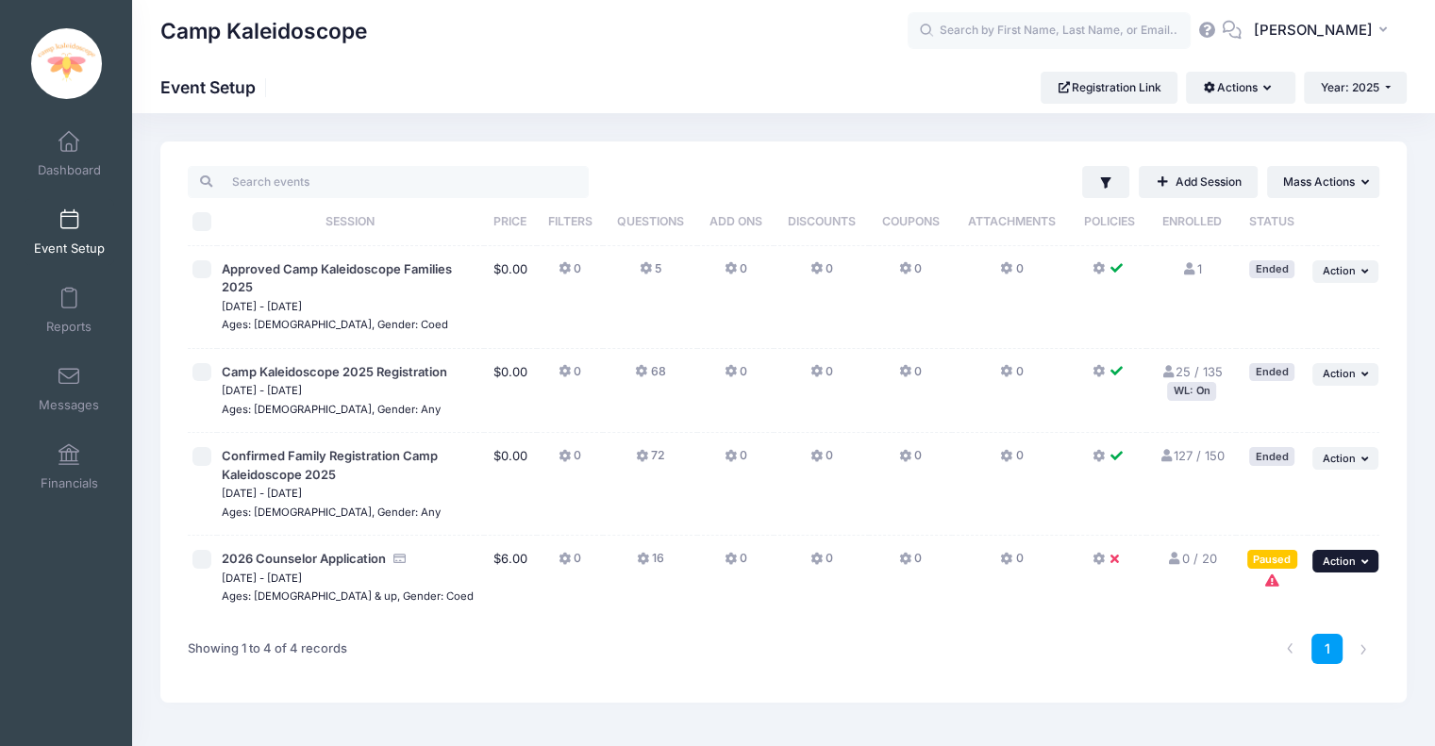
click at [1338, 555] on span "Action" at bounding box center [1338, 561] width 33 height 13
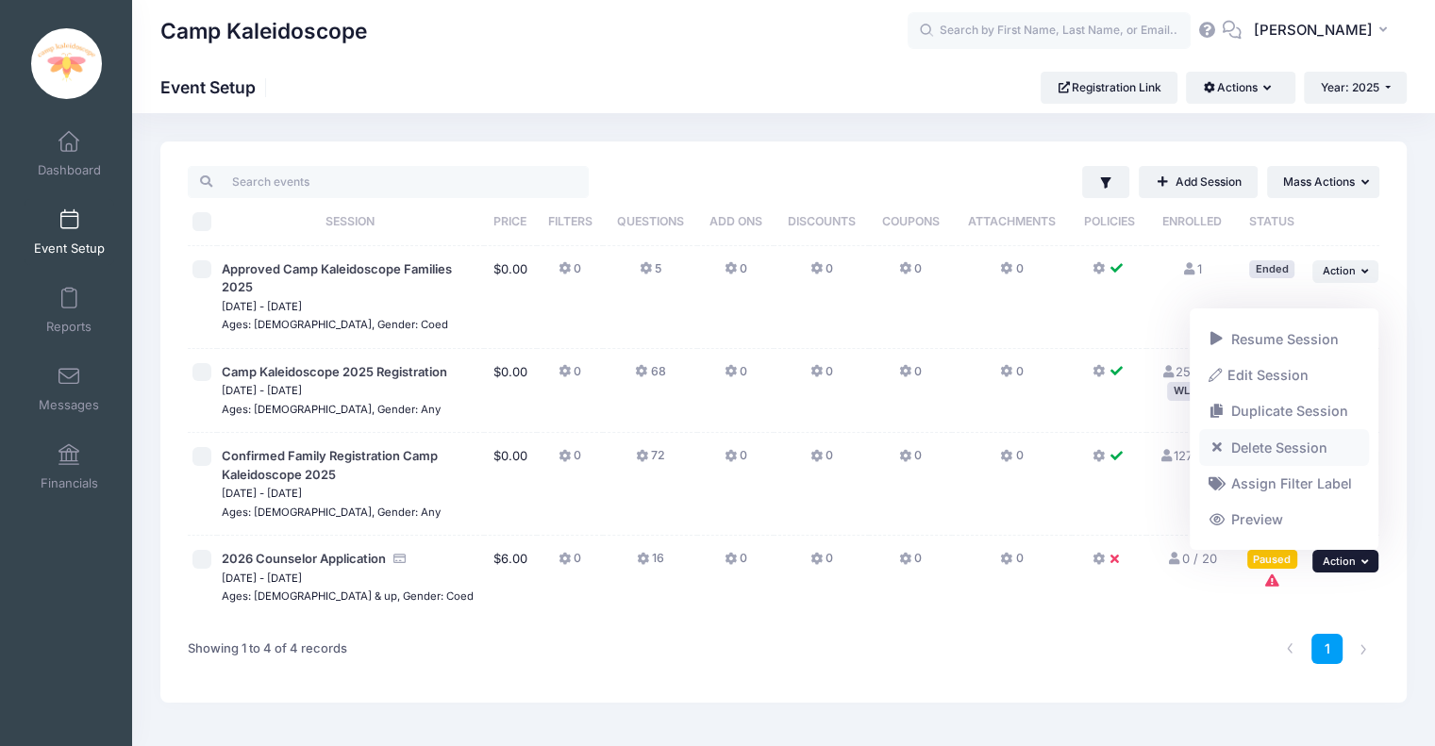
click at [1270, 444] on link "Delete Session" at bounding box center [1284, 447] width 171 height 36
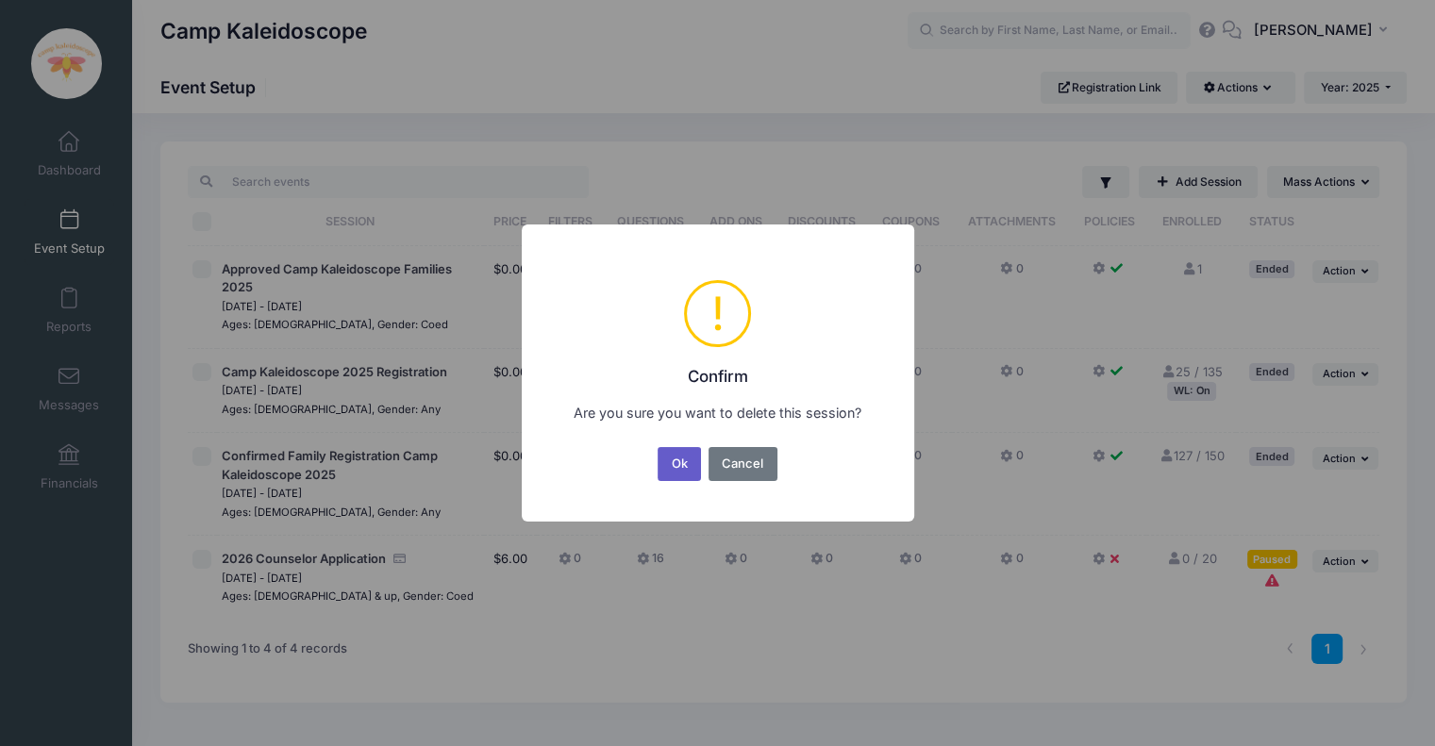
click at [671, 463] on button "Ok" at bounding box center [678, 464] width 43 height 34
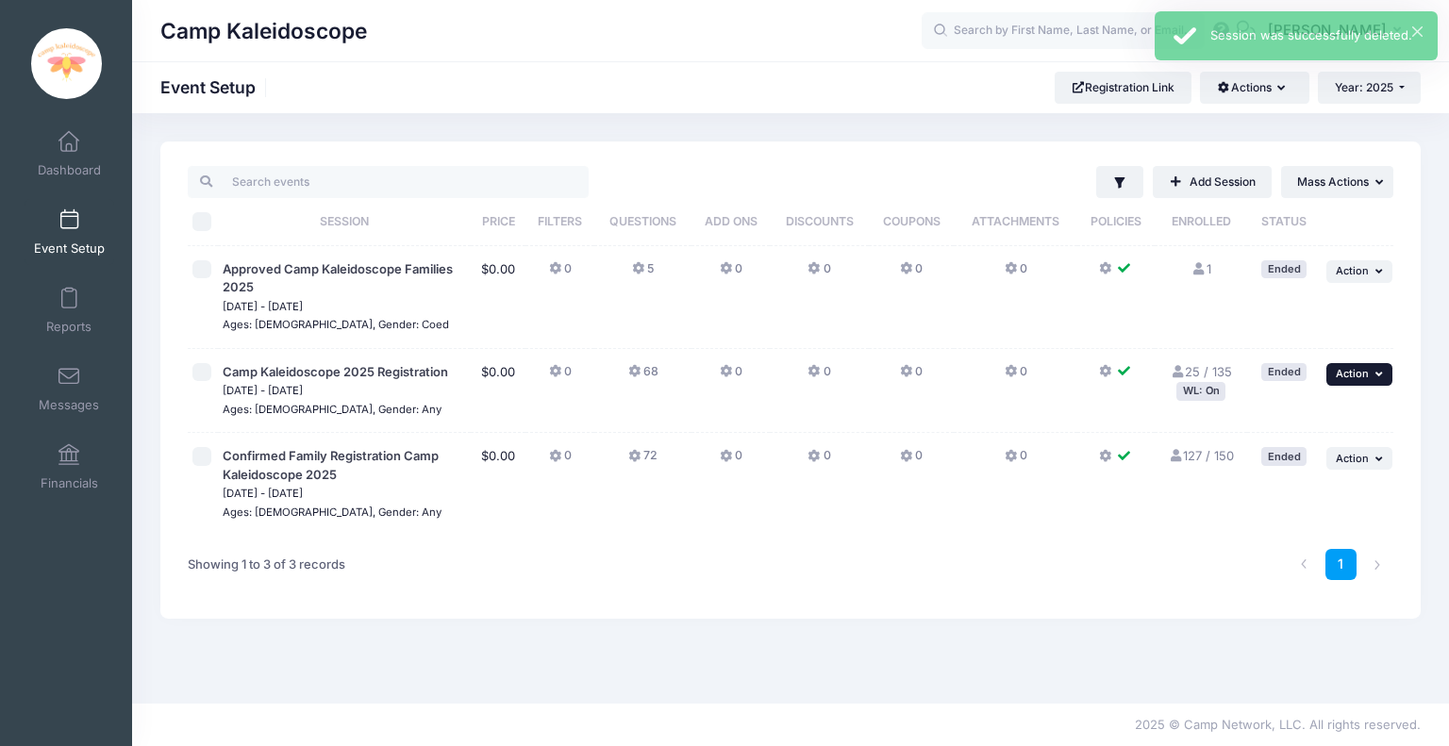
click at [1349, 363] on button "... Action" at bounding box center [1359, 374] width 66 height 23
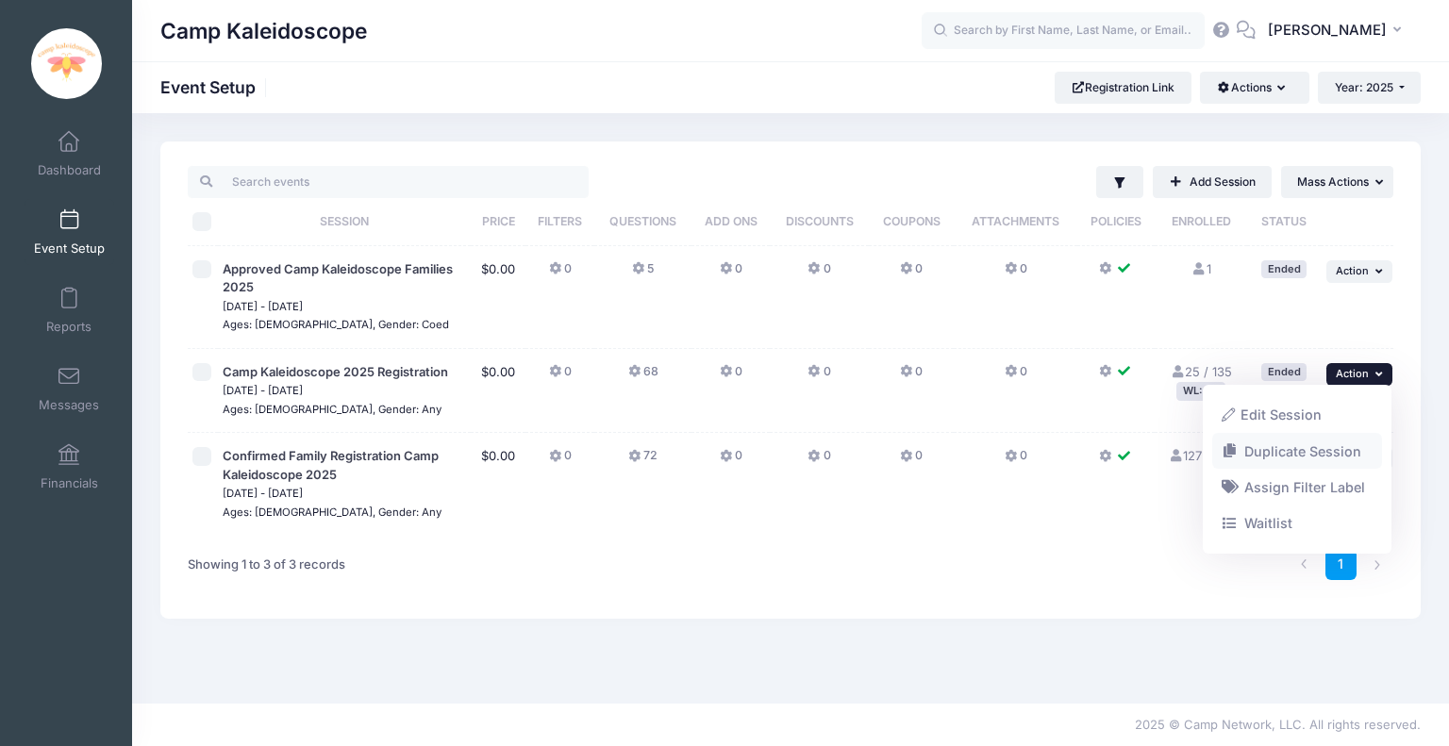
click at [1332, 448] on link "Duplicate Session" at bounding box center [1297, 451] width 171 height 36
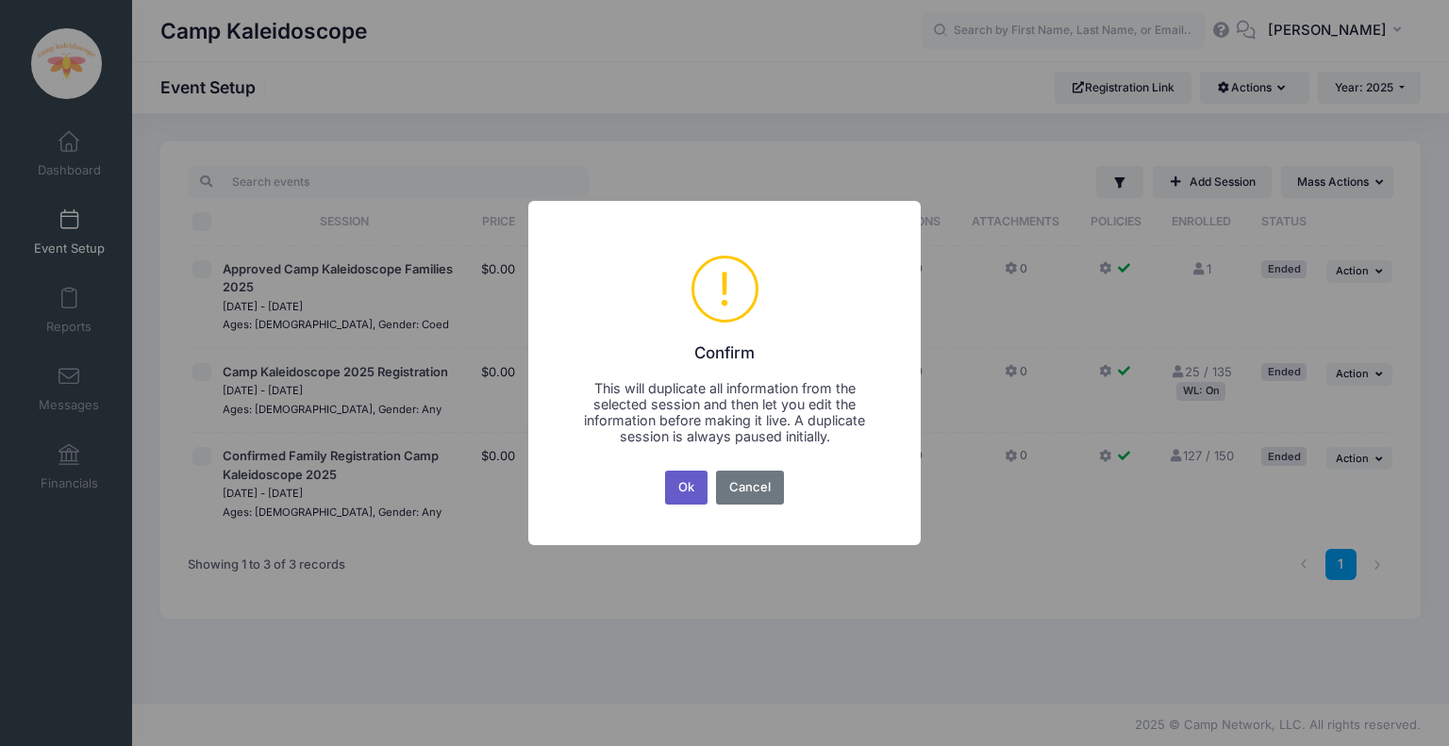
click at [684, 478] on button "Ok" at bounding box center [686, 488] width 43 height 34
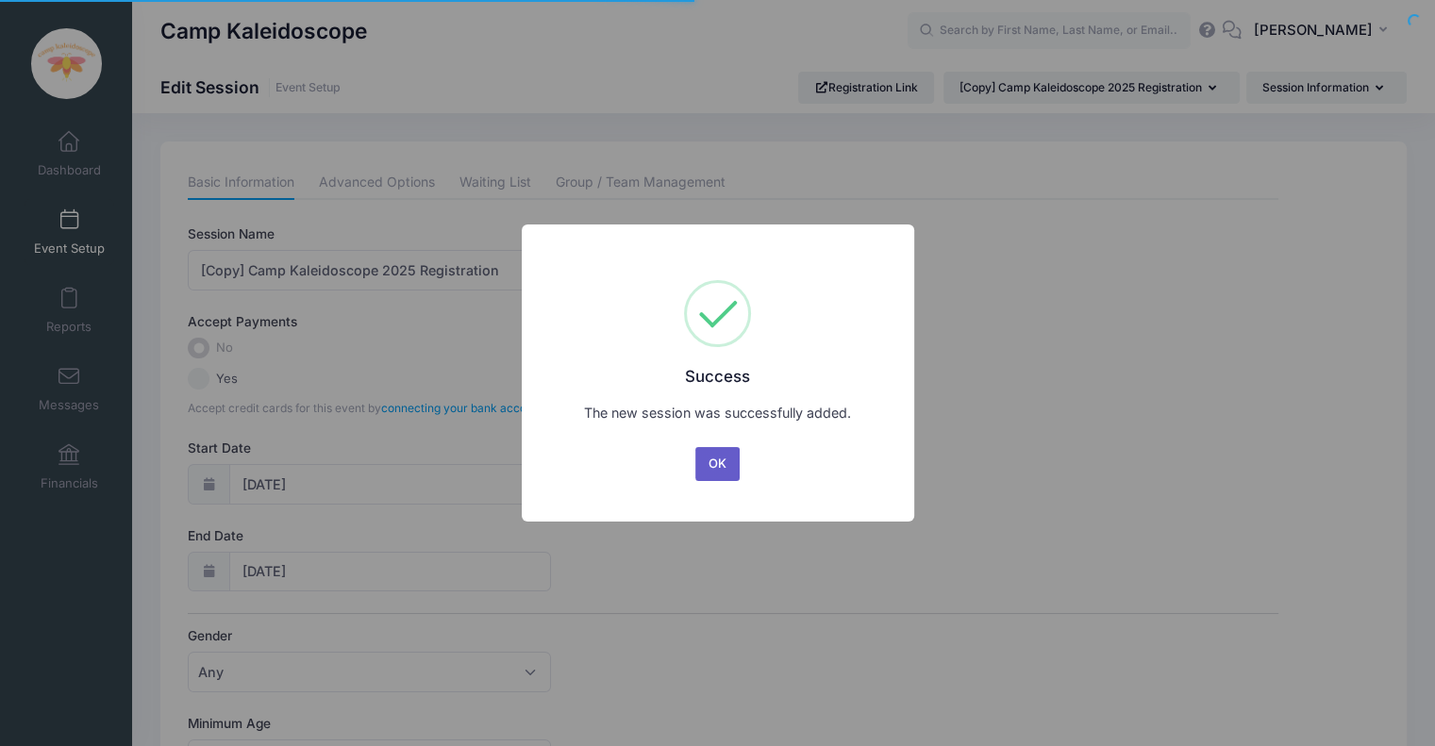
click at [718, 462] on button "OK" at bounding box center [717, 464] width 45 height 34
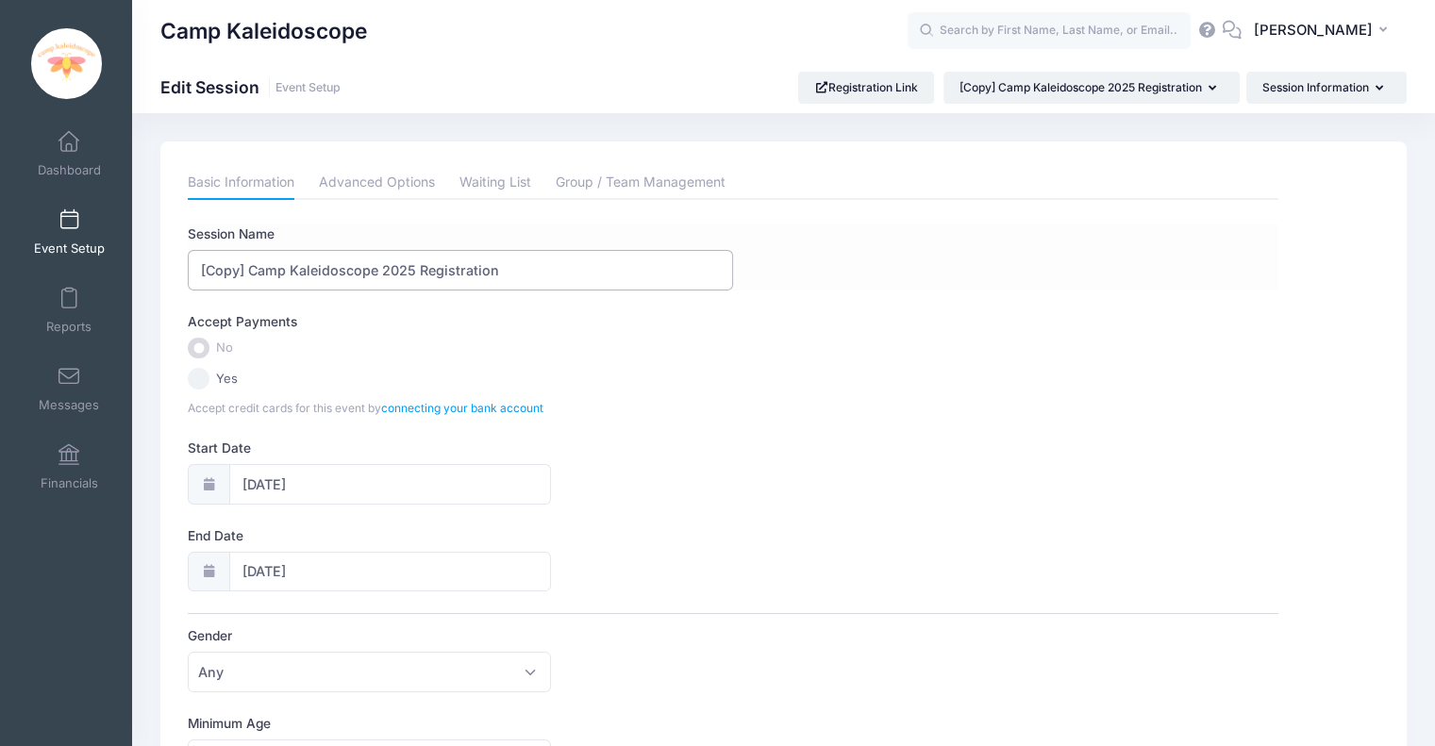
click at [415, 271] on input "[Copy] Camp Kaleidoscope 2025 Registration" at bounding box center [460, 270] width 545 height 41
click at [222, 272] on input "[Copy] Camp Kaleidoscope 2026 Registration" at bounding box center [460, 270] width 545 height 41
type input "[Test] Camp Kaleidoscope 2026 Registration"
click at [805, 516] on div "Session Name [Test] Camp Kaleidoscope 2026 Registration Accept Payments No Yes …" at bounding box center [733, 726] width 1090 height 1004
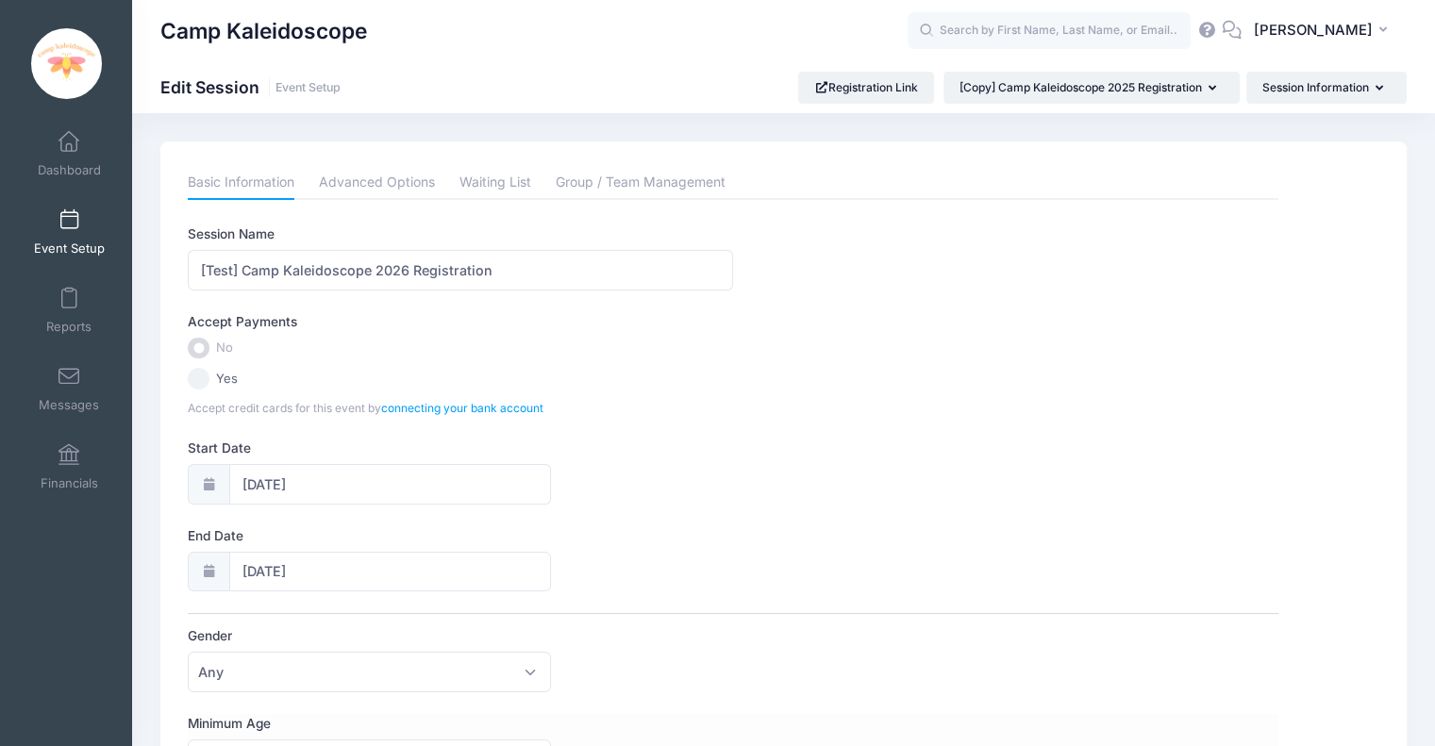
scroll to position [647, 0]
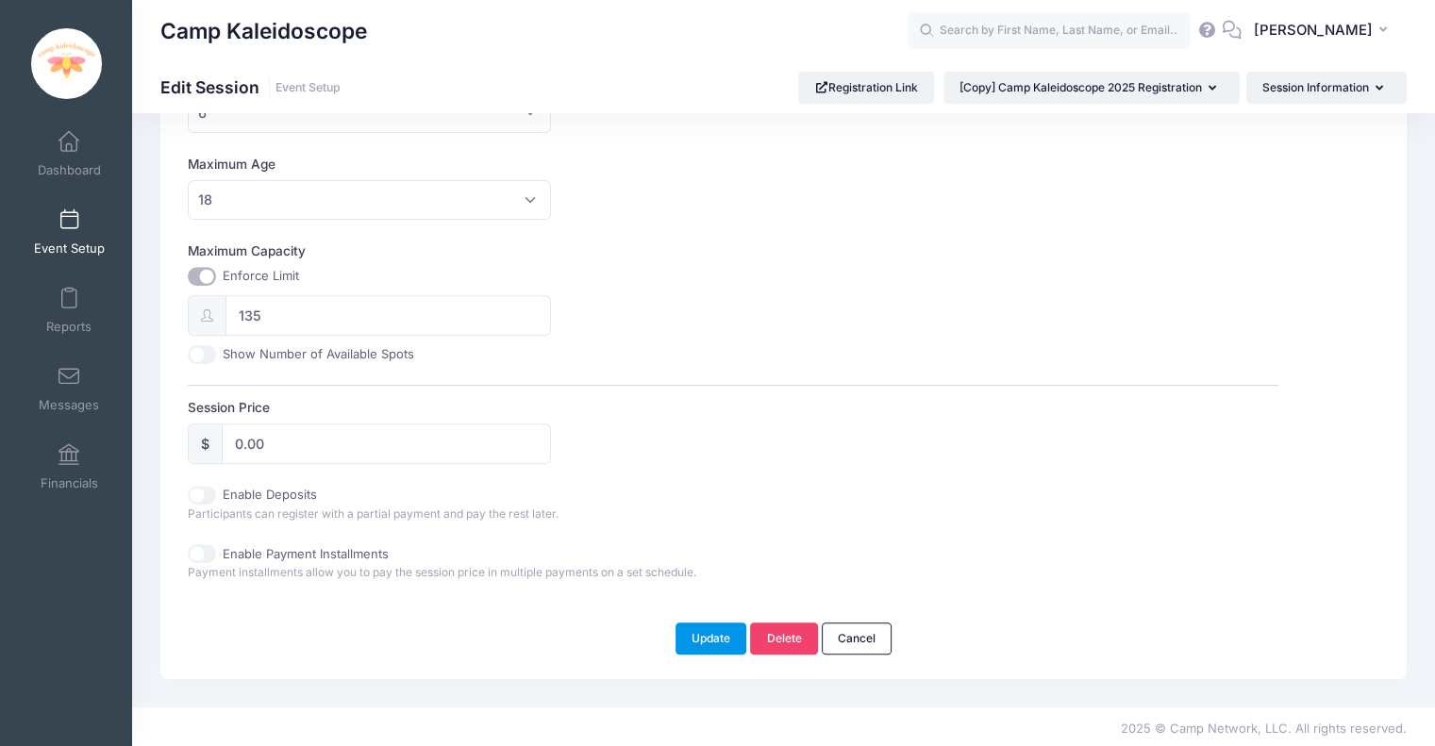
click at [707, 622] on button "Update" at bounding box center [711, 638] width 72 height 32
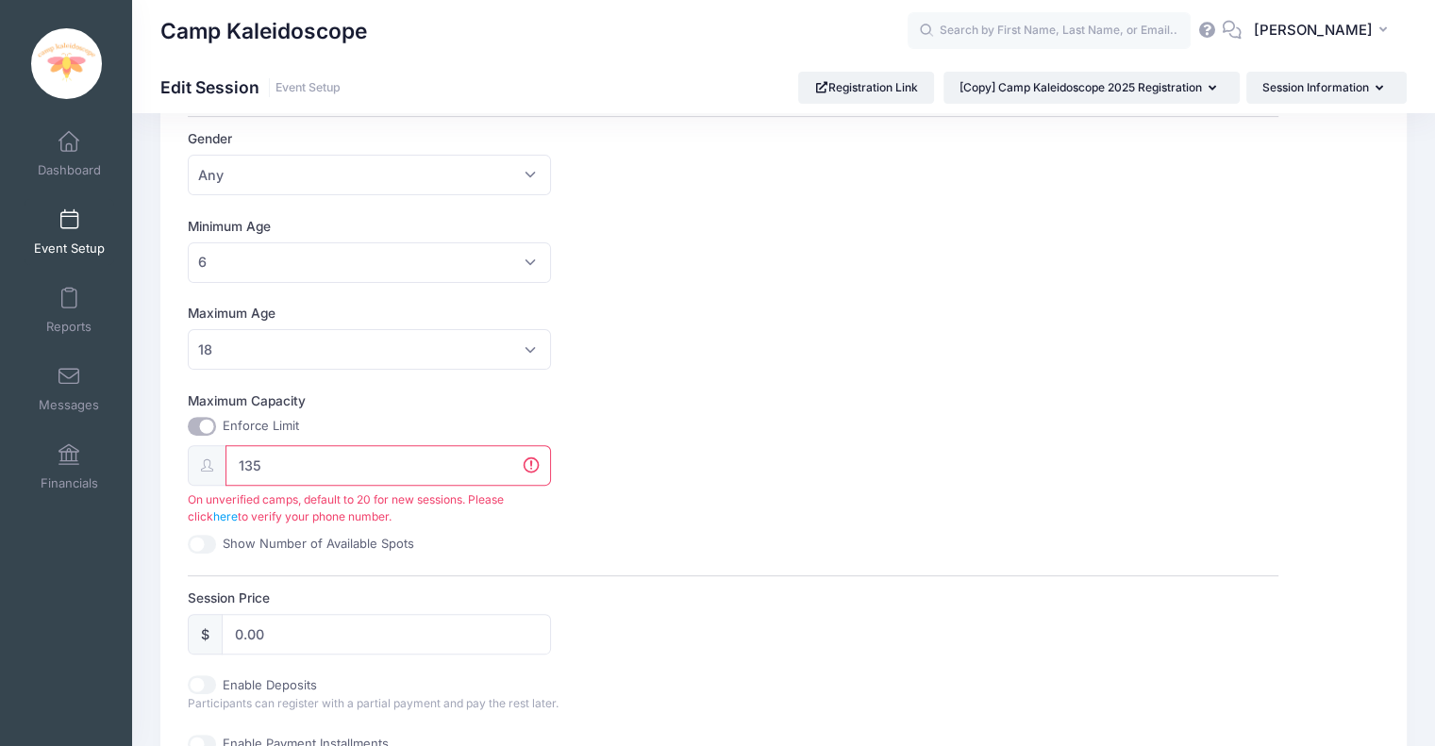
scroll to position [525, 0]
click at [401, 448] on input "135" at bounding box center [387, 463] width 325 height 41
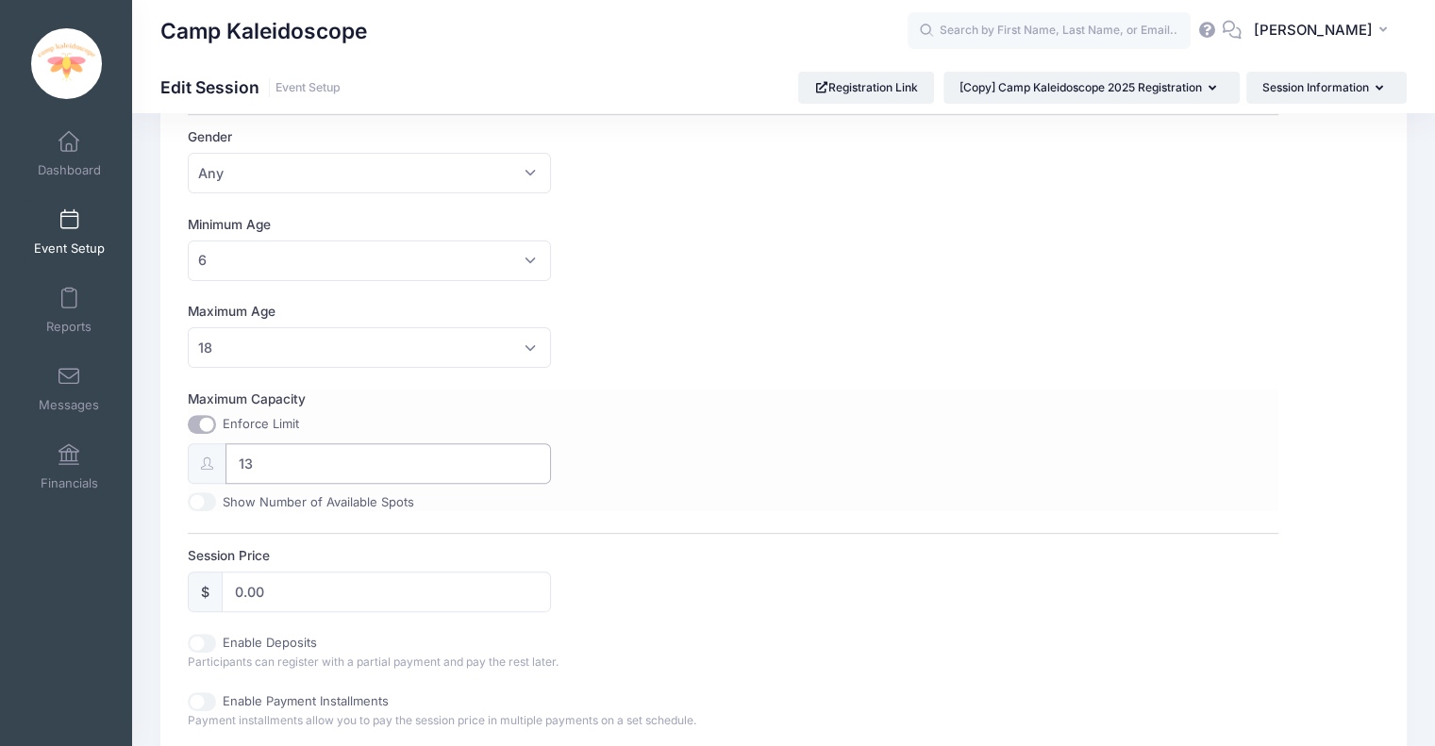
type input "1"
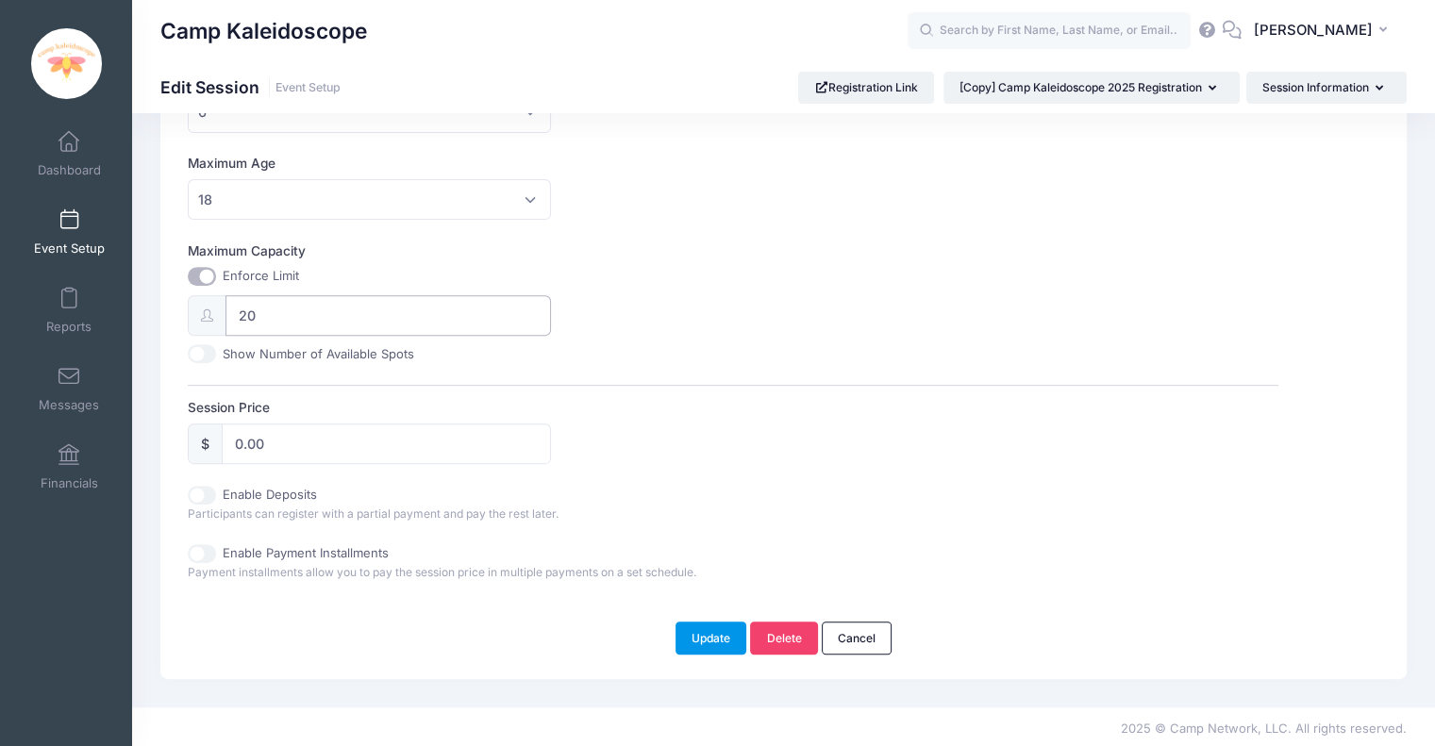
type input "20"
click at [706, 646] on button "Update" at bounding box center [711, 638] width 72 height 32
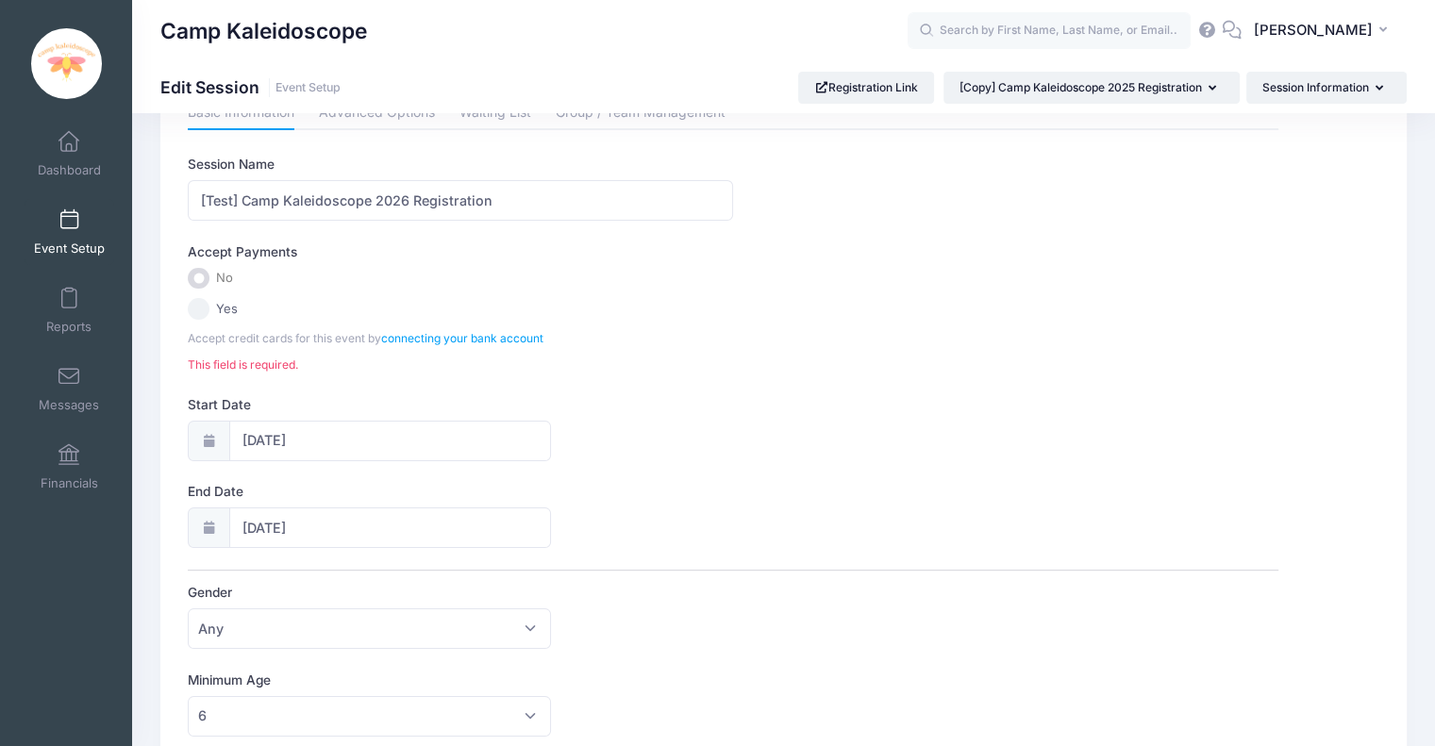
scroll to position [52, 0]
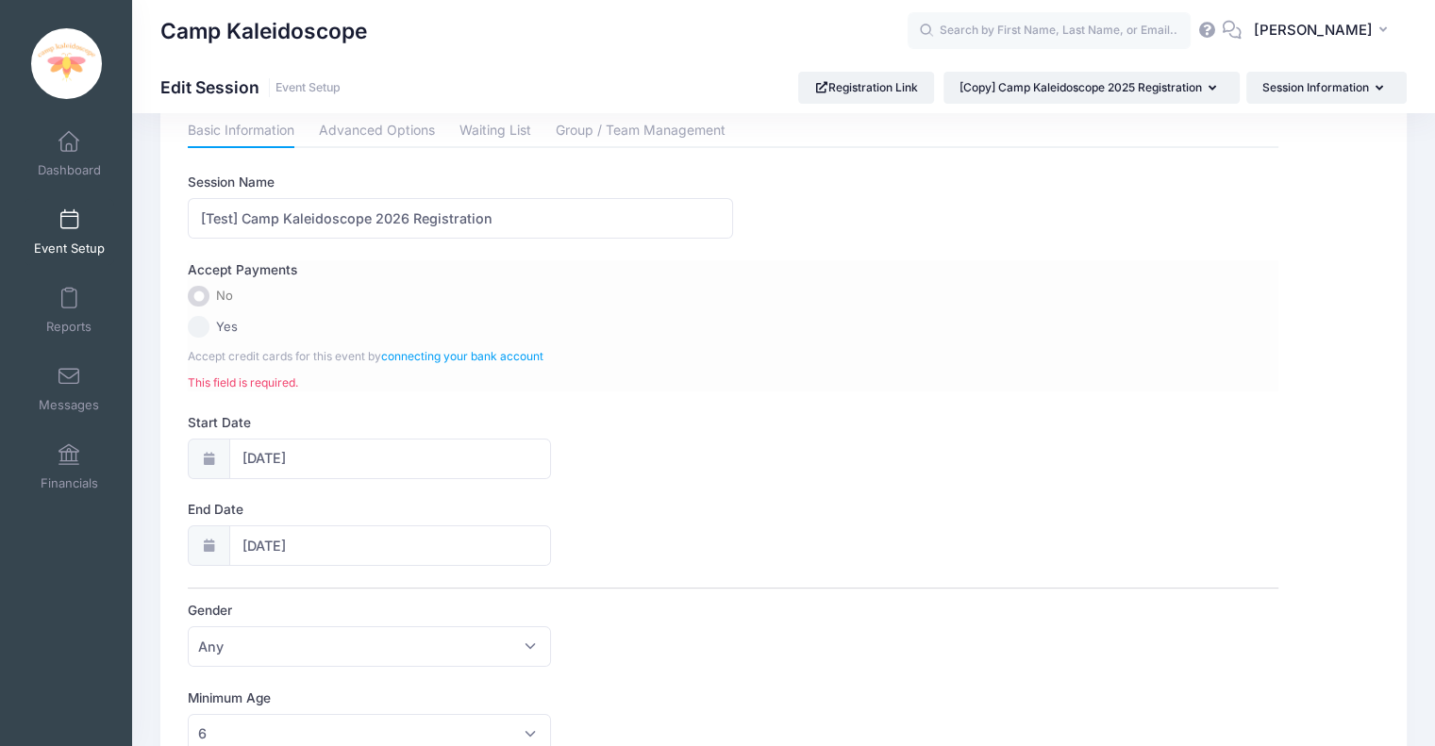
click at [223, 295] on span "No" at bounding box center [224, 296] width 17 height 19
click at [218, 323] on span "Yes" at bounding box center [227, 327] width 22 height 19
click at [209, 323] on input "Yes" at bounding box center [199, 327] width 22 height 22
radio input "true"
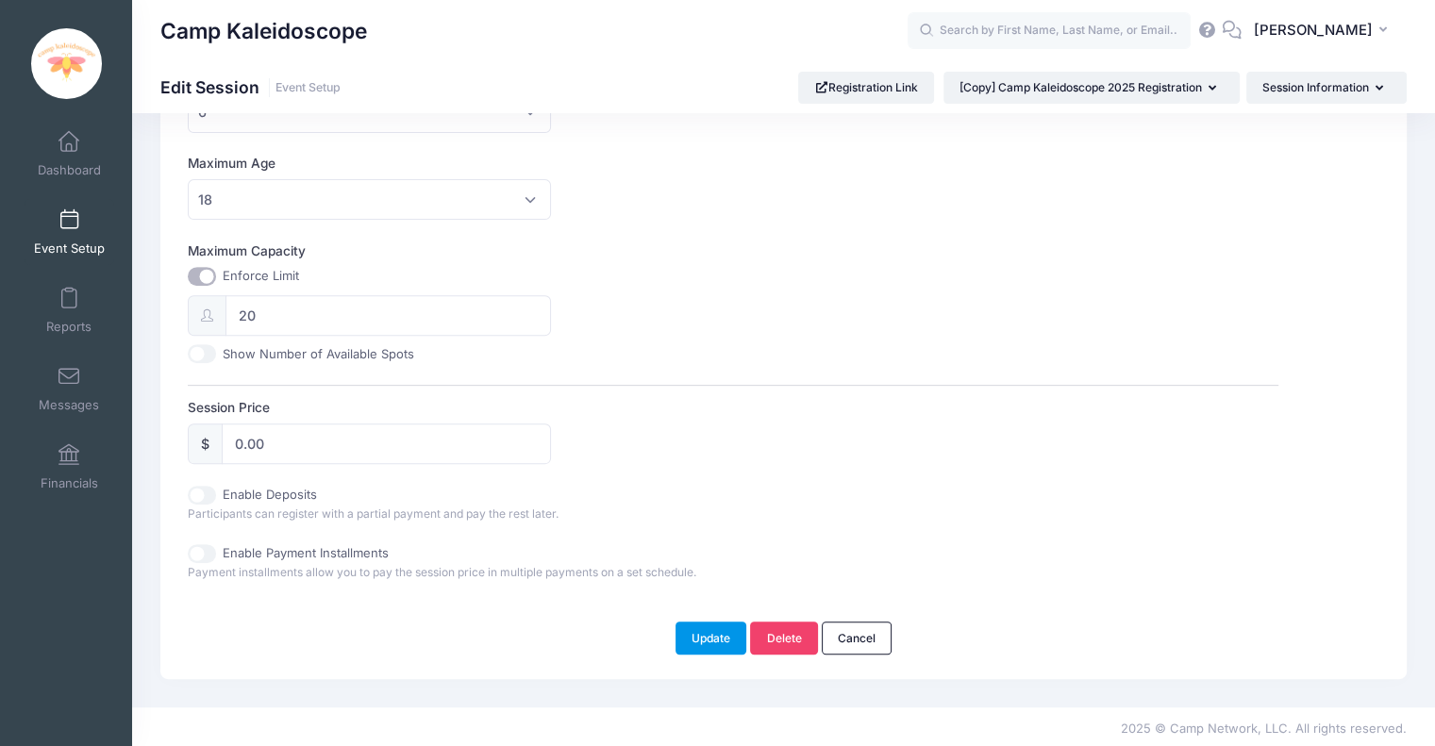
click at [706, 631] on button "Update" at bounding box center [711, 638] width 72 height 32
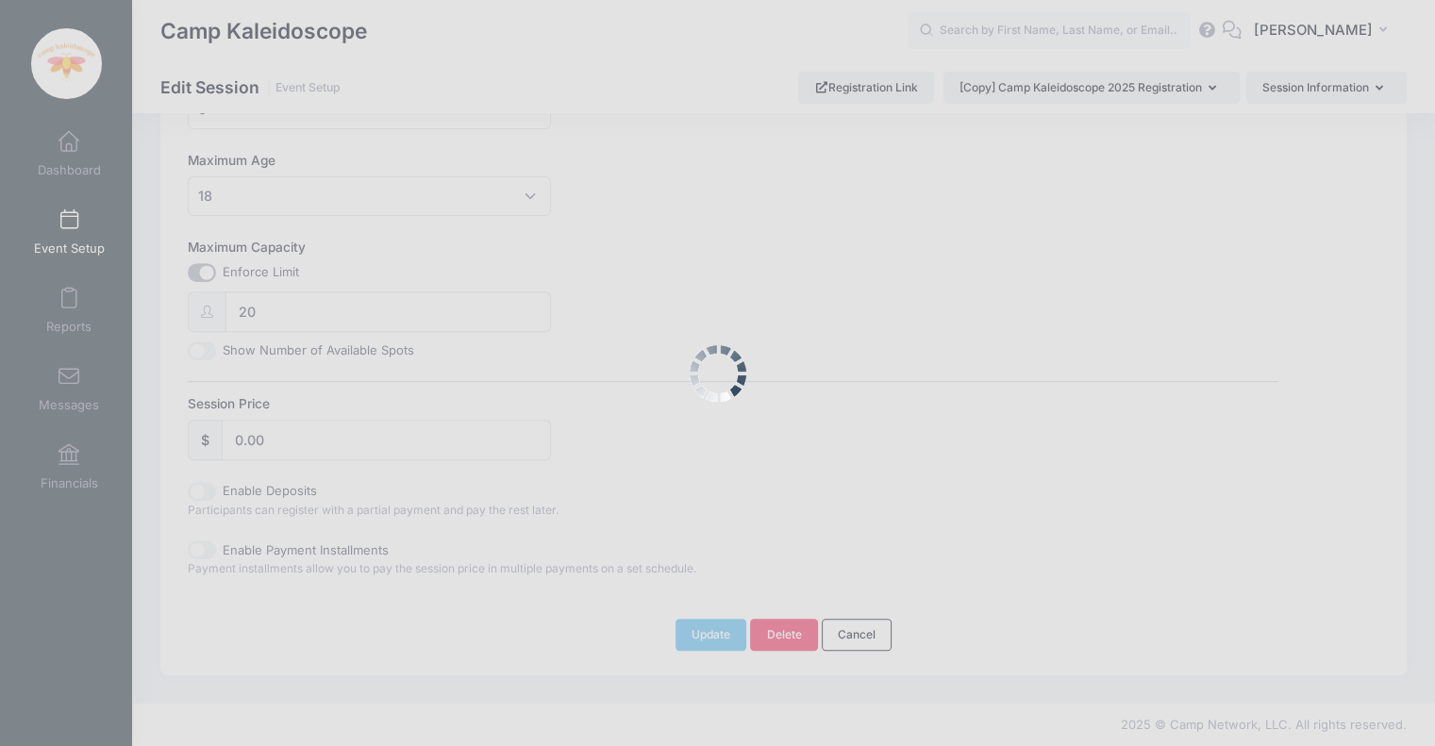
scroll to position [671, 0]
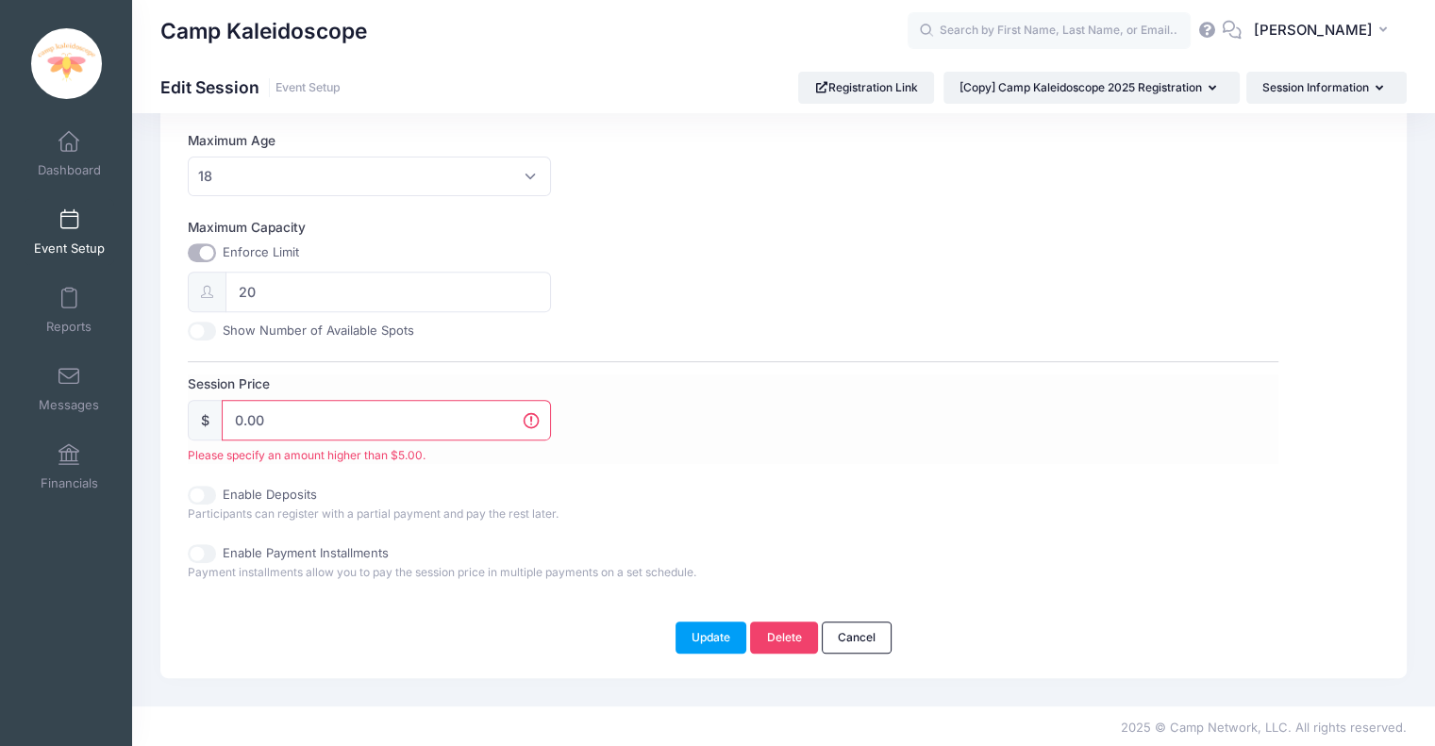
click at [307, 406] on input "0.00" at bounding box center [386, 420] width 329 height 41
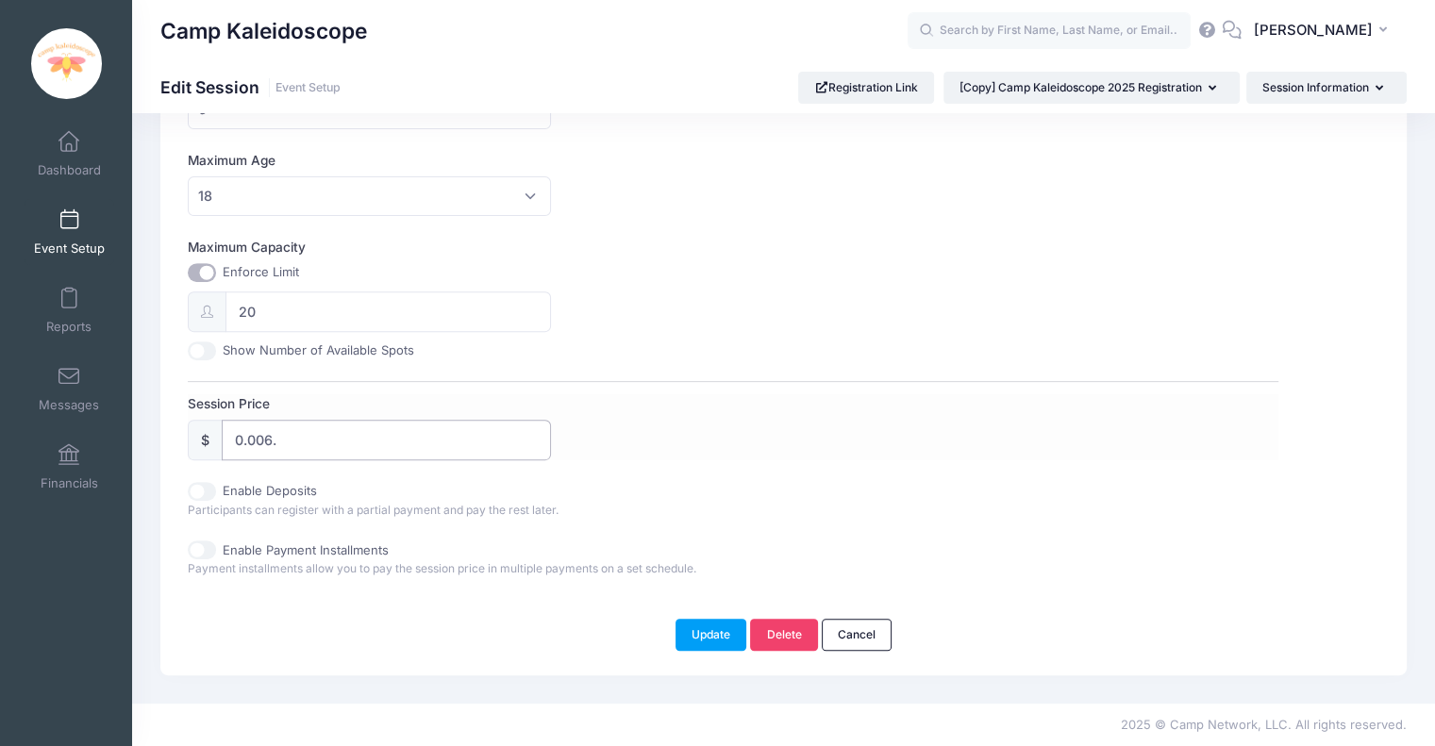
scroll to position [647, 0]
type input "0"
type input "6.00"
click at [713, 626] on button "Update" at bounding box center [711, 638] width 72 height 32
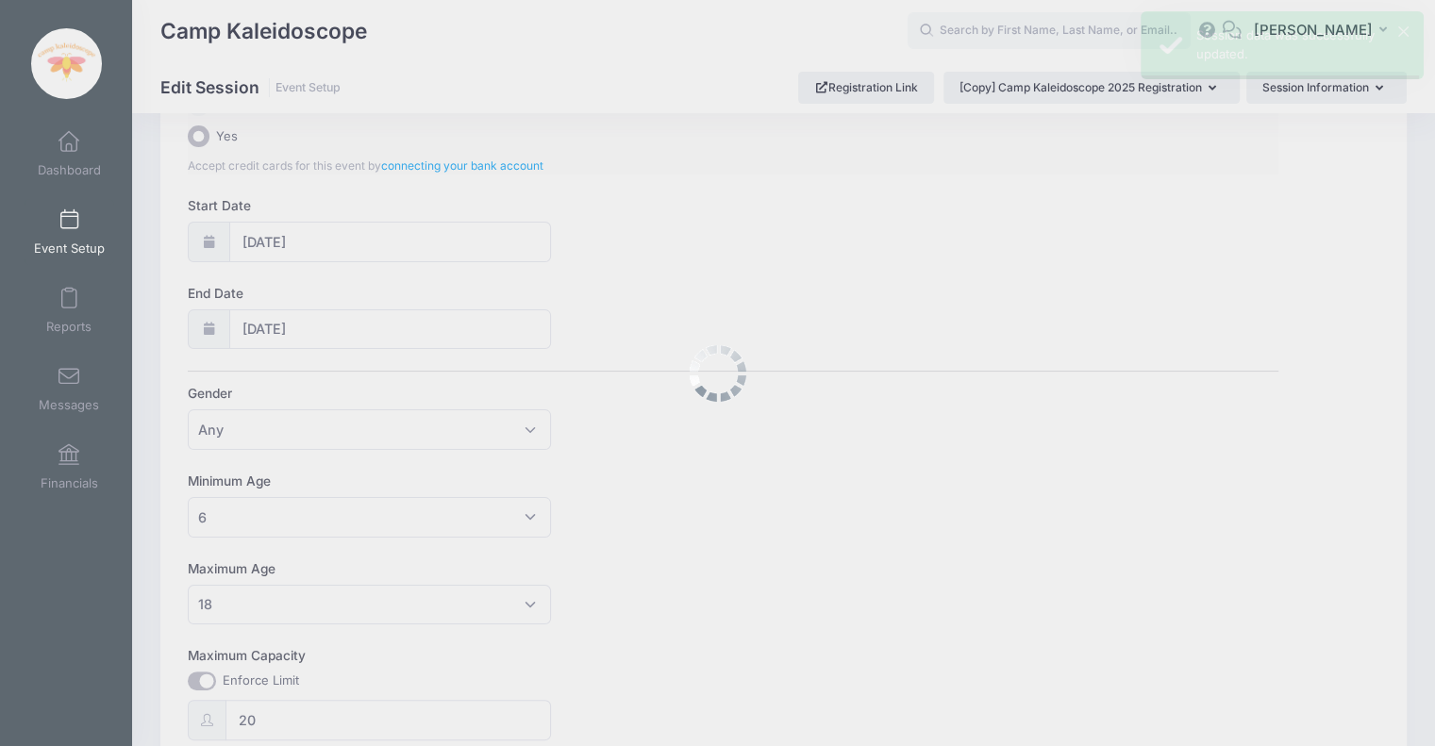
scroll to position [0, 0]
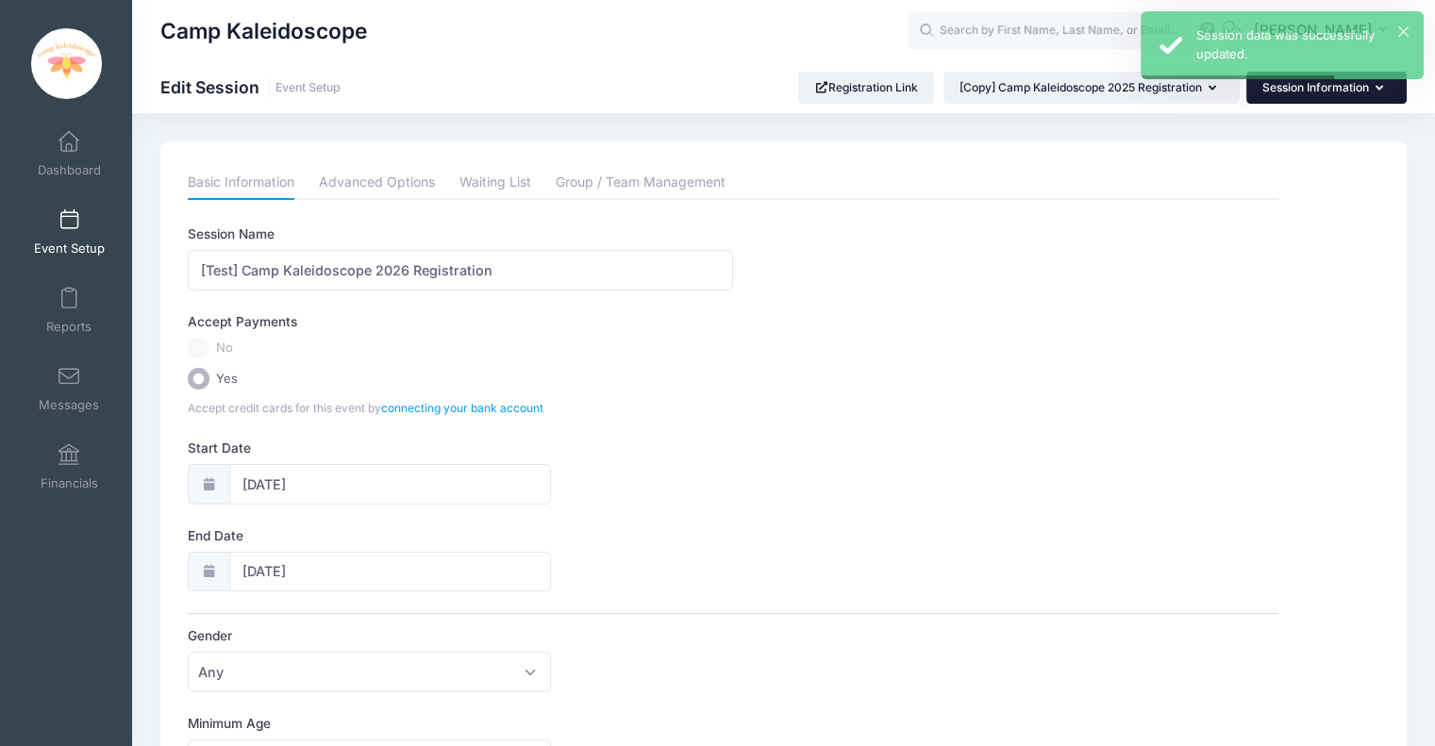
click at [1304, 92] on button "Session Information" at bounding box center [1326, 88] width 160 height 32
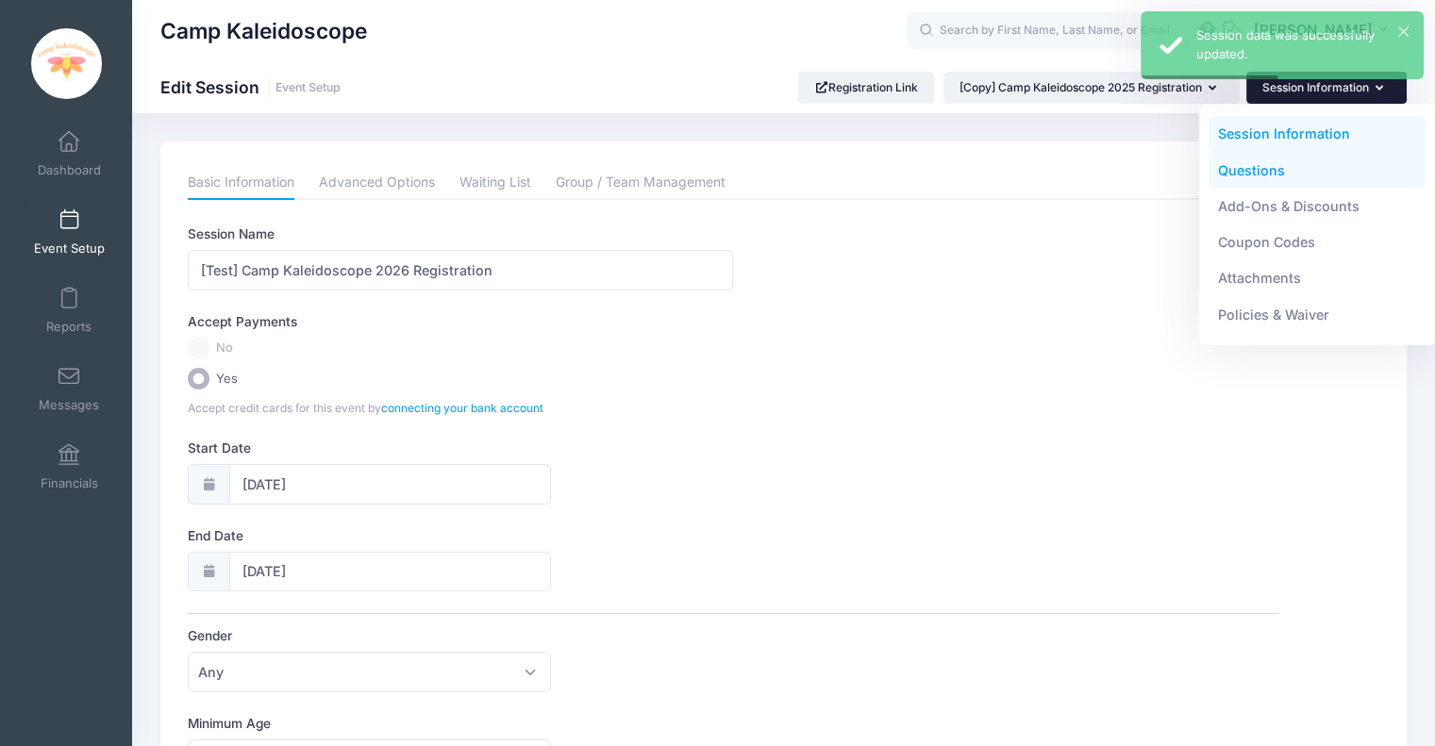
click at [1272, 171] on link "Questions" at bounding box center [1317, 170] width 218 height 36
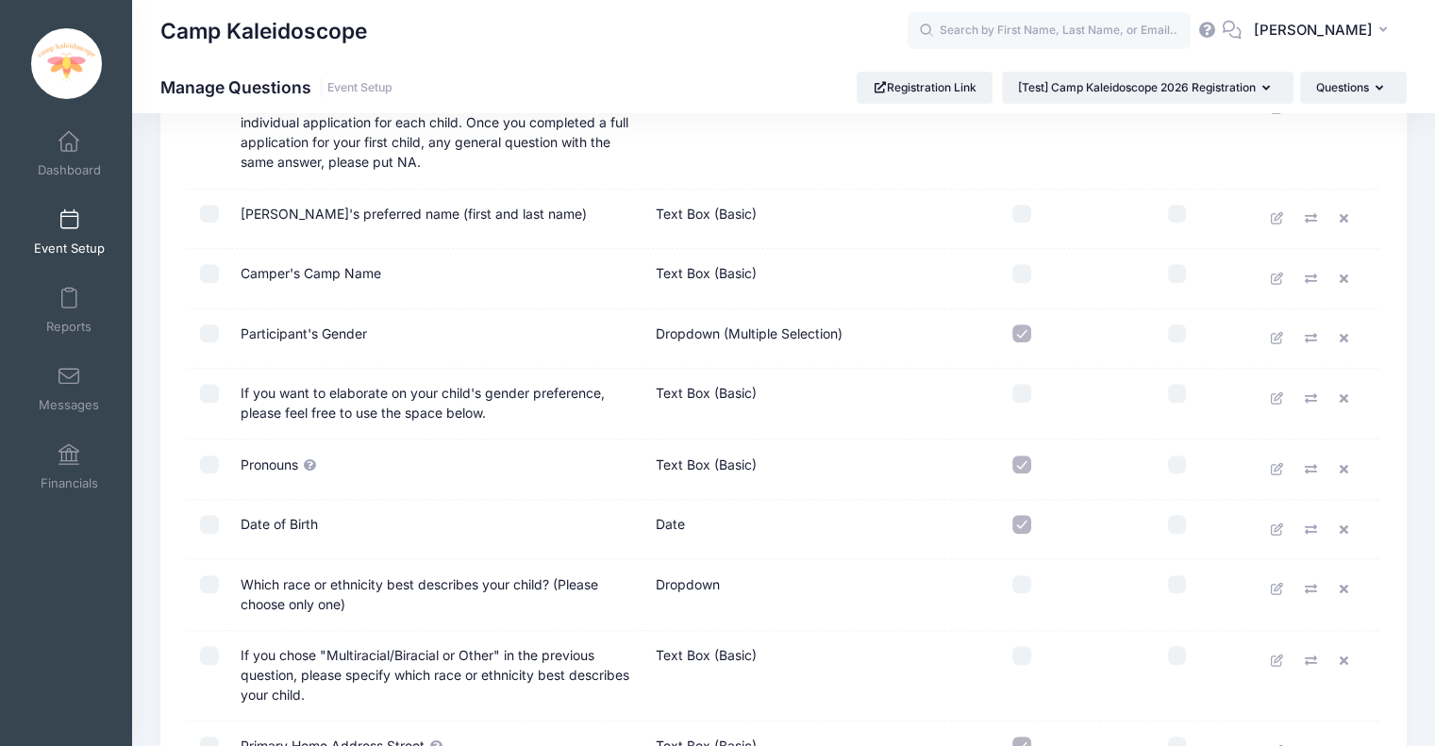
scroll to position [834, 0]
click at [1030, 263] on label at bounding box center [1021, 272] width 137 height 19
click at [1030, 263] on input "checkbox" at bounding box center [1021, 272] width 19 height 19
checkbox input "true"
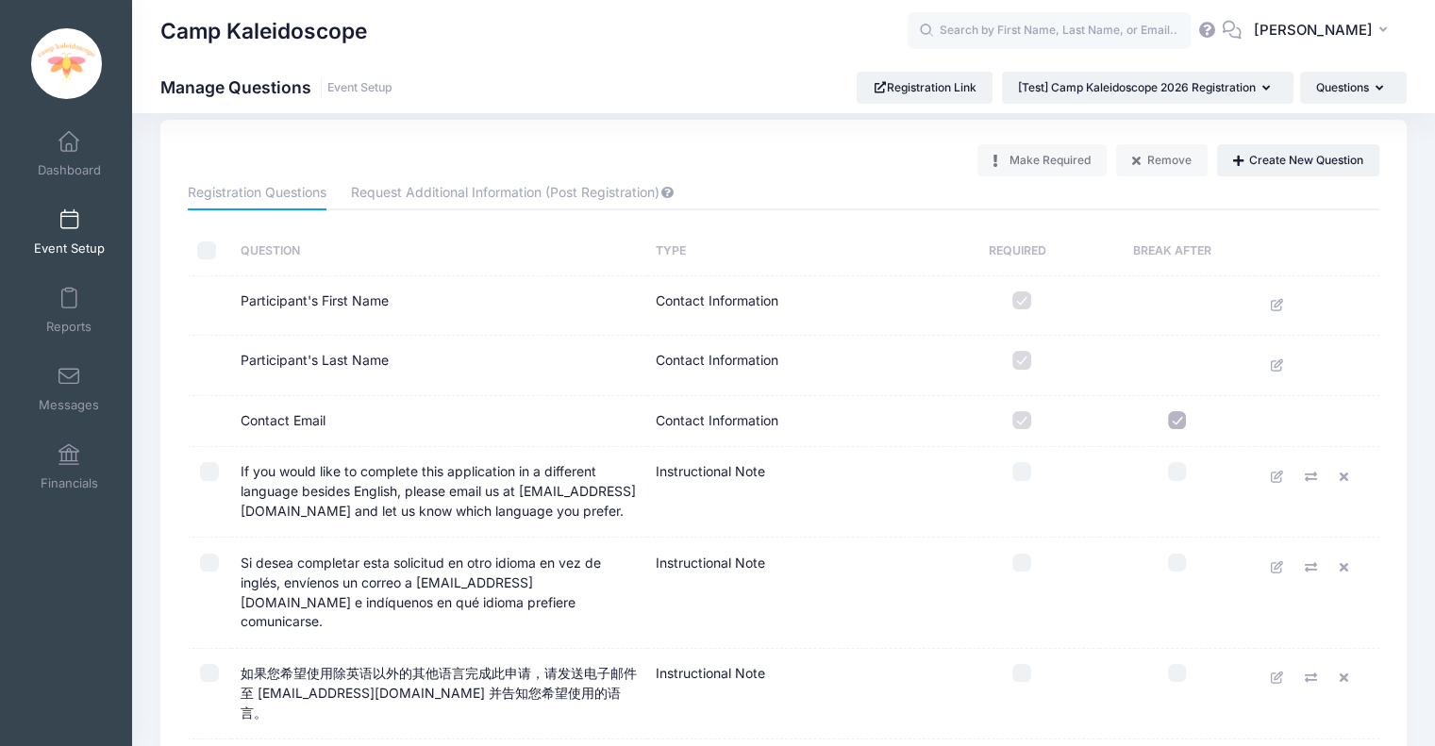
scroll to position [0, 0]
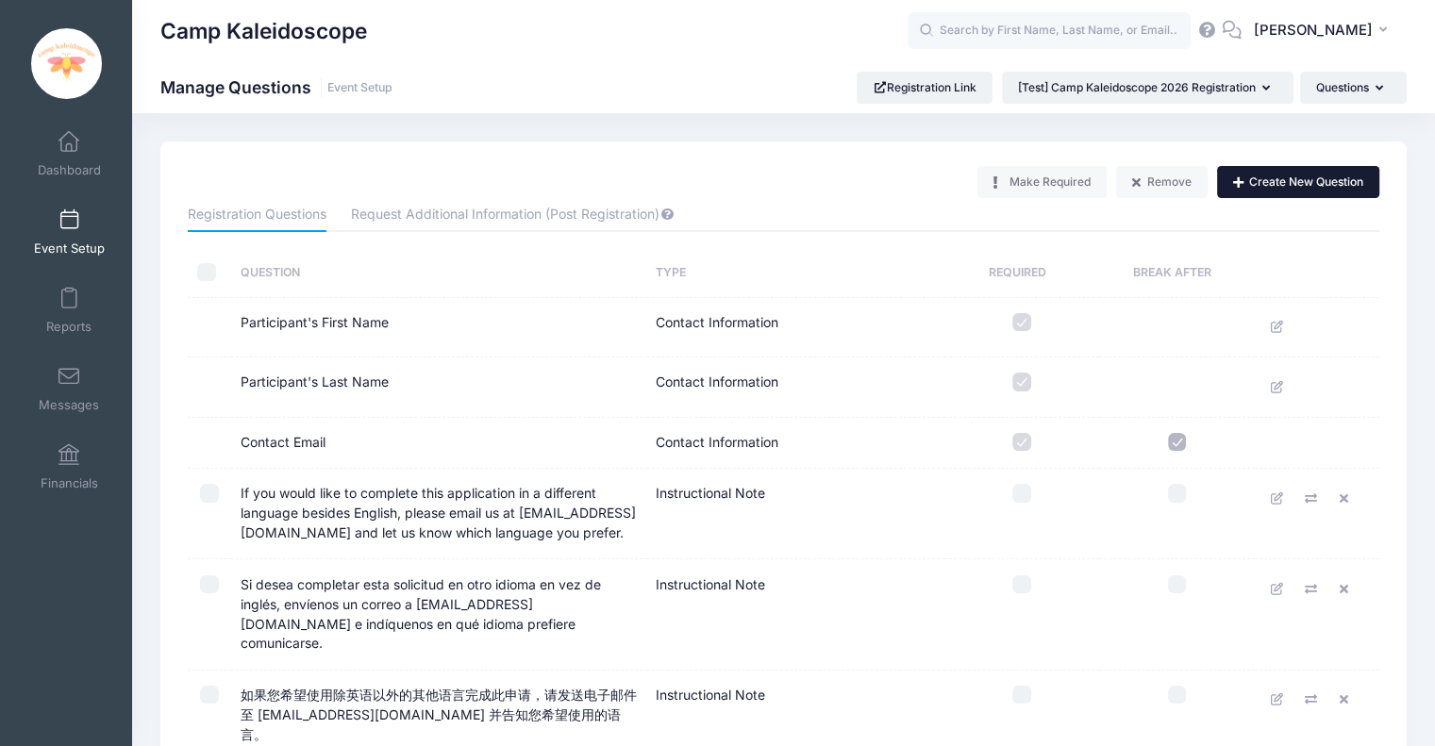
click at [1272, 185] on button "Create New Question" at bounding box center [1298, 182] width 162 height 32
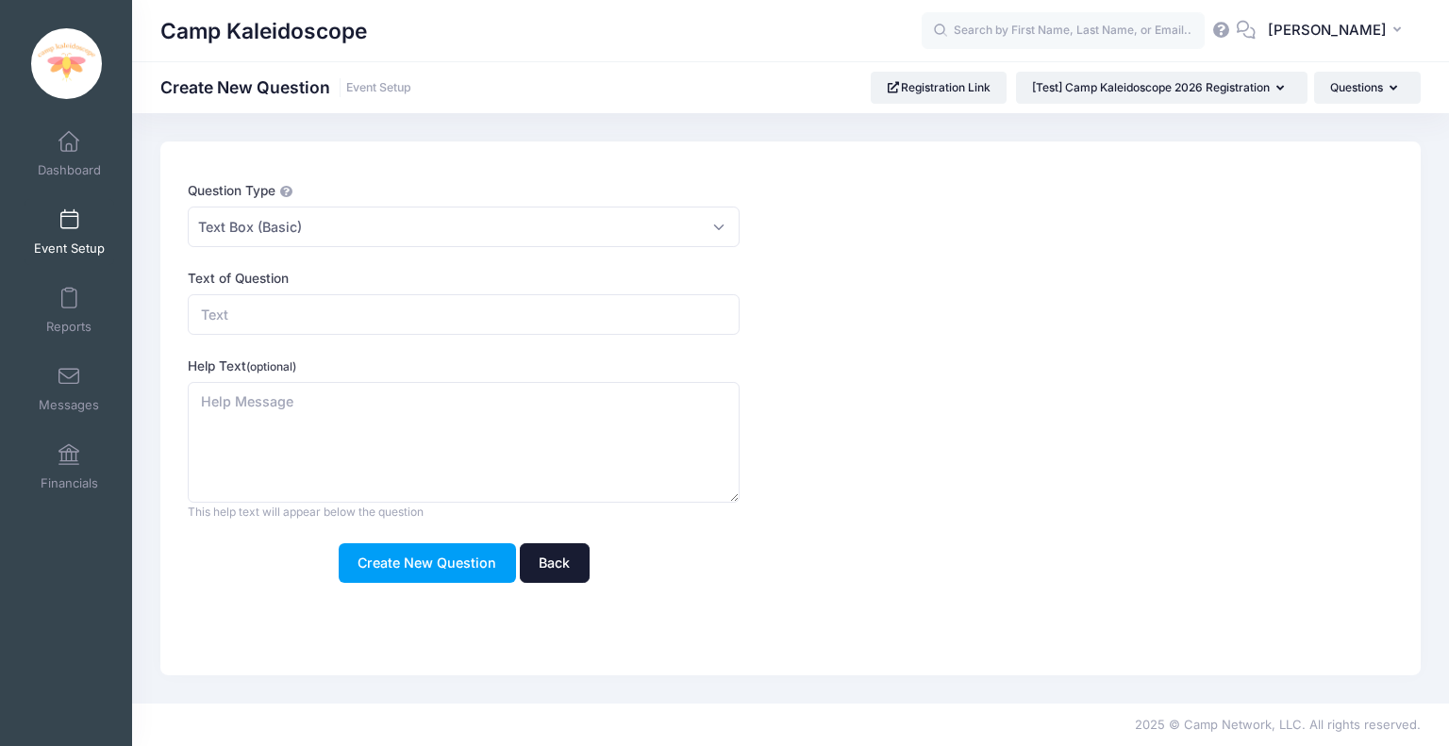
click at [539, 568] on link "Back" at bounding box center [555, 563] width 70 height 41
